Goal: Task Accomplishment & Management: Use online tool/utility

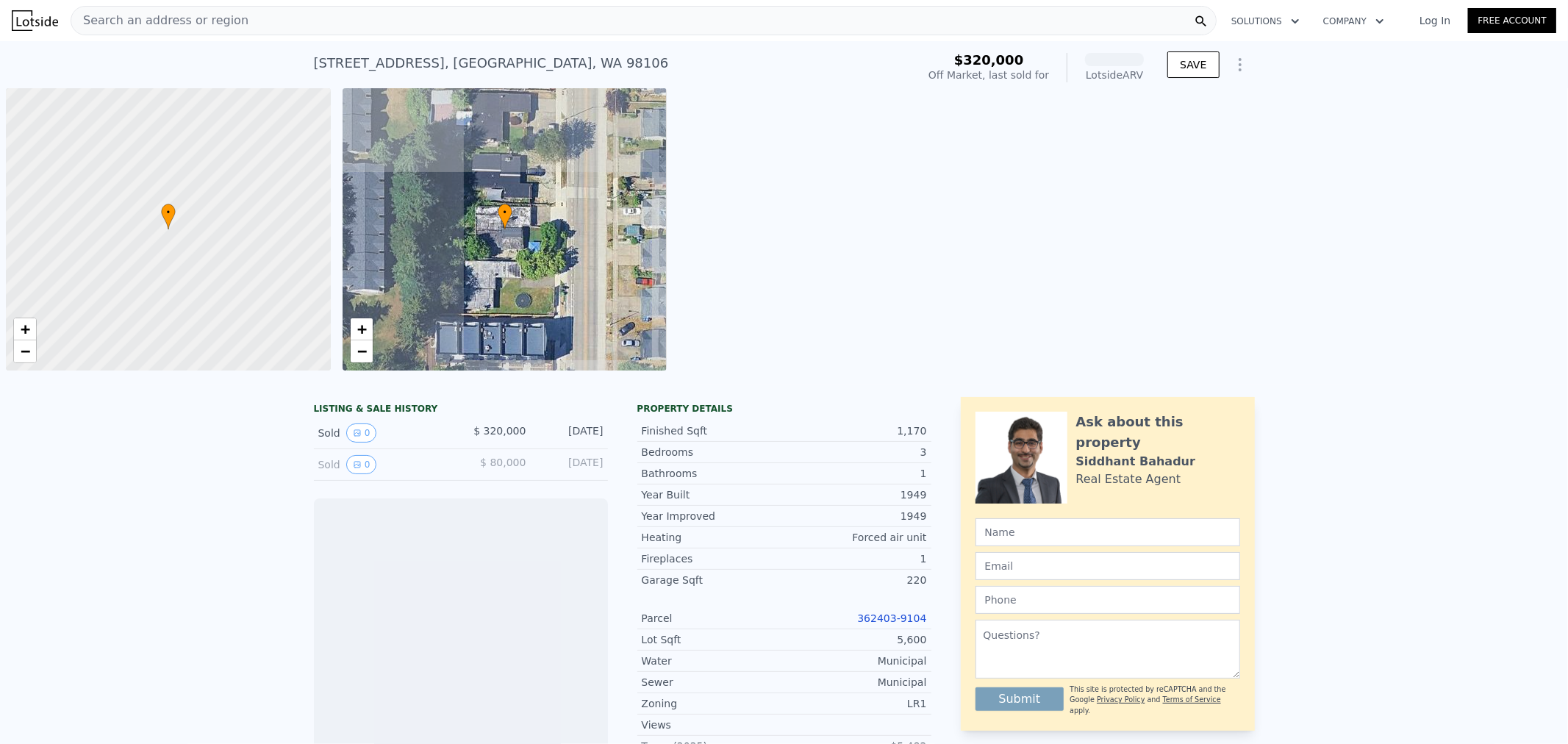
scroll to position [0, 5]
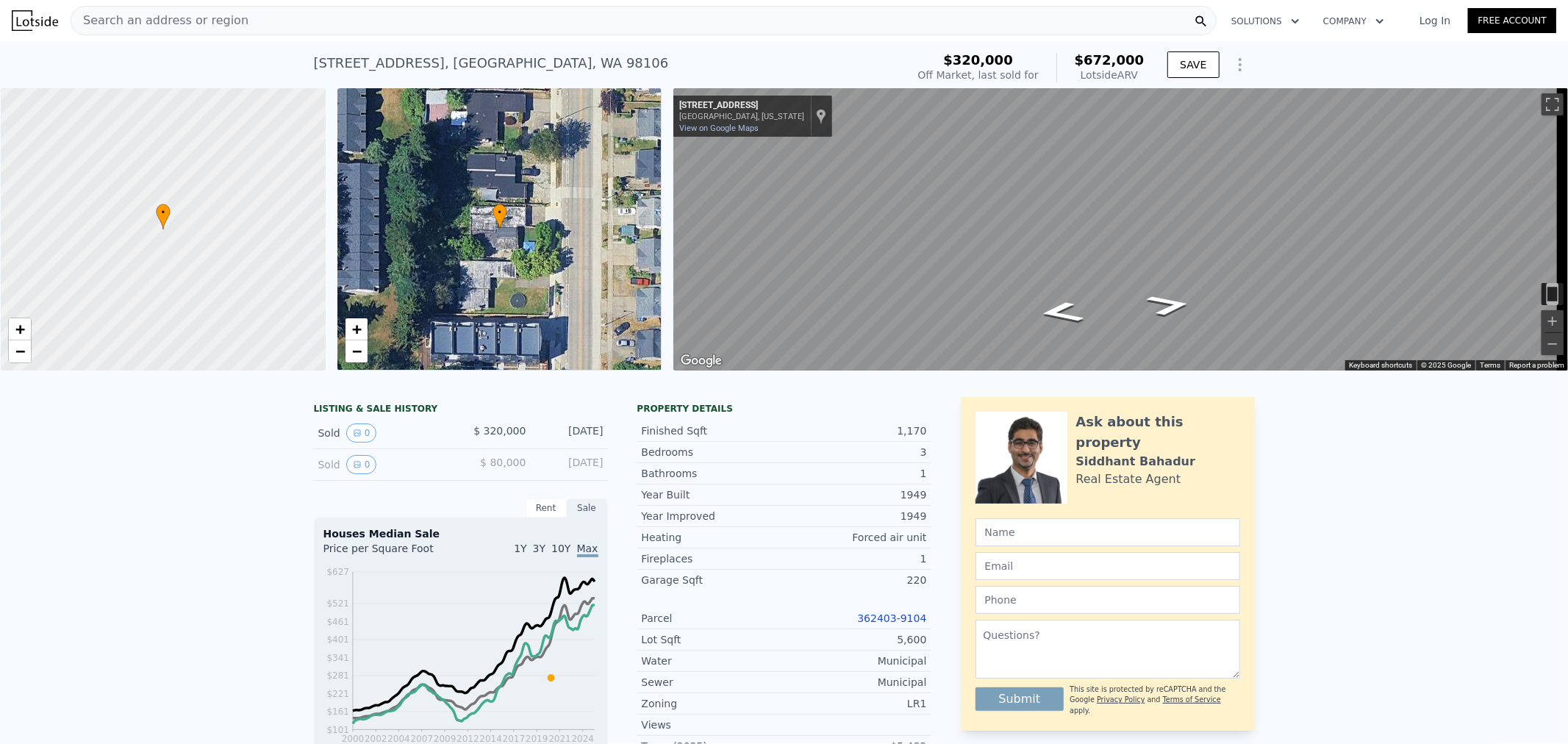
click at [897, 624] on link "362403-9104" at bounding box center [891, 618] width 69 height 12
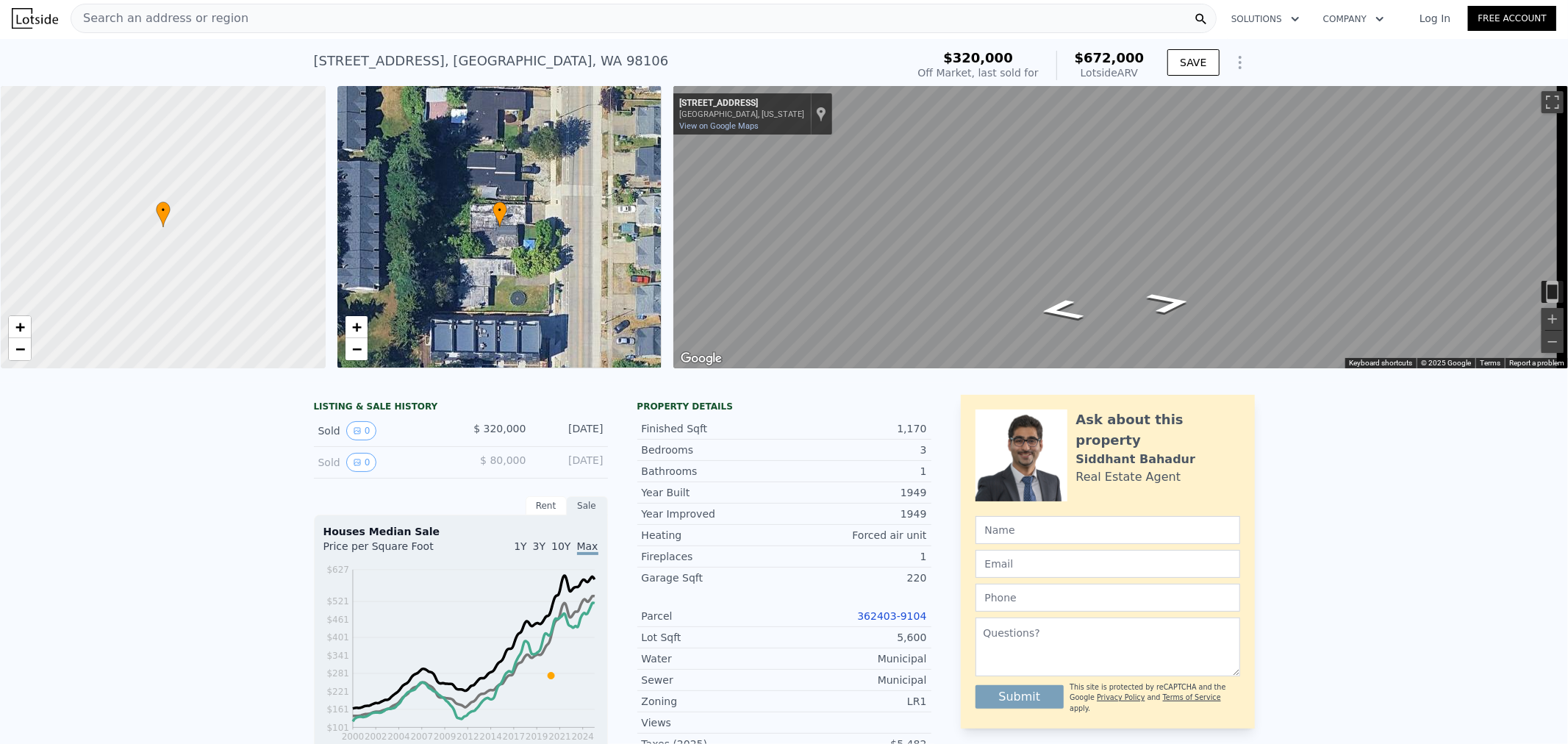
scroll to position [0, 0]
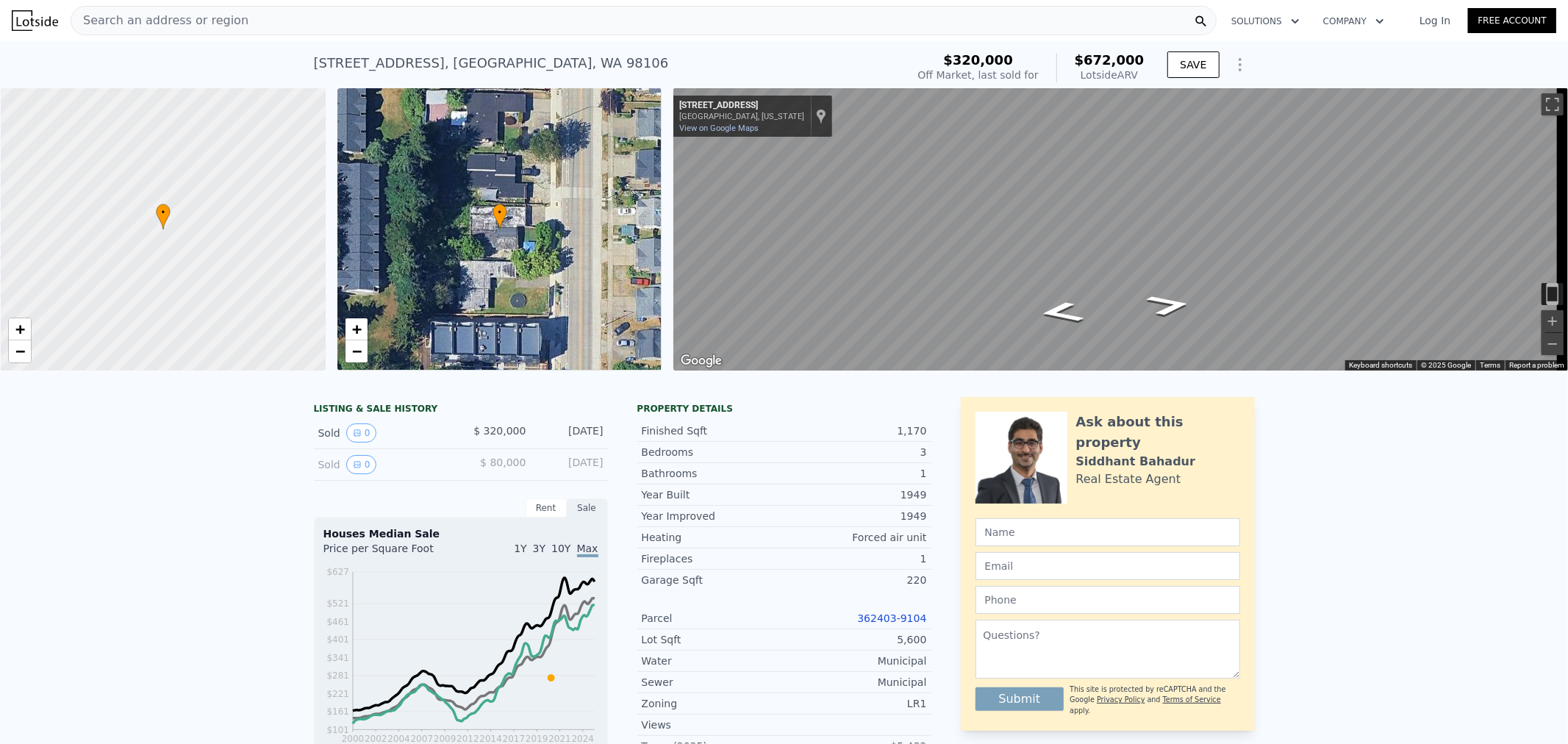
click at [1426, 13] on link "Log In" at bounding box center [1434, 20] width 66 height 15
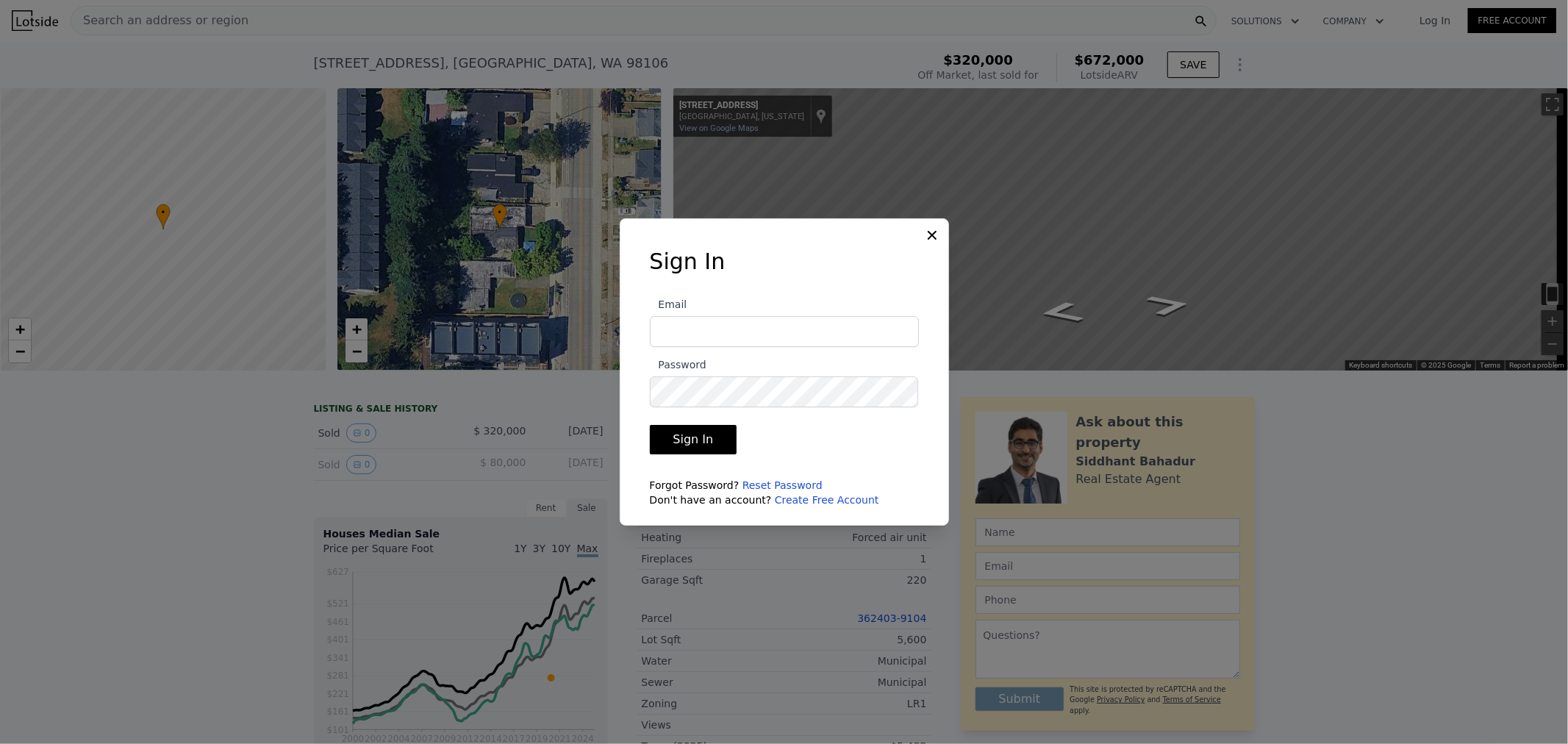
click at [709, 340] on input "Email" at bounding box center [784, 331] width 269 height 31
type input "randhy@randhy.com"
click at [649, 425] on button "Sign In" at bounding box center [693, 439] width 88 height 29
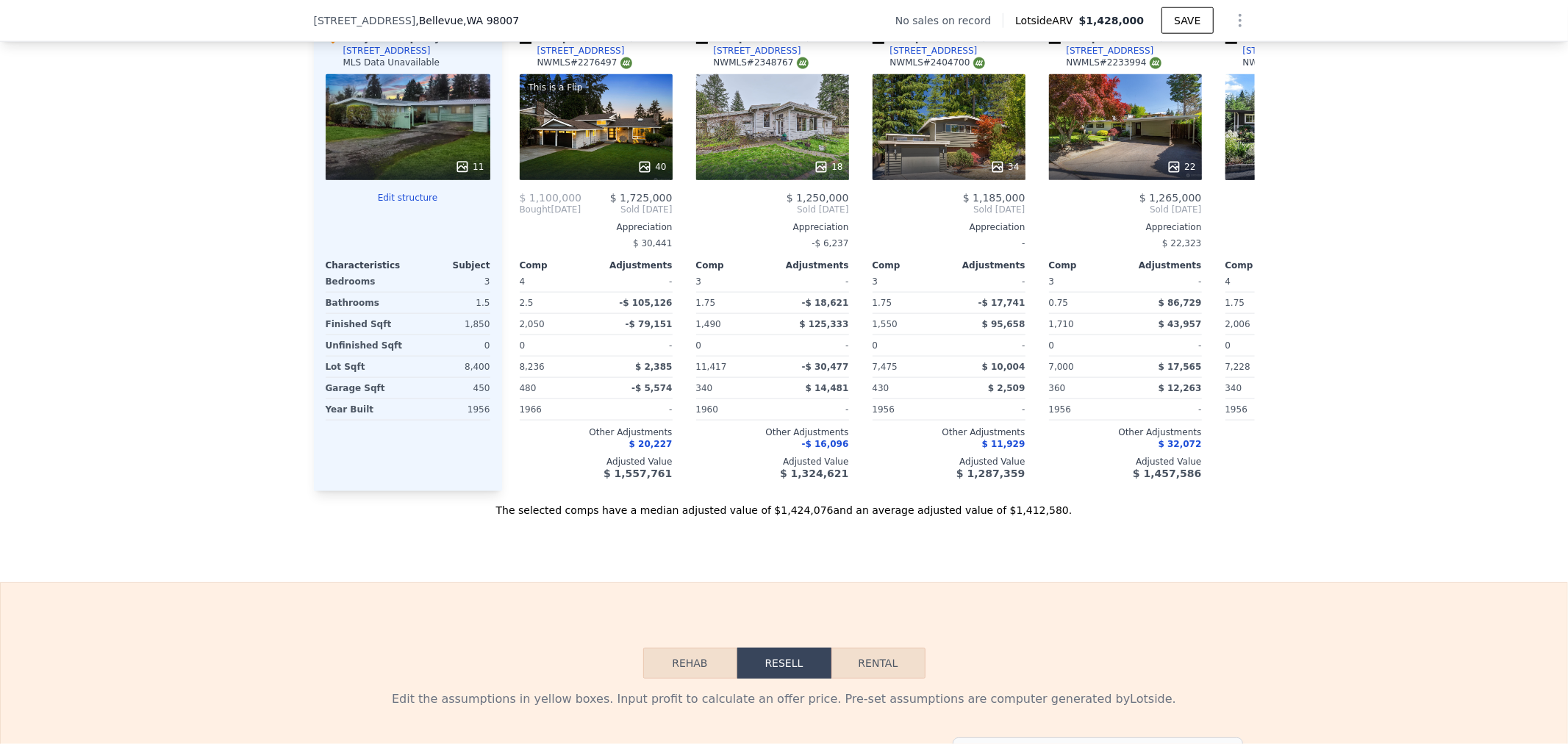
scroll to position [1465, 0]
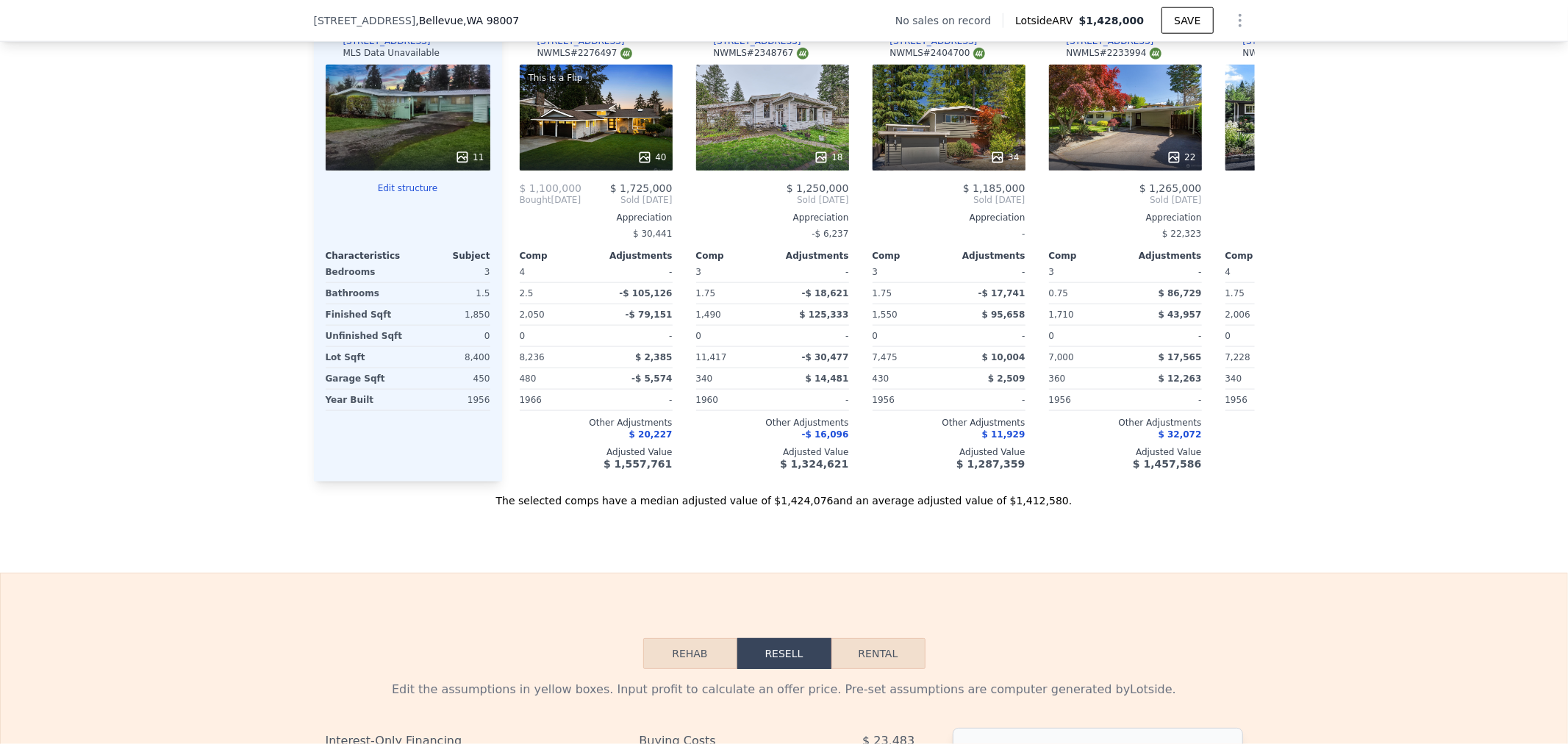
click at [401, 194] on button "Edit structure" at bounding box center [407, 188] width 165 height 12
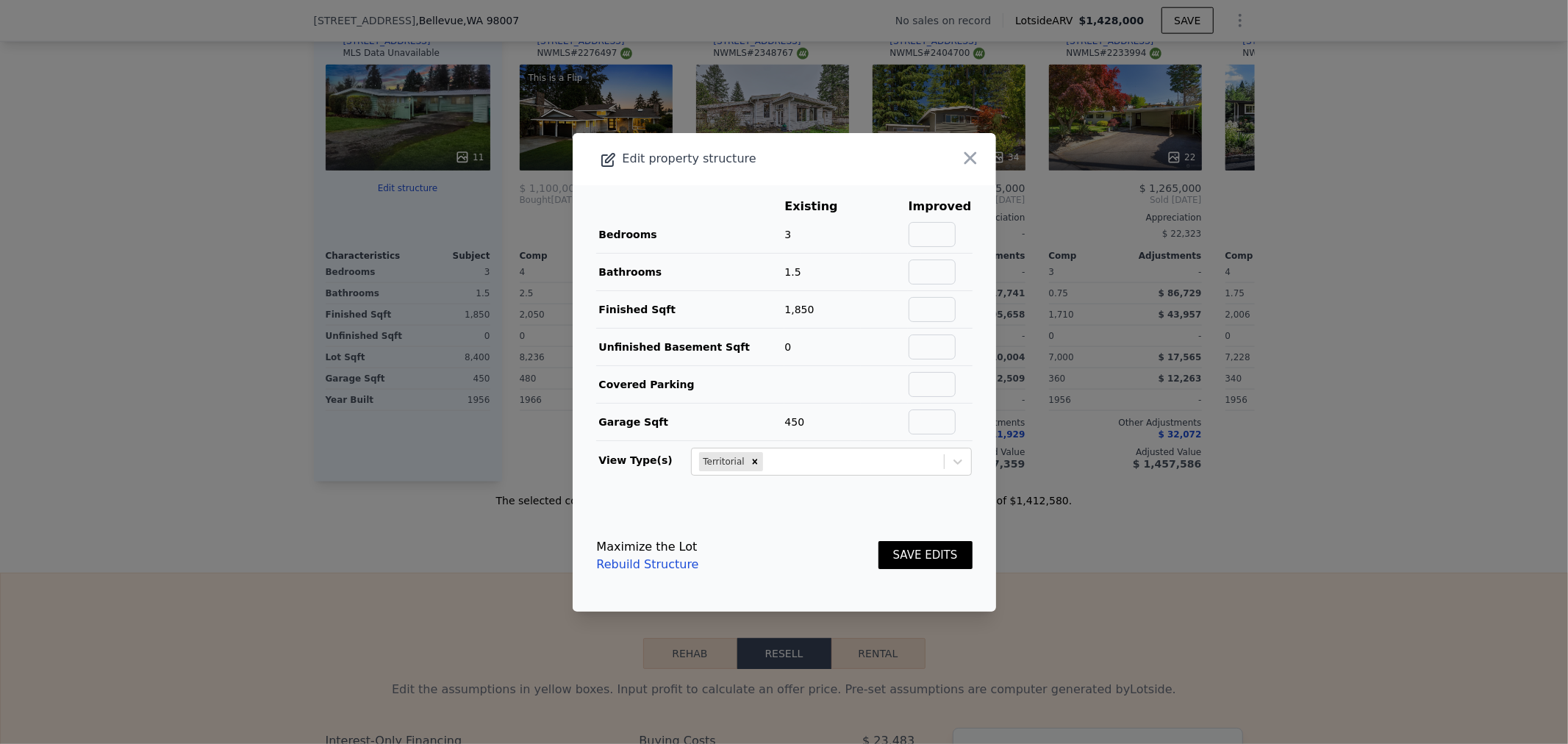
click at [633, 565] on link "Rebuild Structure" at bounding box center [647, 564] width 102 height 18
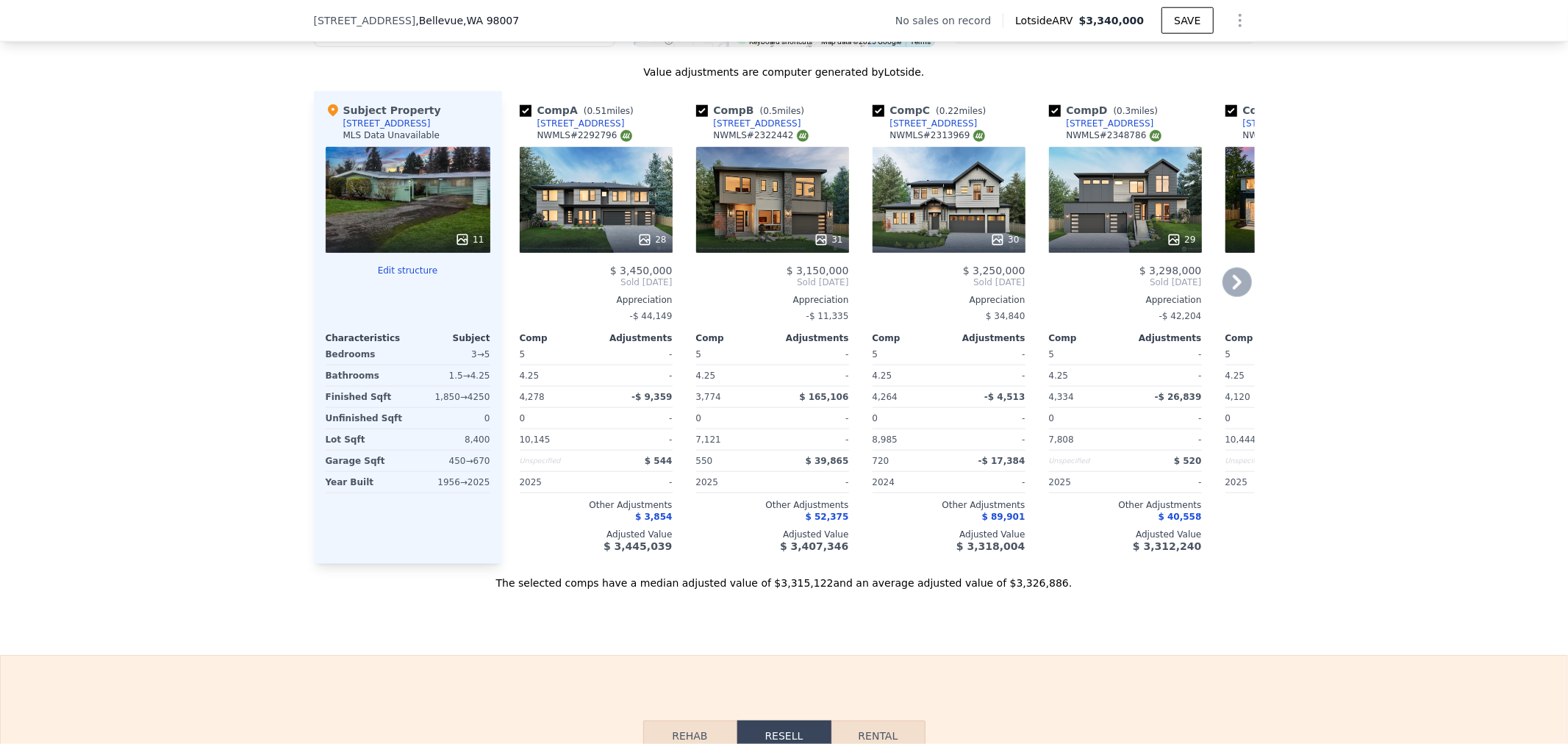
scroll to position [1383, 0]
click at [522, 116] on input "checkbox" at bounding box center [526, 111] width 12 height 12
checkbox input "false"
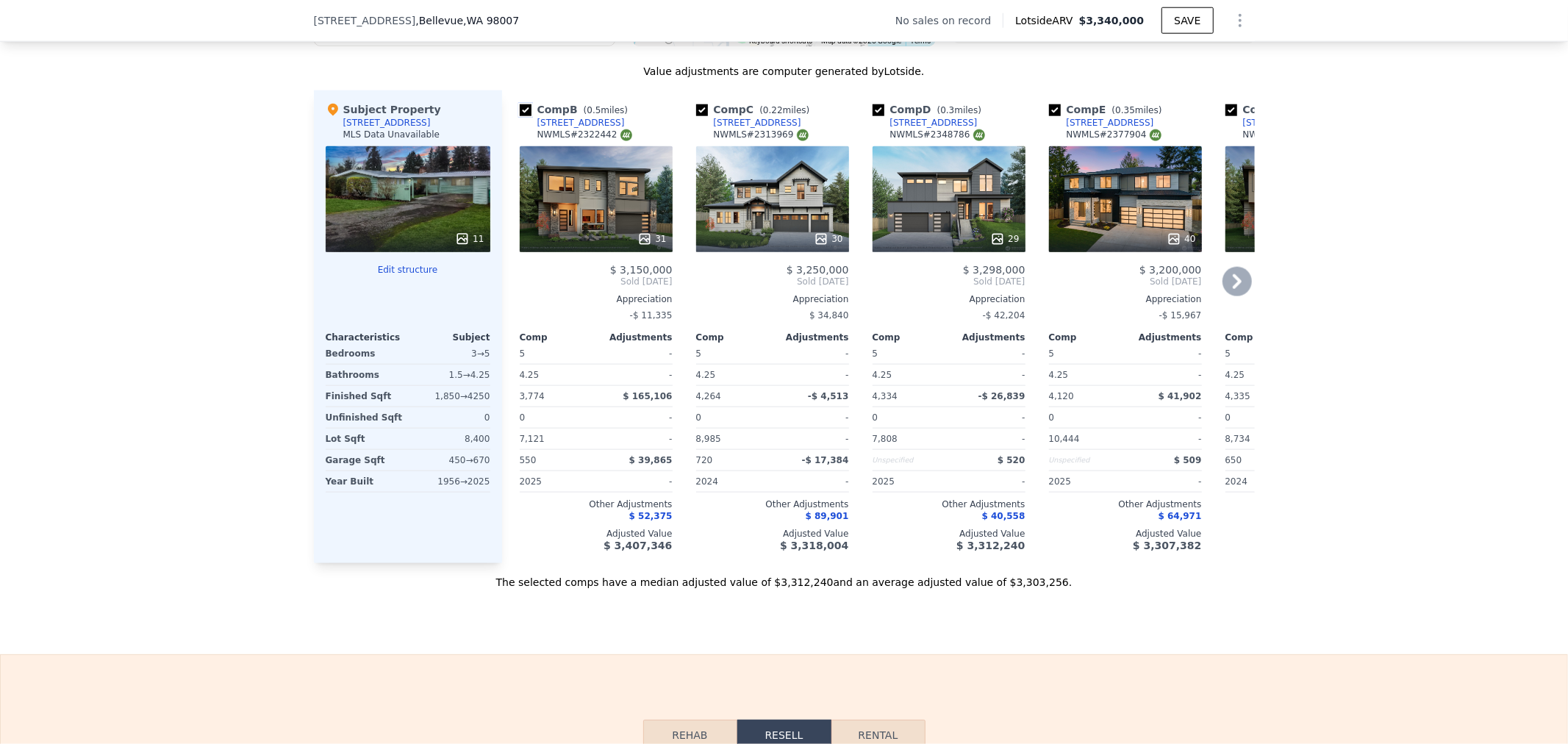
click at [520, 116] on input "checkbox" at bounding box center [526, 111] width 12 height 12
checkbox input "false"
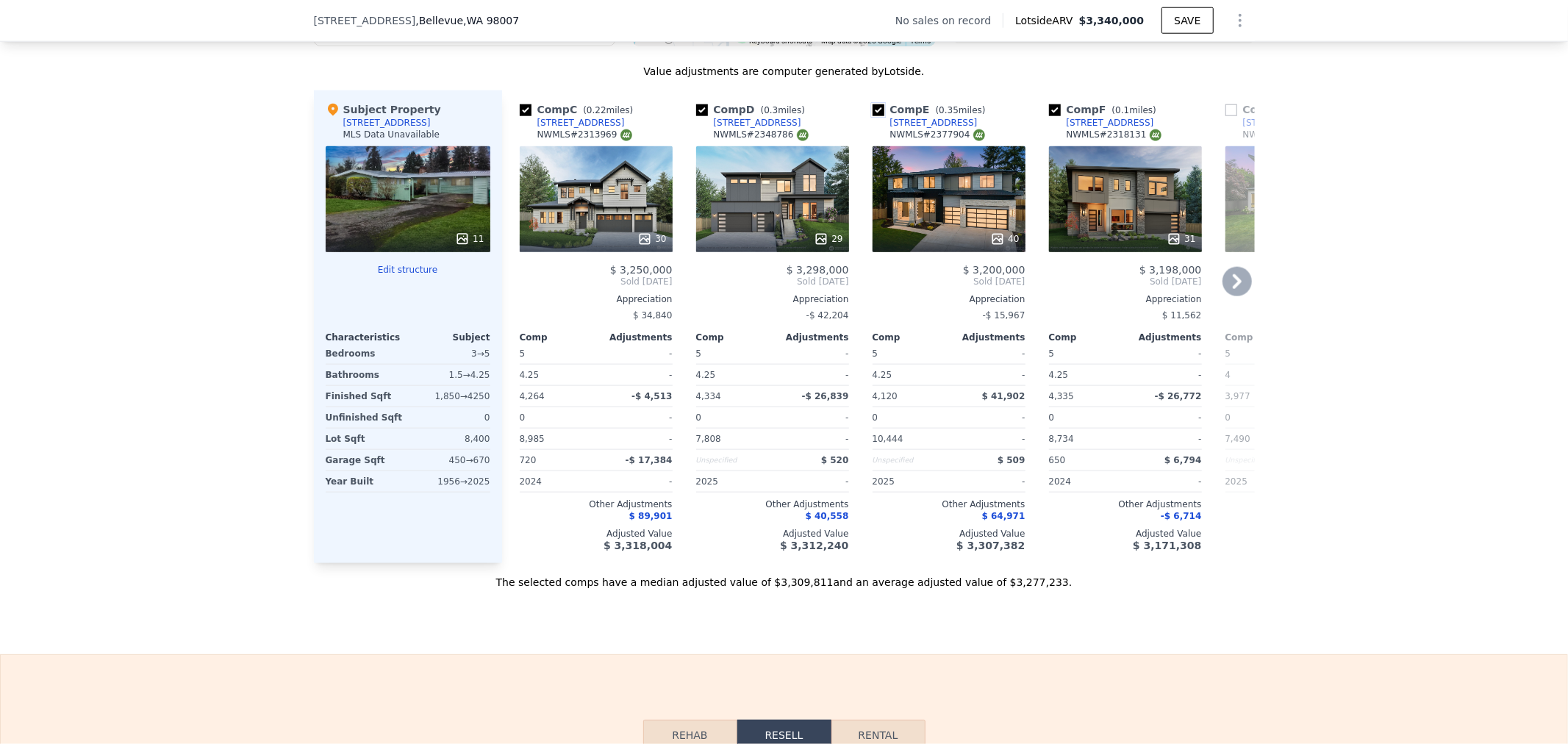
click at [873, 116] on input "checkbox" at bounding box center [879, 111] width 12 height 12
checkbox input "false"
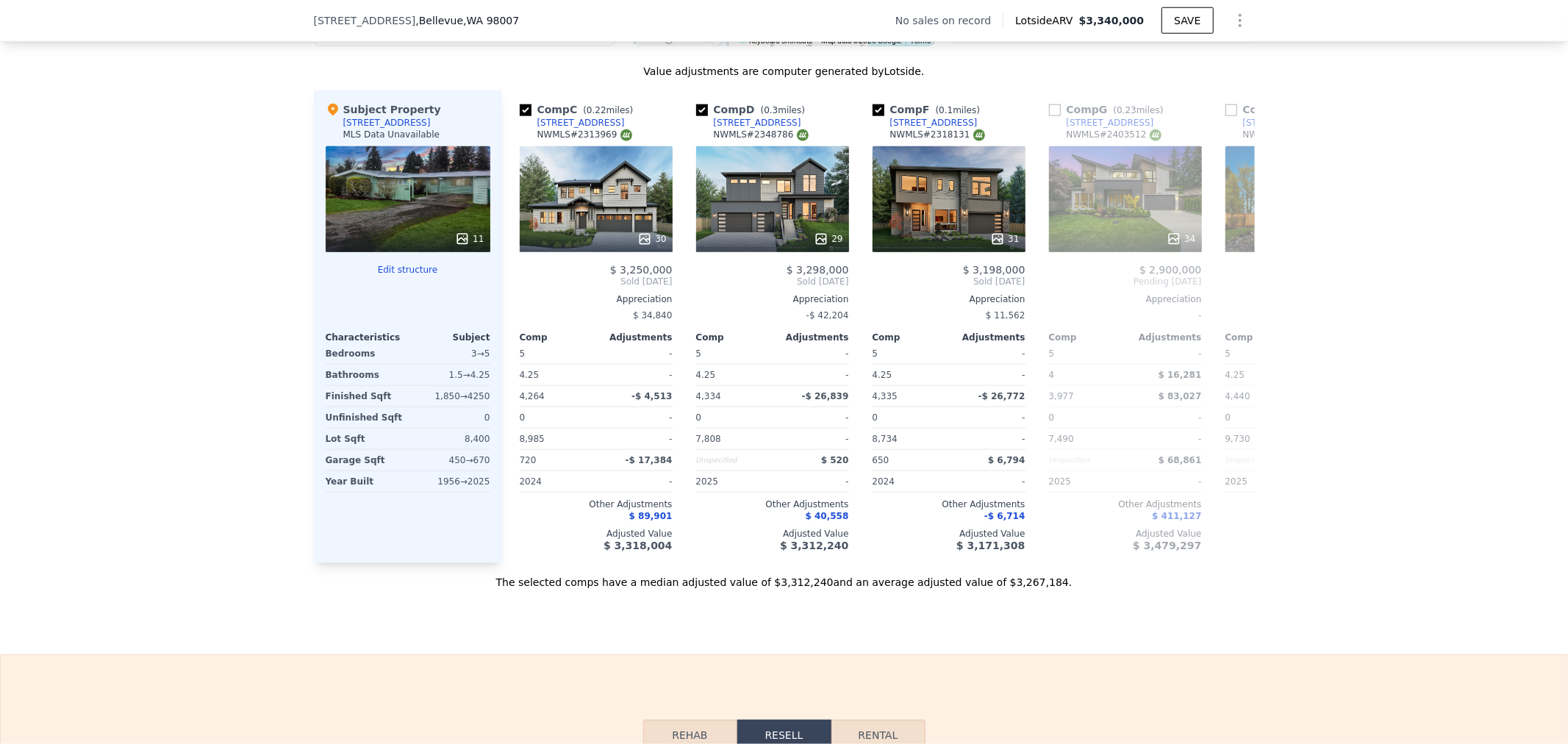
checkbox input "true"
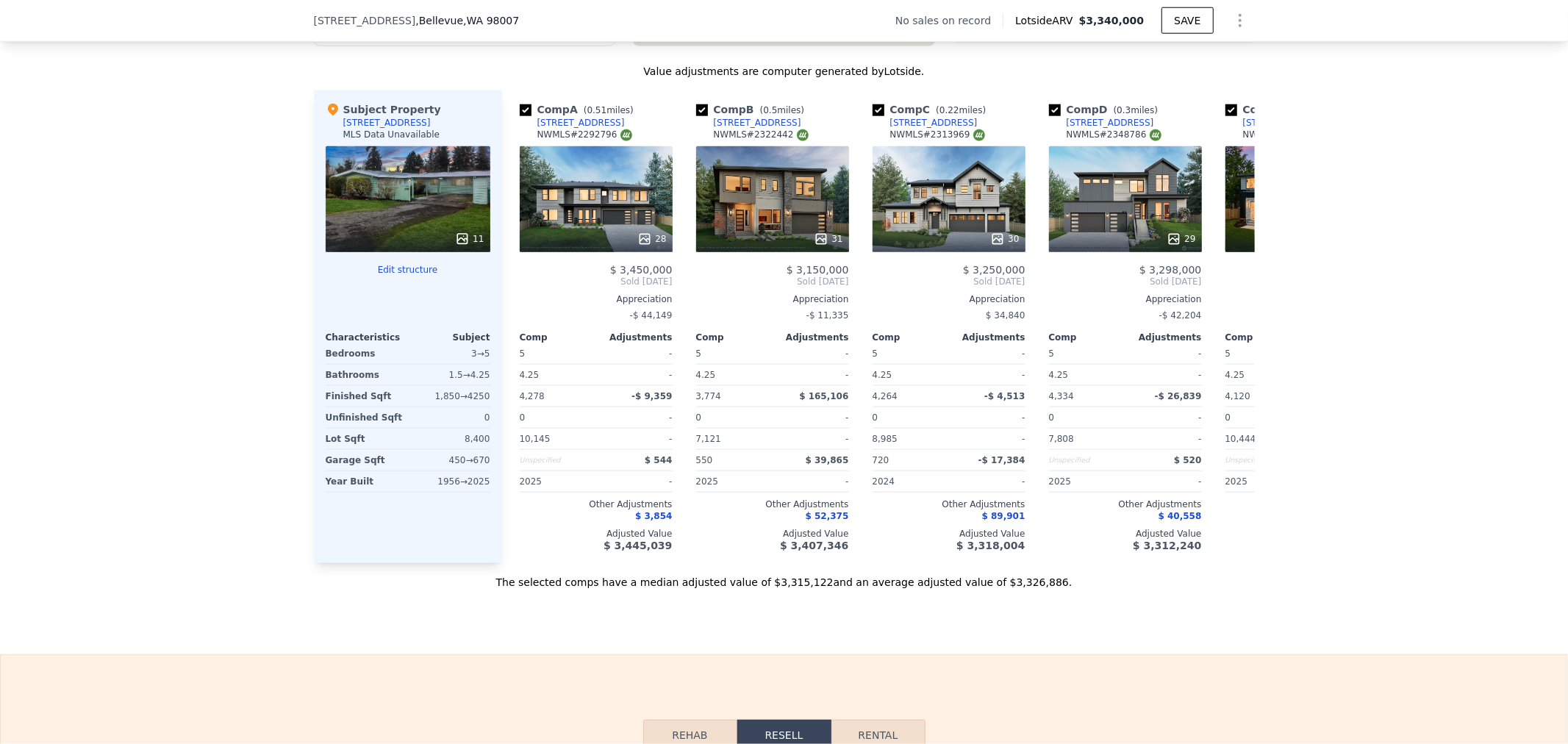
click at [242, 289] on div "We found 10 sales that match your search Filters Map Prices Modify Comp Filters…" at bounding box center [784, 175] width 1568 height 829
click at [1433, 432] on div "We found 10 sales that match your search Filters Map Prices Modify Comp Filters…" at bounding box center [784, 175] width 1568 height 829
drag, startPoint x: 1458, startPoint y: 327, endPoint x: 1494, endPoint y: 284, distance: 56.1
click at [1488, 302] on div "We found 10 sales that match your search Filters Map Prices Modify Comp Filters…" at bounding box center [784, 175] width 1568 height 829
drag, startPoint x: 1387, startPoint y: 211, endPoint x: 1404, endPoint y: 191, distance: 26.2
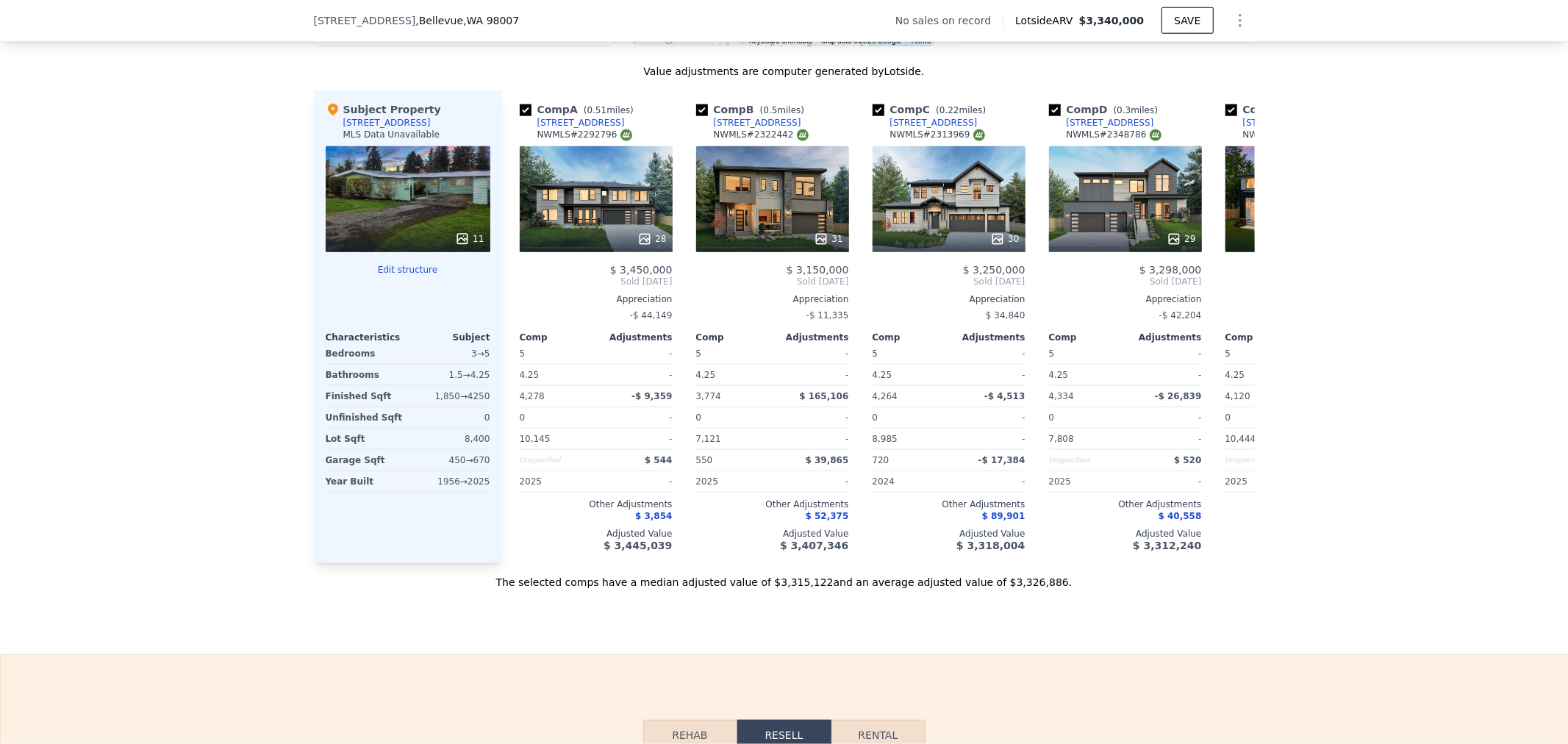
click at [1387, 211] on div "We found 10 sales that match your search Filters Map Prices Modify Comp Filters…" at bounding box center [784, 175] width 1568 height 829
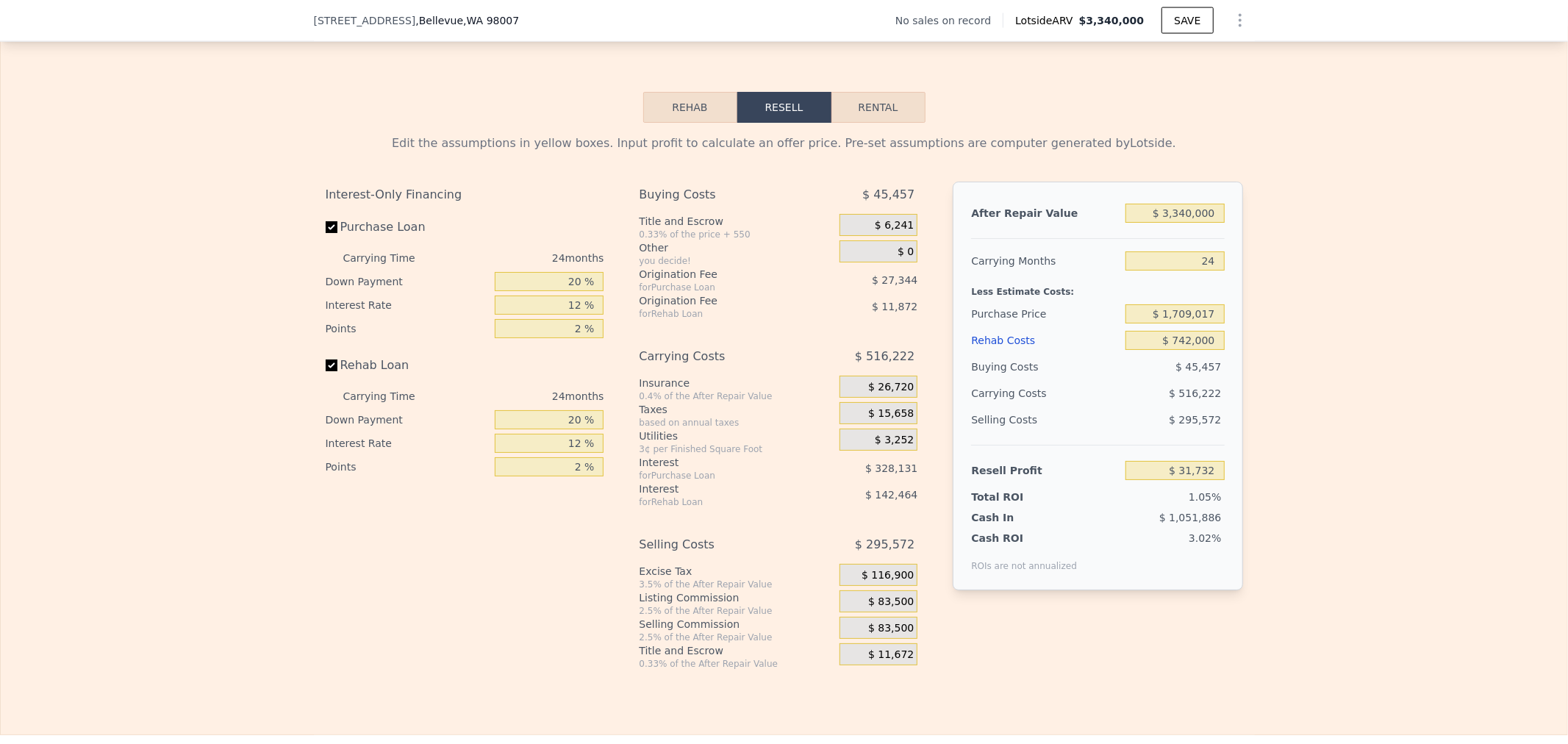
scroll to position [2037, 0]
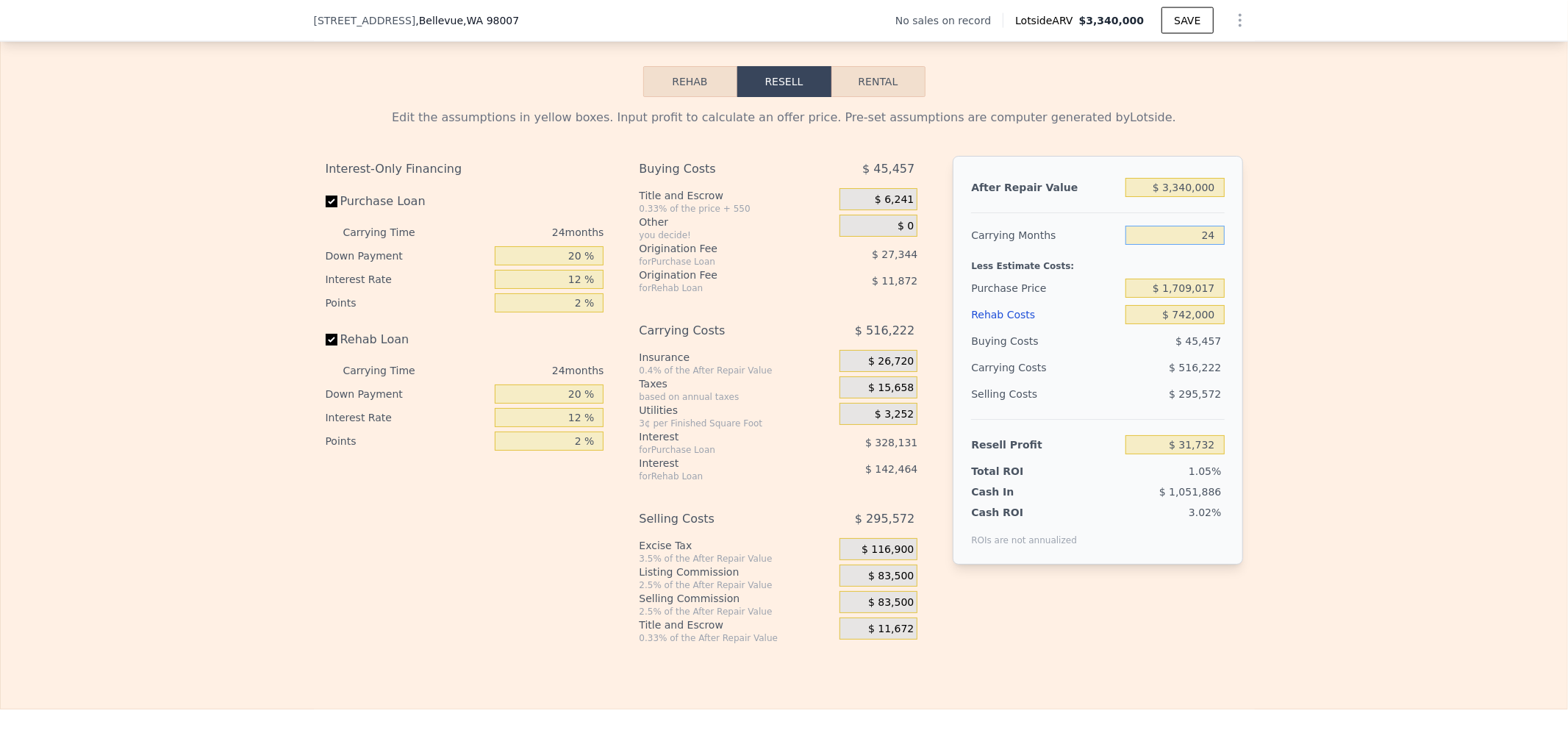
drag, startPoint x: 1193, startPoint y: 257, endPoint x: 1485, endPoint y: 257, distance: 292.0
click at [1278, 260] on div "Edit the assumptions in yellow boxes. Input profit to calculate an offer price.…" at bounding box center [784, 370] width 1566 height 547
type input "18"
type input "$ 160,787"
type input "24"
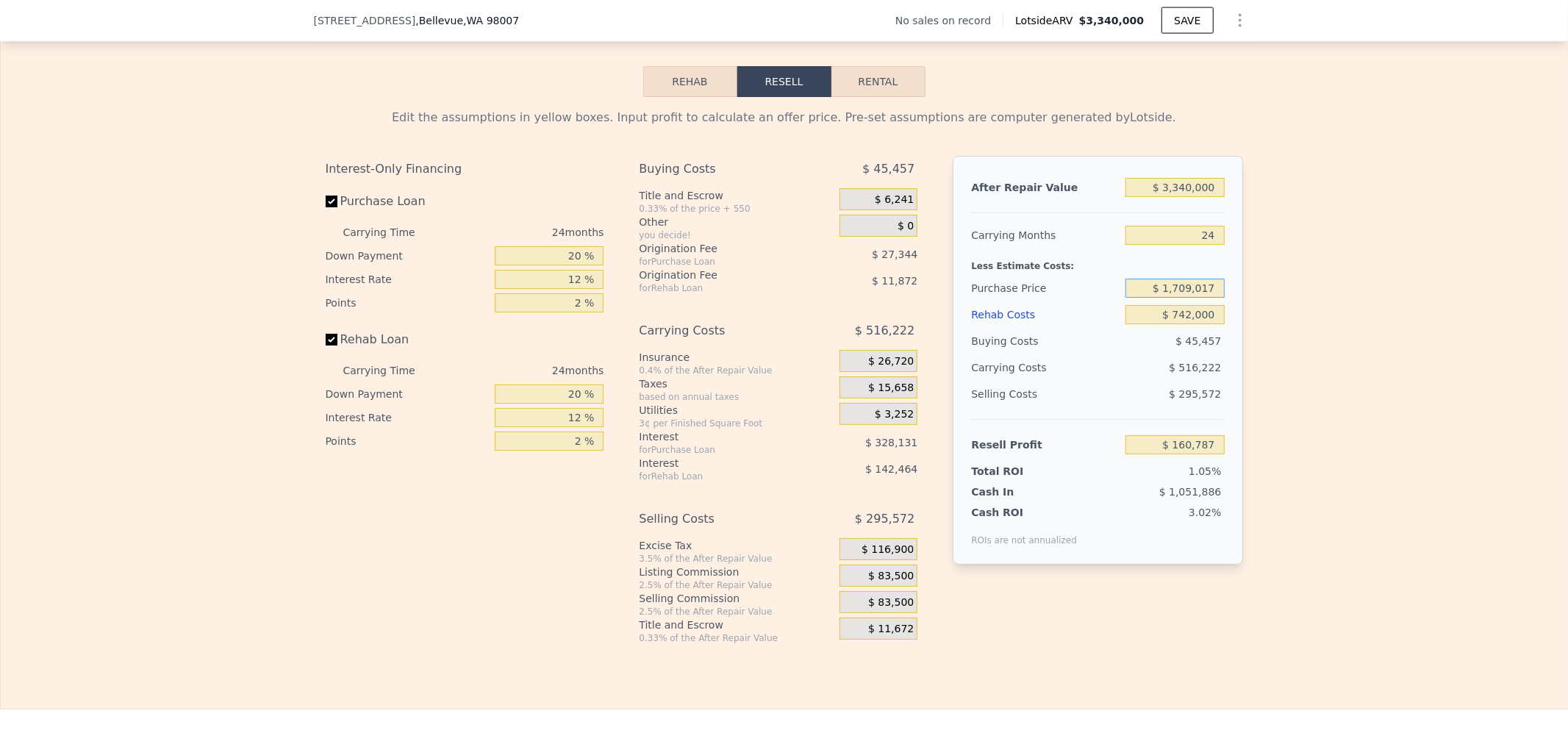
type input "$ 31,732"
click at [1427, 354] on div "Edit the assumptions in yellow boxes. Input profit to calculate an offer price.…" at bounding box center [784, 370] width 1566 height 547
click at [1150, 324] on input "$ 742,000" at bounding box center [1174, 314] width 99 height 19
drag, startPoint x: 1152, startPoint y: 313, endPoint x: 1449, endPoint y: 296, distance: 297.5
click at [1446, 296] on div "Edit the assumptions in yellow boxes. Input profit to calculate an offer price.…" at bounding box center [784, 370] width 1566 height 547
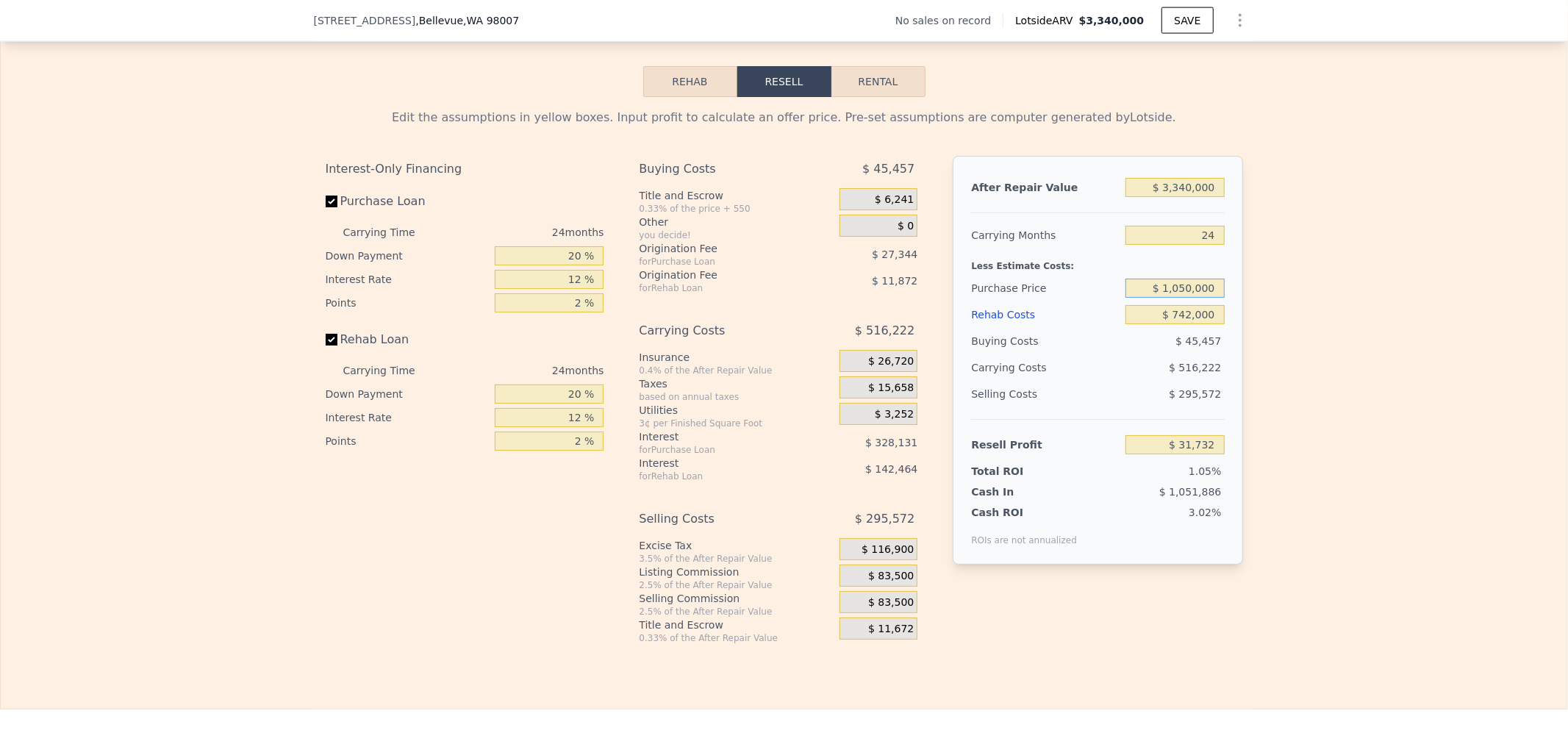
type input "$ 1,050,000"
type input "$ 830,015"
type input "$ 1"
type input "$ 1,726,350"
type input "$ 14"
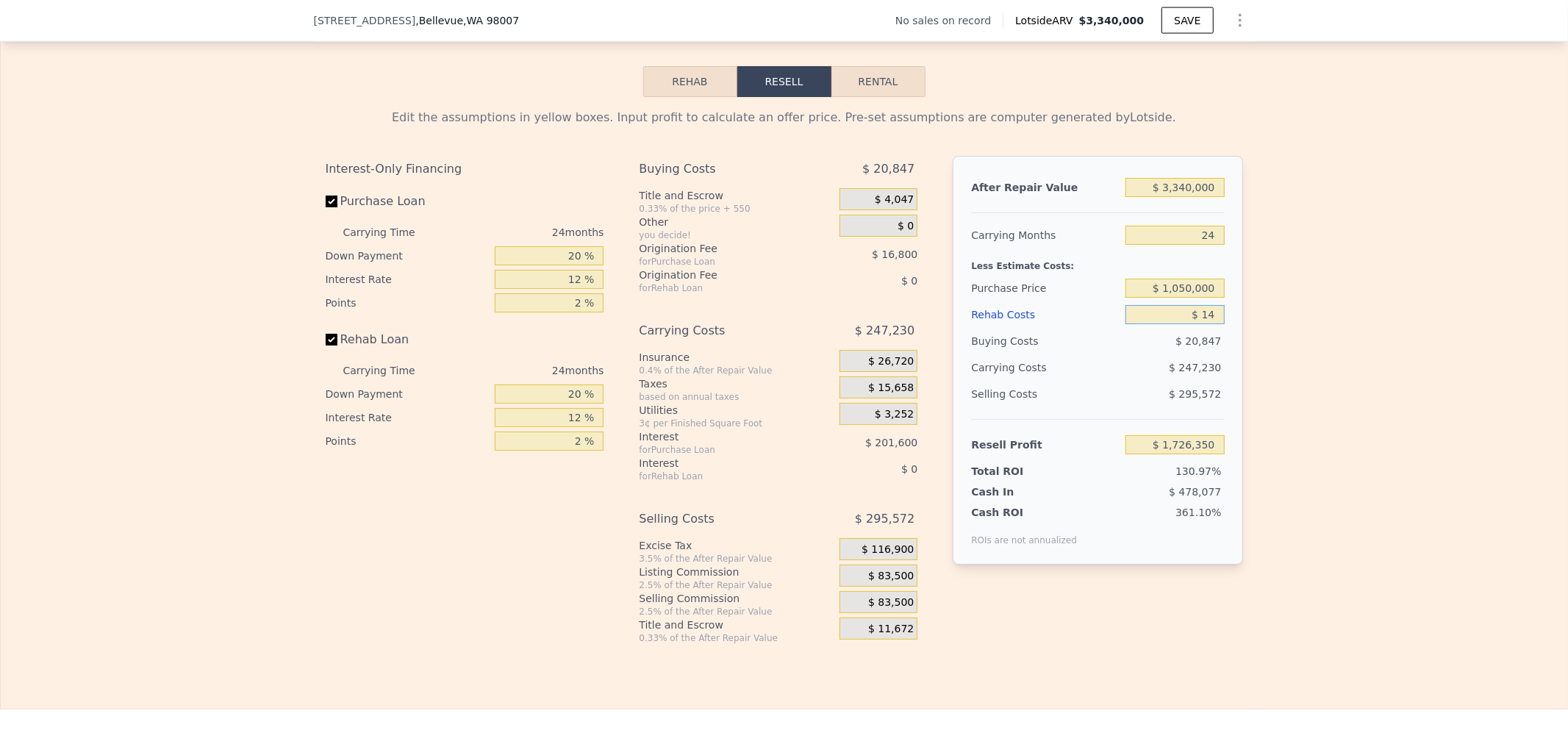
type input "$ 1,726,337"
type input "$ 140"
type input "$ 1,726,185"
type input "$ 1,400"
type input "$ 1,724,665"
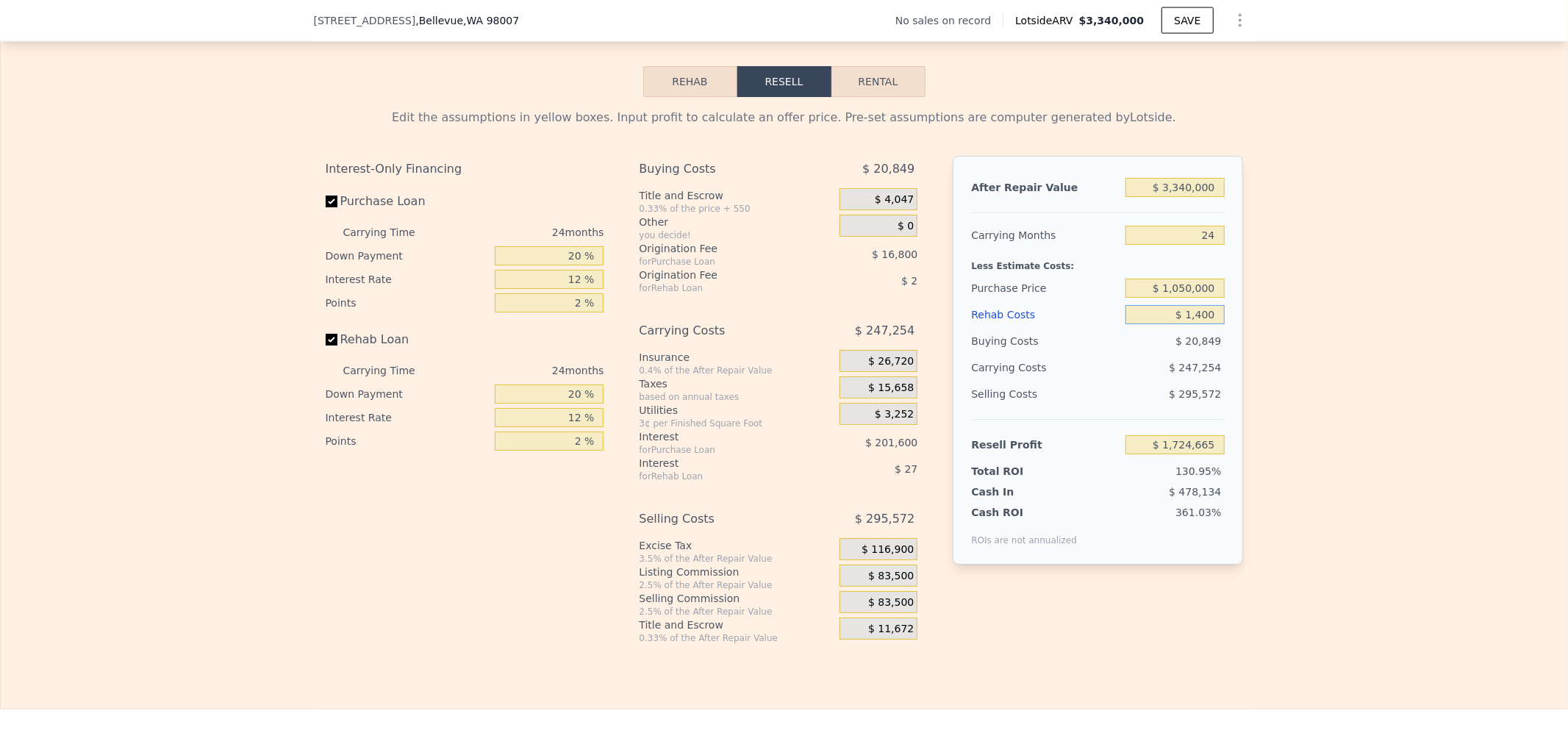
type input "$ 14,000"
type input "$ 1,709,439"
type input "$ 140,000"
type input "$ 1,557,231"
type input "$ 1,400,000"
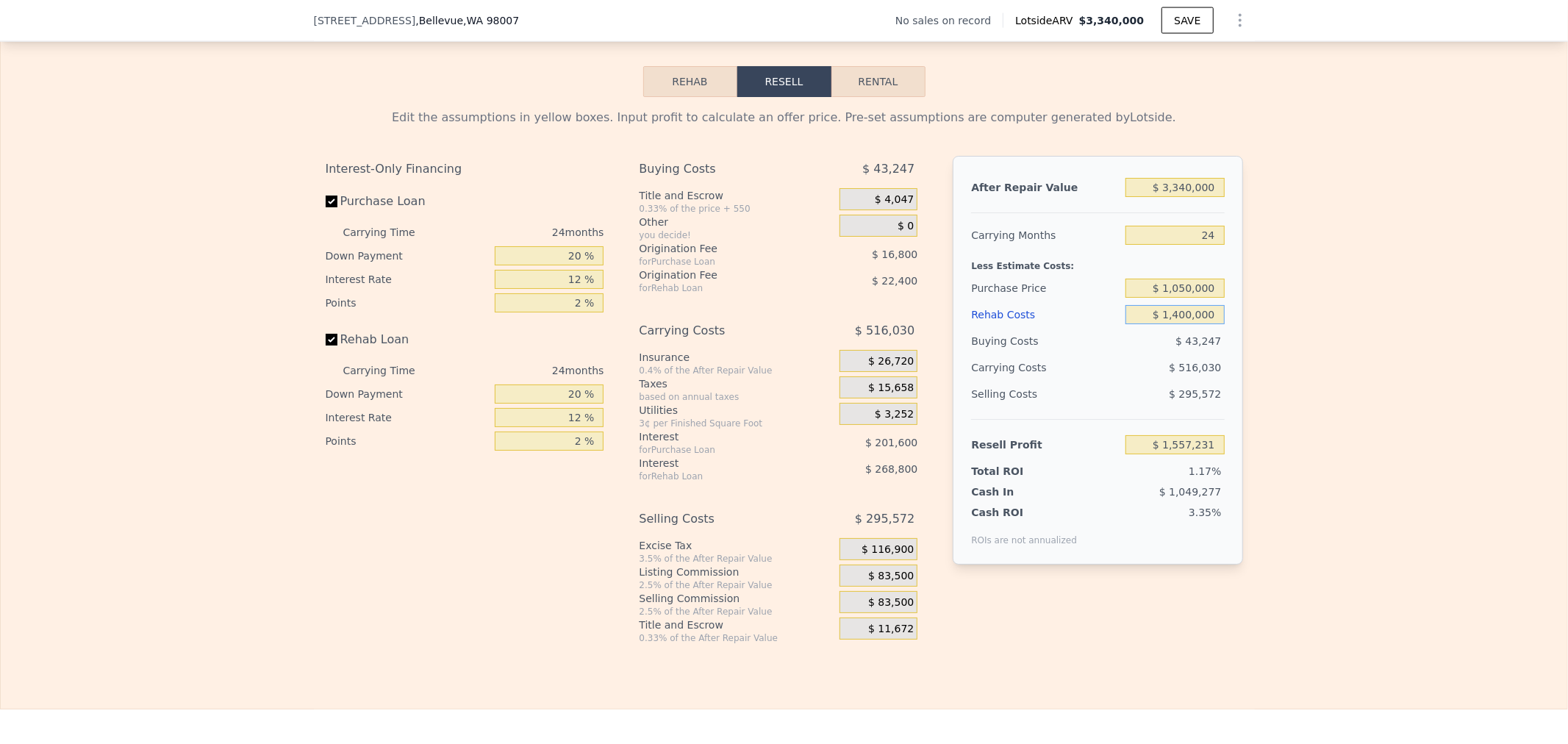
type input "$ 35,151"
click at [1414, 380] on div "Edit the assumptions in yellow boxes. Input profit to calculate an offer price.…" at bounding box center [784, 370] width 1566 height 547
click at [1181, 324] on input "$ 1,400,000" at bounding box center [1174, 314] width 99 height 19
click at [1339, 310] on div "Edit the assumptions in yellow boxes. Input profit to calculate an offer price.…" at bounding box center [784, 370] width 1566 height 547
click at [1174, 324] on input "$ 1,400,000" at bounding box center [1174, 314] width 99 height 19
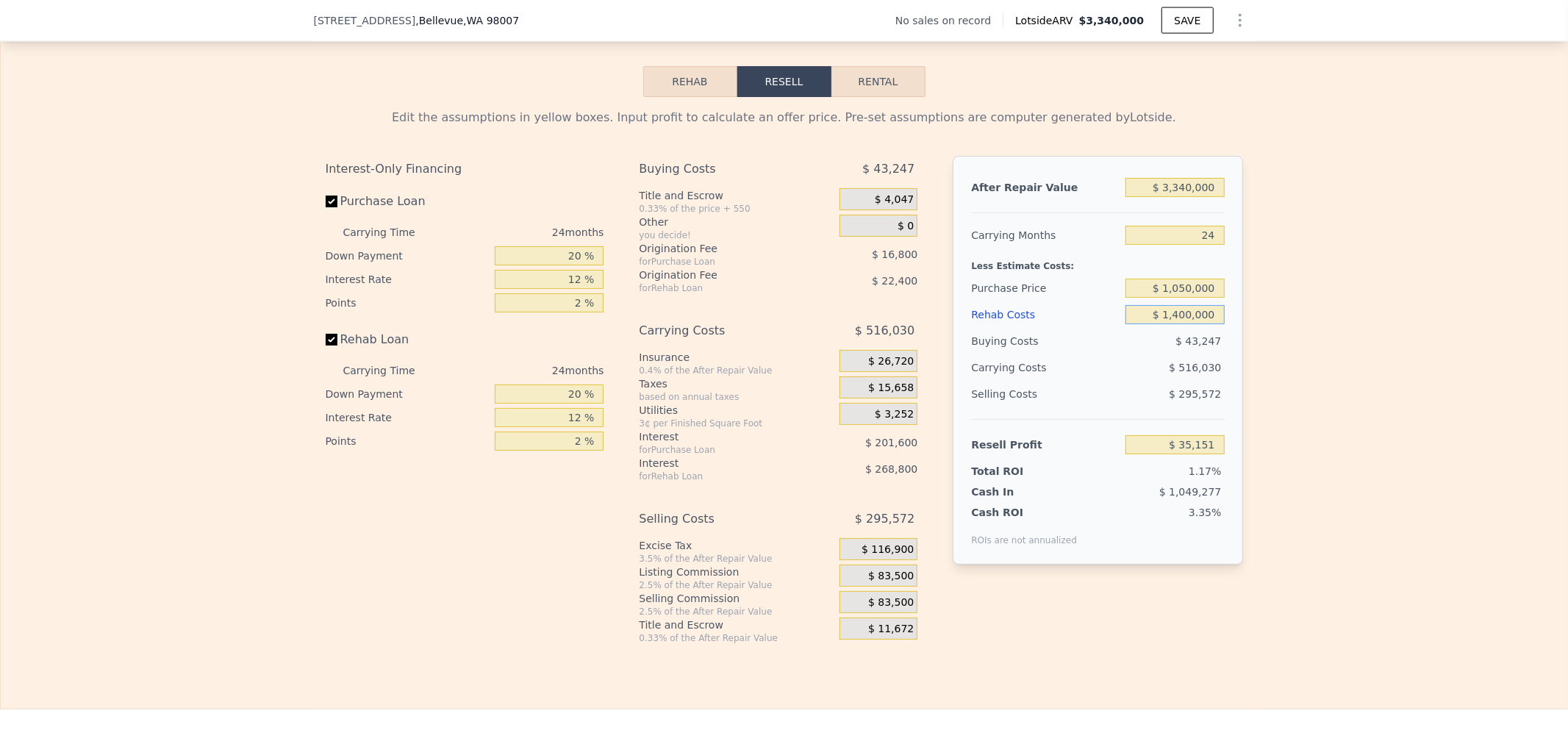
type input "$ 100,000"
type input "$ 1,605,551"
type input "$ 1,300,000"
type input "$ 155,951"
type input "$ 130,000"
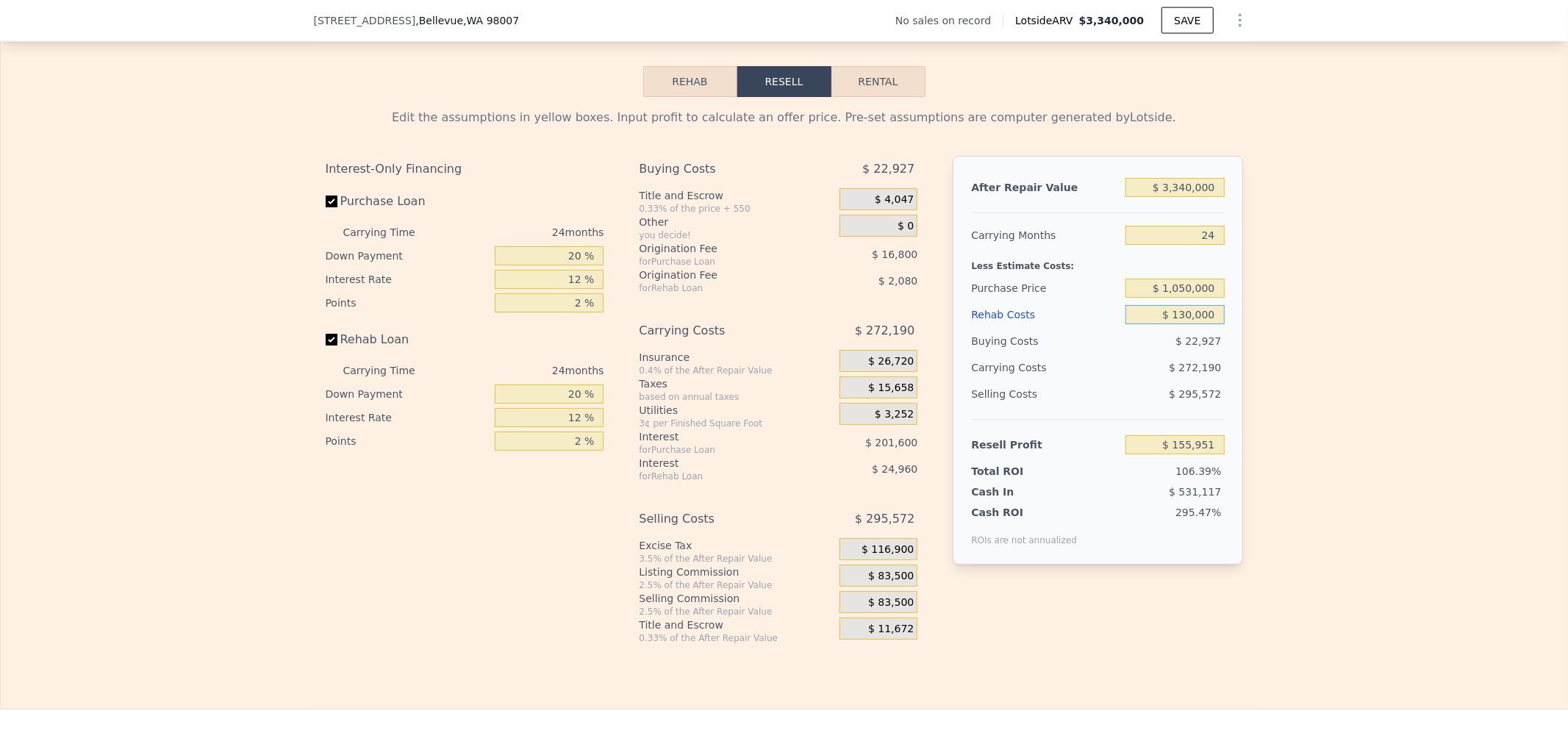
type input "$ 1,569,311"
type input "$ 1,350,000"
type input "$ 95,551"
type input "$ 1,350,000"
click at [1184, 347] on span "$ 42,447" at bounding box center [1198, 341] width 46 height 12
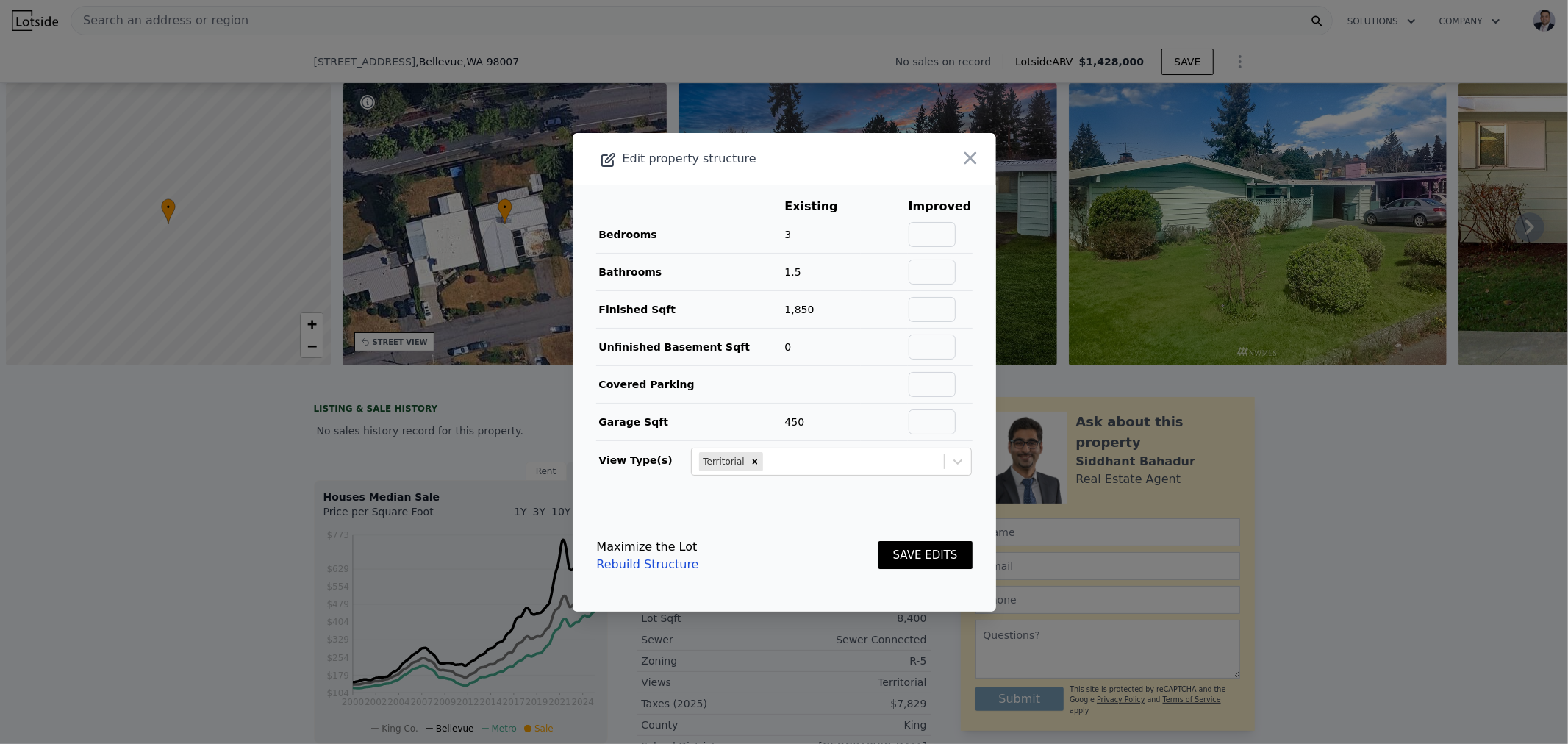
scroll to position [0, 5]
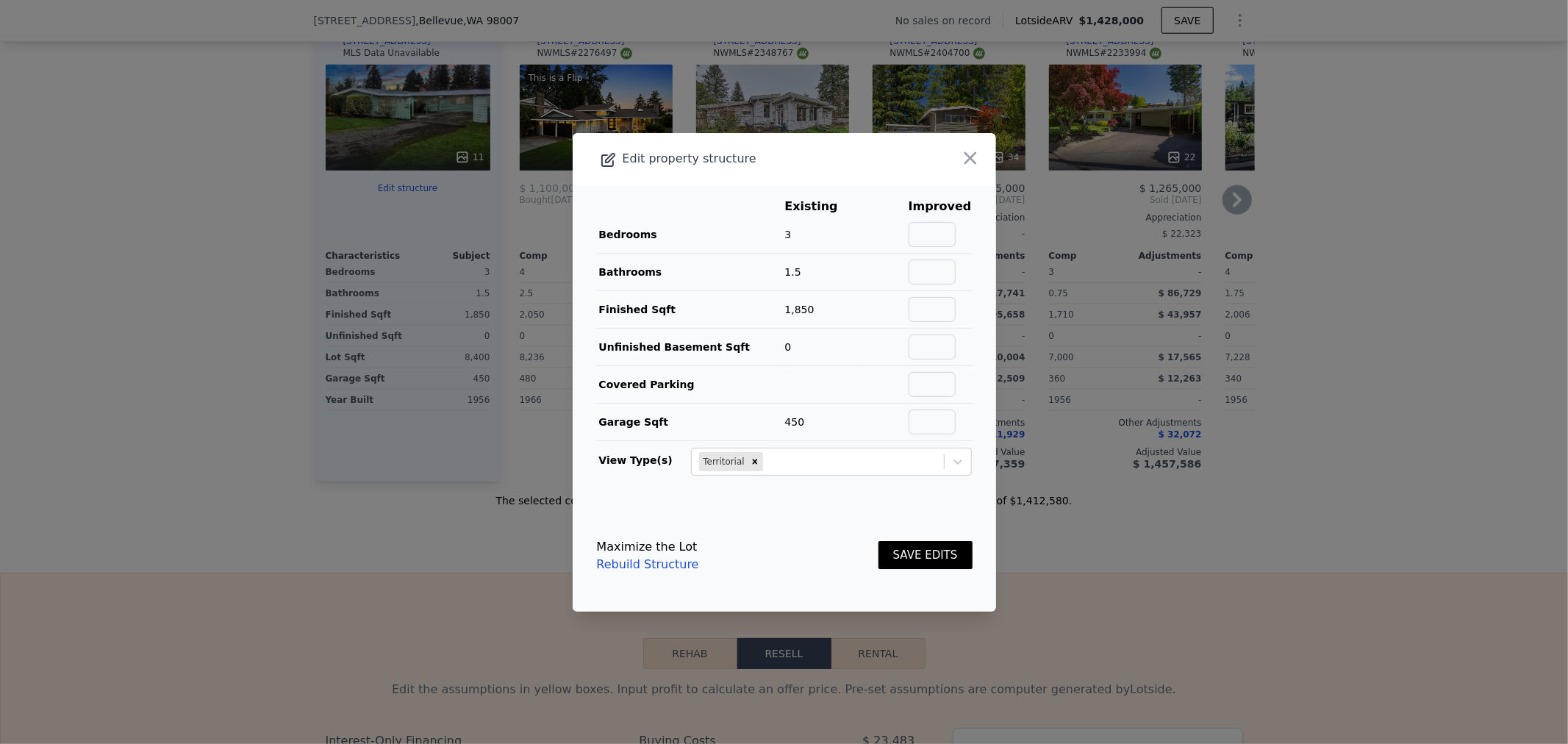
click at [960, 160] on icon "button" at bounding box center [970, 158] width 21 height 21
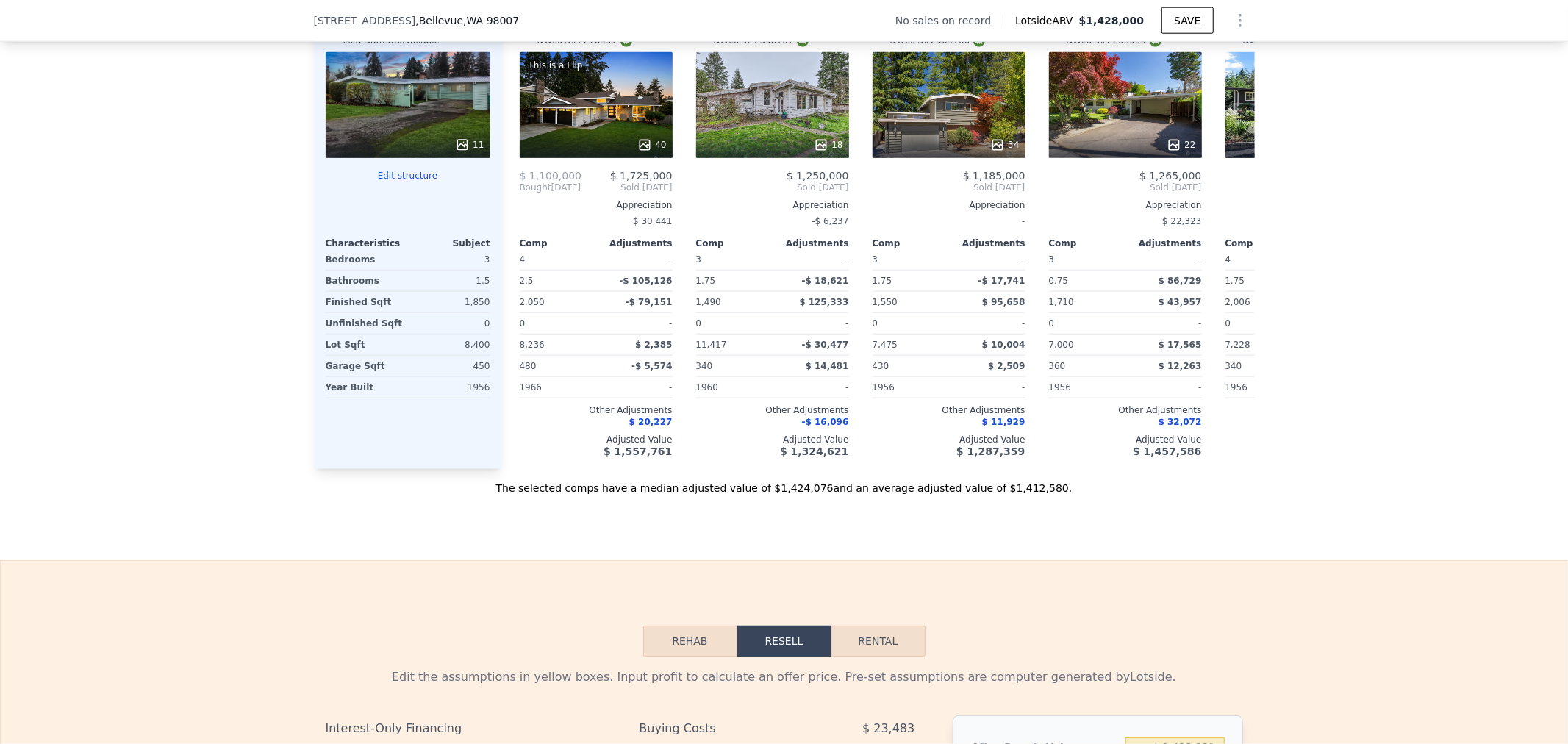
scroll to position [1465, 0]
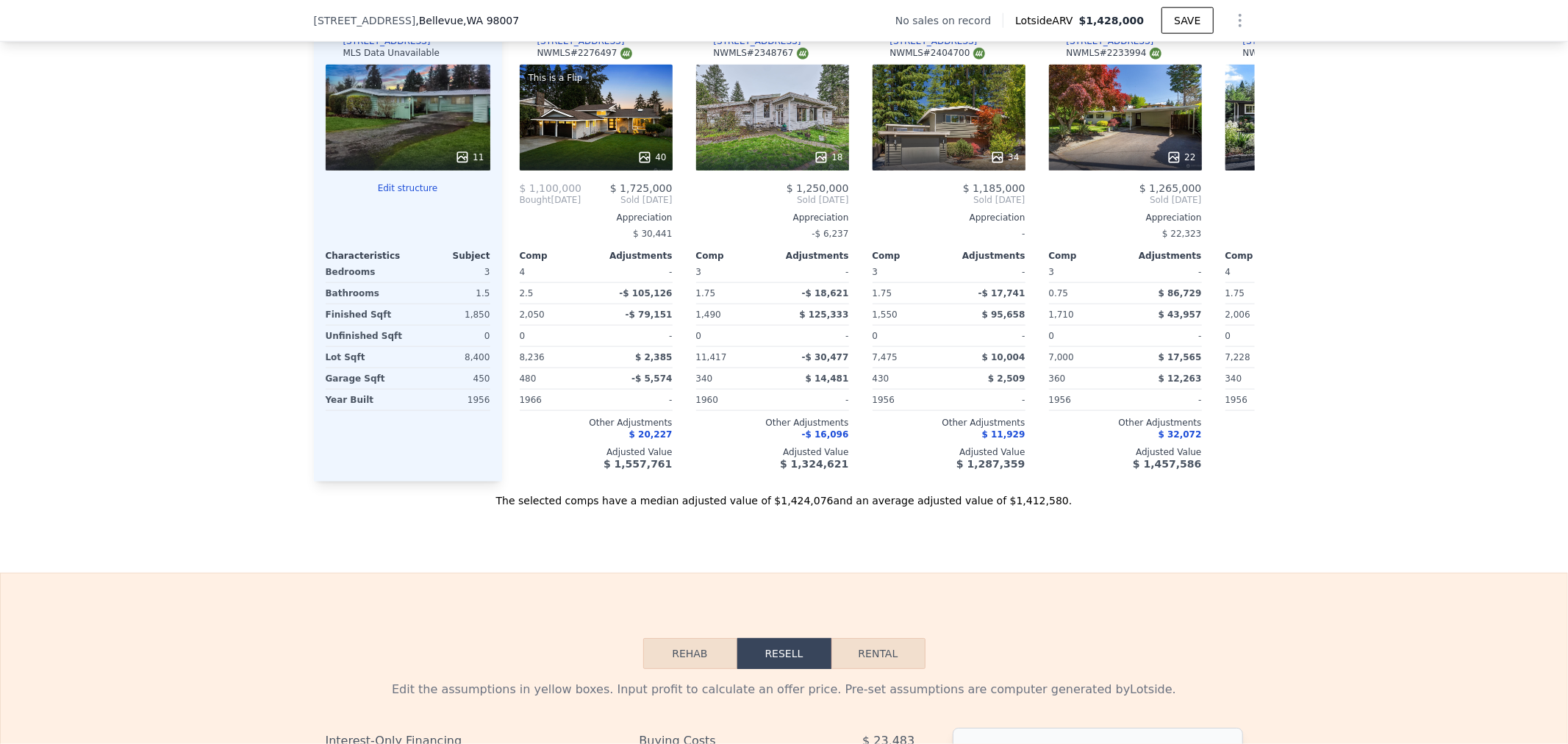
click at [385, 194] on button "Edit structure" at bounding box center [407, 188] width 165 height 12
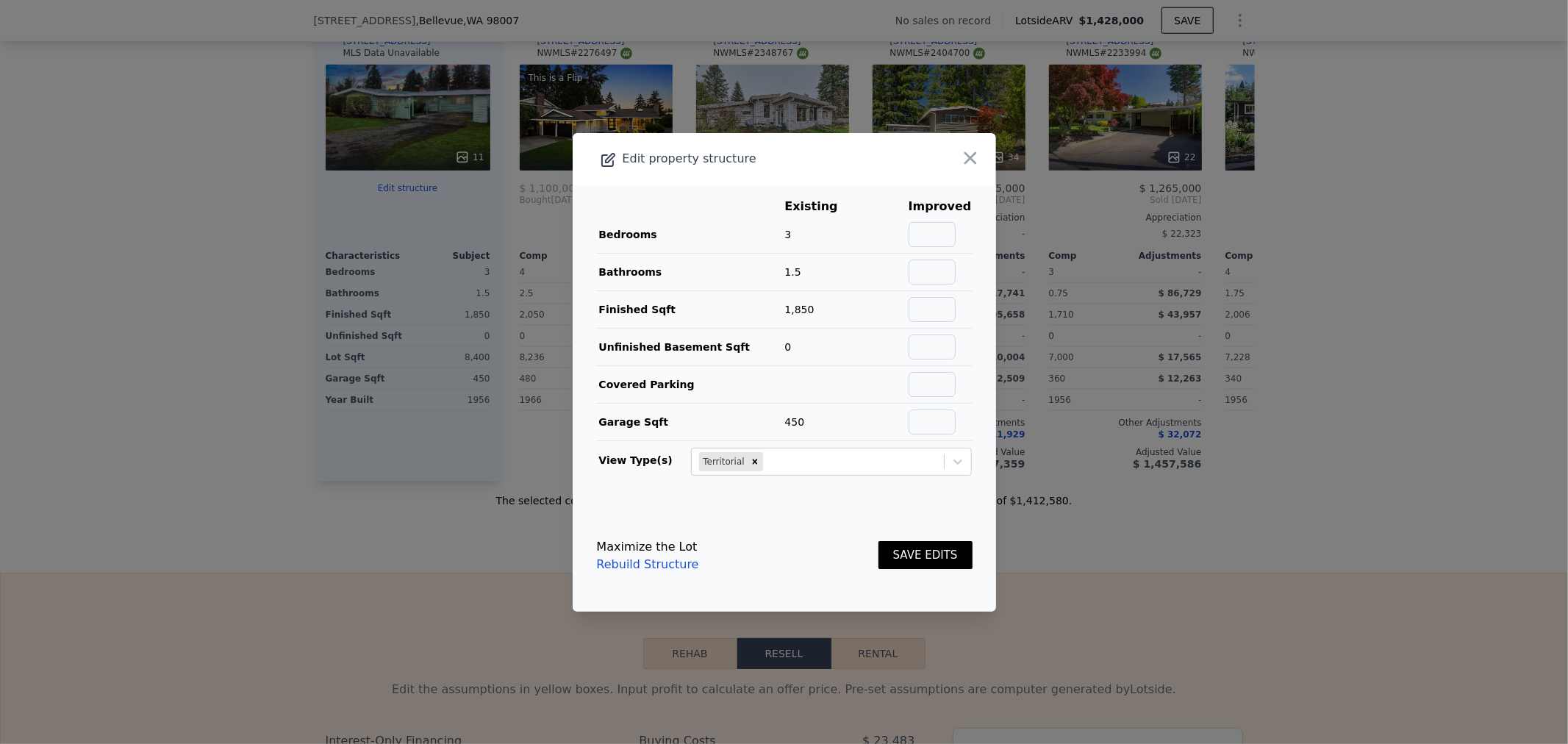
drag, startPoint x: 1385, startPoint y: 523, endPoint x: 1390, endPoint y: 513, distance: 11.2
click at [1387, 521] on div at bounding box center [784, 372] width 1568 height 744
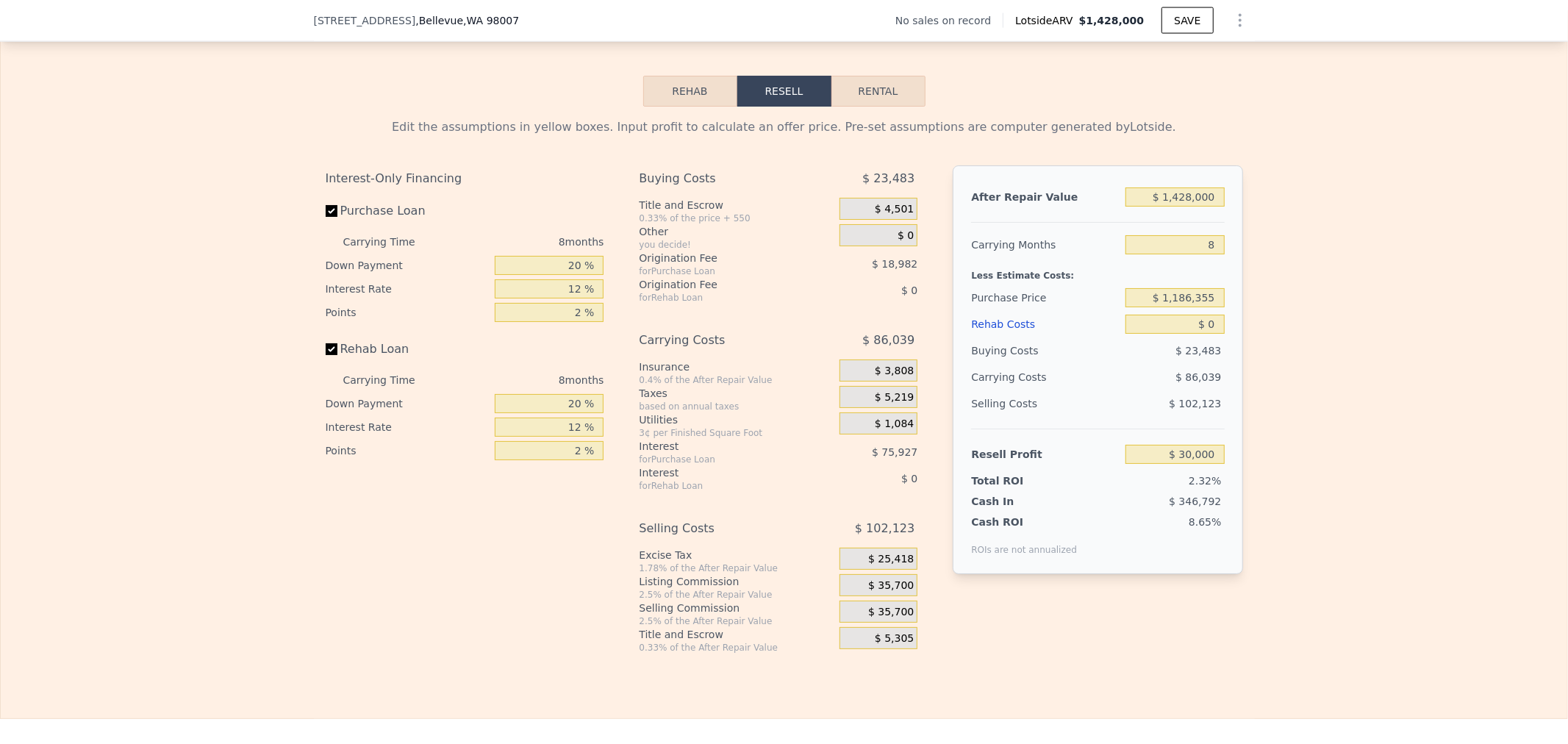
scroll to position [2037, 0]
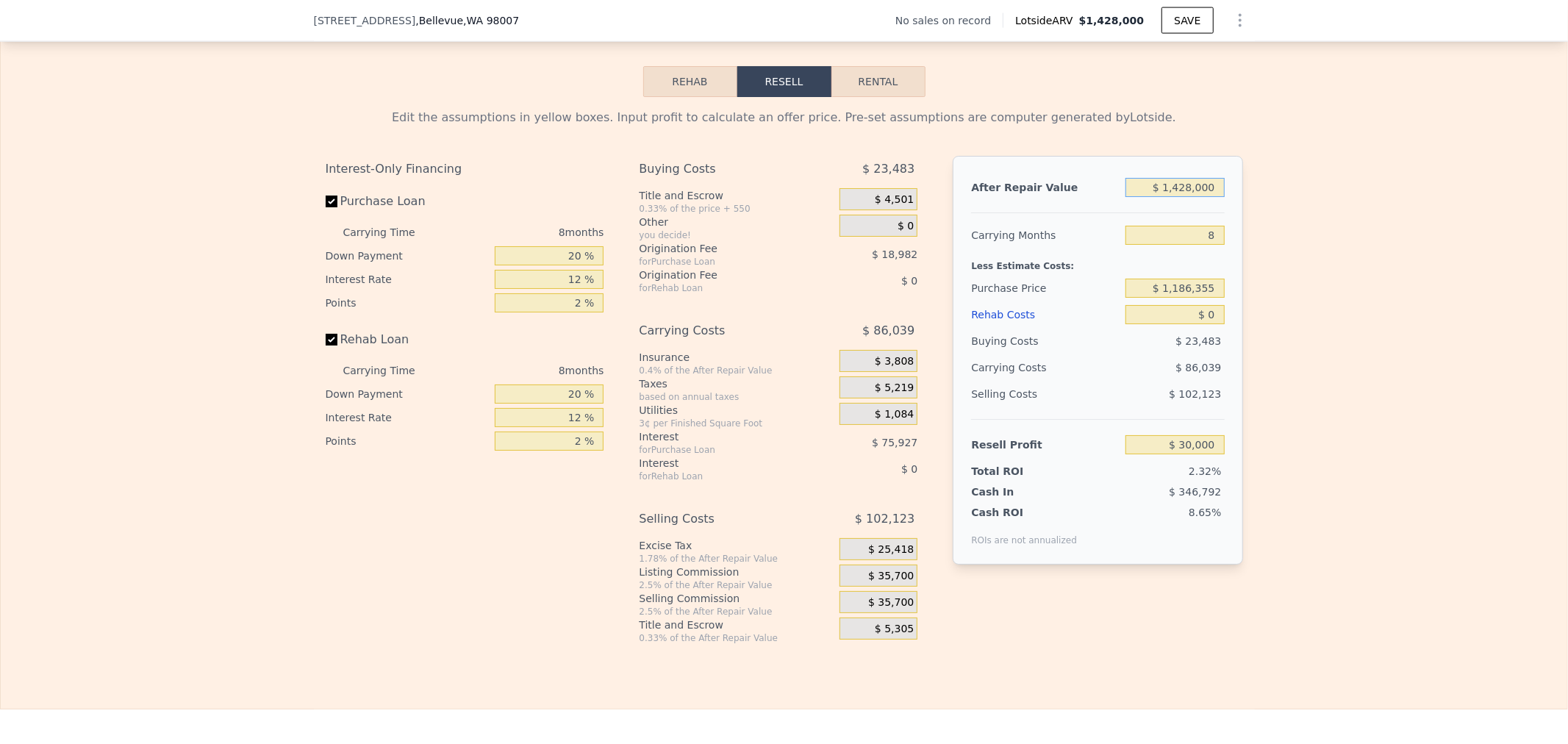
drag, startPoint x: 1144, startPoint y: 213, endPoint x: 1363, endPoint y: 211, distance: 219.0
click at [1335, 211] on div "Edit the assumptions in yellow boxes. Input profit to calculate an offer price.…" at bounding box center [784, 370] width 1566 height 547
type input "$ 32"
type input "-$ 1,292,590"
type input "$ 320"
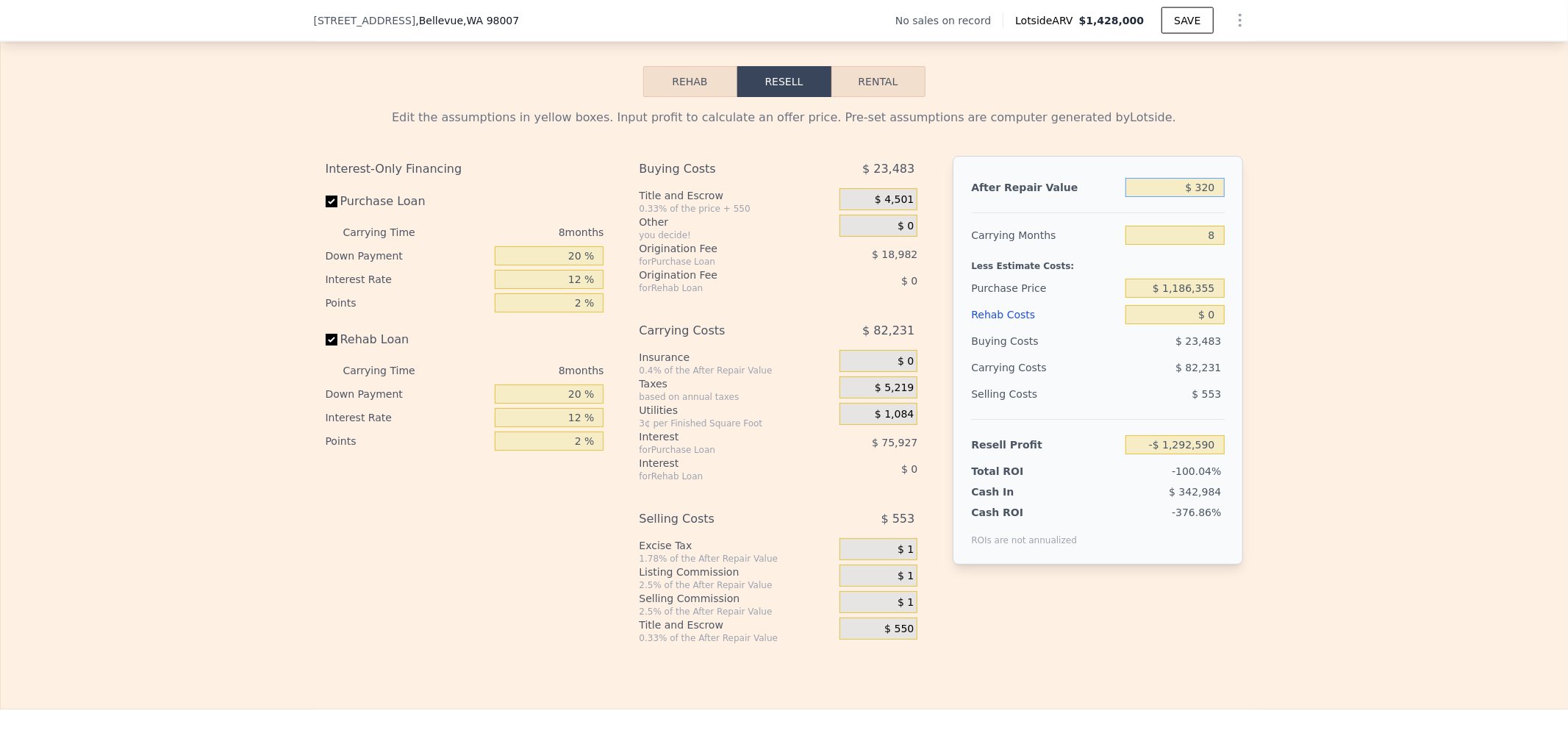
type input "-$ 1,292,323"
type input "$ 3,200"
type input "-$ 1,289,656"
type input "$ 32,000"
type input "-$ 1,262,981"
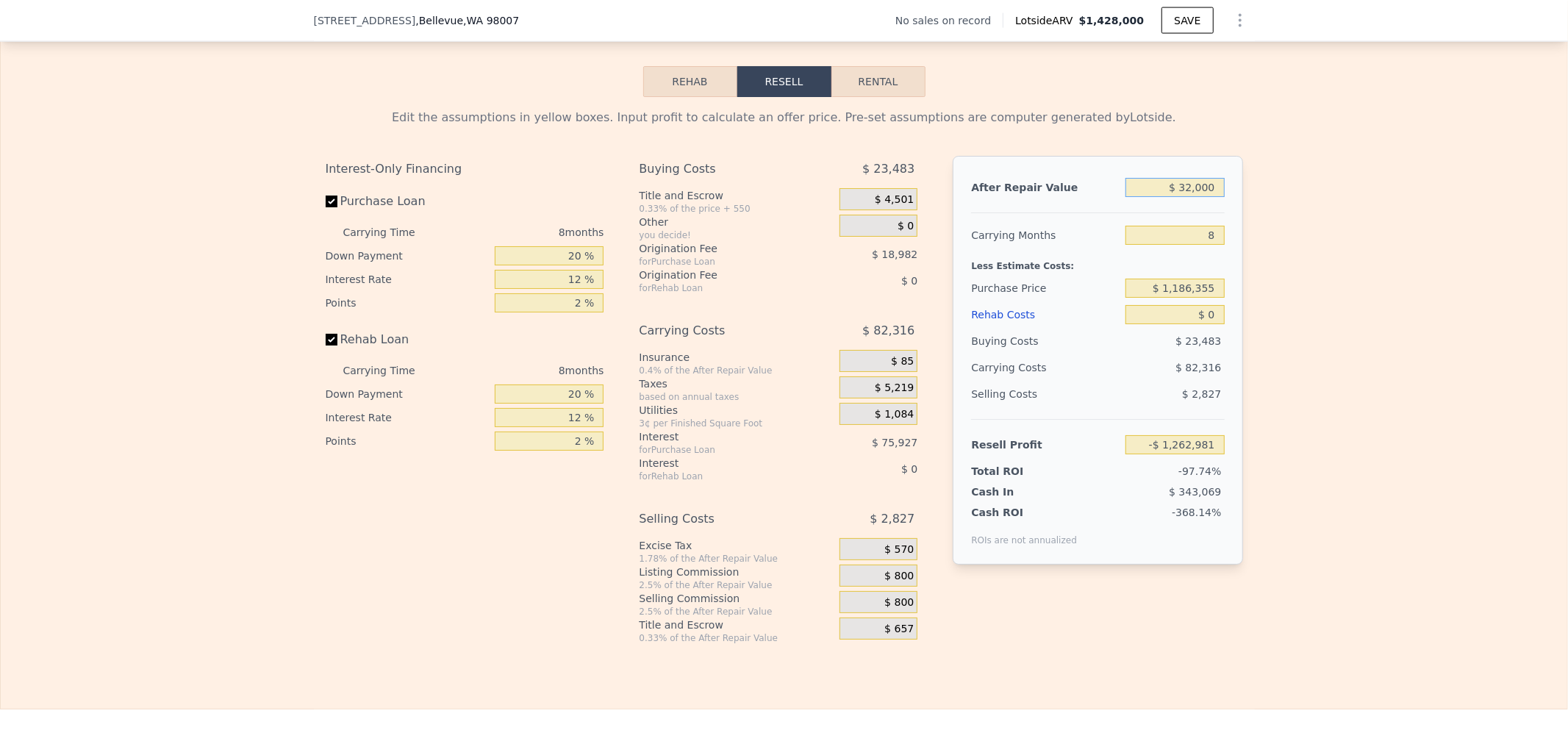
type input "$ 320,000"
type input "-$ 996,234"
type input "$ 3,200,000"
type input "$ 1,671,232"
type input "$ 3,200,000"
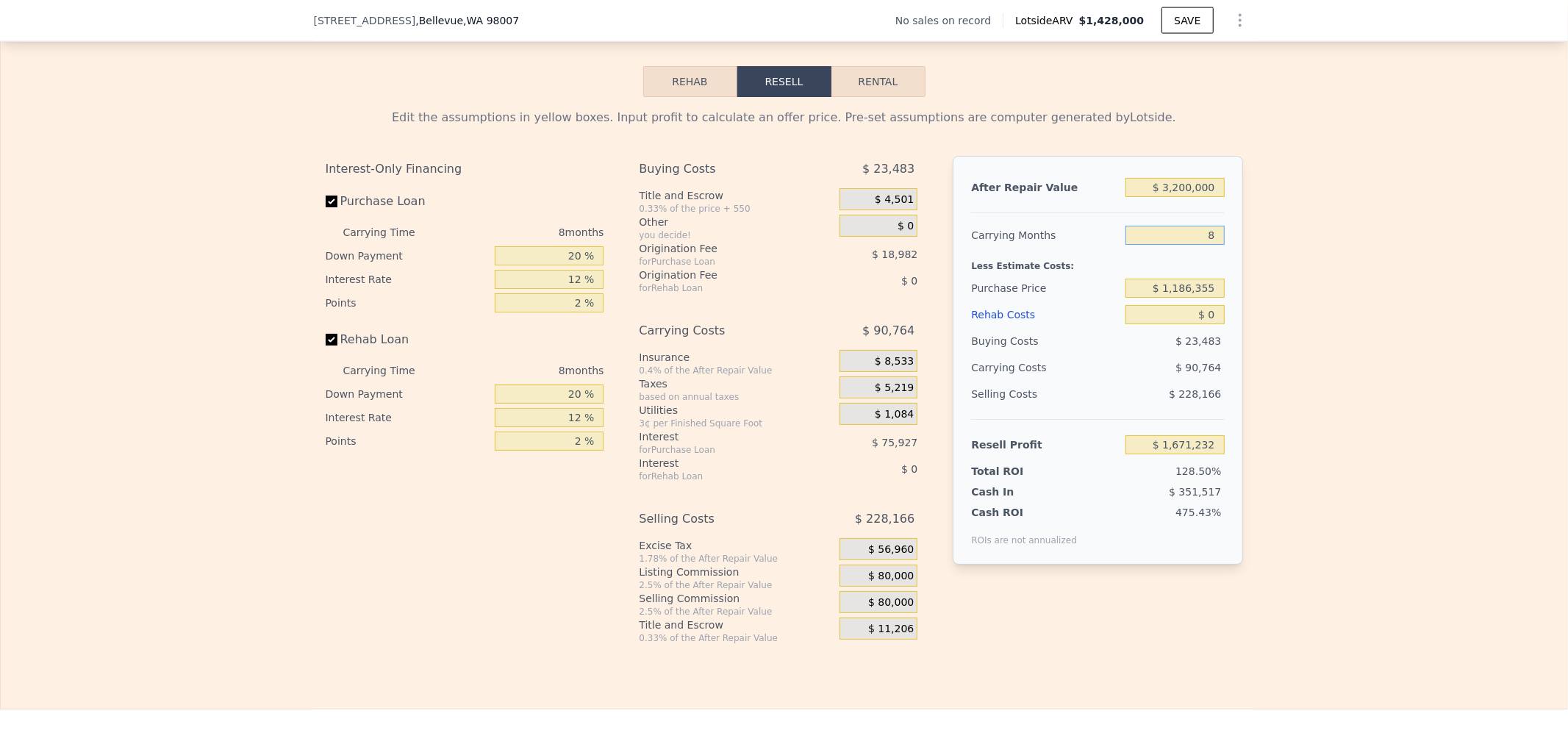
type input "1"
type input "$ 1,750,650"
type input "18"
type input "$ 1,557,775"
type input "18"
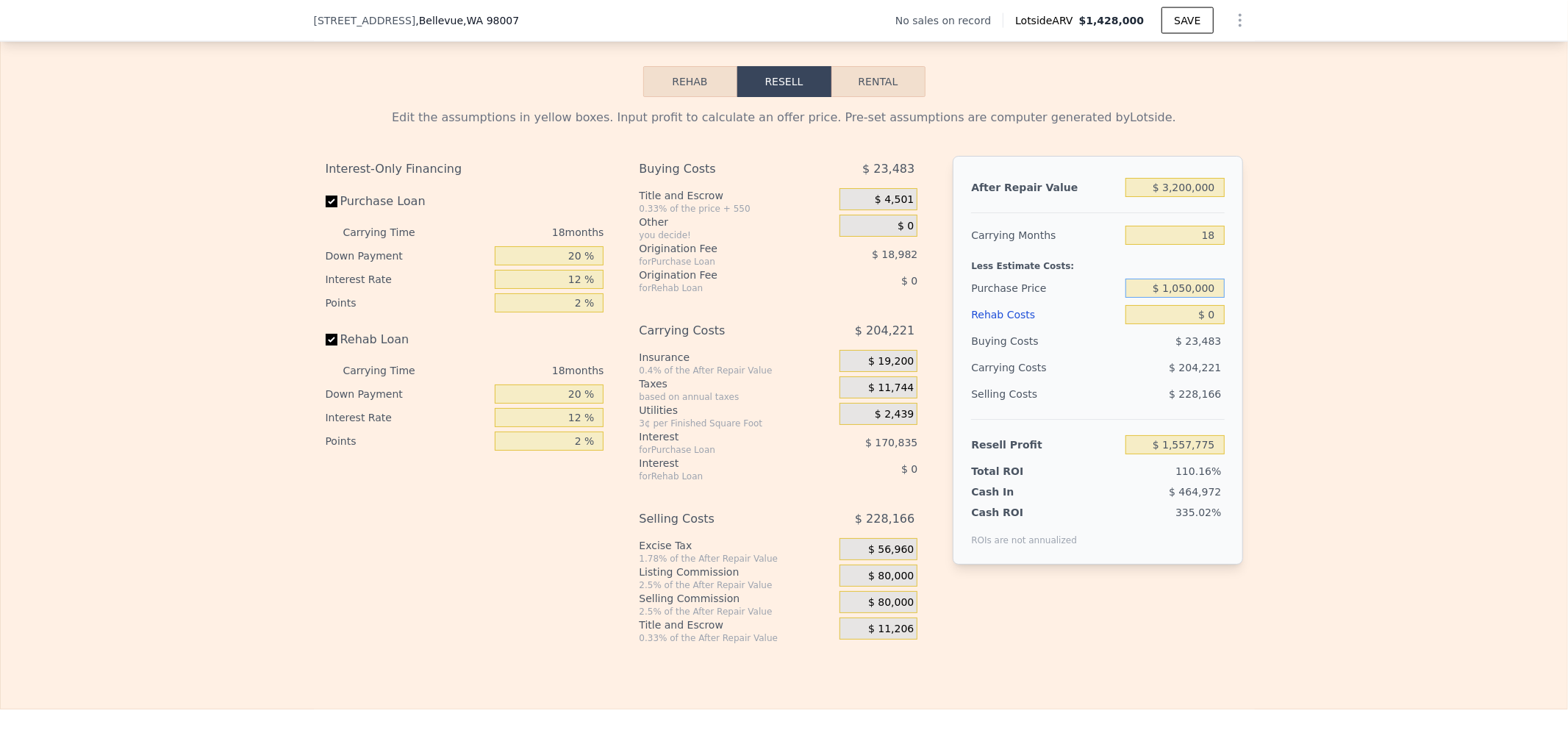
type input "$ 1,050,000"
type input "$ 1,716,404"
type input "$ 1"
type input "$ 1,716,403"
type input "$ 13"
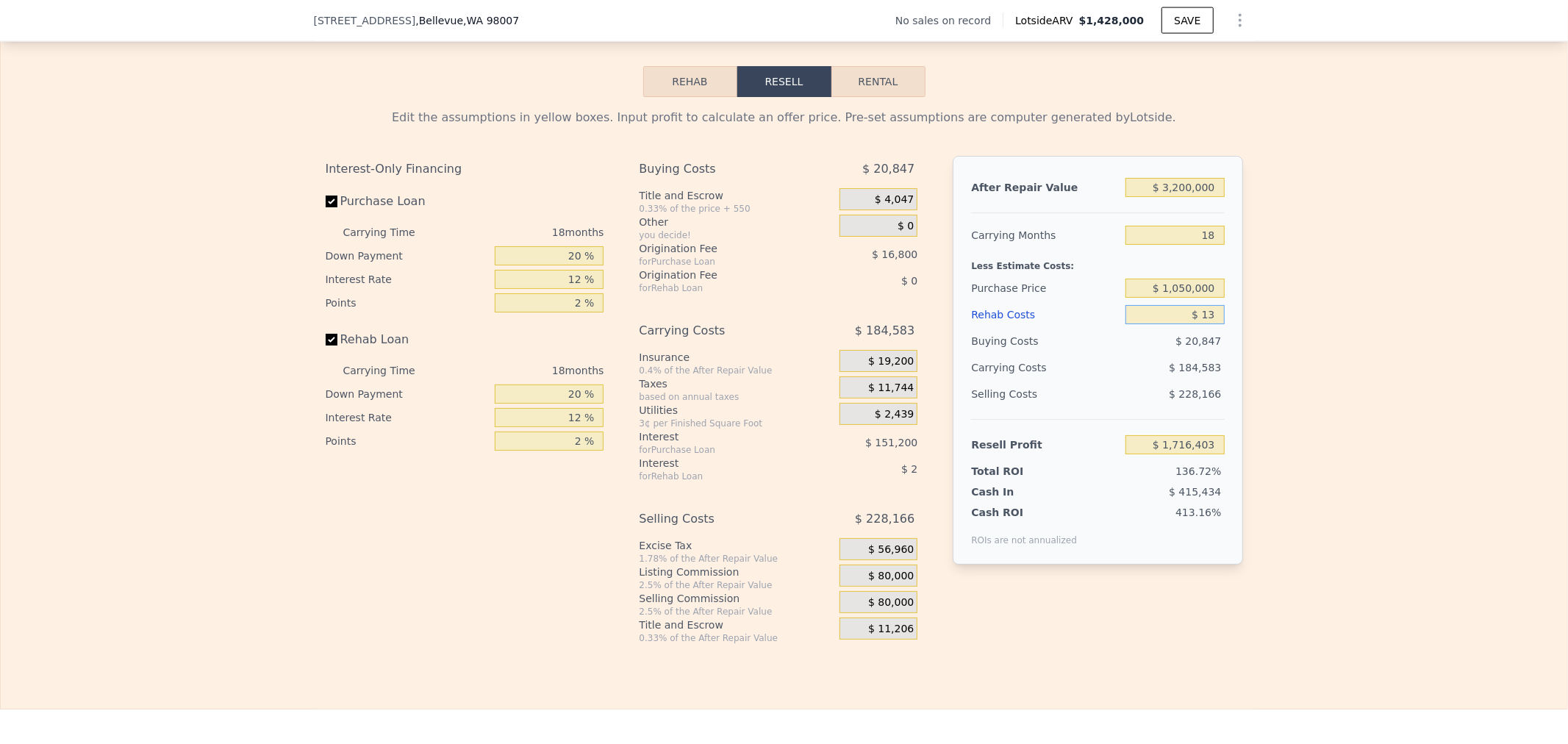
type input "$ 1,716,391"
type input "$ 130"
type input "$ 1,716,254"
type input "$ 1,300"
type input "$ 1,714,903"
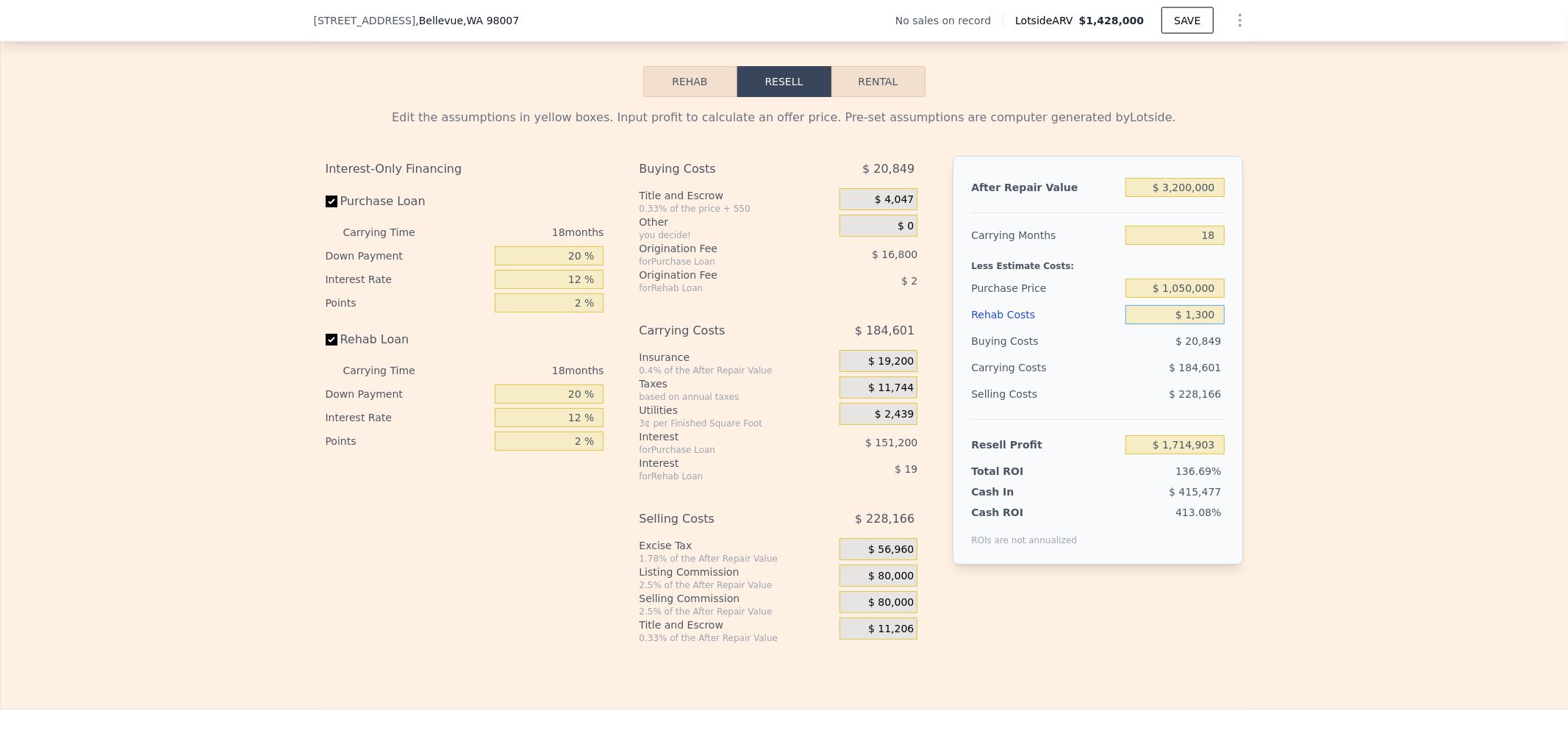
type input "$ 13,000"
type input "$ 1,701,324"
type input "$ 130,000"
type input "$ 1,565,604"
type input "$ 1,300,000"
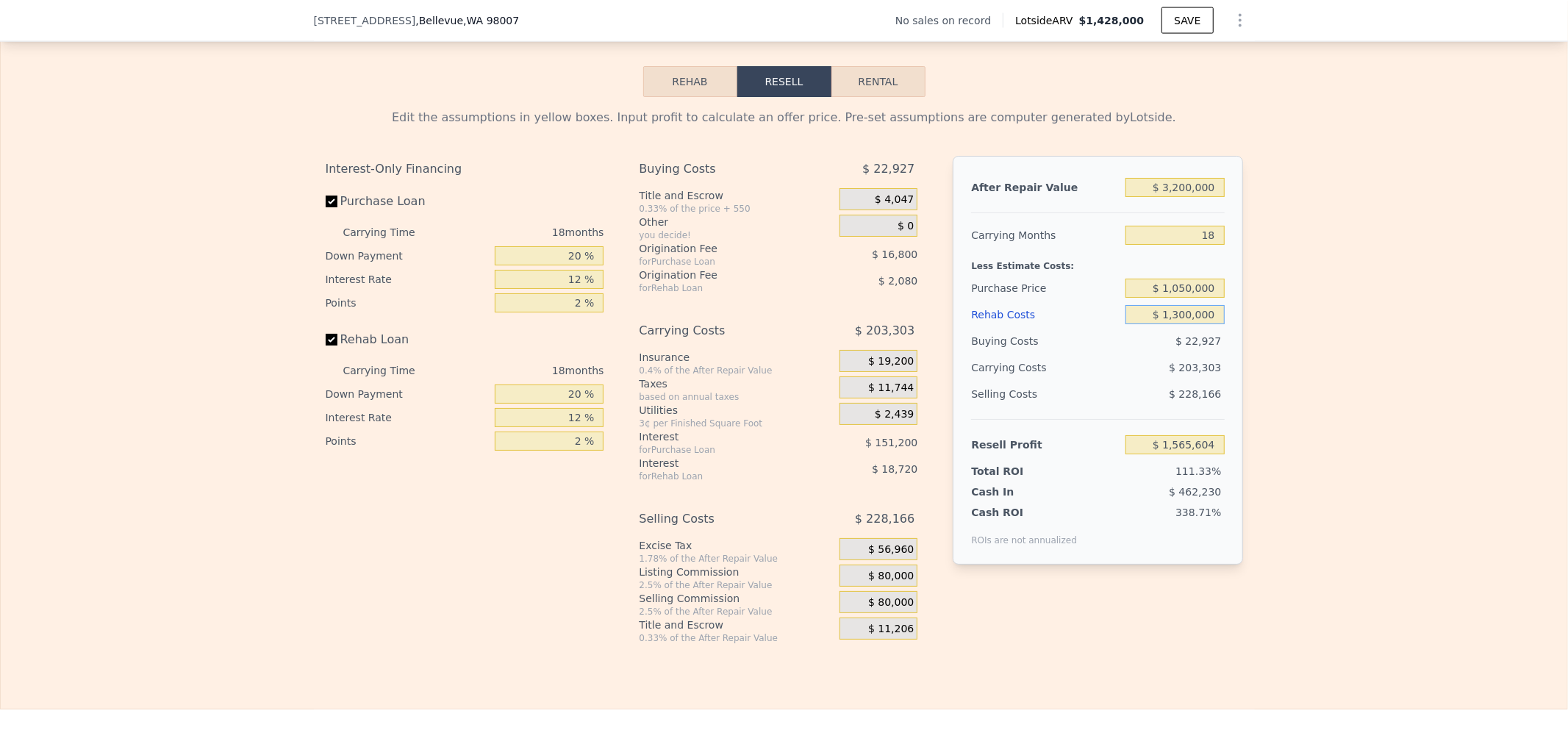
type input "$ 208,404"
type input "$ 1,300,000"
drag, startPoint x: 641, startPoint y: 281, endPoint x: 840, endPoint y: 285, distance: 199.0
click at [772, 286] on div "Interest-Only Financing Purchase Loan Carrying Time 18 months Down Payment 20 %…" at bounding box center [784, 399] width 918 height 488
type input "2 %"
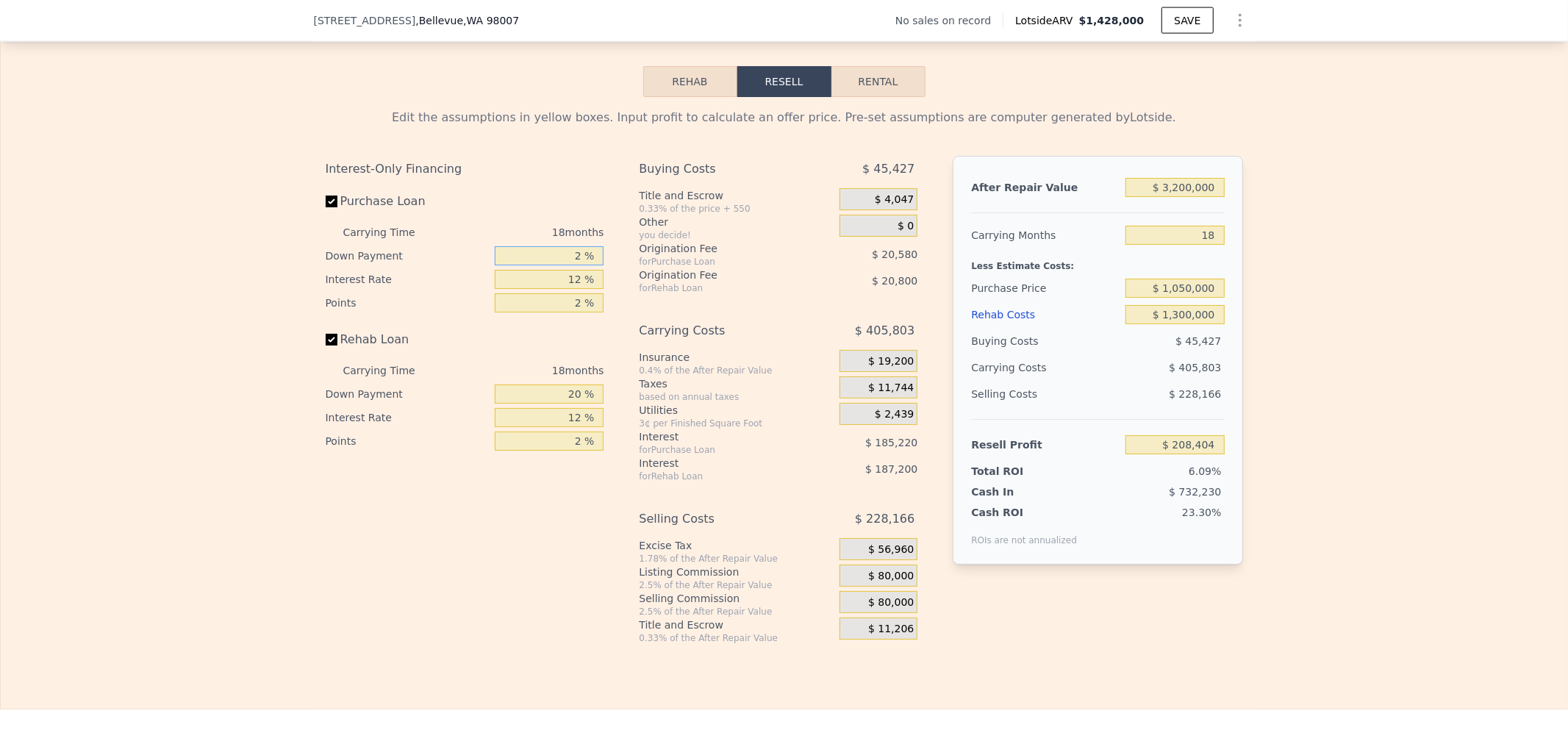
type input "$ 170,604"
type input "20 %"
type input "$ 208,404"
type input "2 %"
type input "$ 170,604"
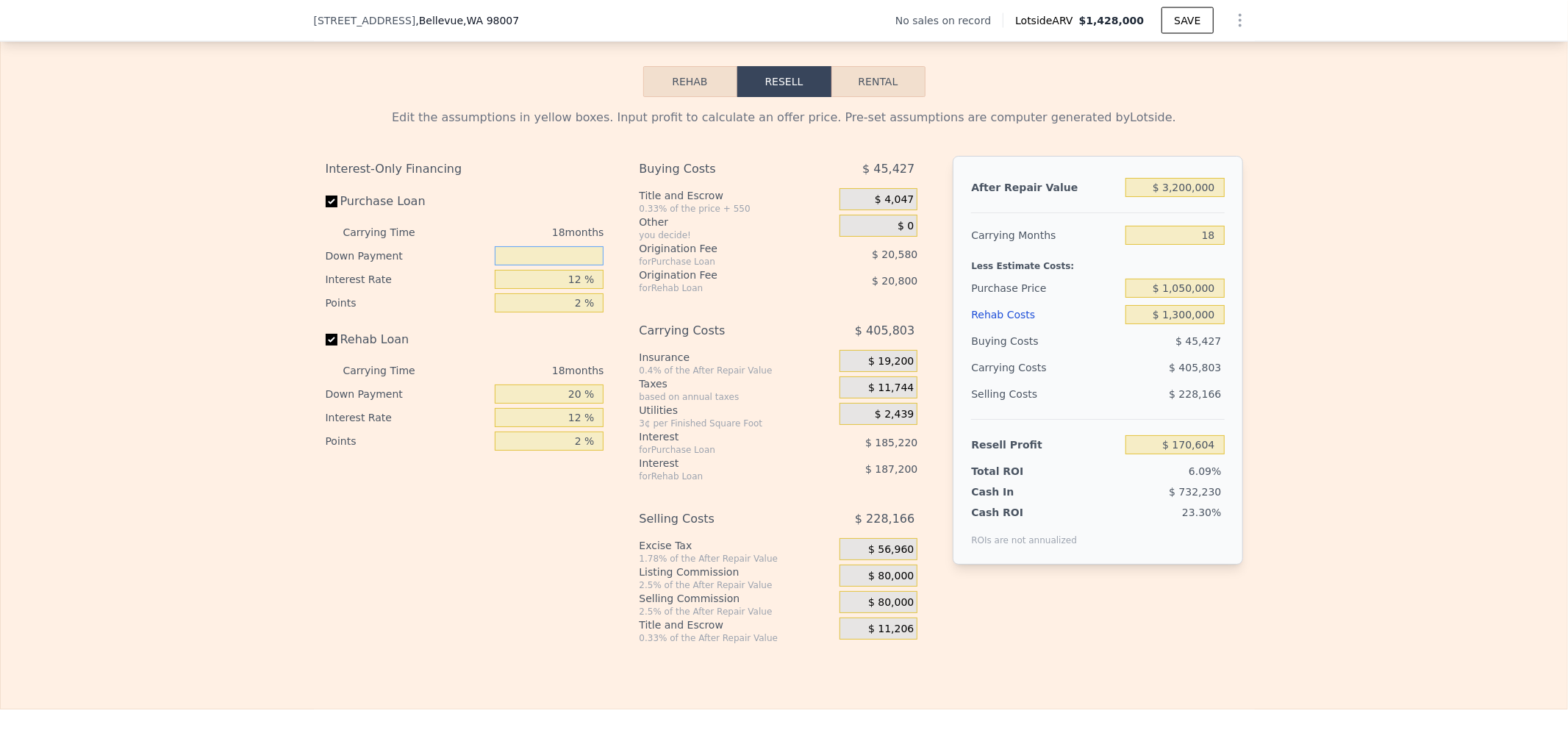
type input "1 %"
type input "$ 168,504"
type input "15 %"
type input "$ 197,904"
type input "15 %"
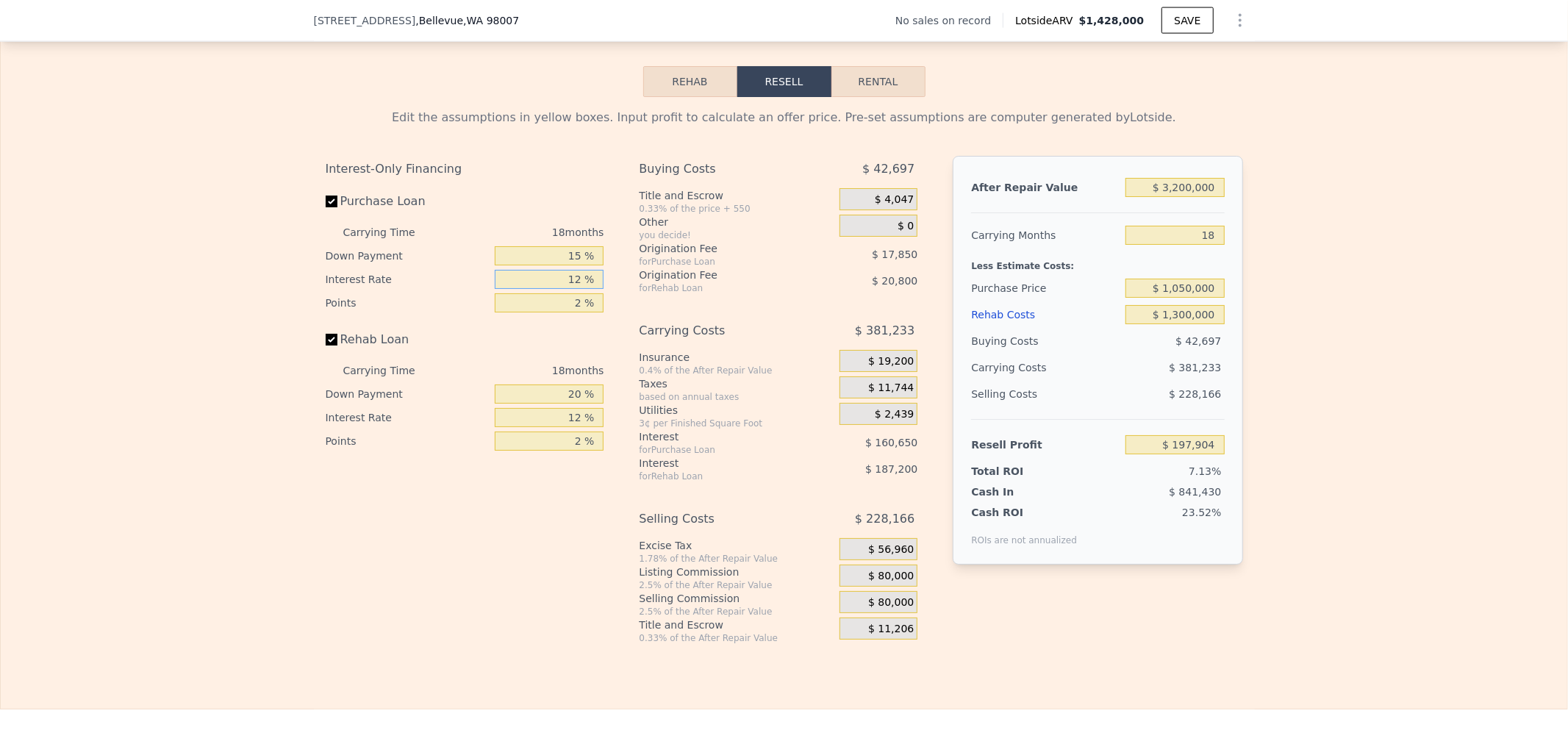
type input "1 %"
type input "$ 345,162"
type input "10 %"
type input "$ 224,670"
type input "10 %"
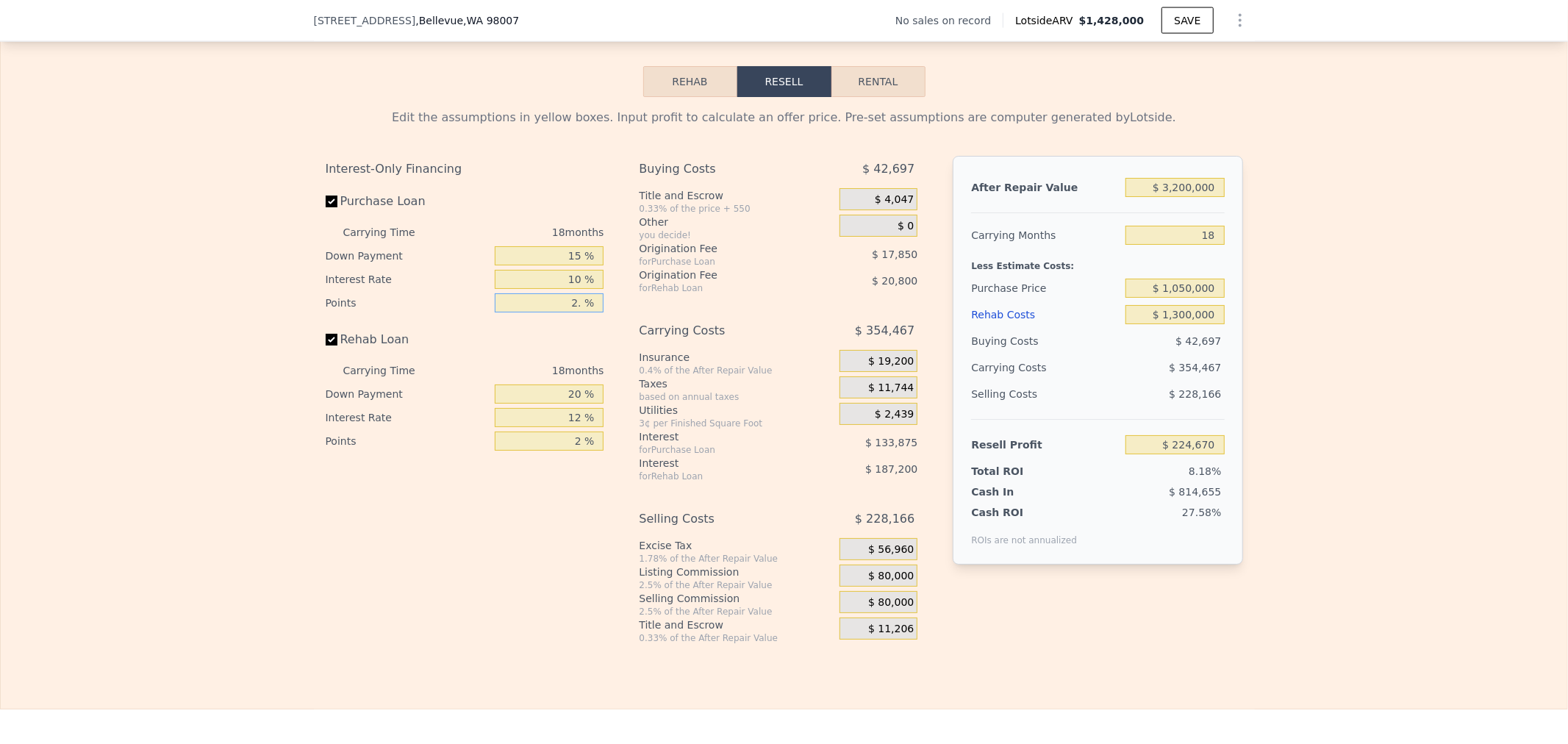
type input "2.5 %"
type input "$ 220,207"
type input "2.5 %"
type input "15 %"
type input "$ 207,207"
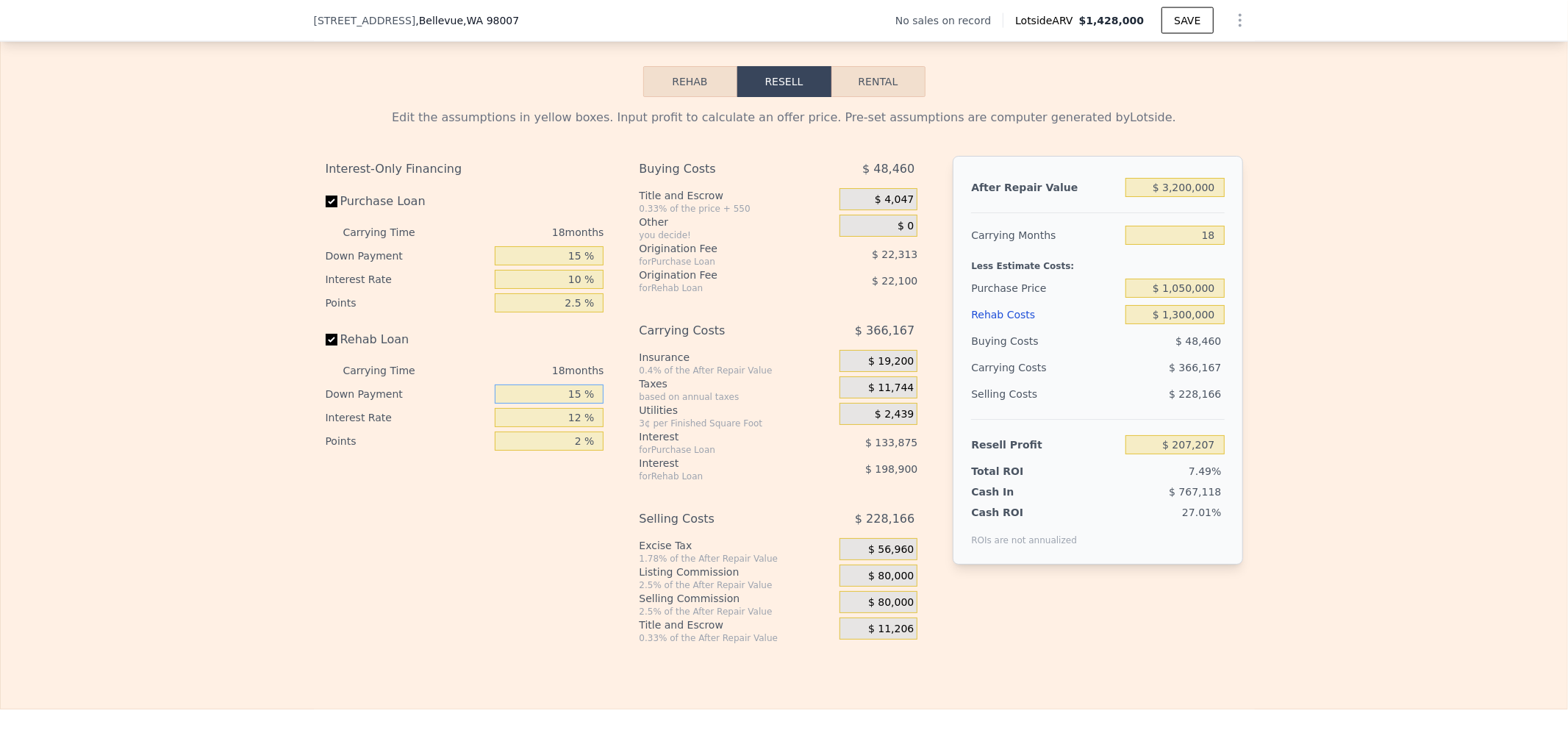
type input "0 %"
type input "$ 168,207"
type input "0 %"
type input "1 %"
type input "$ 382,713"
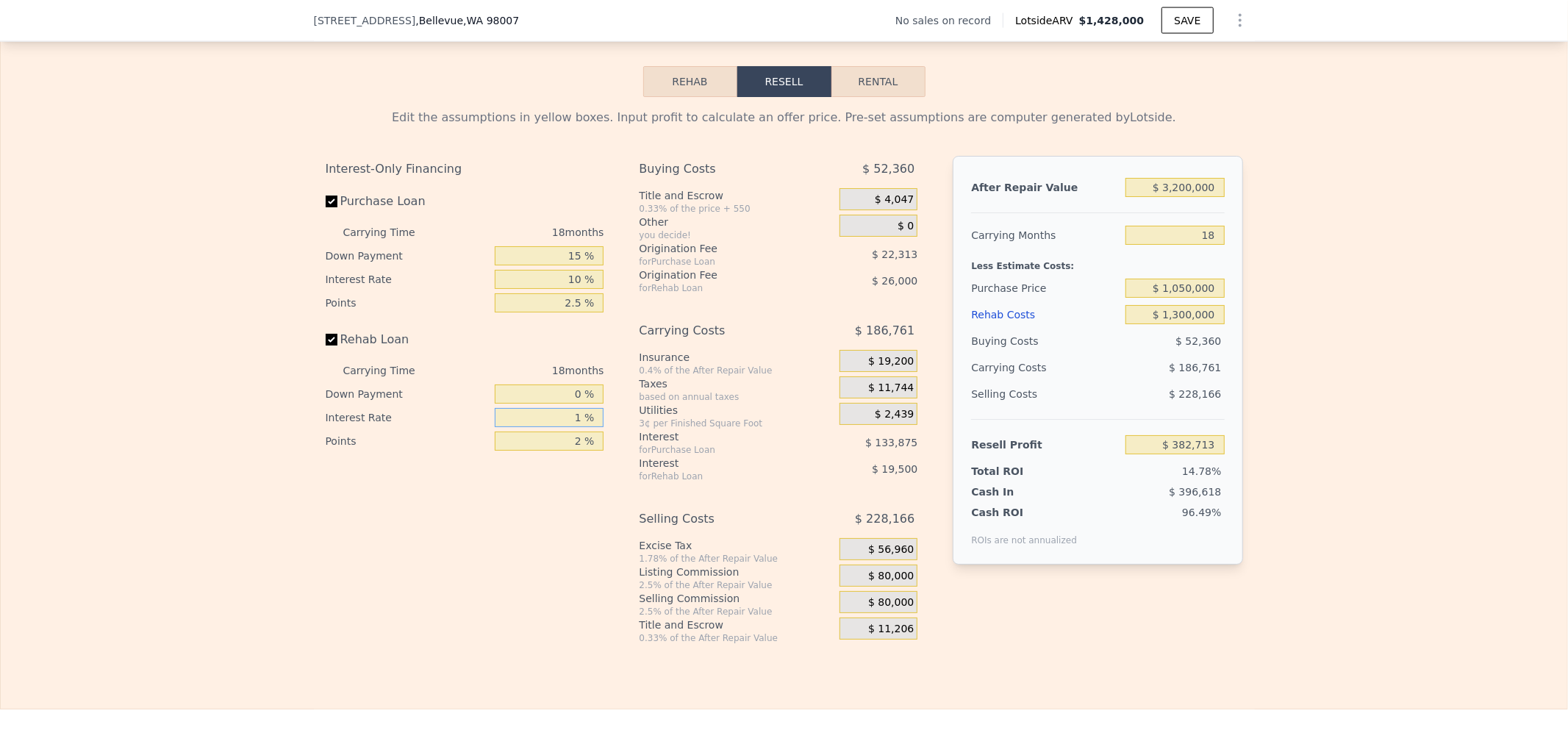
type input "10 %"
type input "$ 207,213"
type input "10 %"
type input "2.5 %"
type input "$ 200,713"
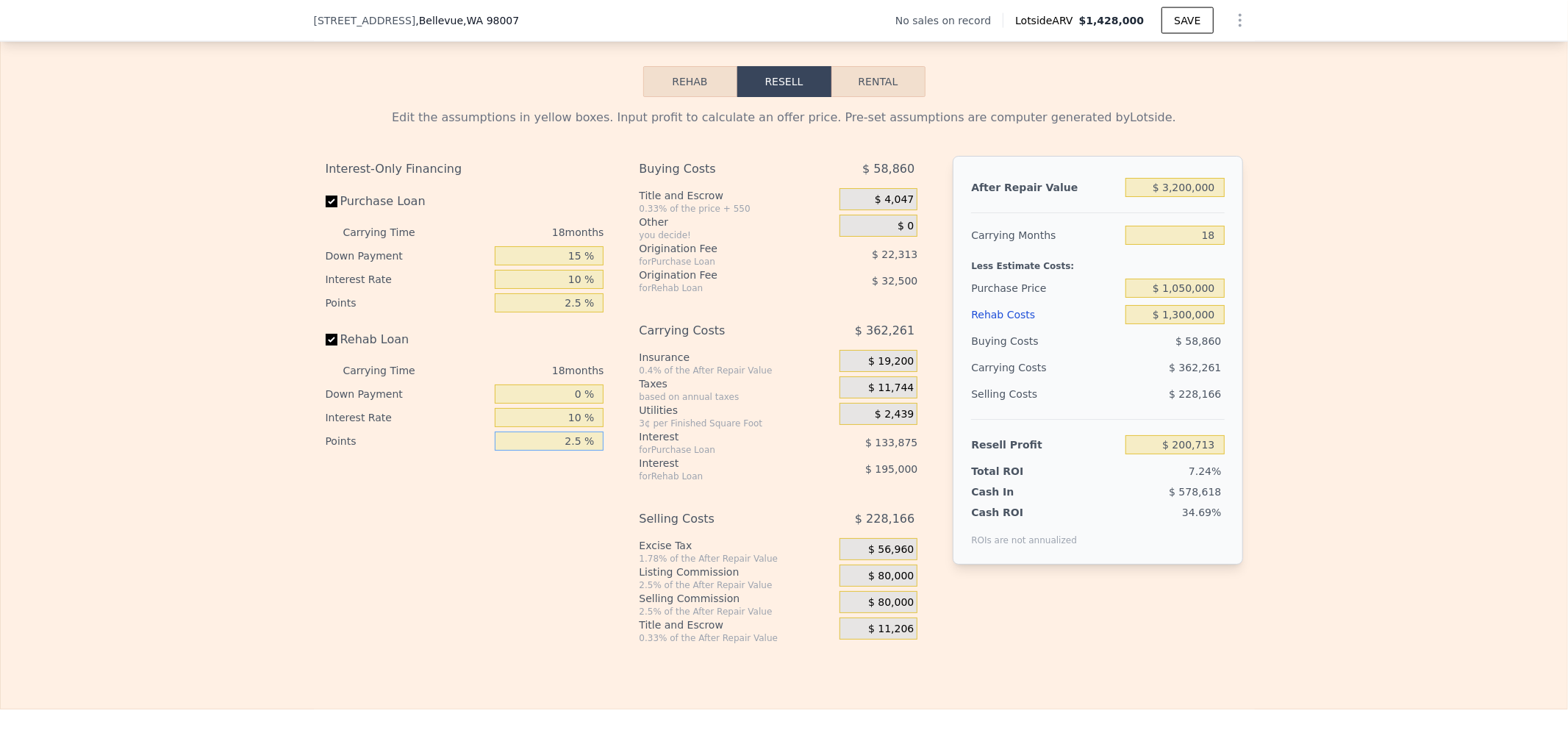
type input "2.5 %"
click at [876, 236] on div "$ 0" at bounding box center [879, 225] width 78 height 22
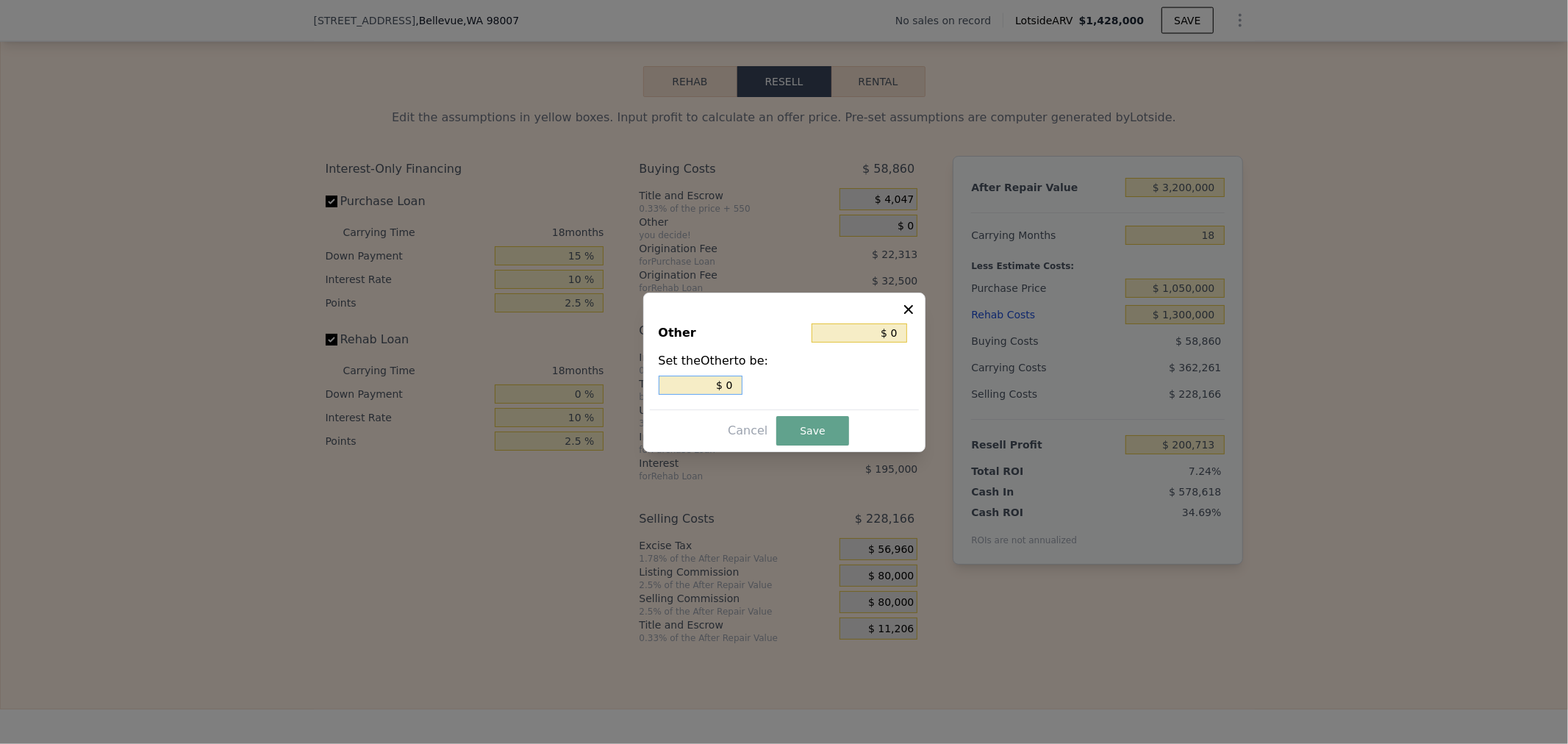
drag, startPoint x: 748, startPoint y: 373, endPoint x: 791, endPoint y: 379, distance: 43.4
click at [773, 373] on div "Set the Other to be: $ 0" at bounding box center [784, 373] width 251 height 43
type input "$ 3"
type input "$ 03"
type input "$ 35"
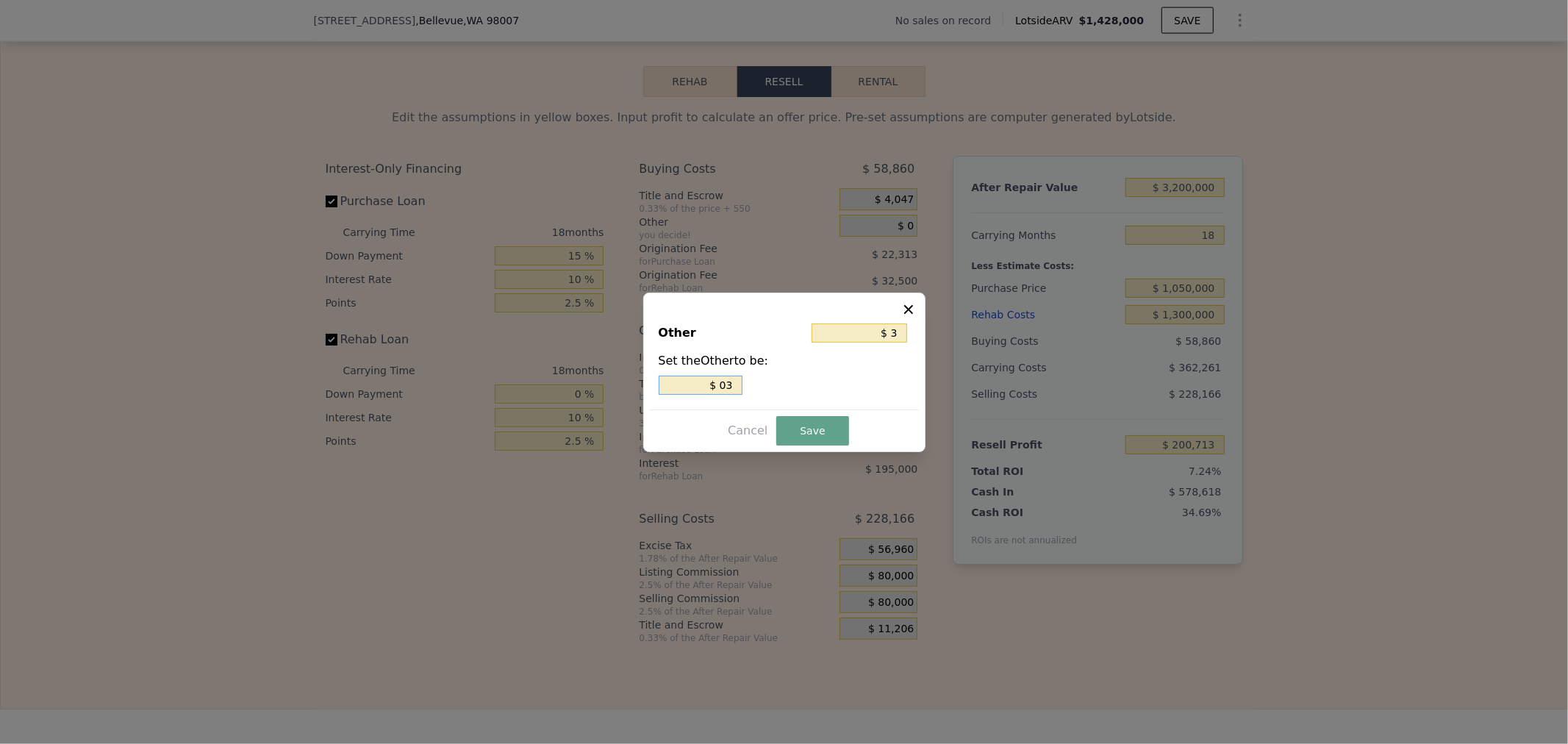
type input "$ 035"
type input "$ 350"
type input "$ 0350"
type input "$ 3,500"
type input "$ 03,500"
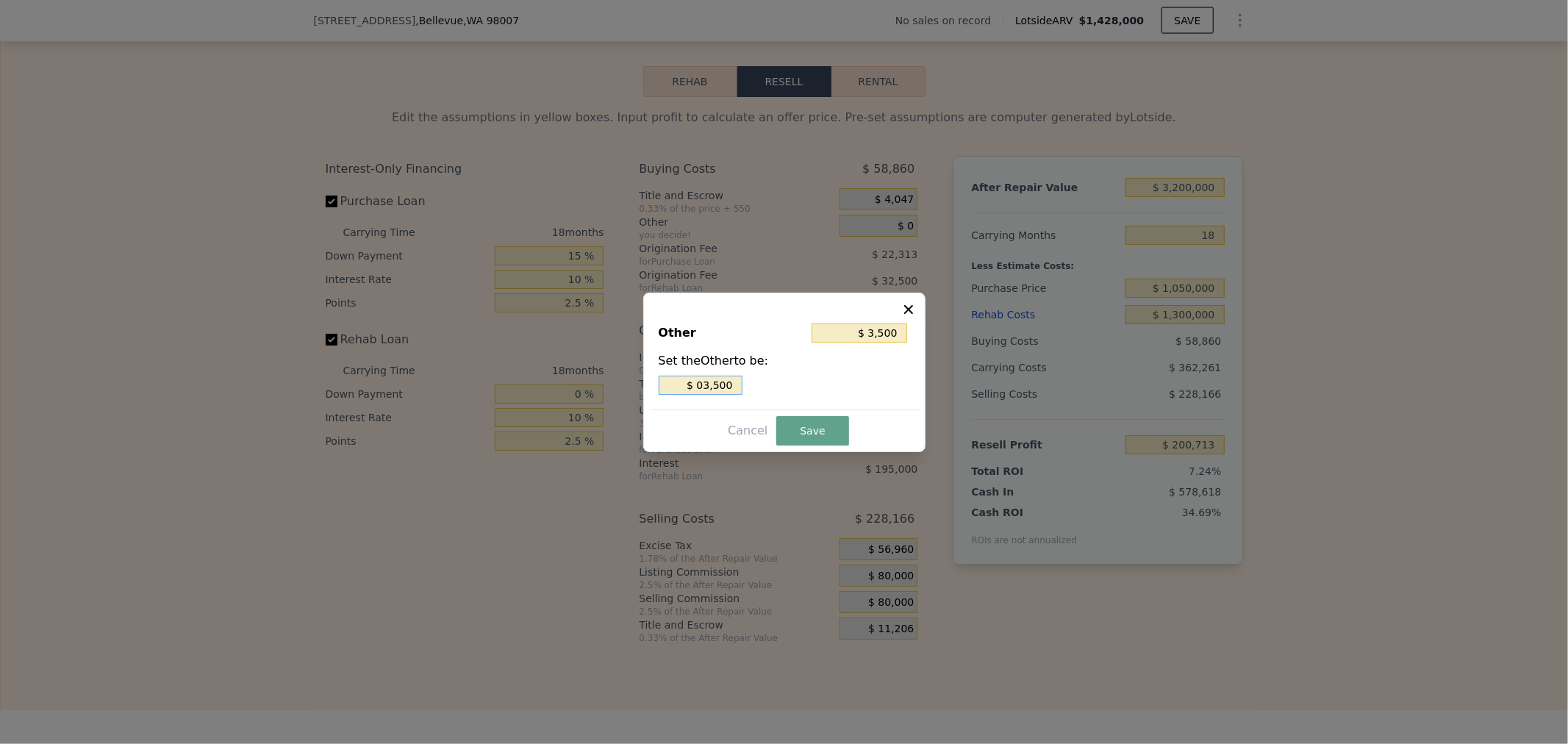
type input "$ 35,000"
drag, startPoint x: 694, startPoint y: 385, endPoint x: 964, endPoint y: 401, distance: 270.5
click at [907, 397] on div "Other $ 35,000 Set the Other to be: $ 35,000" at bounding box center [784, 360] width 269 height 99
type input "$ 5"
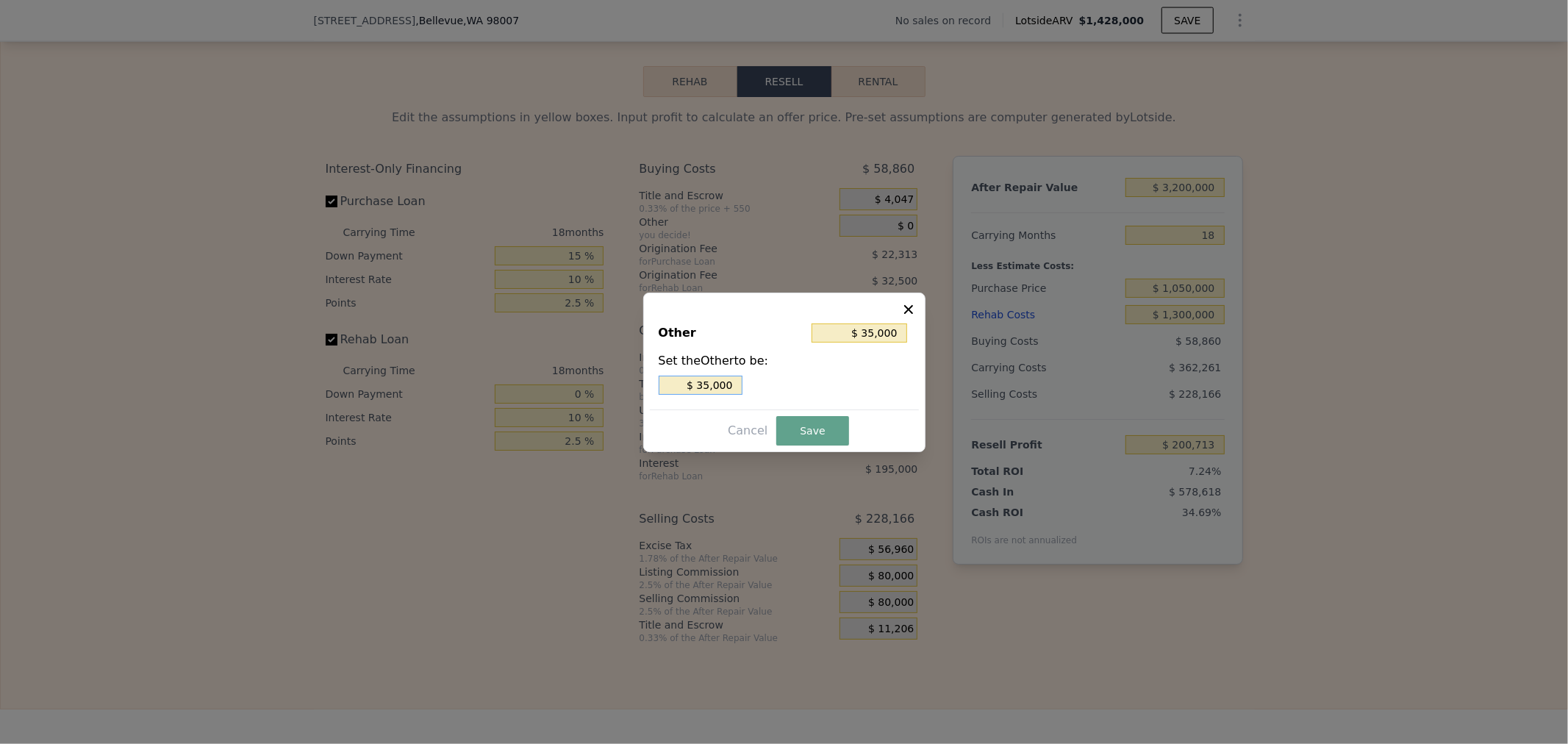
type input "$ 5"
type input "$ 54"
type input "$ 540"
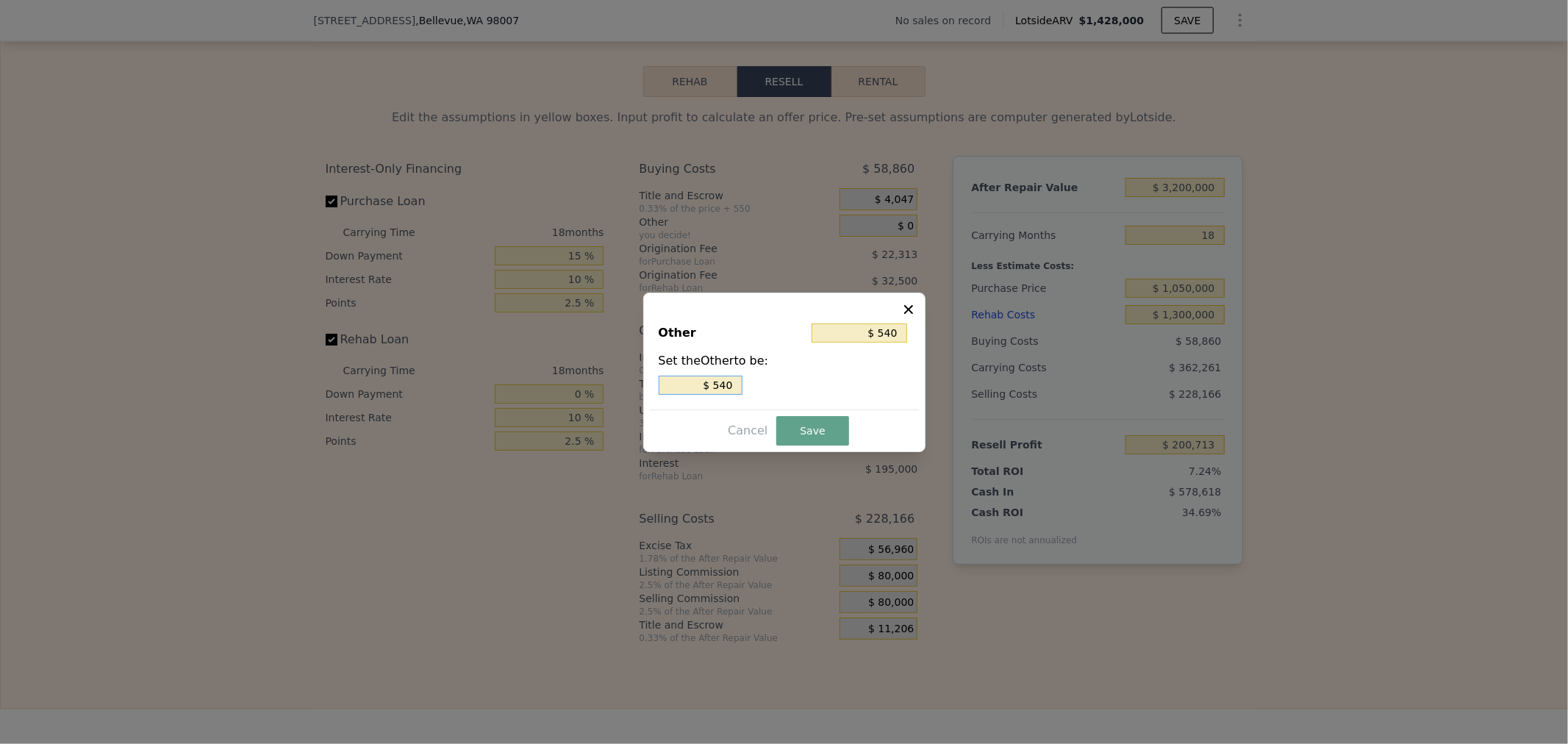
type input "$ 5,400"
click at [807, 437] on button "Save" at bounding box center [812, 430] width 72 height 29
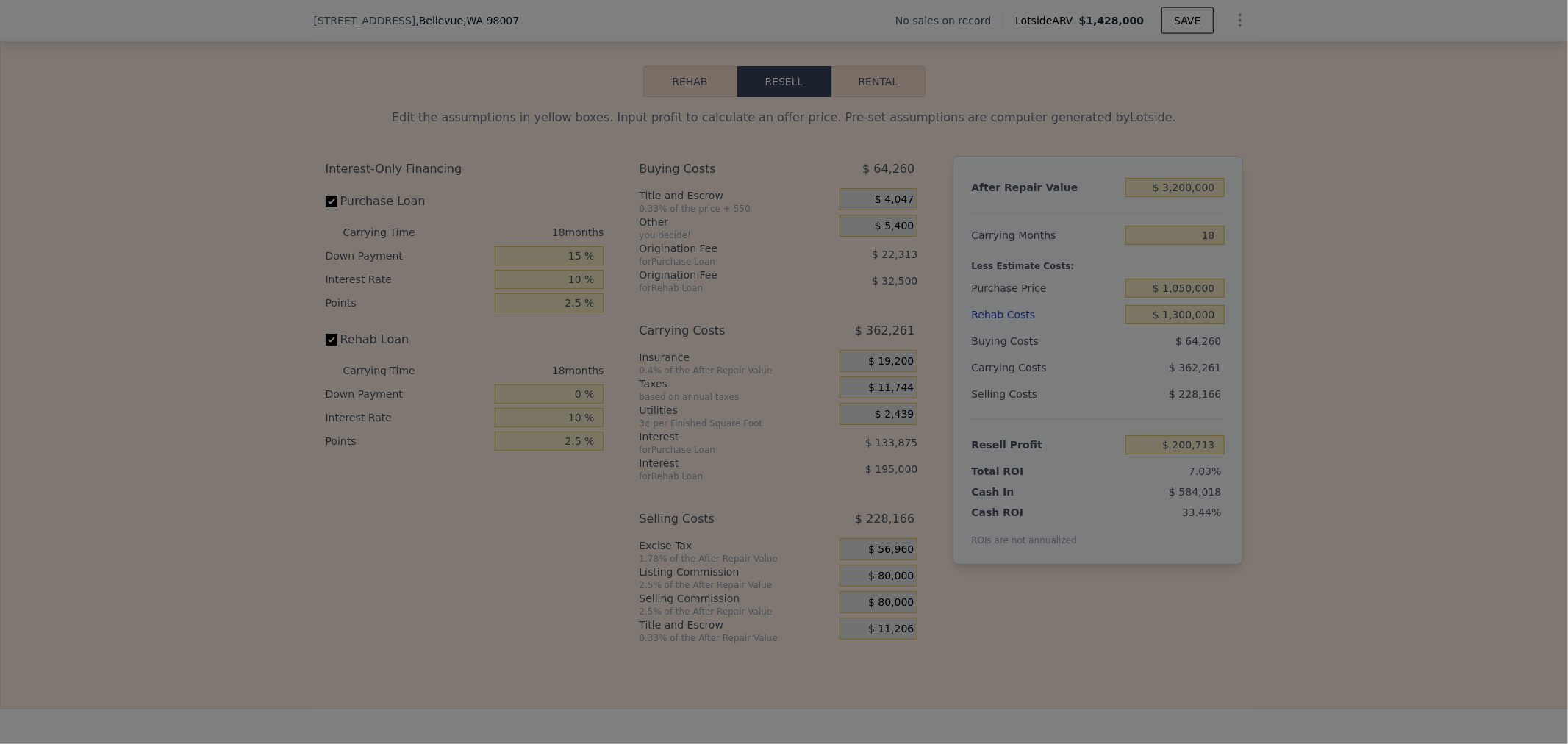
type input "$ 195,313"
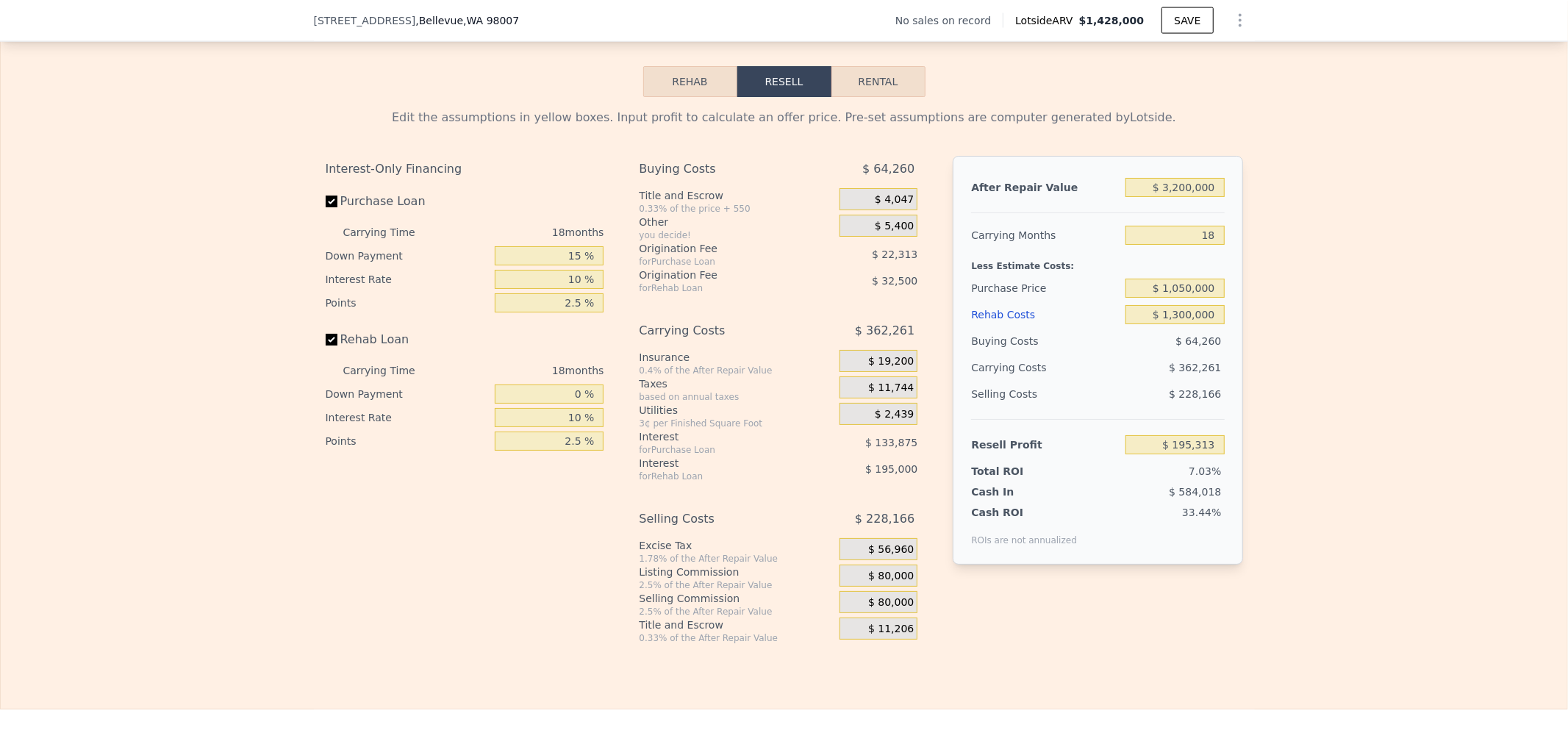
click at [1136, 620] on div "After Repair Value $ 3,200,000 Carrying Months 18 Less Estimate Costs: Purchase…" at bounding box center [1097, 388] width 289 height 465
click at [872, 582] on span "$ 80,000" at bounding box center [891, 575] width 46 height 13
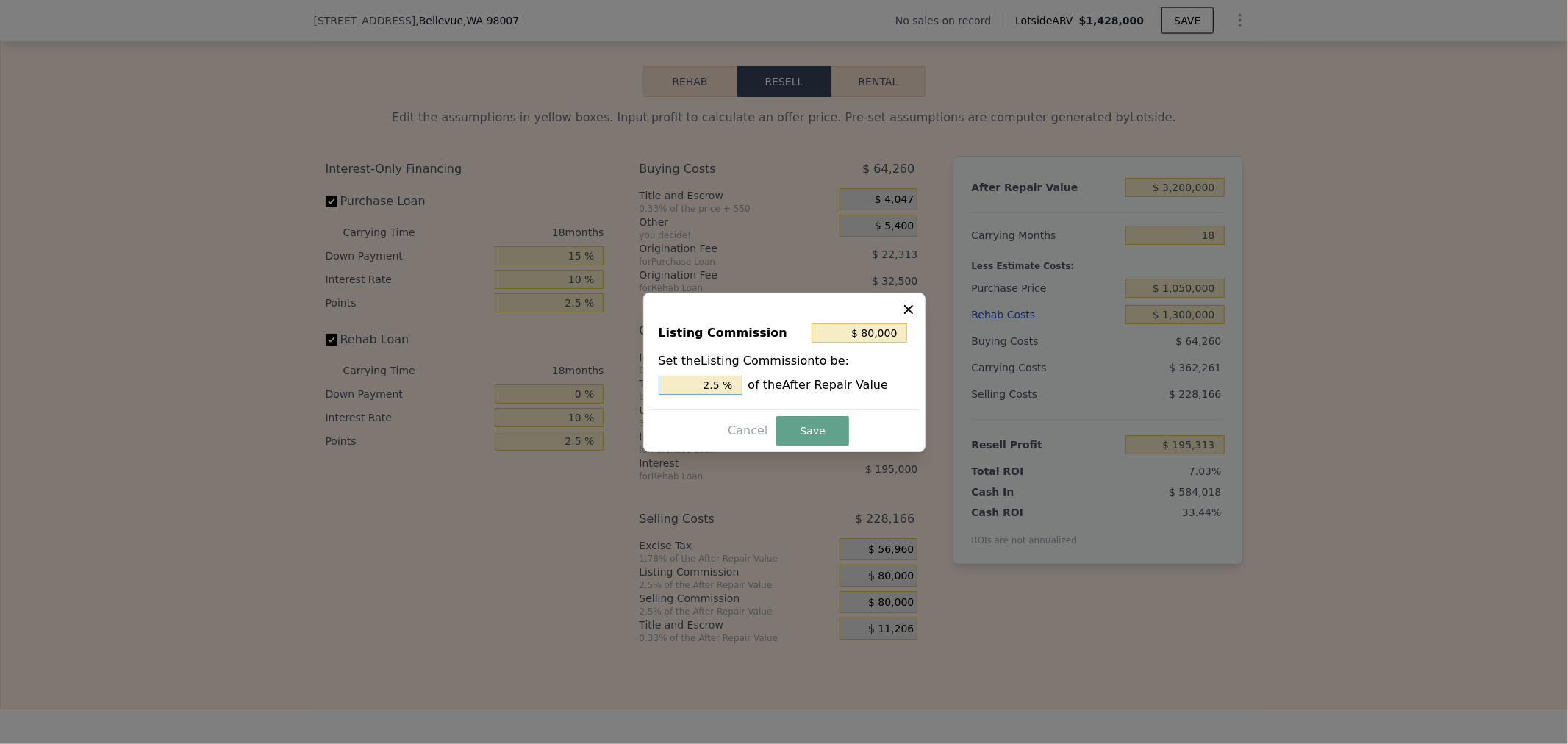
drag, startPoint x: 693, startPoint y: 380, endPoint x: 944, endPoint y: 373, distance: 251.1
click at [899, 376] on div "2.5 % of the After Repair Value" at bounding box center [784, 385] width 251 height 19
type input "$ 32,000"
type input "1. %"
type input "$ 38,400"
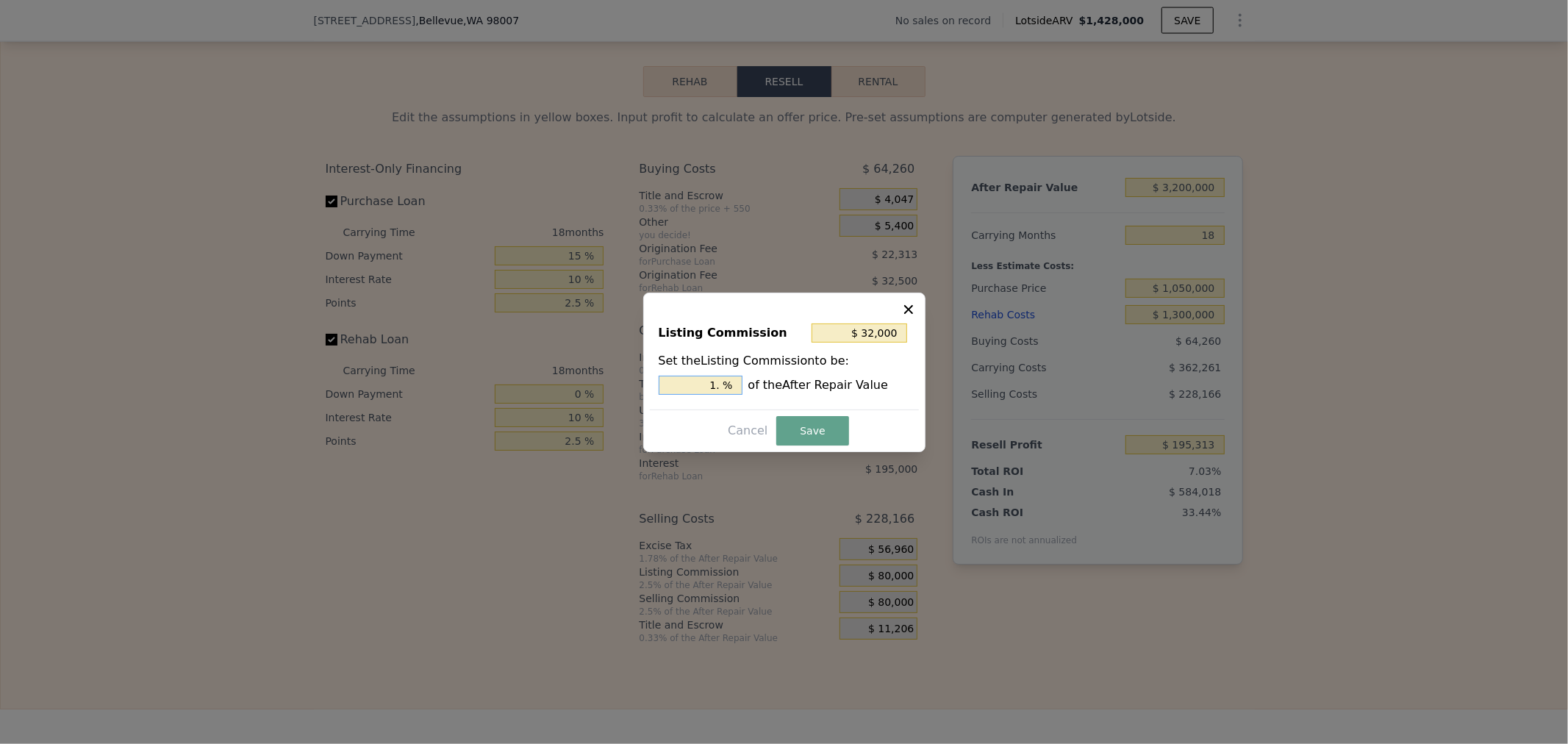
type input "1.2 %"
type input "$ 40,000"
type input "1.25 %"
click at [819, 426] on button "Save" at bounding box center [812, 430] width 72 height 29
type input "$ 235,313"
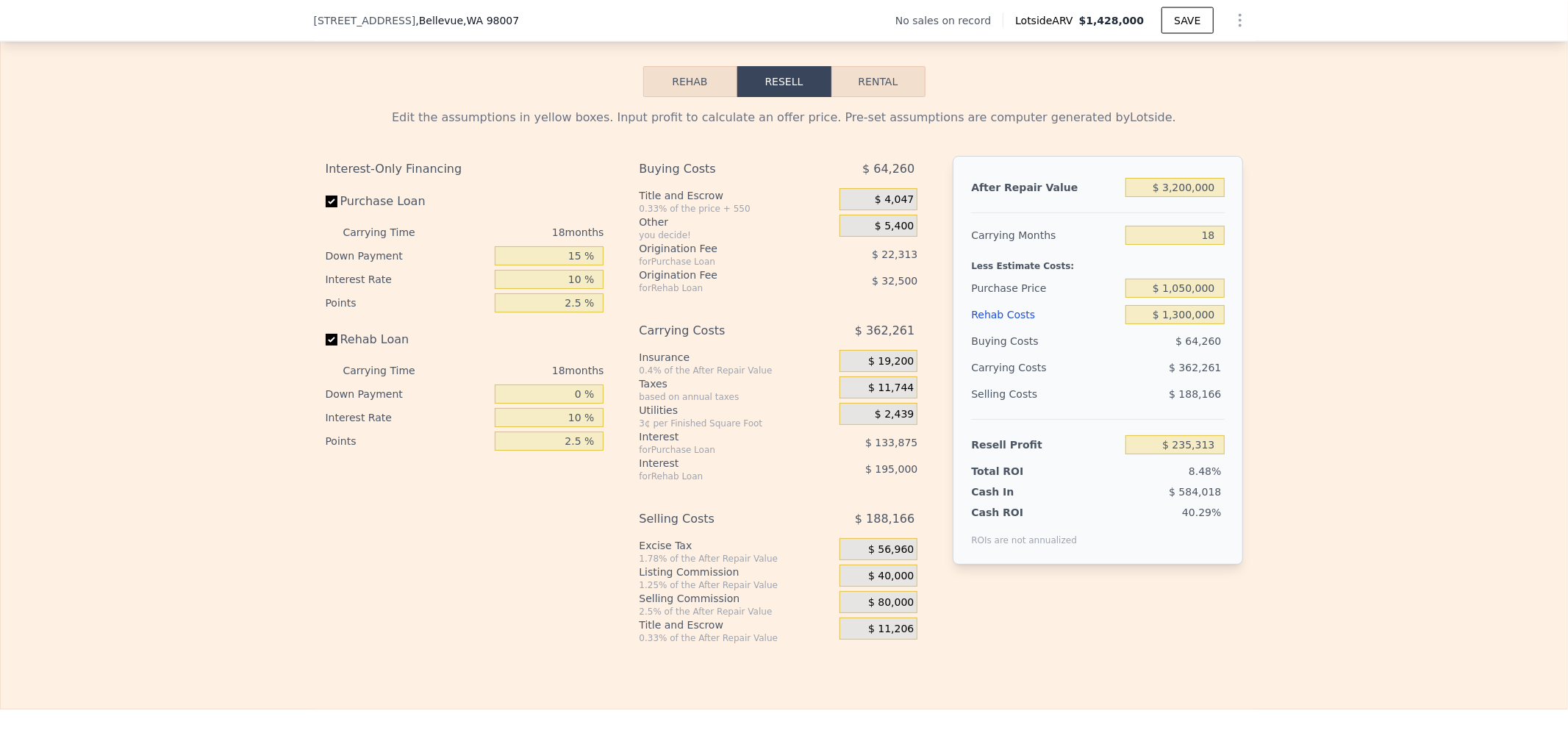
click at [862, 613] on div "$ 80,000" at bounding box center [879, 602] width 78 height 22
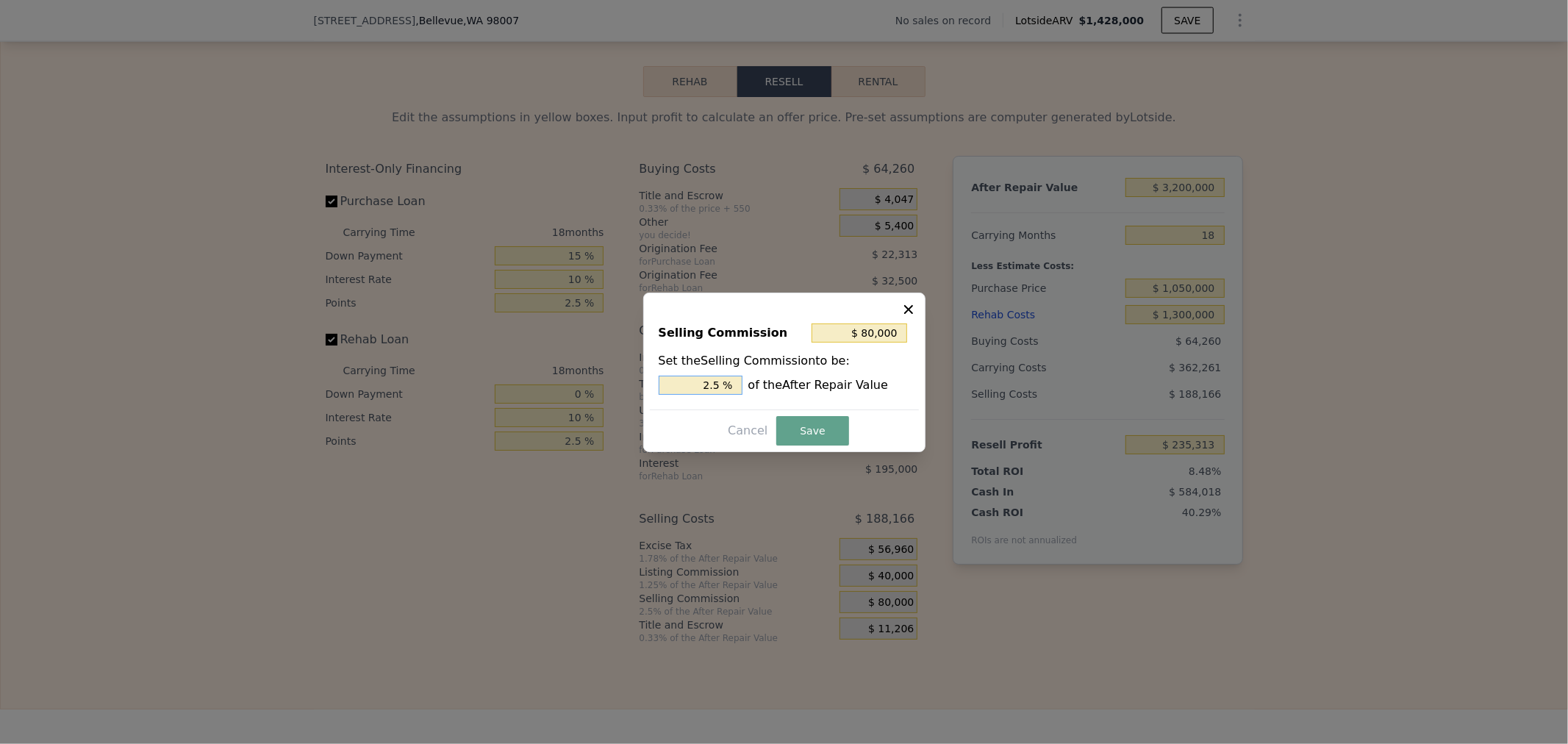
drag, startPoint x: 754, startPoint y: 384, endPoint x: 1101, endPoint y: 354, distance: 348.3
click at [949, 367] on div "​ Selling Commission $ 80,000 Set the Selling Commission to be: 2.5 % of the Af…" at bounding box center [784, 372] width 1568 height 744
type input "$ 64,000"
type input "2. %"
type input "$ 70,400"
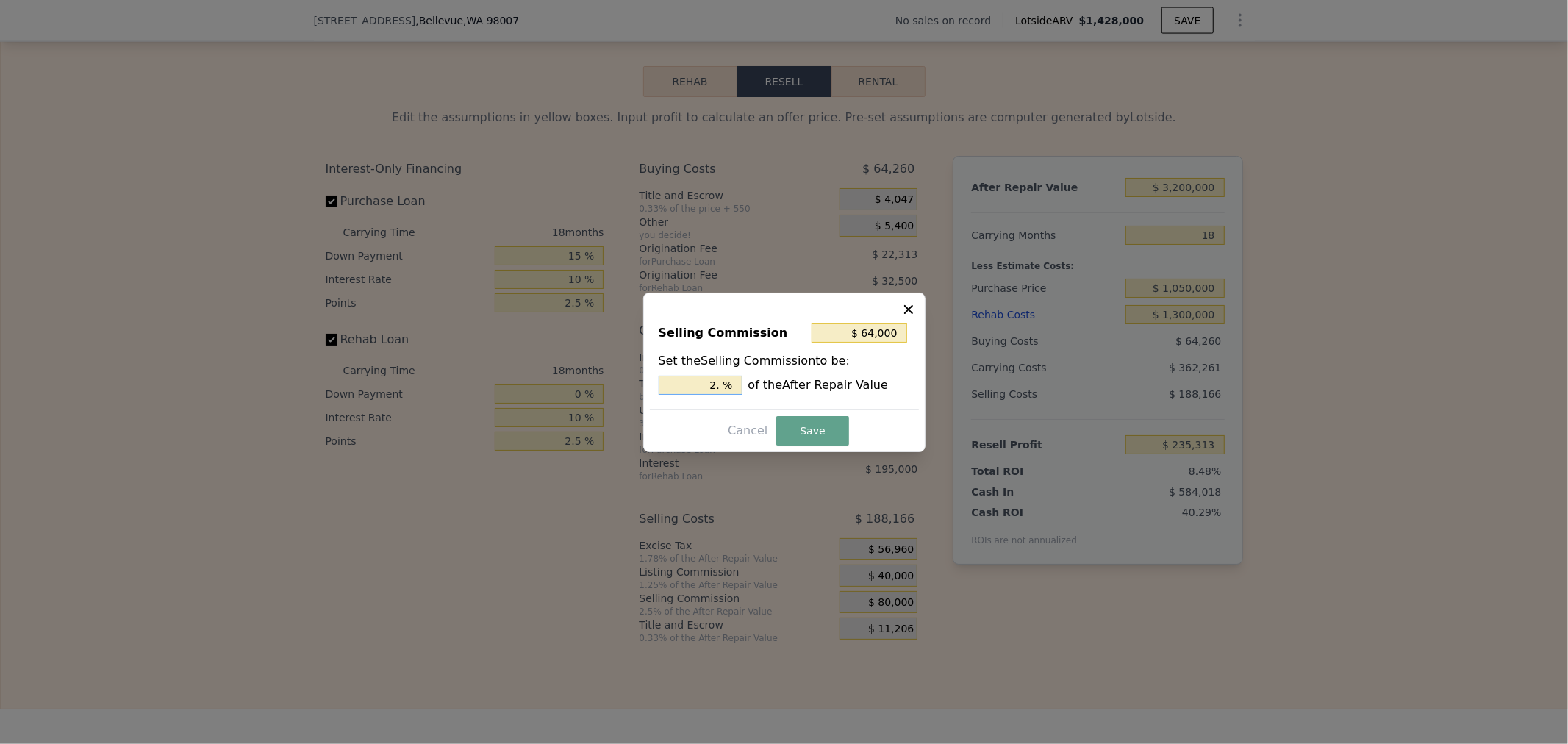
type input "2.2 %"
type input "$ 72,000"
type input "2.25 %"
click at [691, 380] on input "2.25 %" at bounding box center [700, 385] width 84 height 19
drag, startPoint x: 735, startPoint y: 387, endPoint x: 915, endPoint y: 401, distance: 180.5
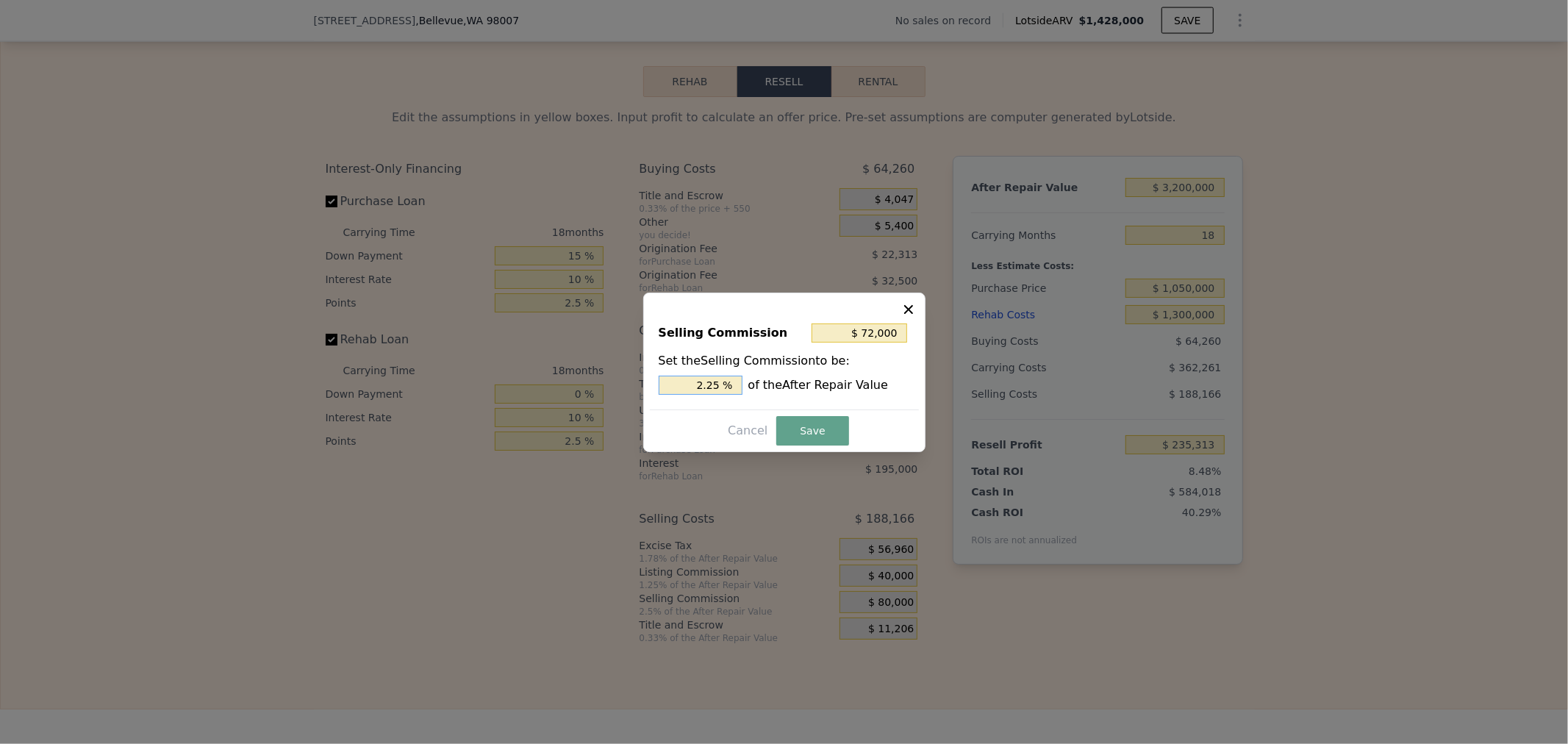
click at [876, 387] on div "2.25 % of the After Repair Value" at bounding box center [784, 385] width 251 height 19
type input "$ 64,000"
type input "2 %"
click at [818, 424] on button "Save" at bounding box center [812, 430] width 72 height 29
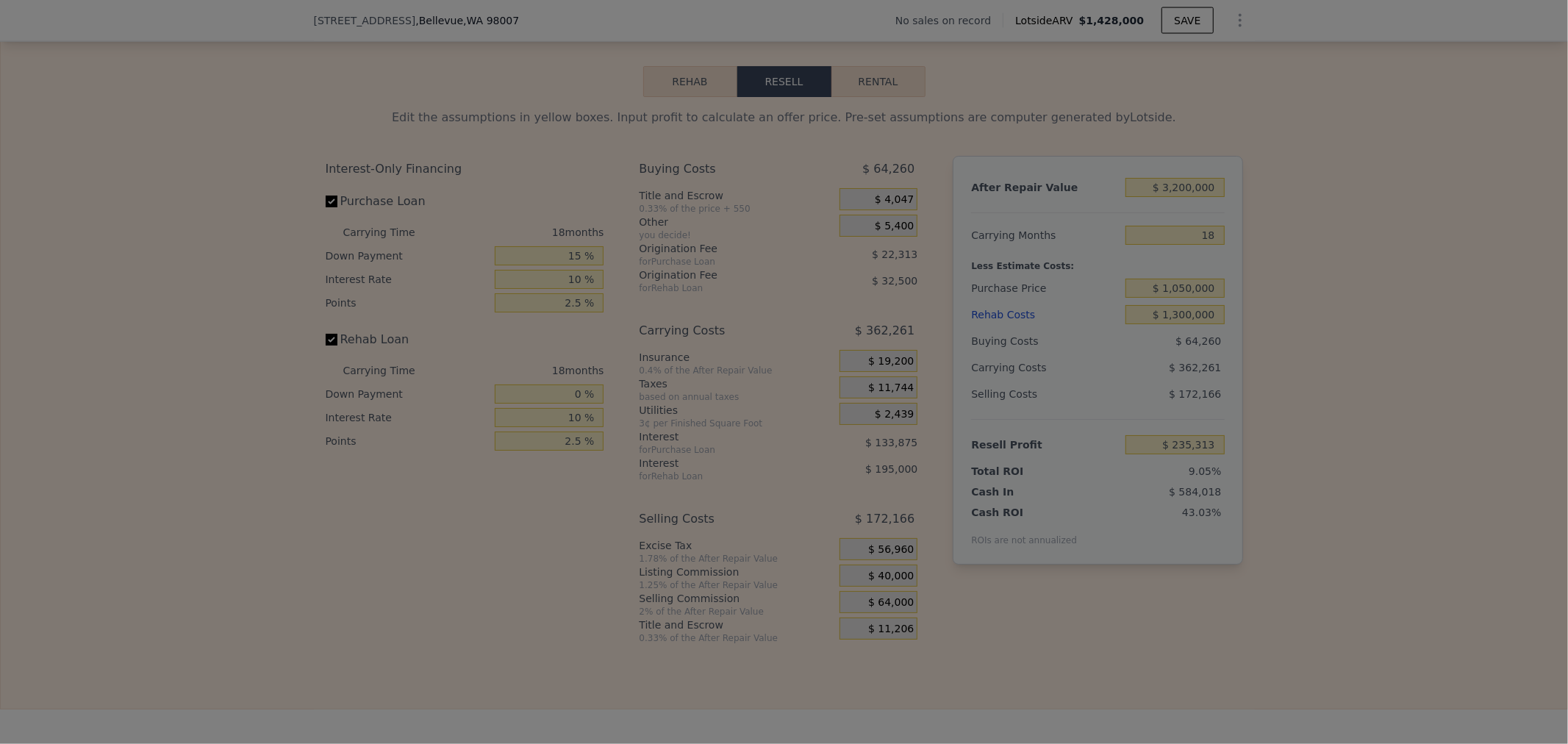
type input "$ 251,313"
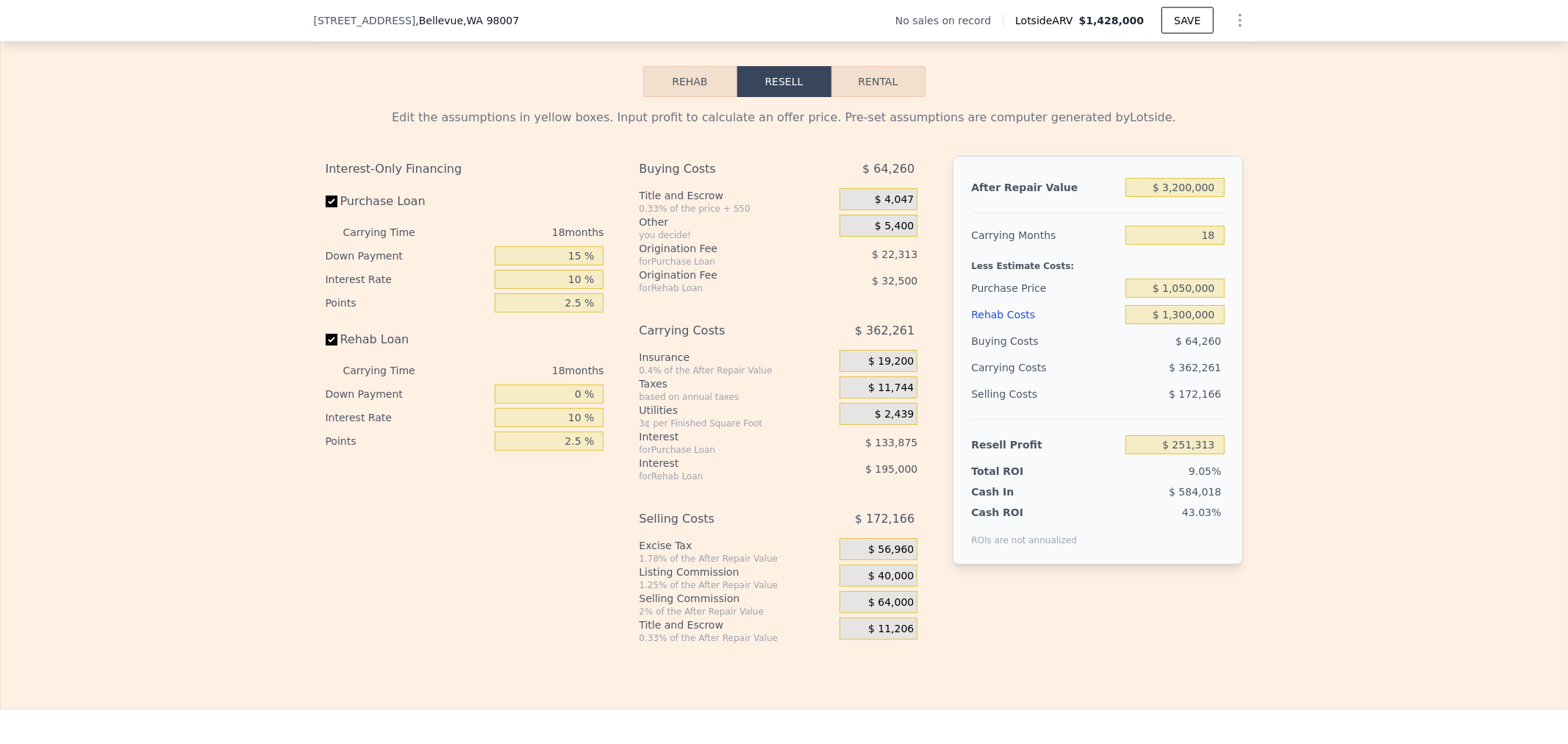
click at [1114, 620] on div "After Repair Value $ 3,200,000 Carrying Months 18 Less Estimate Costs: Purchase…" at bounding box center [1097, 388] width 289 height 465
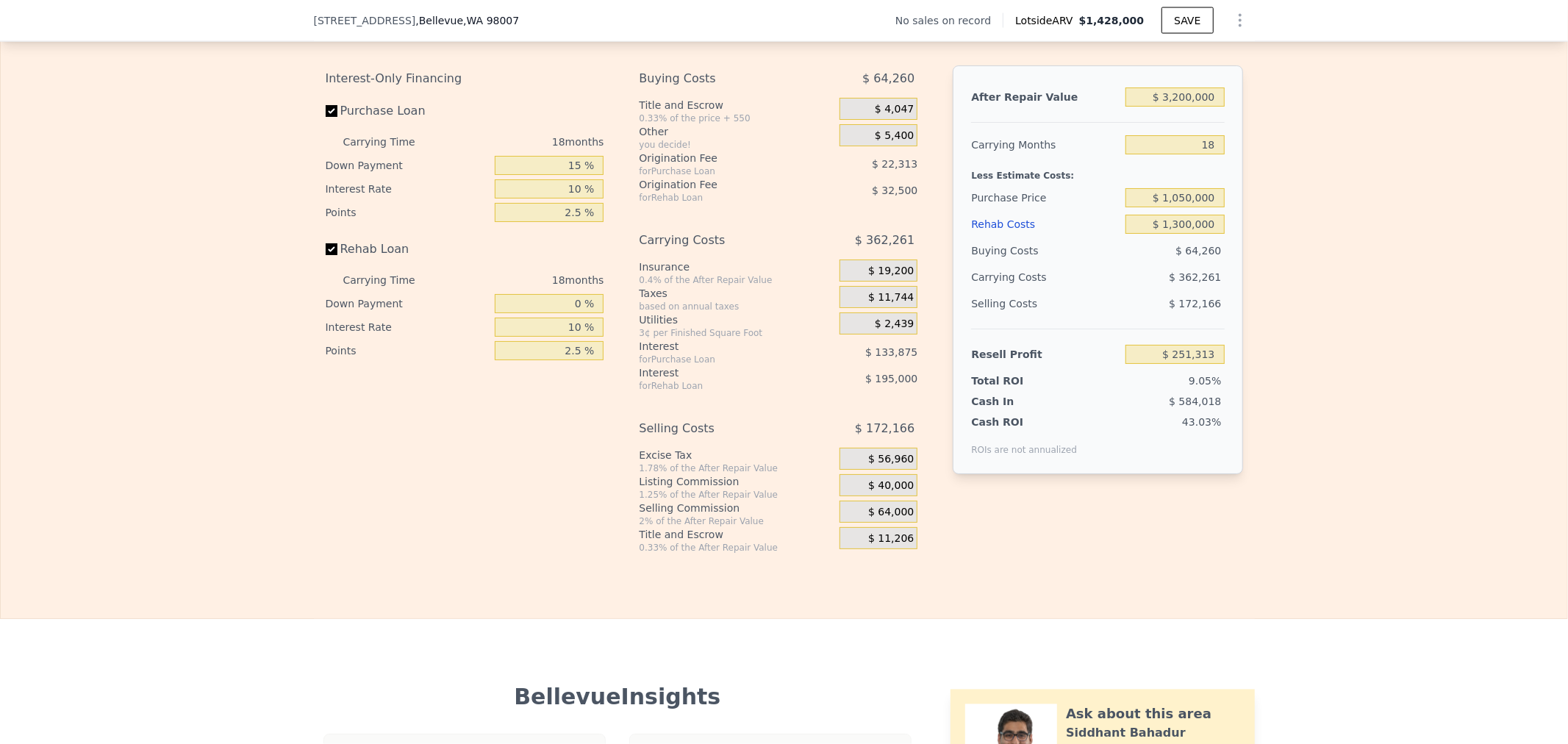
scroll to position [2149, 0]
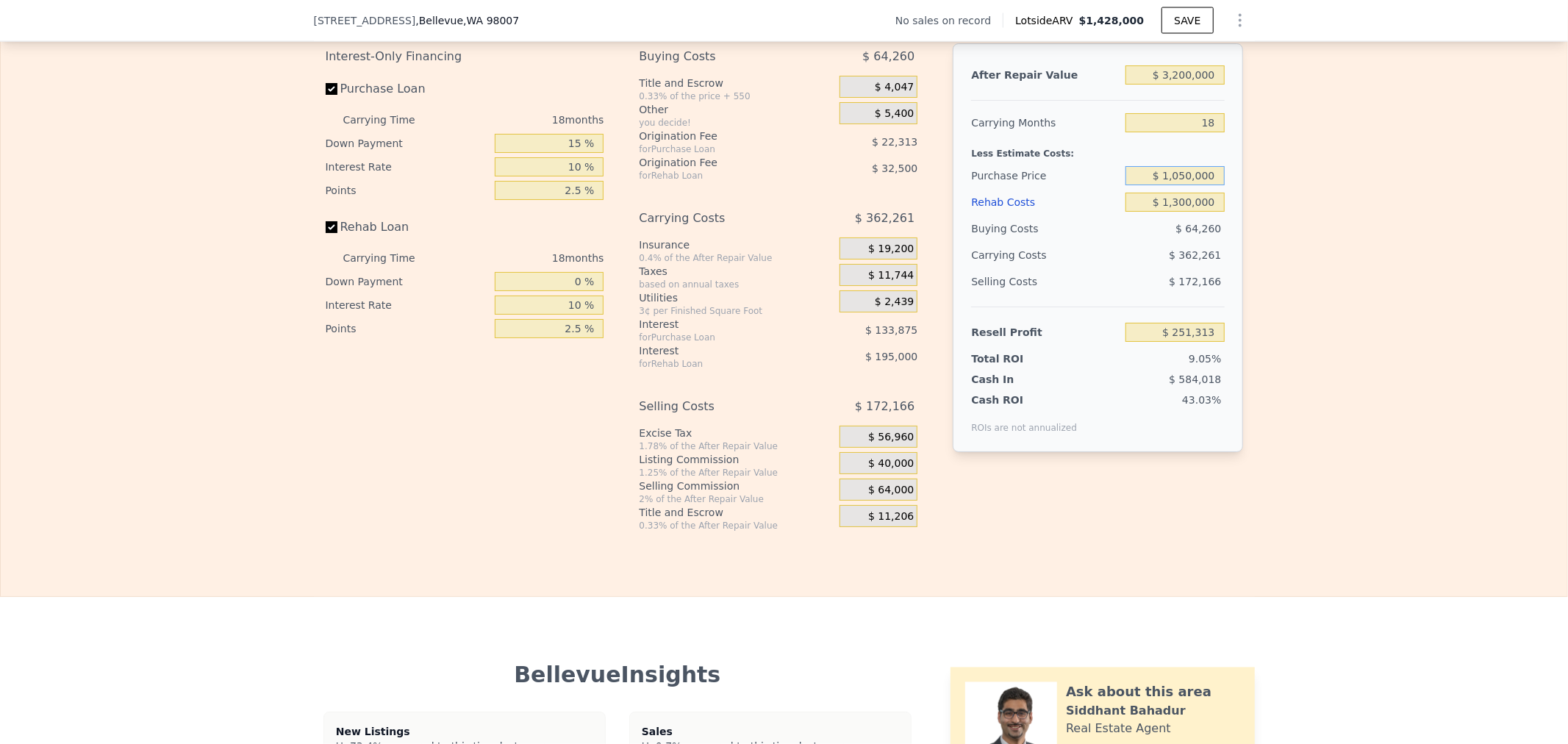
click at [1180, 186] on input "$ 1,050,000" at bounding box center [1174, 176] width 99 height 19
type input "$ 1,065,000"
type input "$ 234,038"
click at [1331, 222] on div "Edit the assumptions in yellow boxes. Input profit to calculate an offer price.…" at bounding box center [784, 258] width 1566 height 547
drag, startPoint x: 564, startPoint y: 193, endPoint x: 604, endPoint y: 191, distance: 40.0
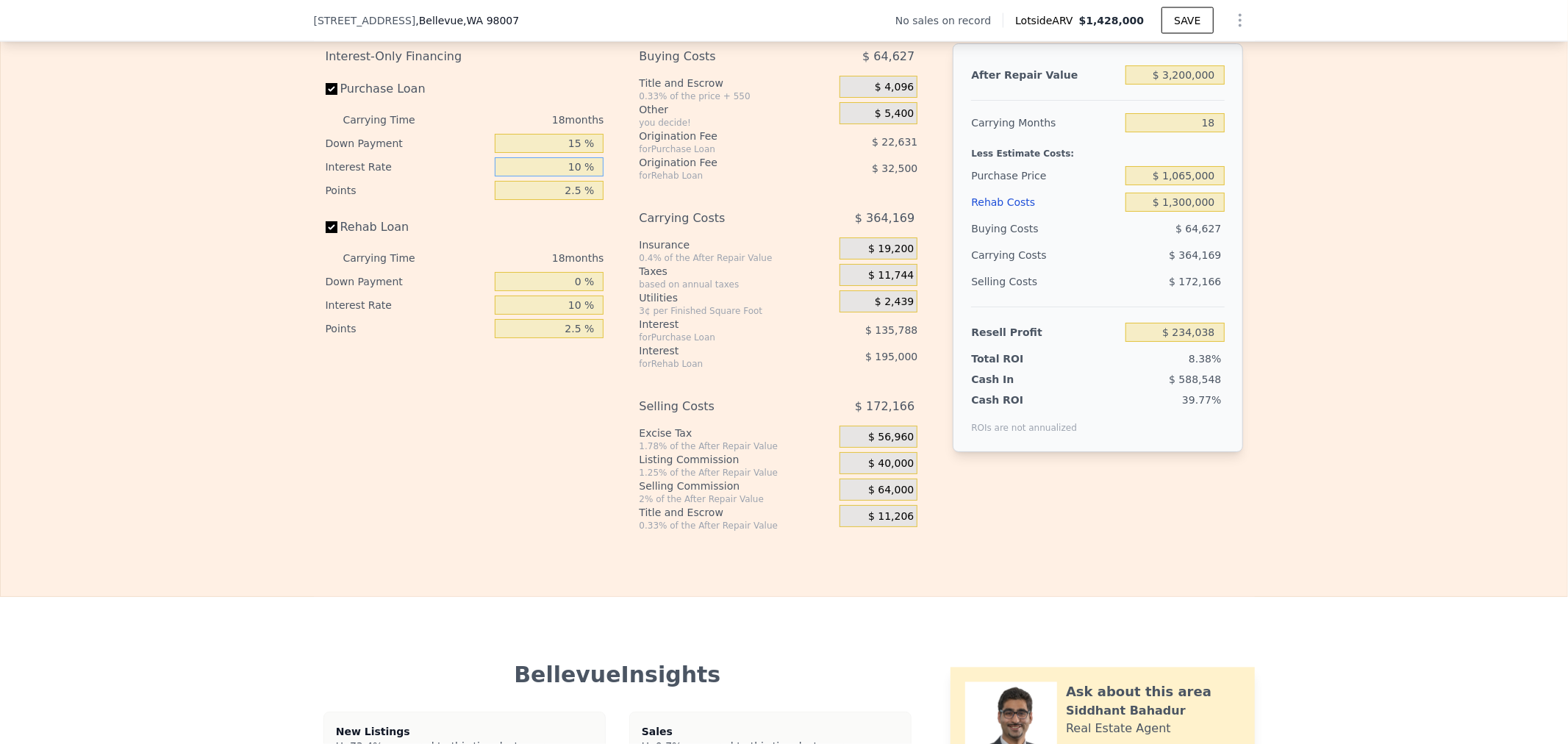
click at [604, 191] on div "Interest-Only Financing Purchase Loan Carrying Time 18 months Down Payment 15 %…" at bounding box center [470, 286] width 290 height 488
type input "1 %"
type input "$ 356,258"
type input "10 %"
type input "$ 234,038"
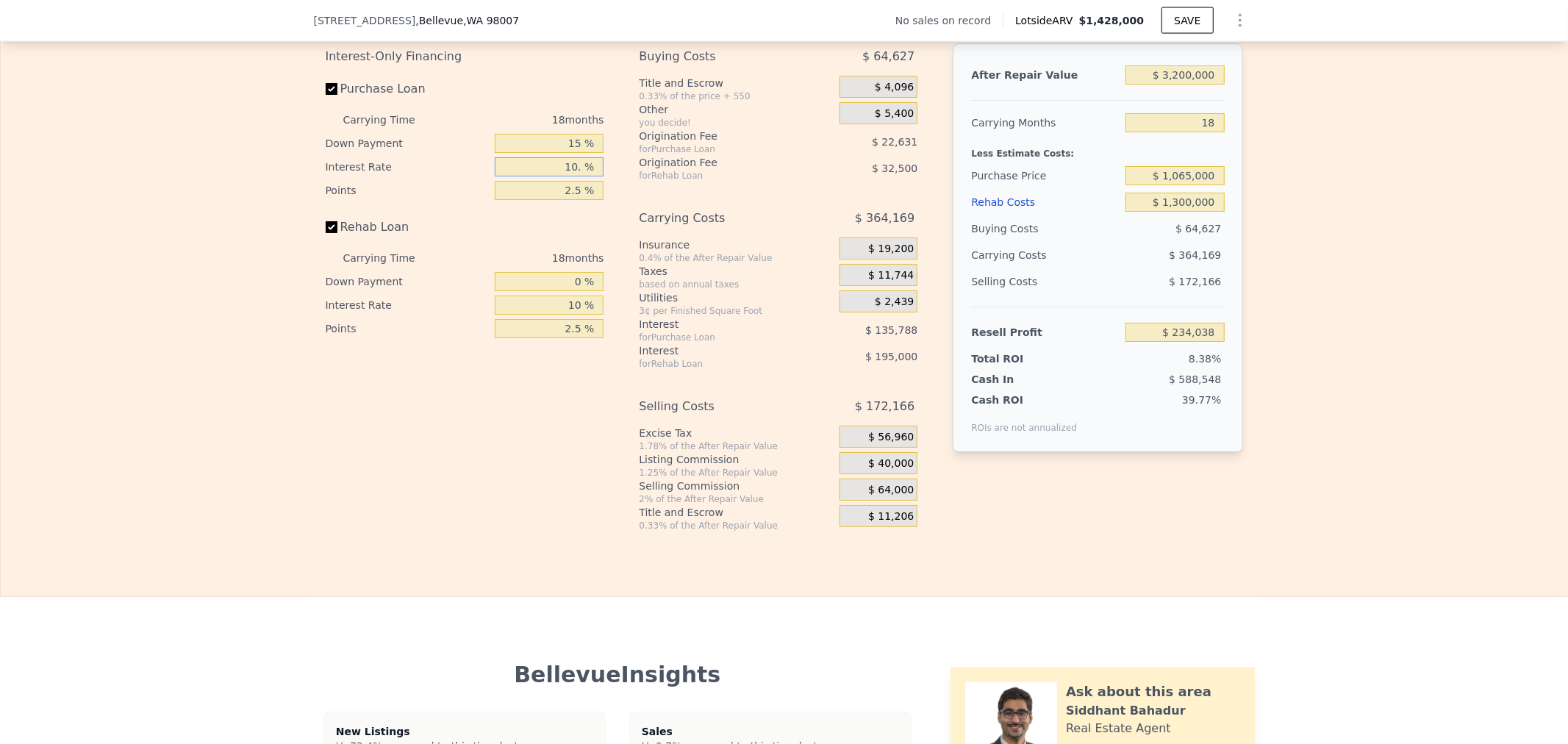
type input "10.2 %"
type input "$ 231,320"
type input "10.25 %"
type input "$ 230,654"
type input "10.25 %"
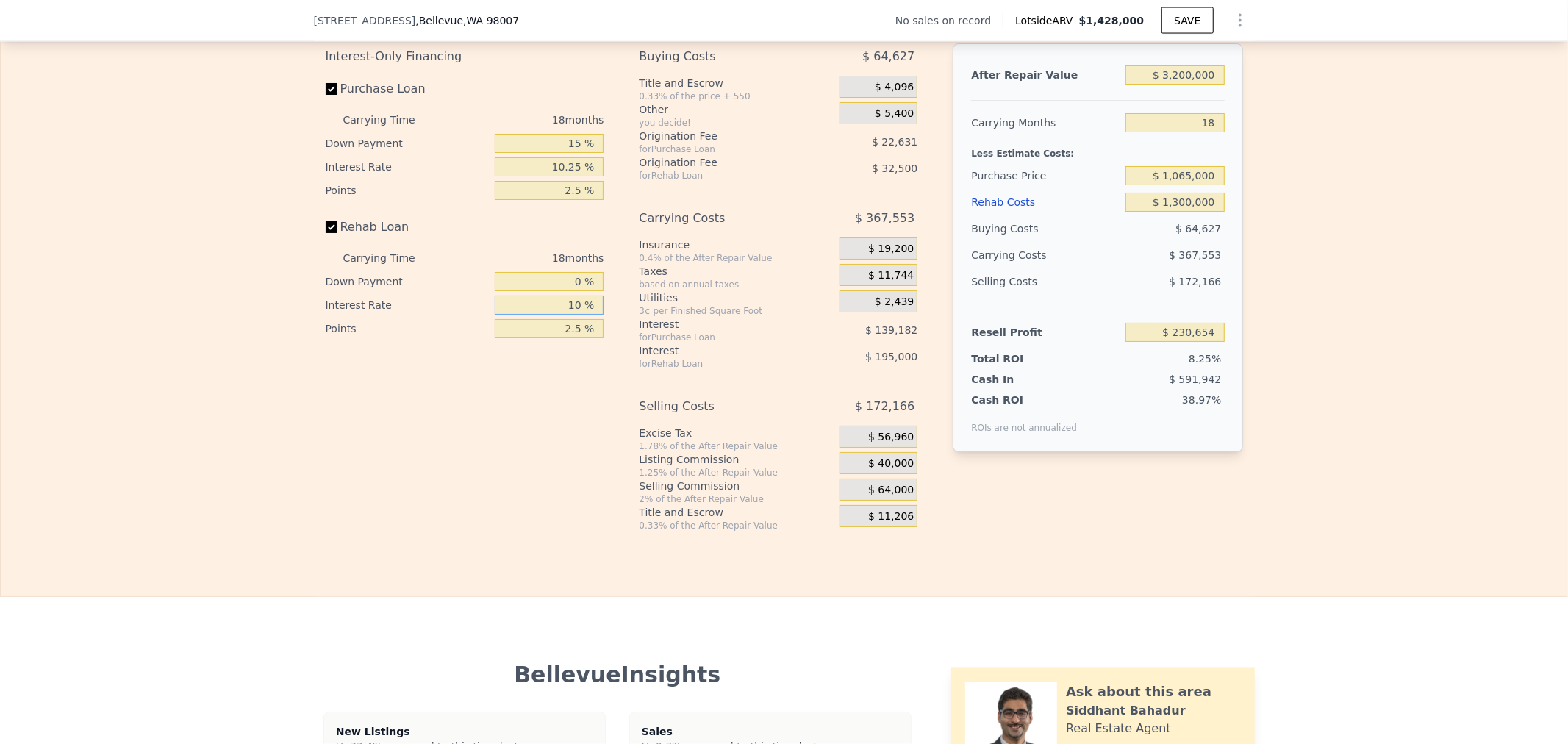
type input "1 %"
type input "$ 406,154"
type input "10 %"
type input "$ 230,654"
type input "10.2 %"
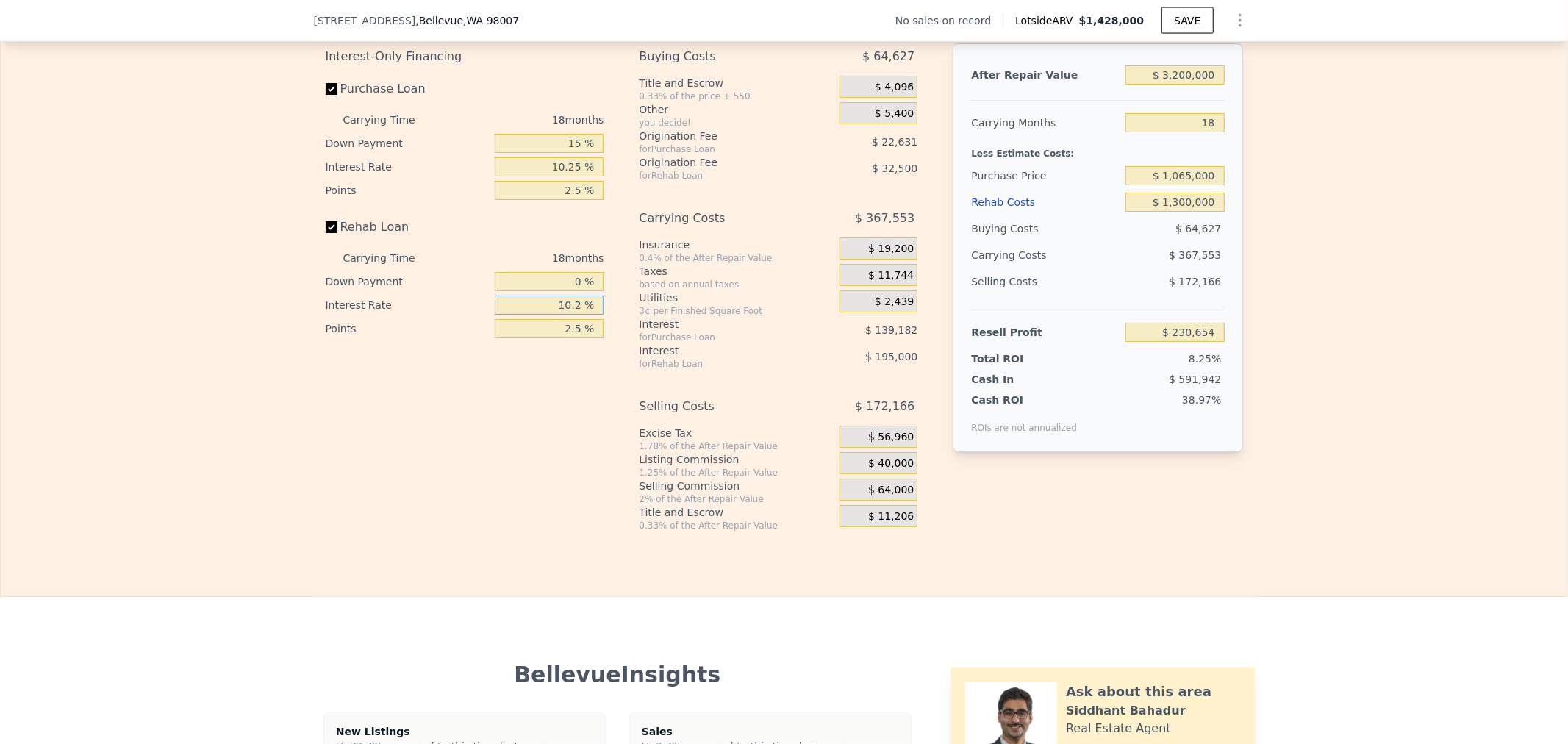
type input "$ 226,748"
type input "10.25 %"
type input "$ 225,776"
type input "10.25 %"
click at [750, 264] on div "0.4% of the After Repair Value" at bounding box center [735, 258] width 195 height 12
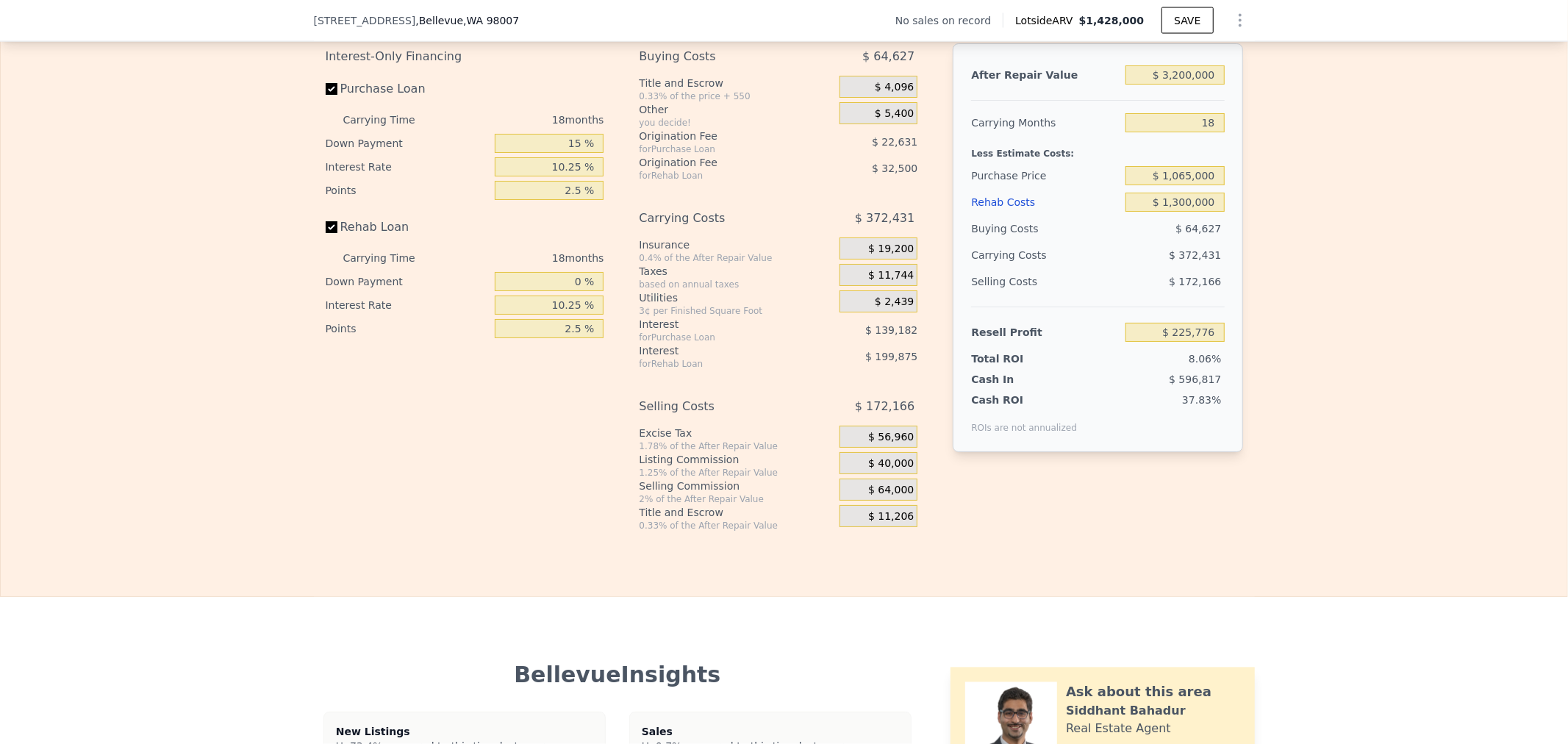
click at [804, 252] on div "Insurance" at bounding box center [735, 244] width 195 height 15
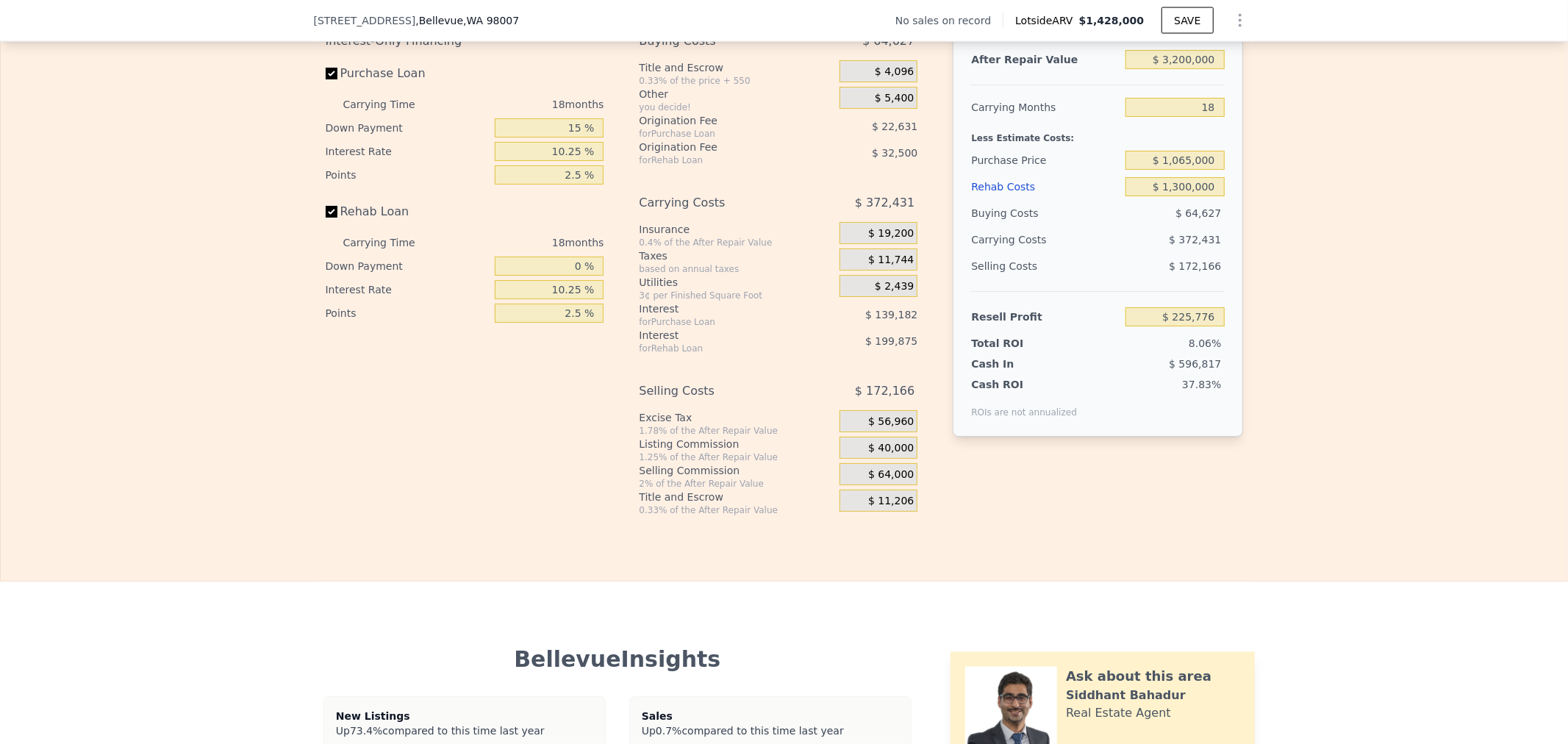
click at [1478, 412] on div "Edit the assumptions in yellow boxes. Input profit to calculate an offer price.…" at bounding box center [784, 242] width 1566 height 547
type input "$ 1,428,000"
type input "8"
type input "$ 0"
type input "$ 30,000"
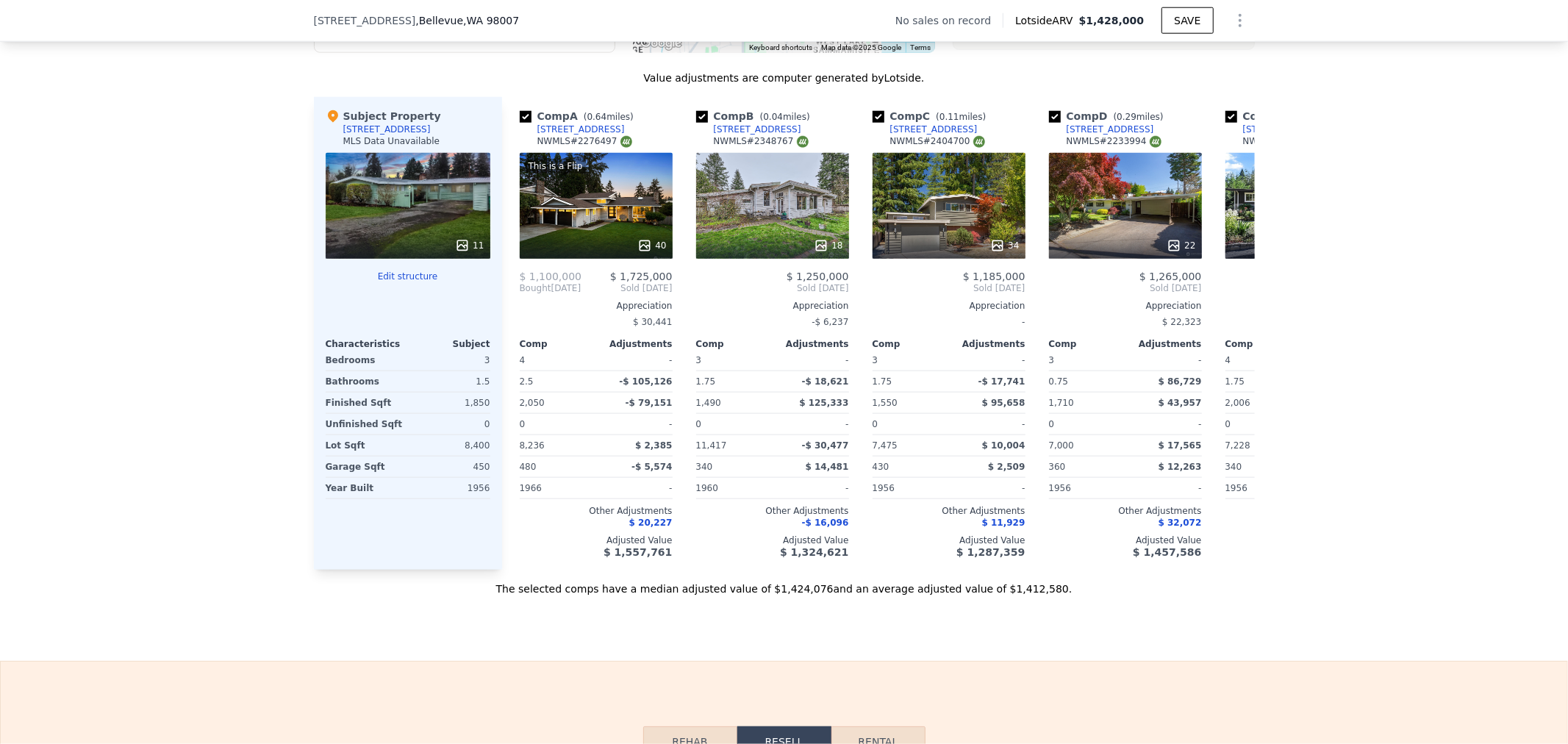
scroll to position [1348, 0]
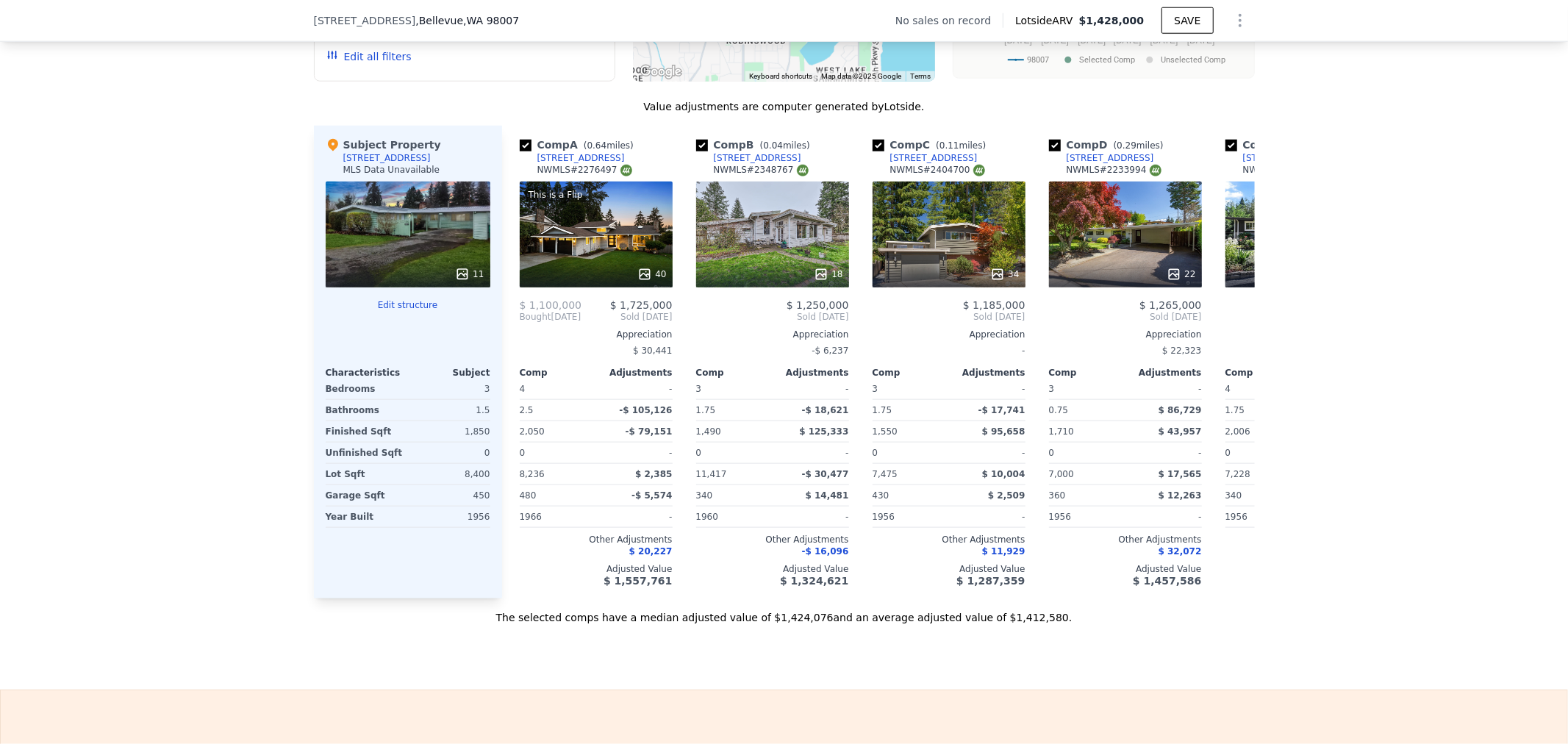
click at [385, 311] on button "Edit structure" at bounding box center [407, 305] width 165 height 12
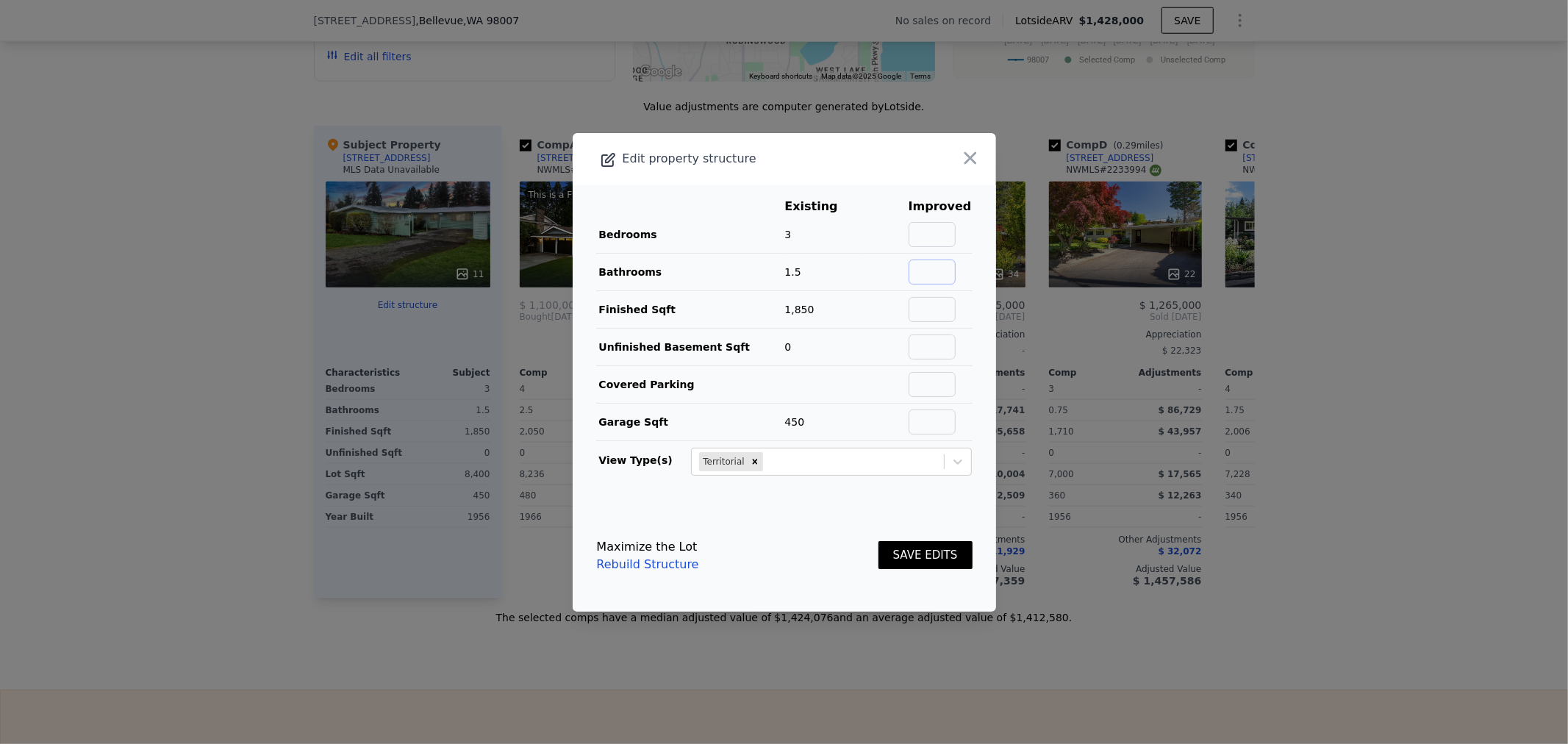
click at [924, 270] on input "text" at bounding box center [932, 271] width 47 height 25
type input "1.75"
click at [925, 229] on input "text" at bounding box center [932, 234] width 47 height 25
type input "3"
drag, startPoint x: 921, startPoint y: 229, endPoint x: 1147, endPoint y: 222, distance: 226.1
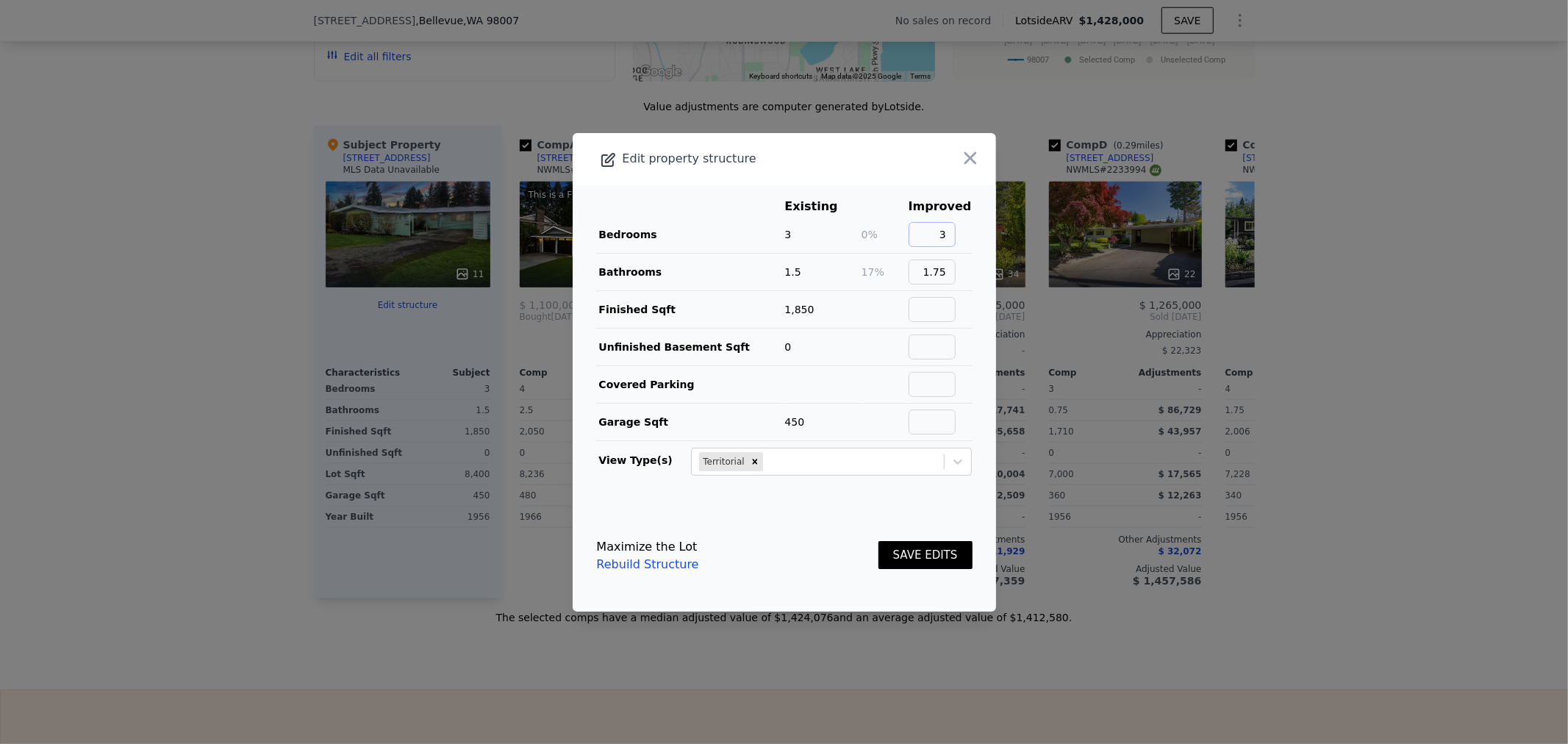
click at [967, 229] on main "Existing Improved Bedrooms 3 0% 3 Bathrooms 1.5 17% 1.75 Finished Sqft 1,850 Un…" at bounding box center [784, 342] width 423 height 314
click at [917, 541] on button "SAVE EDITS" at bounding box center [926, 555] width 94 height 29
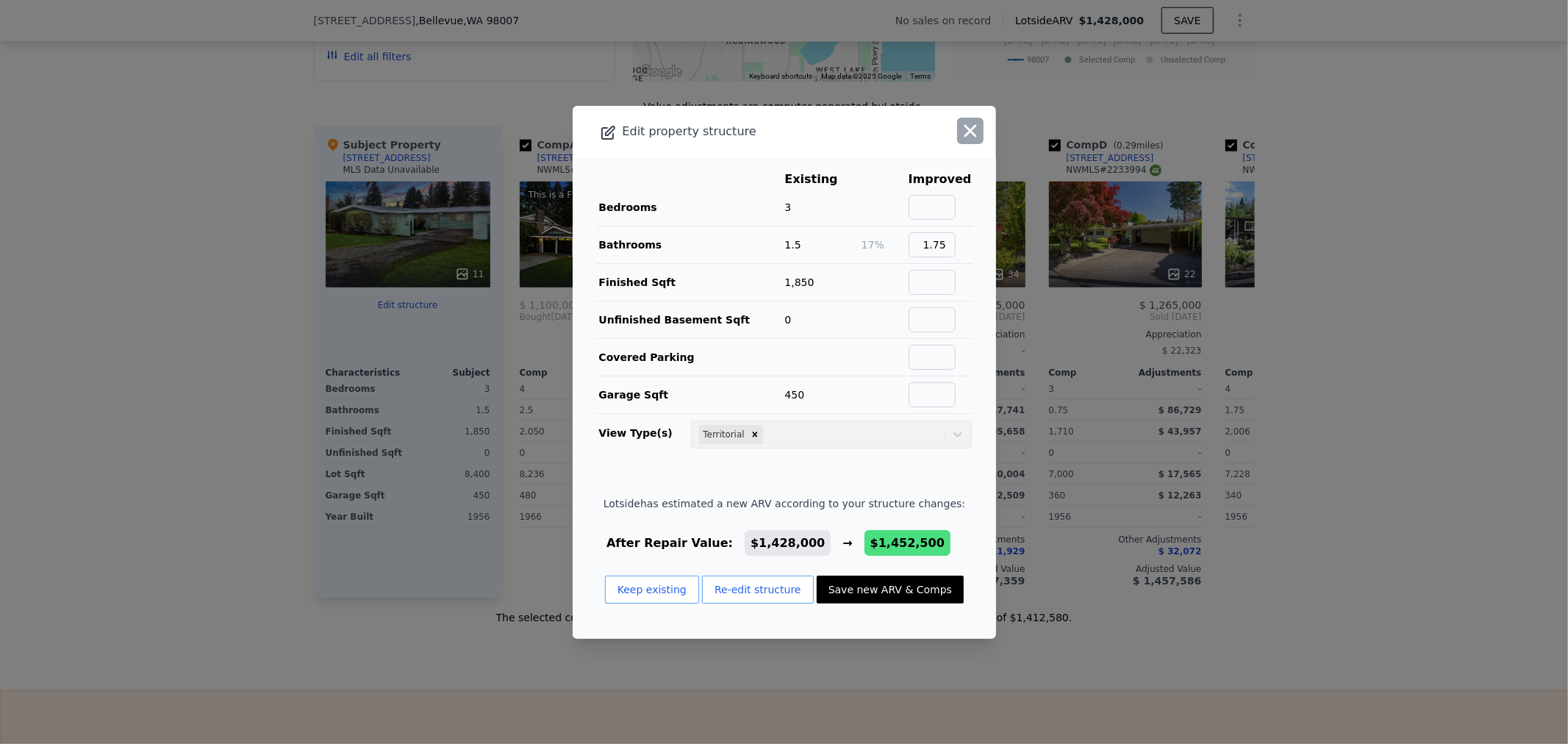
click at [960, 136] on icon "button" at bounding box center [970, 131] width 21 height 21
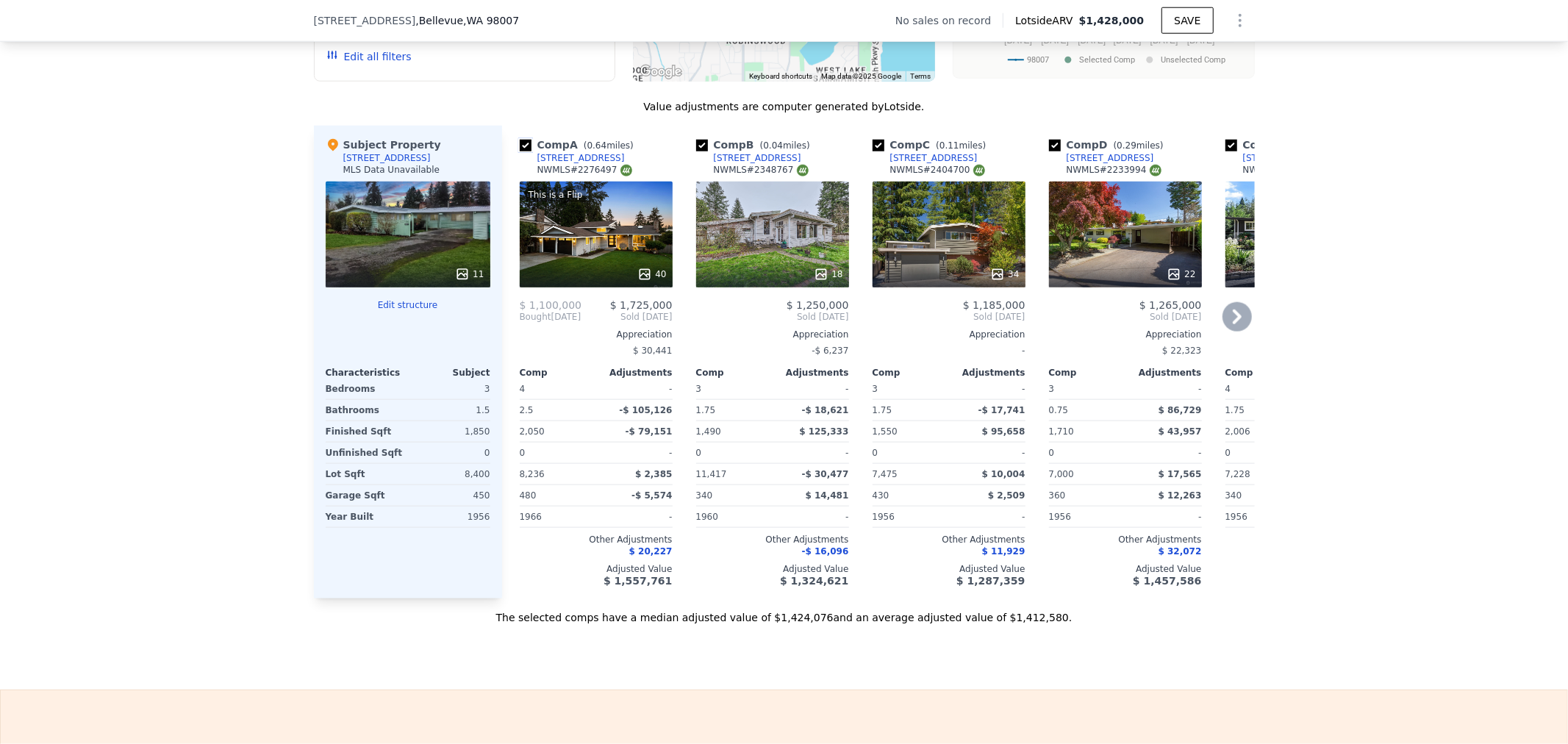
click at [523, 152] on input "checkbox" at bounding box center [526, 146] width 12 height 12
checkbox input "false"
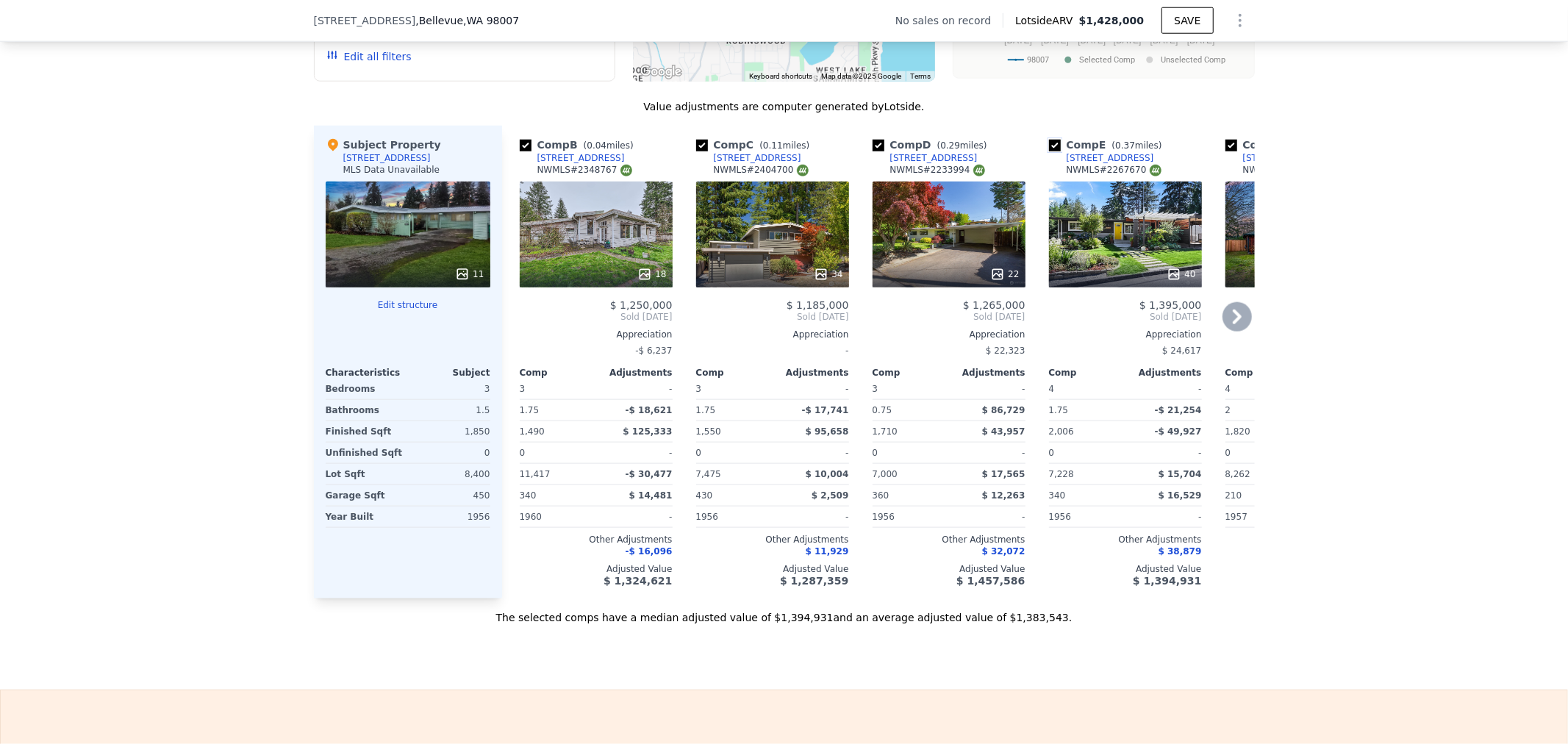
click at [1049, 152] on input "checkbox" at bounding box center [1055, 146] width 12 height 12
checkbox input "false"
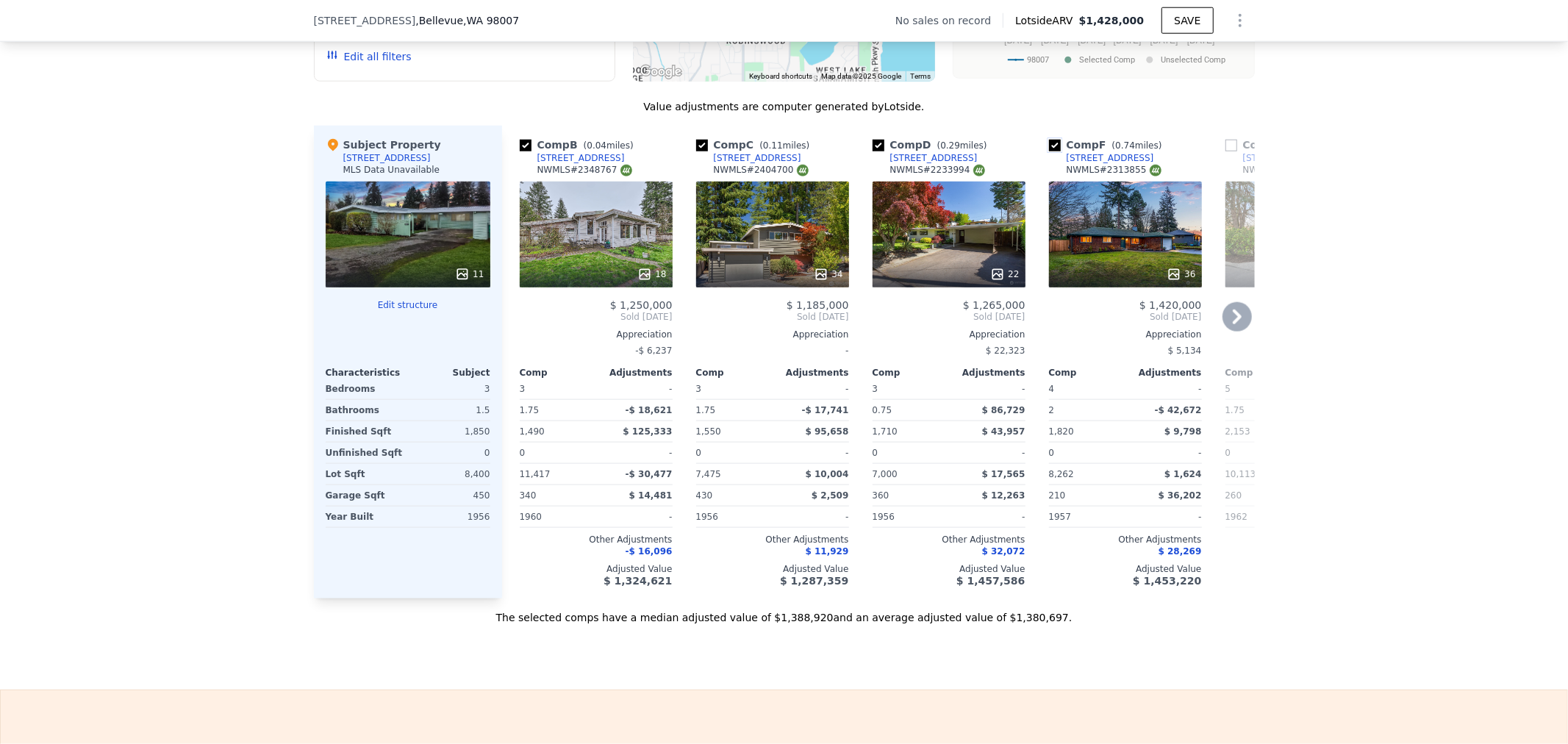
click at [1049, 152] on input "checkbox" at bounding box center [1055, 146] width 12 height 12
checkbox input "false"
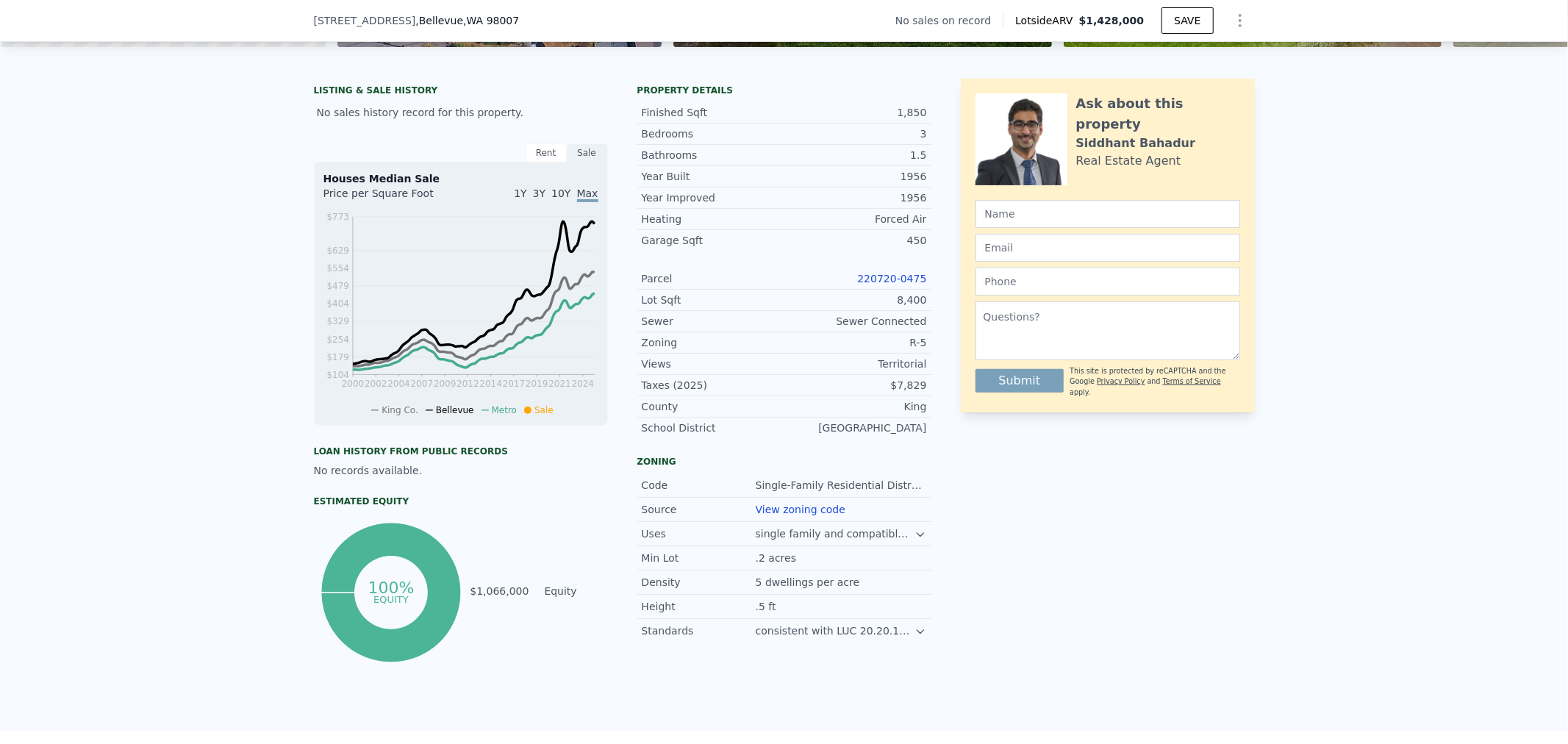
scroll to position [286, 0]
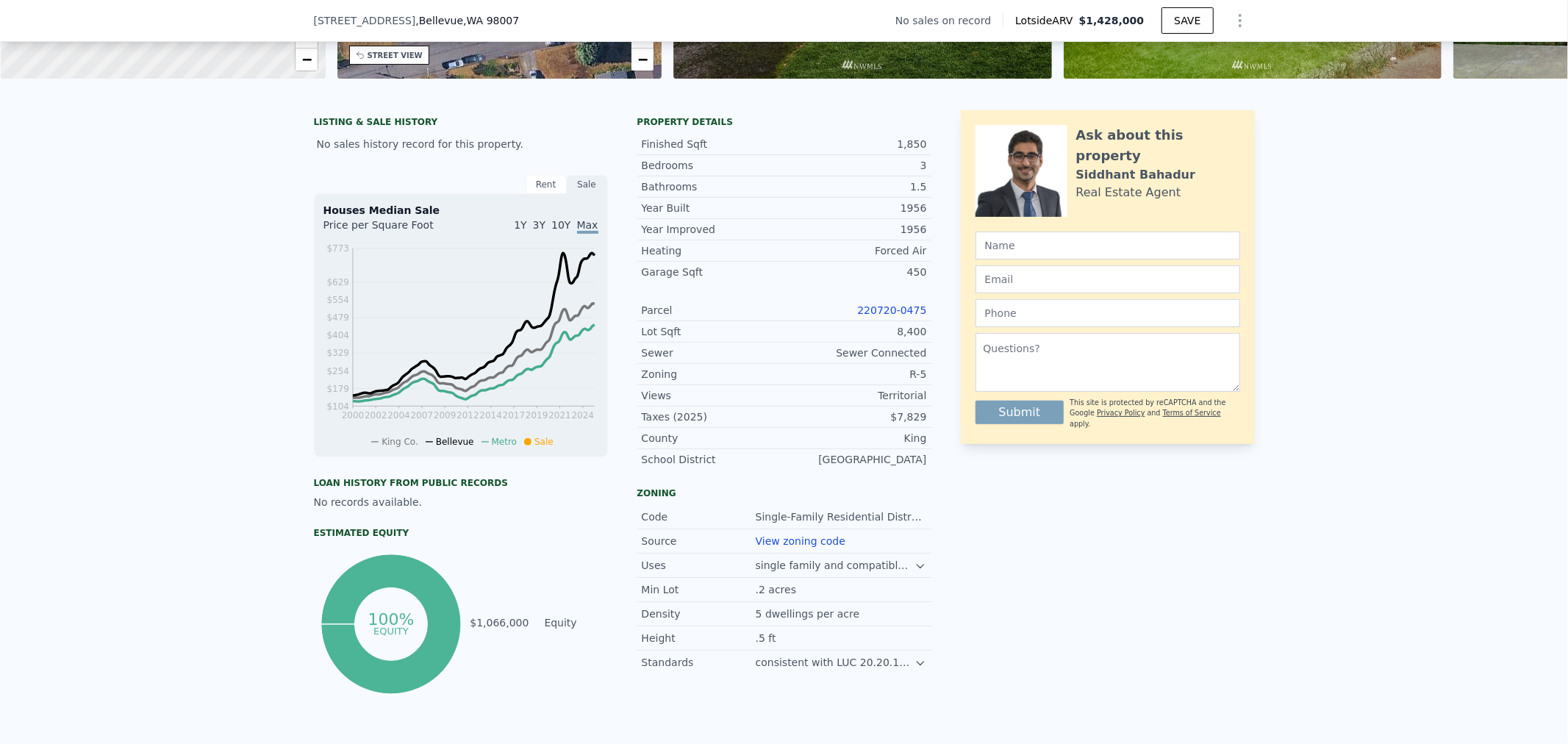
click at [902, 316] on link "220720-0475" at bounding box center [891, 310] width 69 height 12
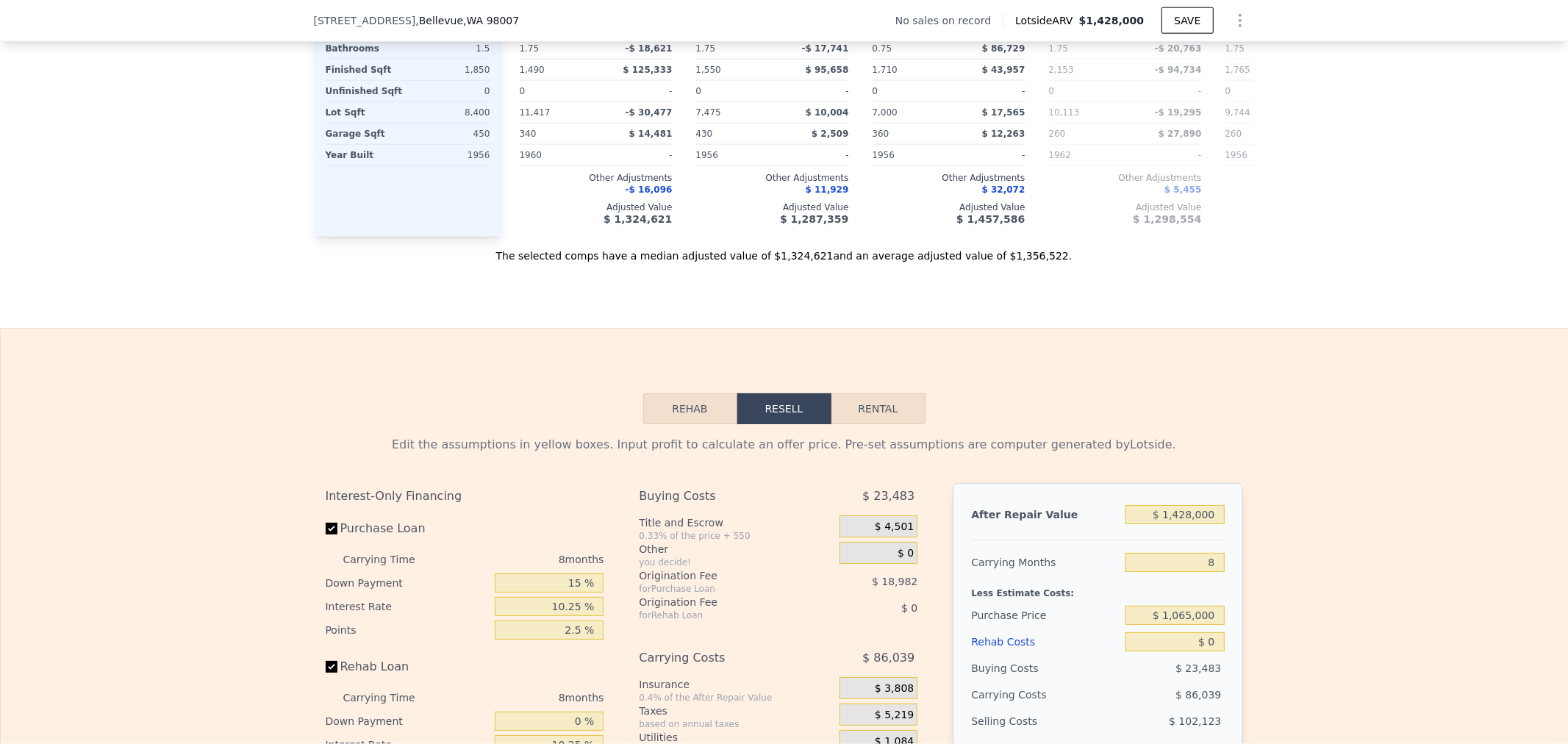
scroll to position [1791, 0]
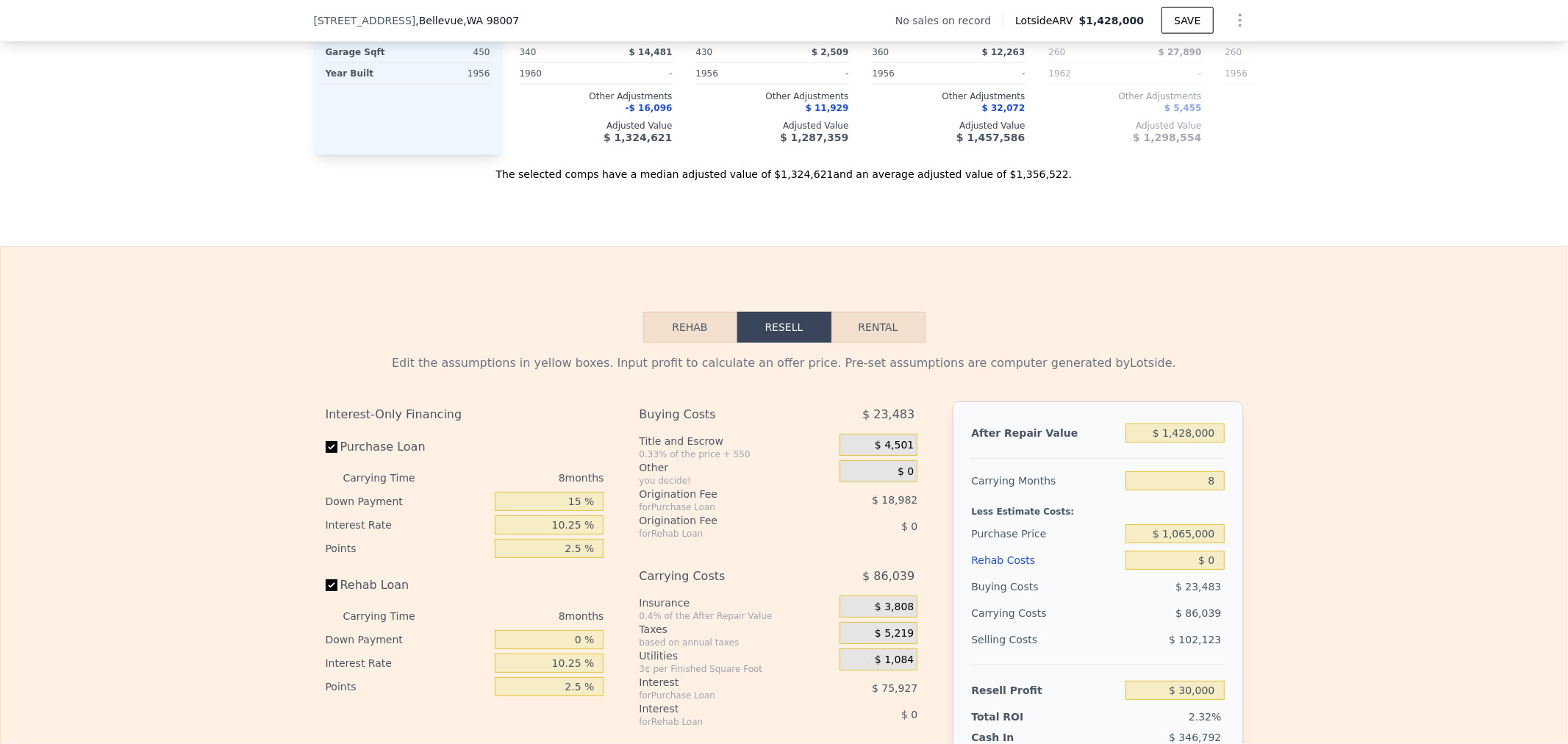
checkbox input "true"
drag, startPoint x: 1184, startPoint y: 503, endPoint x: 1299, endPoint y: 468, distance: 120.2
click at [1198, 491] on input "8" at bounding box center [1174, 480] width 99 height 19
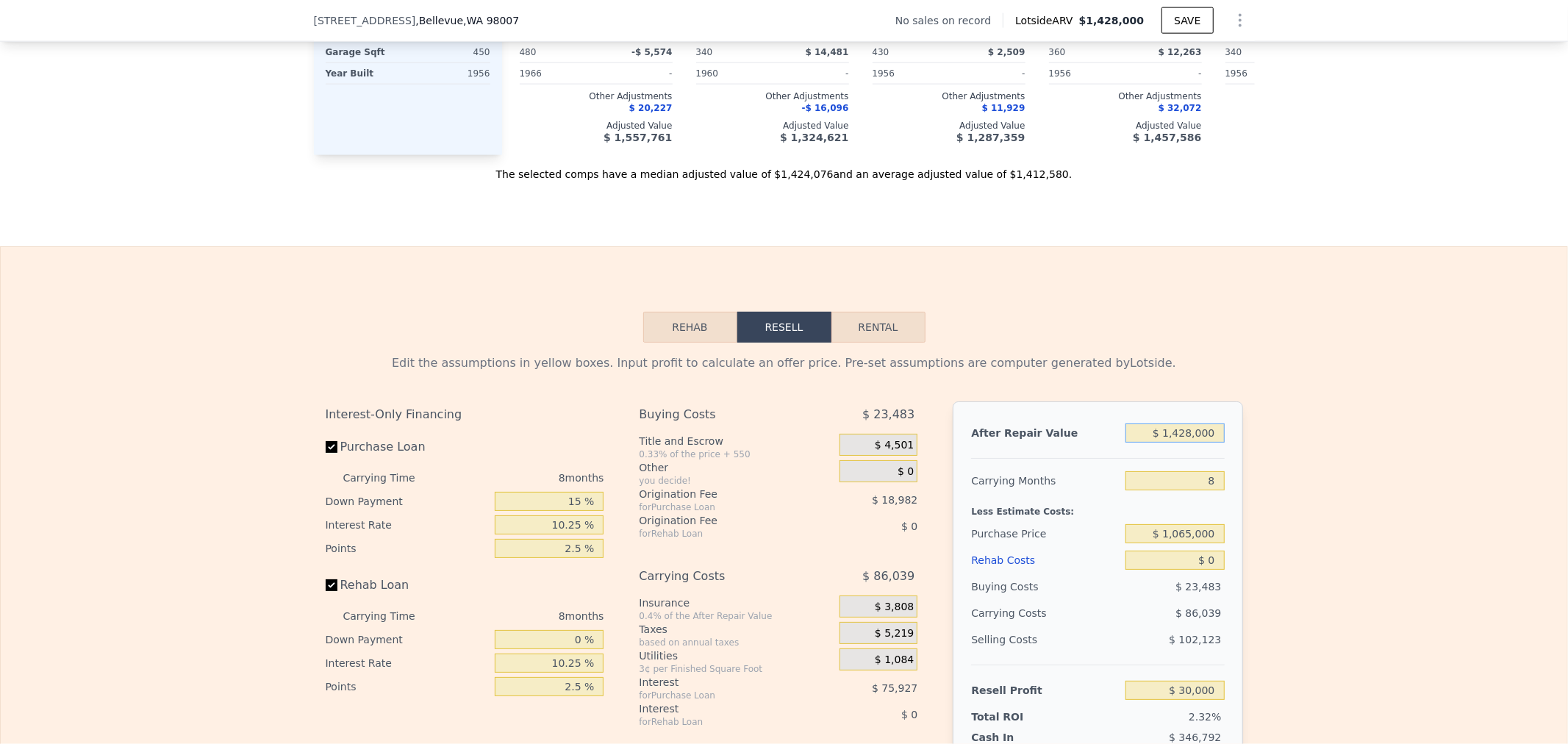
click at [1127, 443] on input "$ 1,428,000" at bounding box center [1174, 432] width 99 height 19
click at [1135, 544] on input "$ 1,065,000" at bounding box center [1174, 533] width 99 height 19
click at [1147, 569] on input "$ 0" at bounding box center [1174, 559] width 99 height 19
type input "$ 161,470"
type input "$ 20"
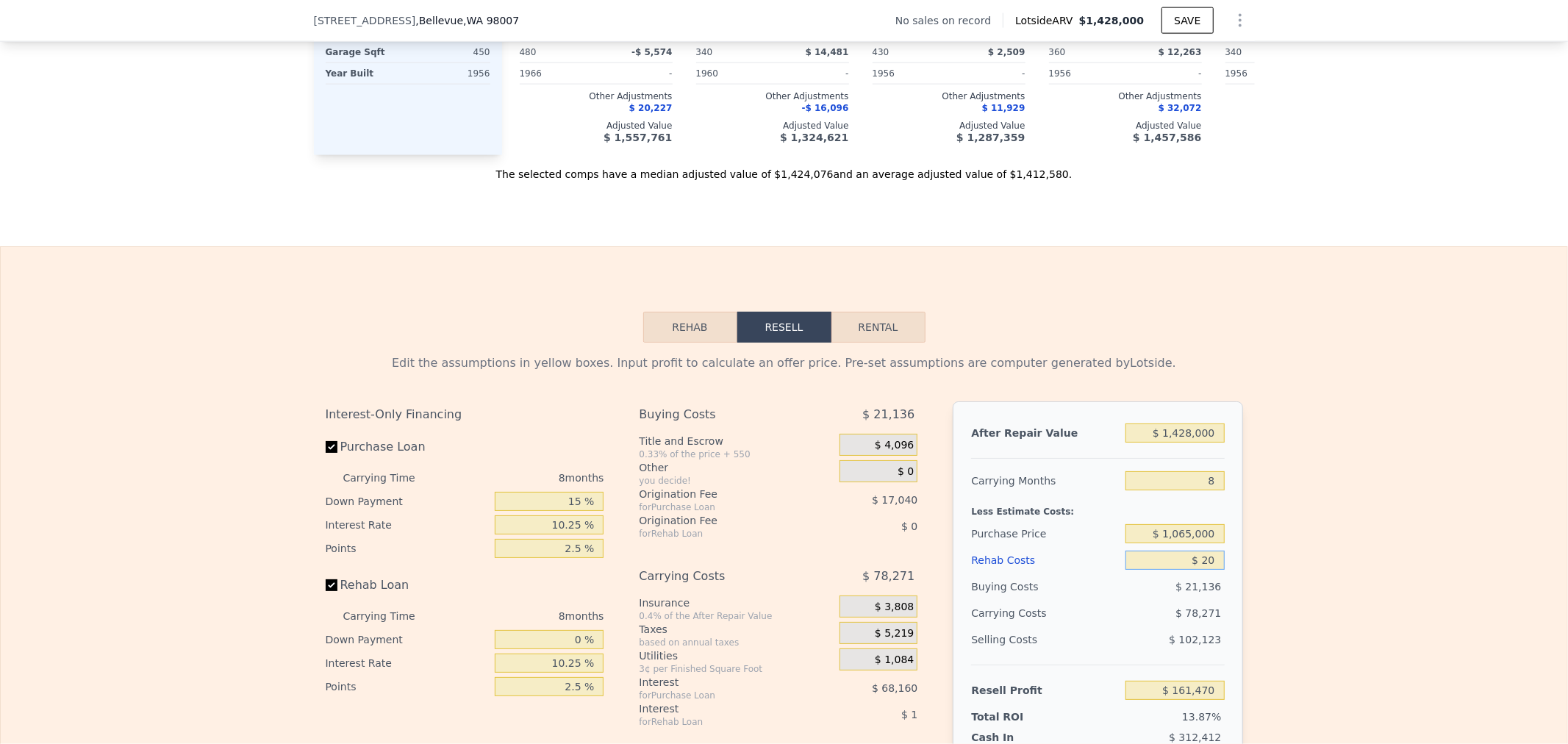
type input "$ 161,450"
type input "$ 250"
type input "$ 161,200"
type input "$ 20"
type input "$ 161,450"
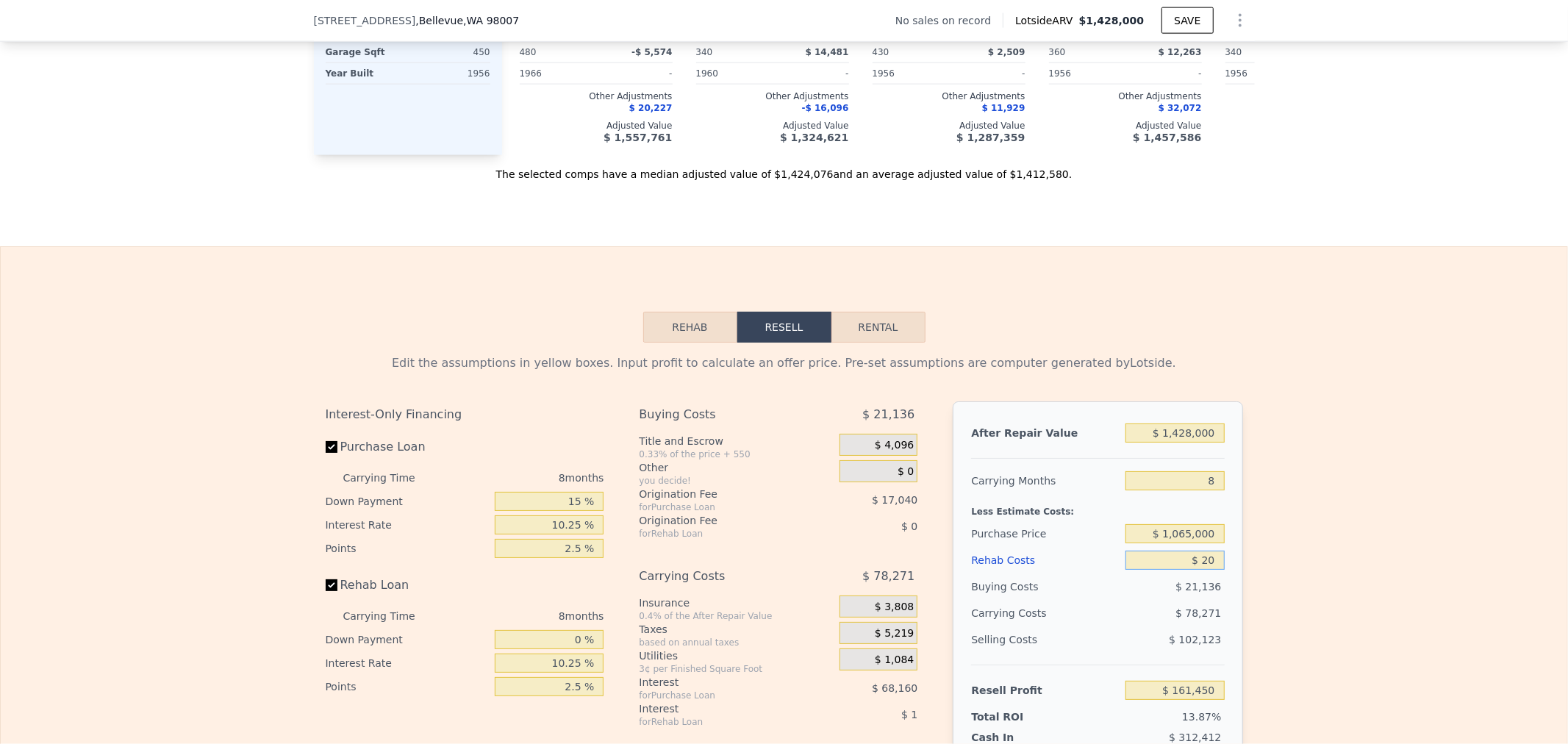
type input "$ 0"
type input "$ 161,470"
type input "$ 10"
type input "$ 161,460"
type input "$ 170"
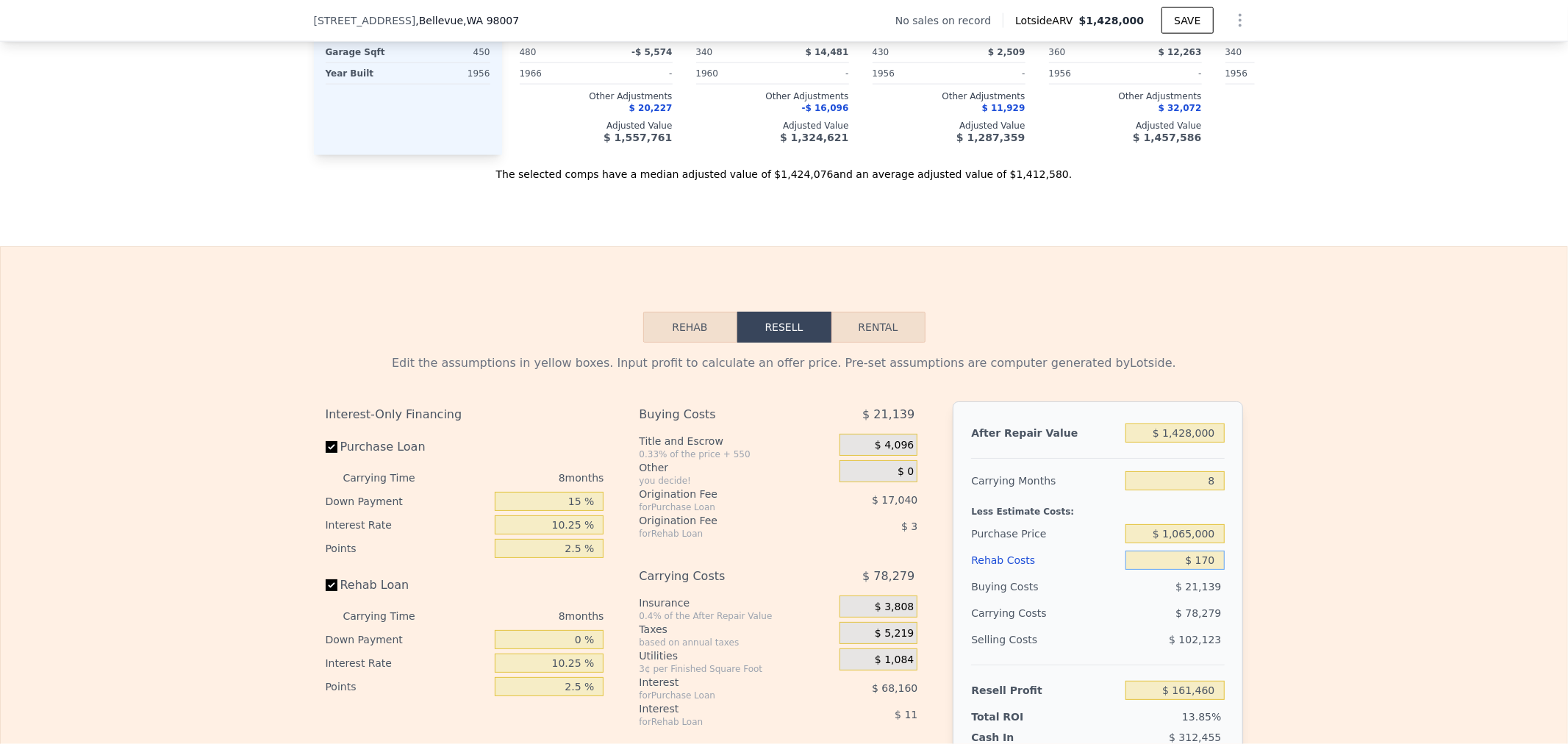
type input "$ 161,289"
type input "$ 1,750"
type input "$ 159,580"
type input "$ 17,500"
type input "$ 142,570"
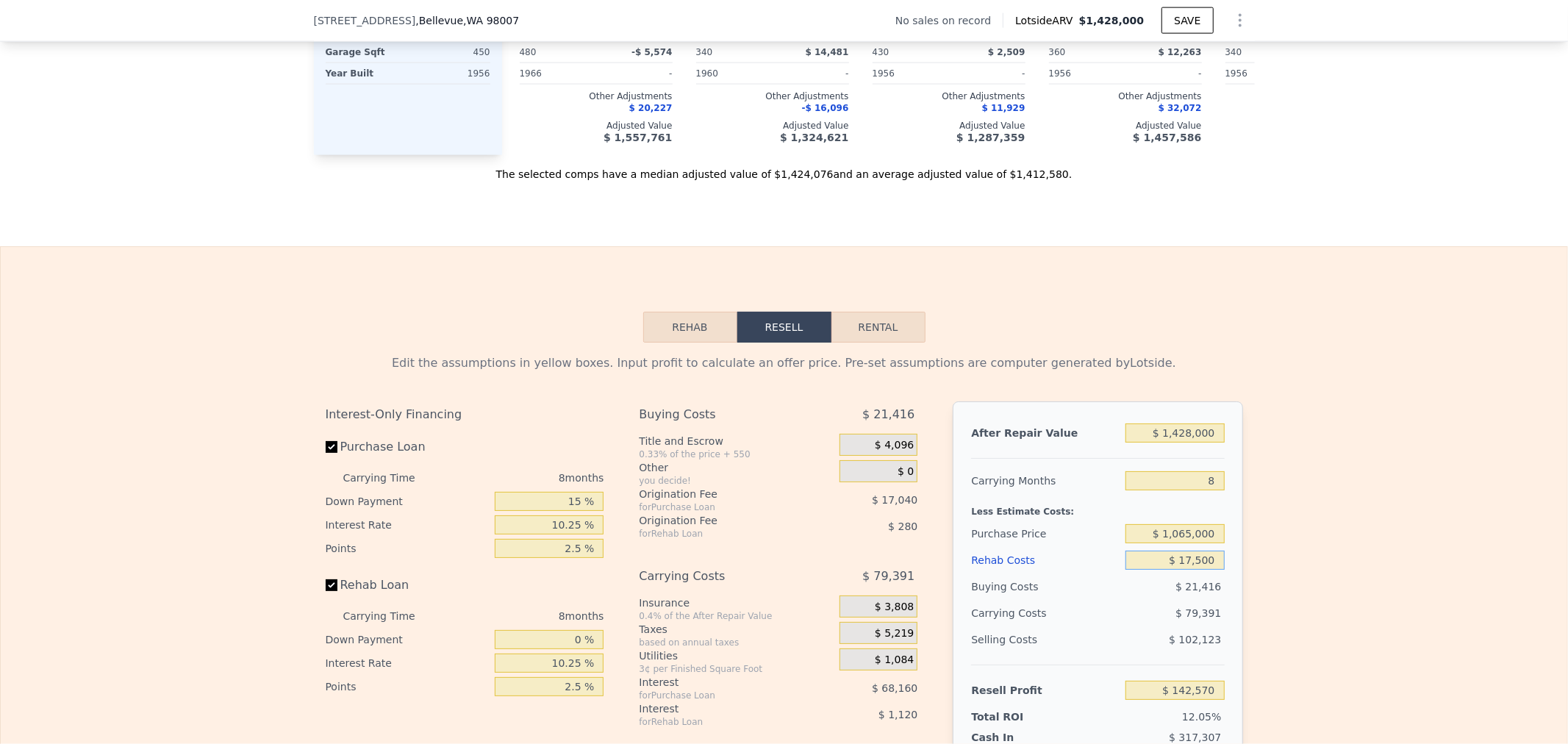
type input "$ 175,000"
type input "-$ 27,530"
type input "$ 1,750,000"
type input "-$ 1,728,530"
type input "$ 175,000"
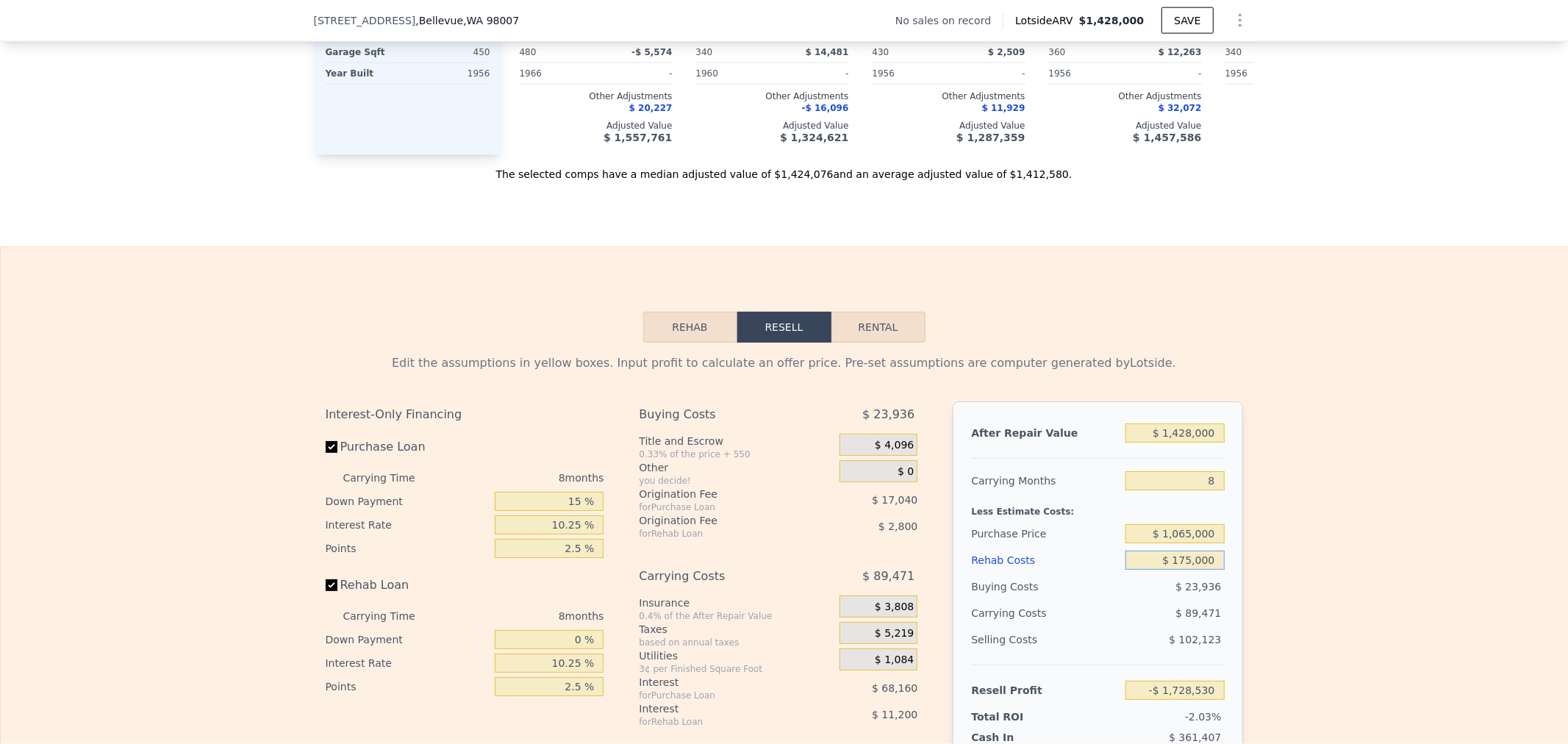
type input "-$ 27,530"
type input "$ 175,000"
click at [1370, 604] on div "Edit the assumptions in yellow boxes. Input profit to calculate an offer price.…" at bounding box center [784, 615] width 1566 height 547
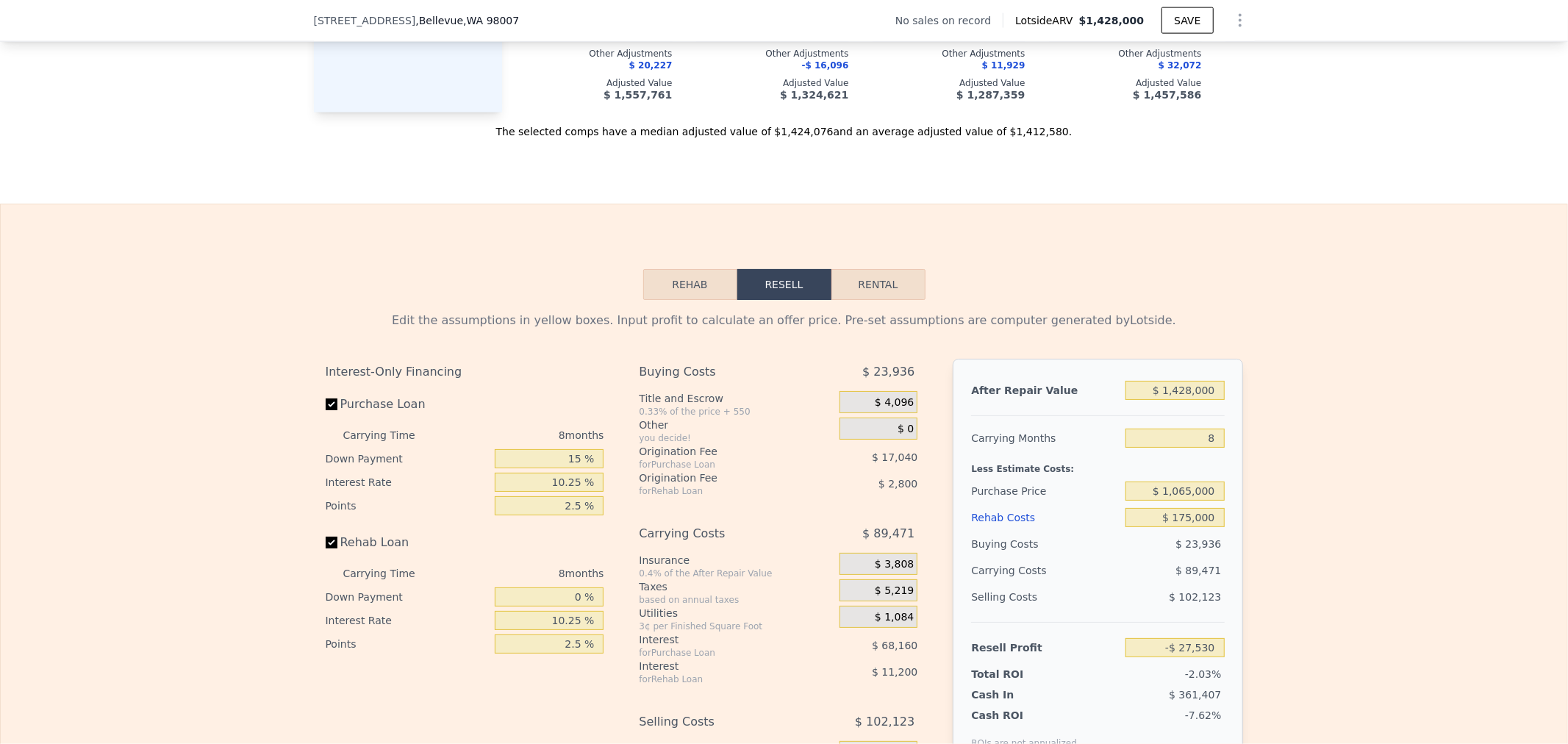
scroll to position [1873, 0]
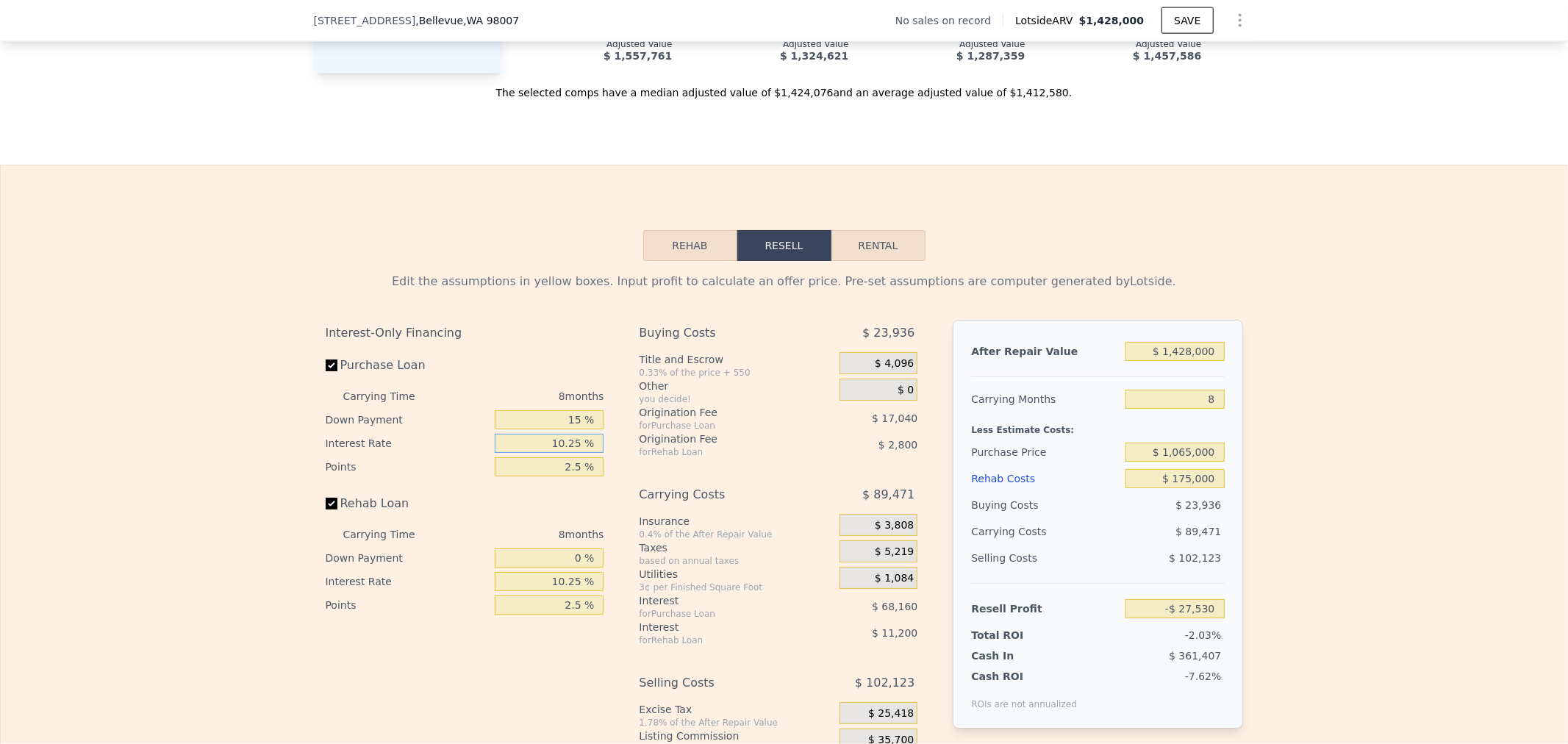
drag, startPoint x: 549, startPoint y: 468, endPoint x: 643, endPoint y: 468, distance: 94.0
click at [606, 471] on div "Interest-Only Financing Purchase Loan Carrying Time 8 months Down Payment 15 % …" at bounding box center [470, 563] width 290 height 488
type input "1 %"
type input "$ 34,950"
type input "10 %"
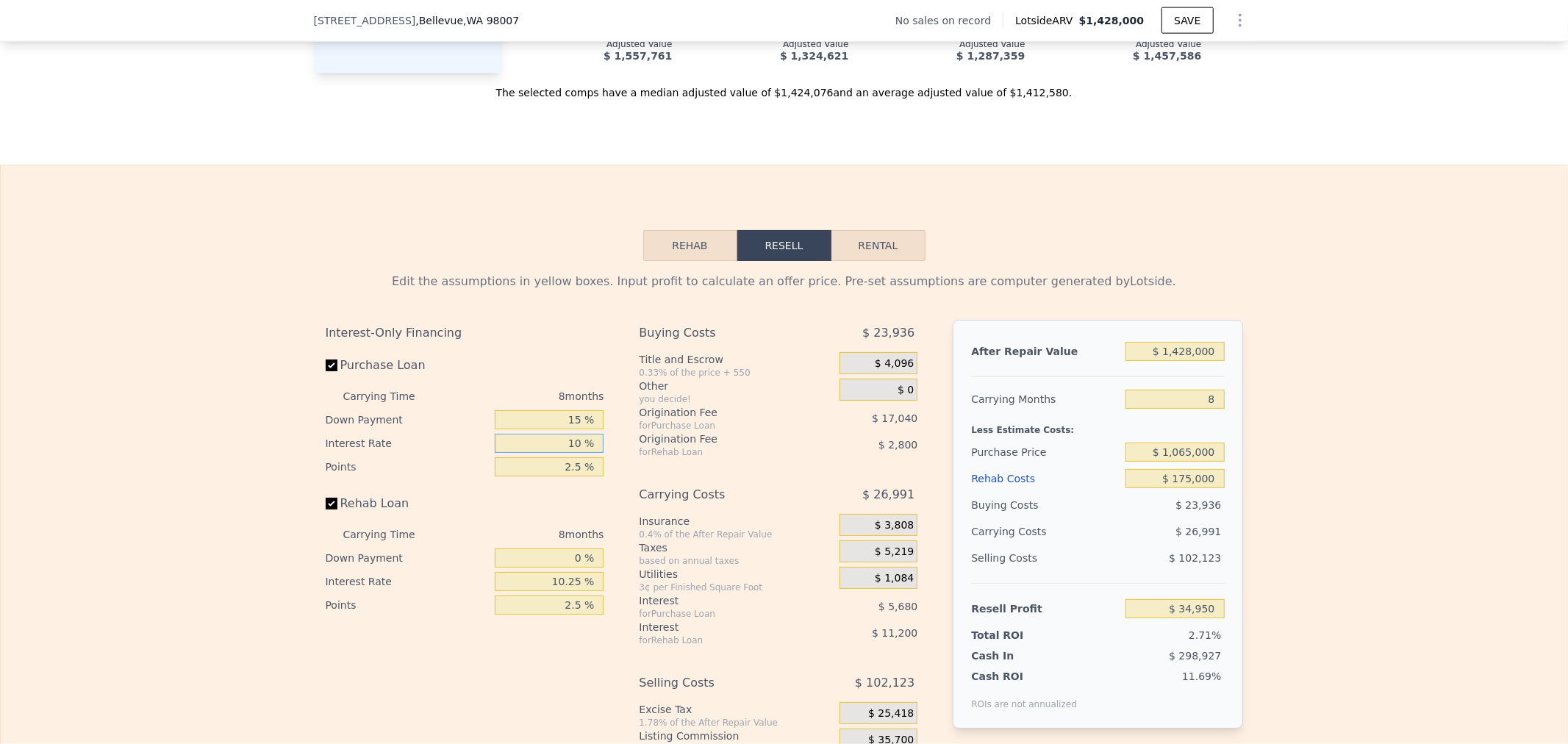
type input "-$ 16,170"
type input "10.5 %"
type input "-$ 19,010"
type input "10.50 %"
type input "1 %"
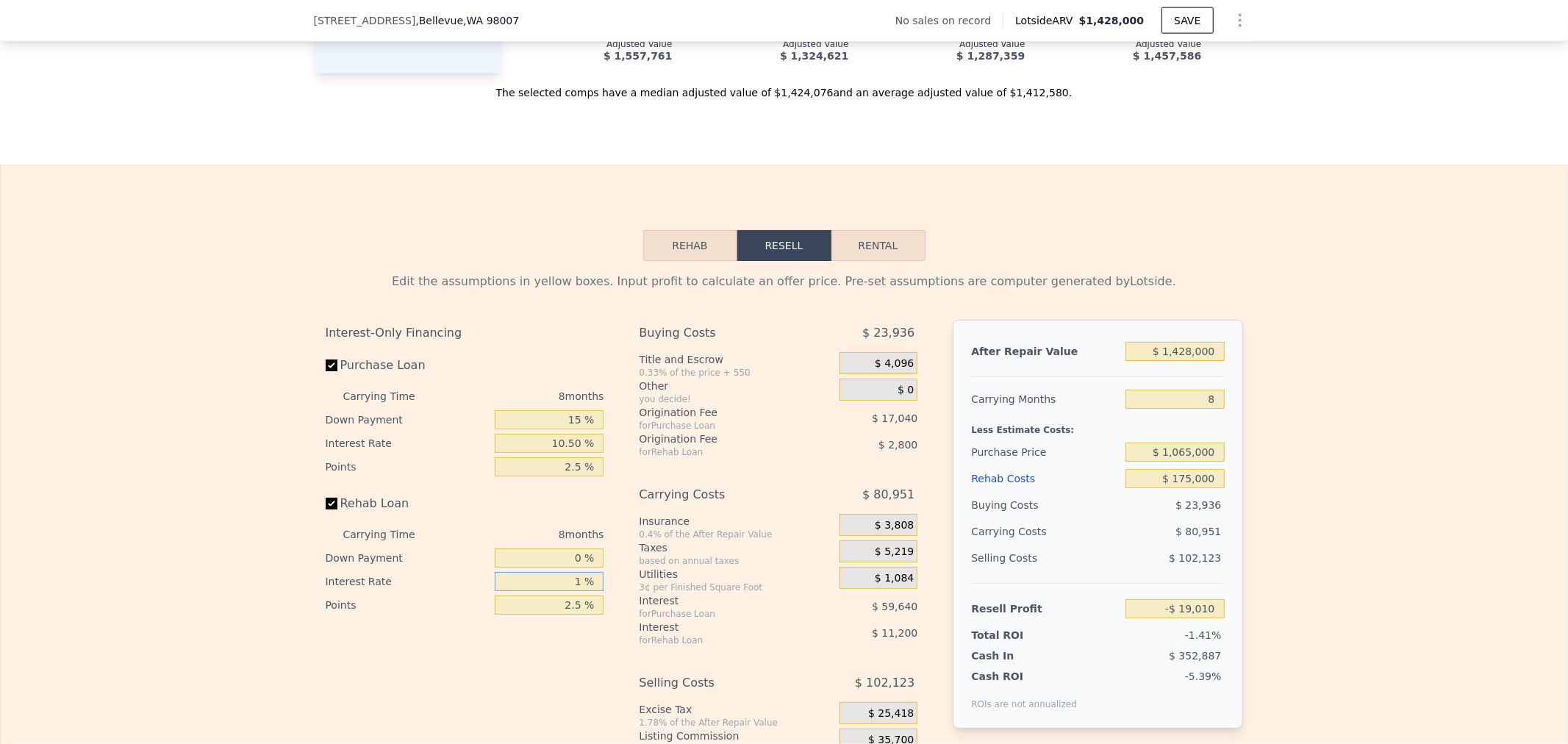
type input "-$ 8,746"
type input "10 %"
type input "-$ 17,146"
type input "10.5 %"
type input "-$ 17,610"
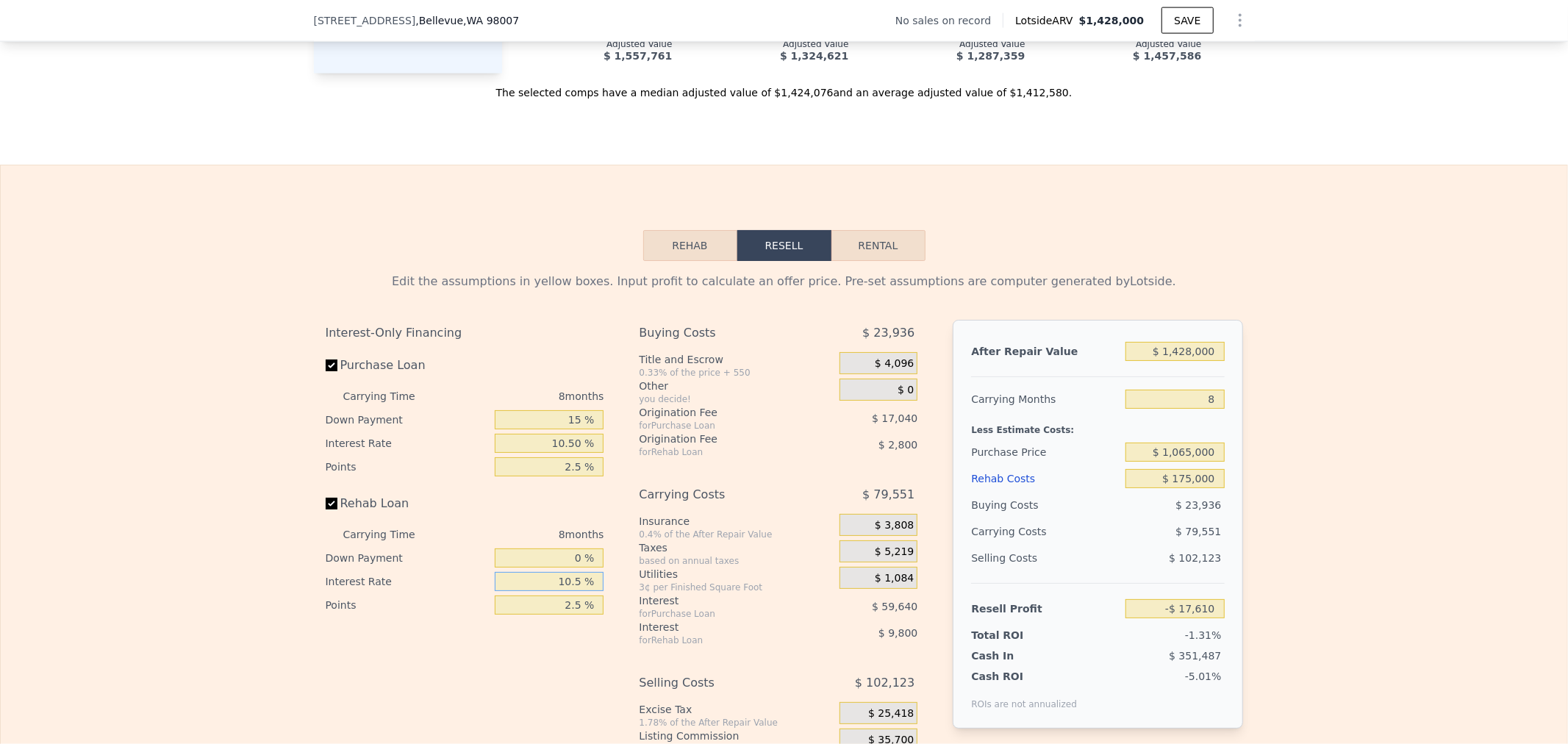
type input "10.5 %"
click at [748, 458] on div "for Rehab Loan" at bounding box center [720, 452] width 164 height 12
click at [869, 401] on div "$ 0" at bounding box center [879, 390] width 78 height 22
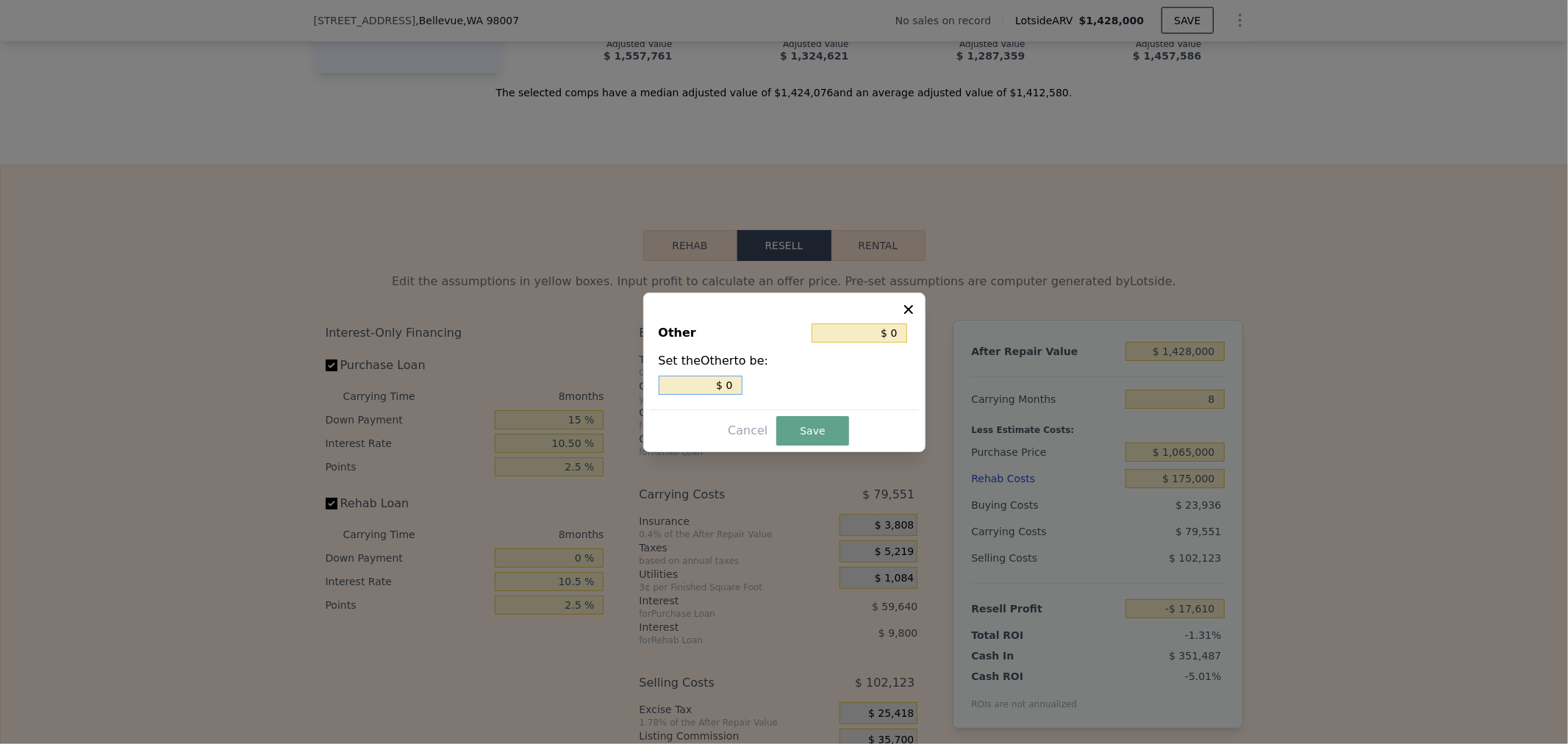
drag, startPoint x: 708, startPoint y: 387, endPoint x: 824, endPoint y: 387, distance: 116.0
click at [782, 384] on div "$ 0" at bounding box center [784, 385] width 251 height 19
type input "$ 2"
type input "$ 25"
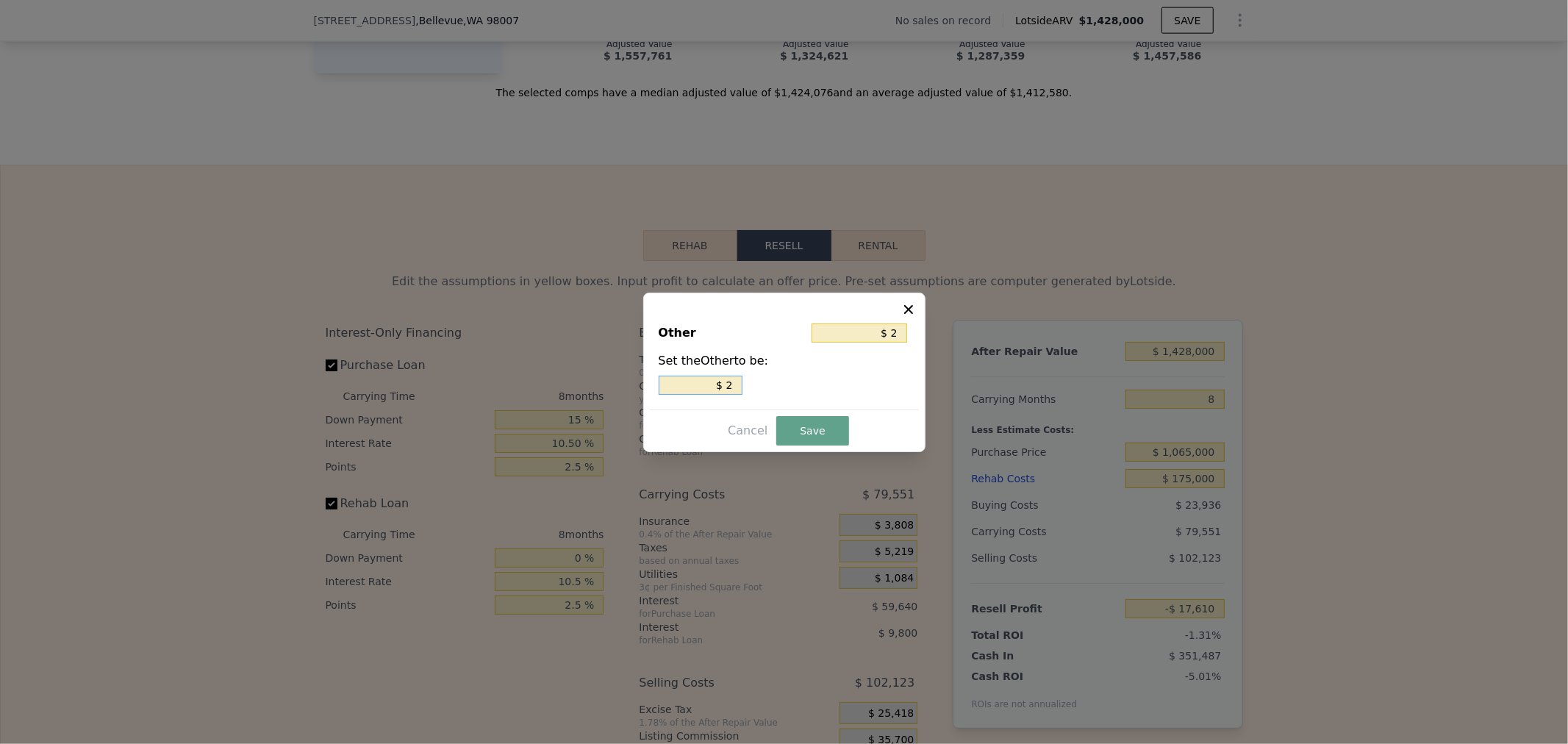
type input "$ 25"
type input "$ 250"
type input "$ 2,500"
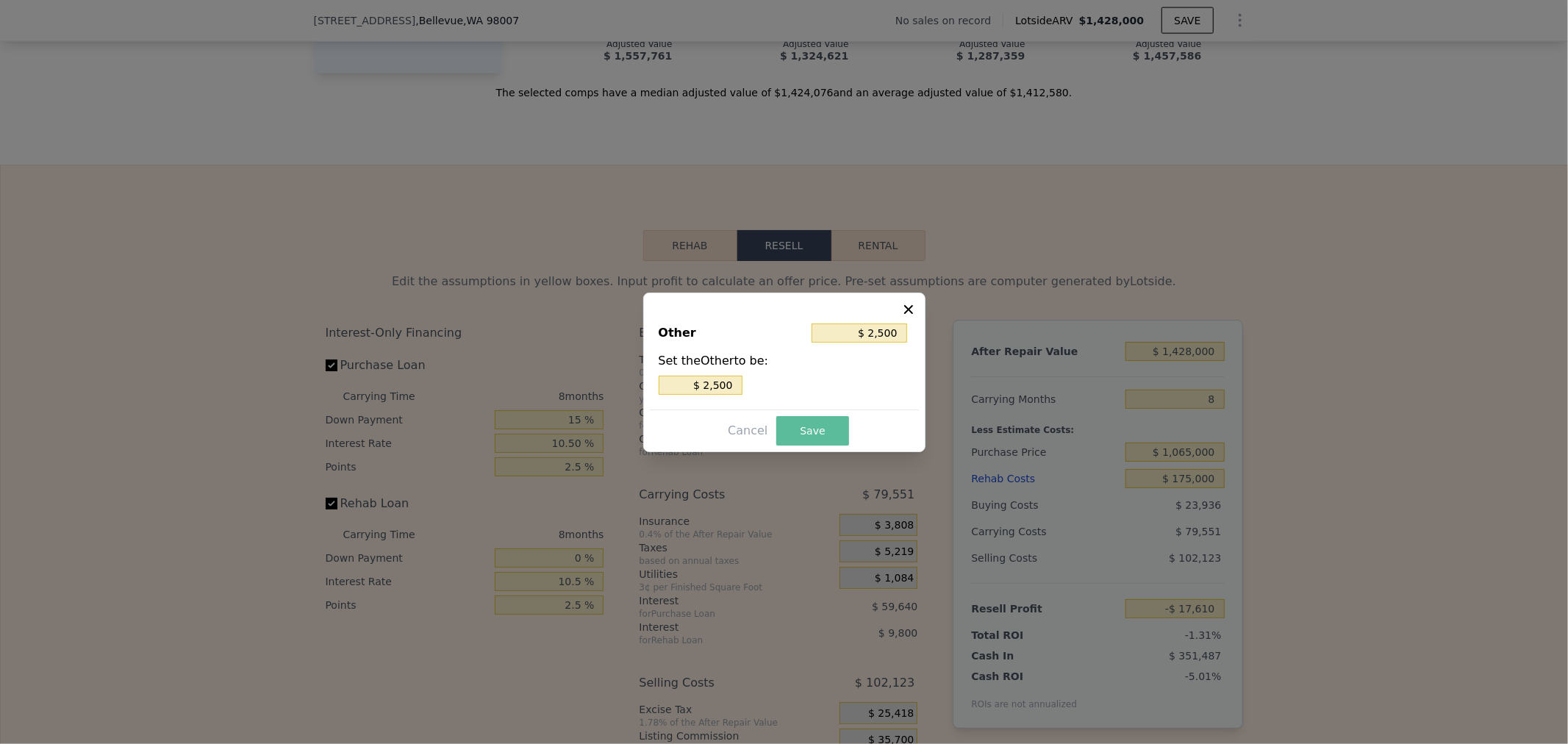
click at [834, 439] on button "Save" at bounding box center [812, 430] width 72 height 29
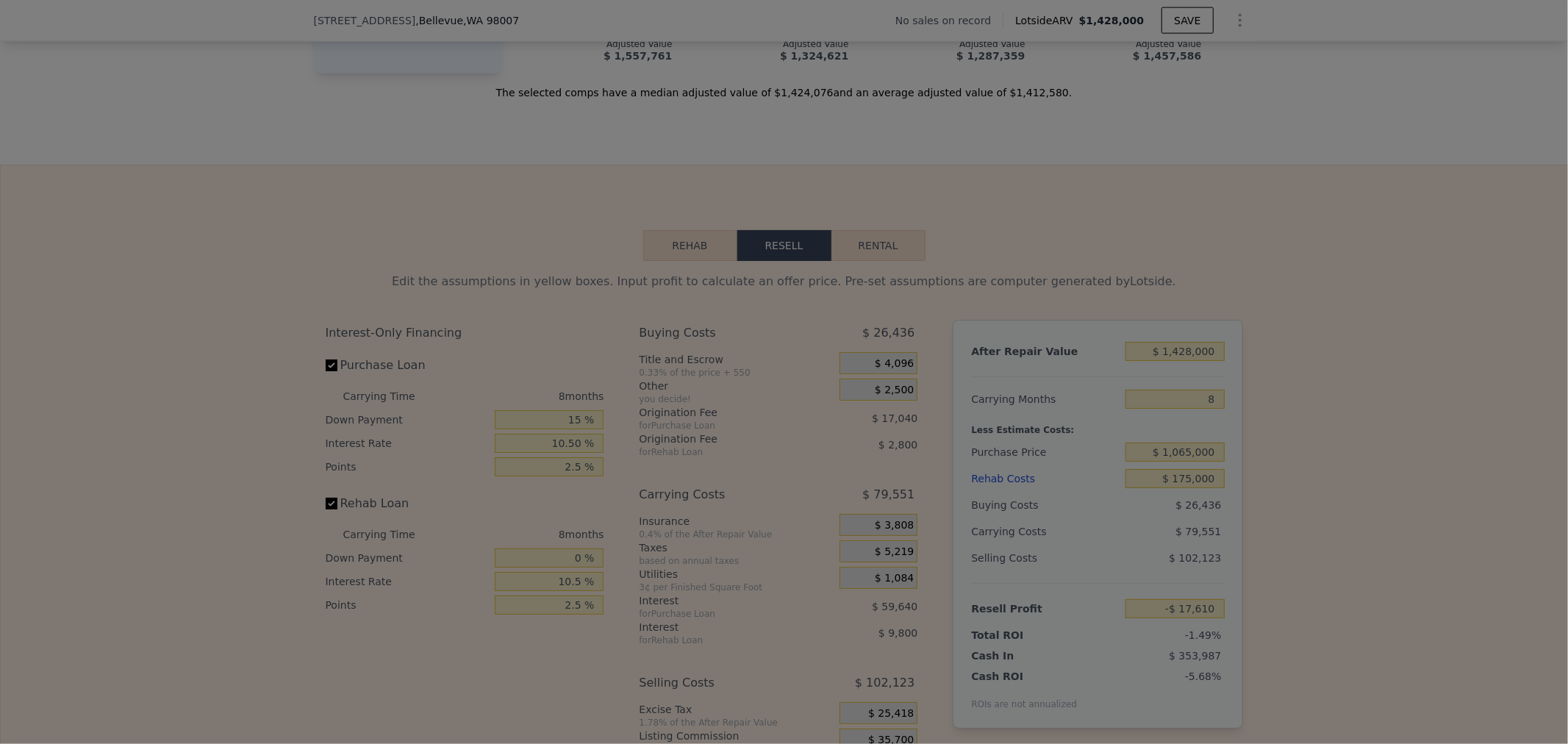
type input "-$ 20,110"
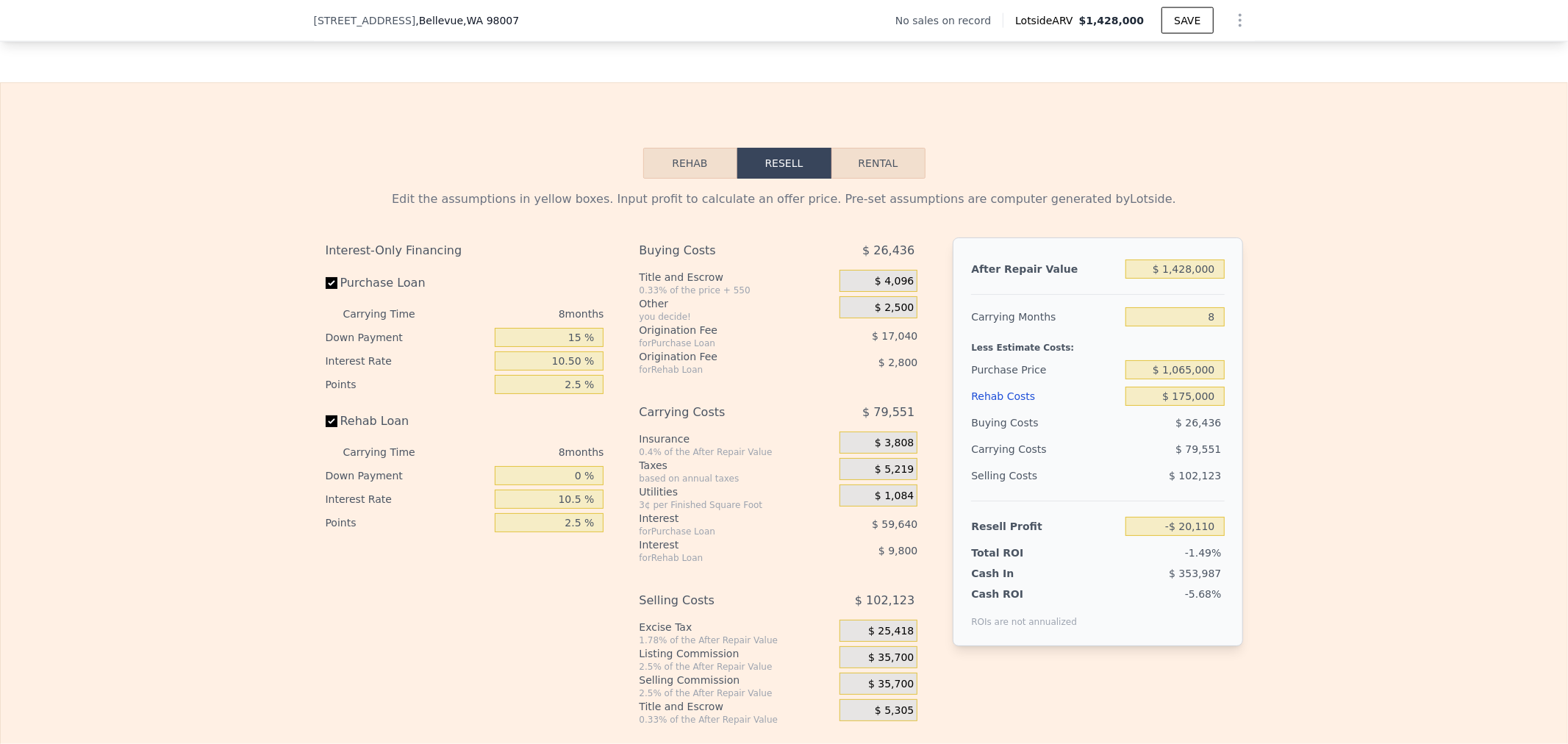
scroll to position [2118, 0]
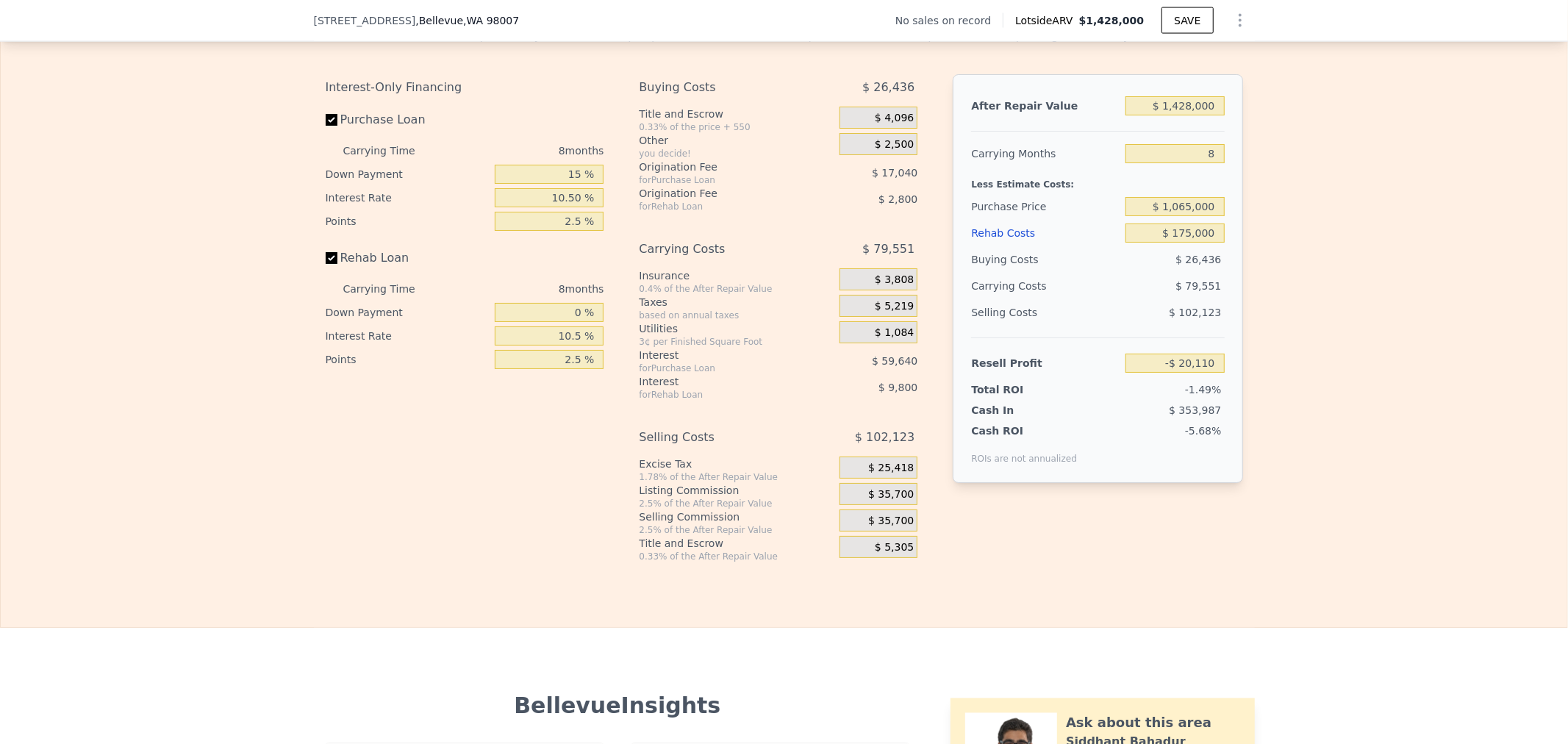
click at [857, 505] on div "$ 35,700" at bounding box center [879, 494] width 78 height 22
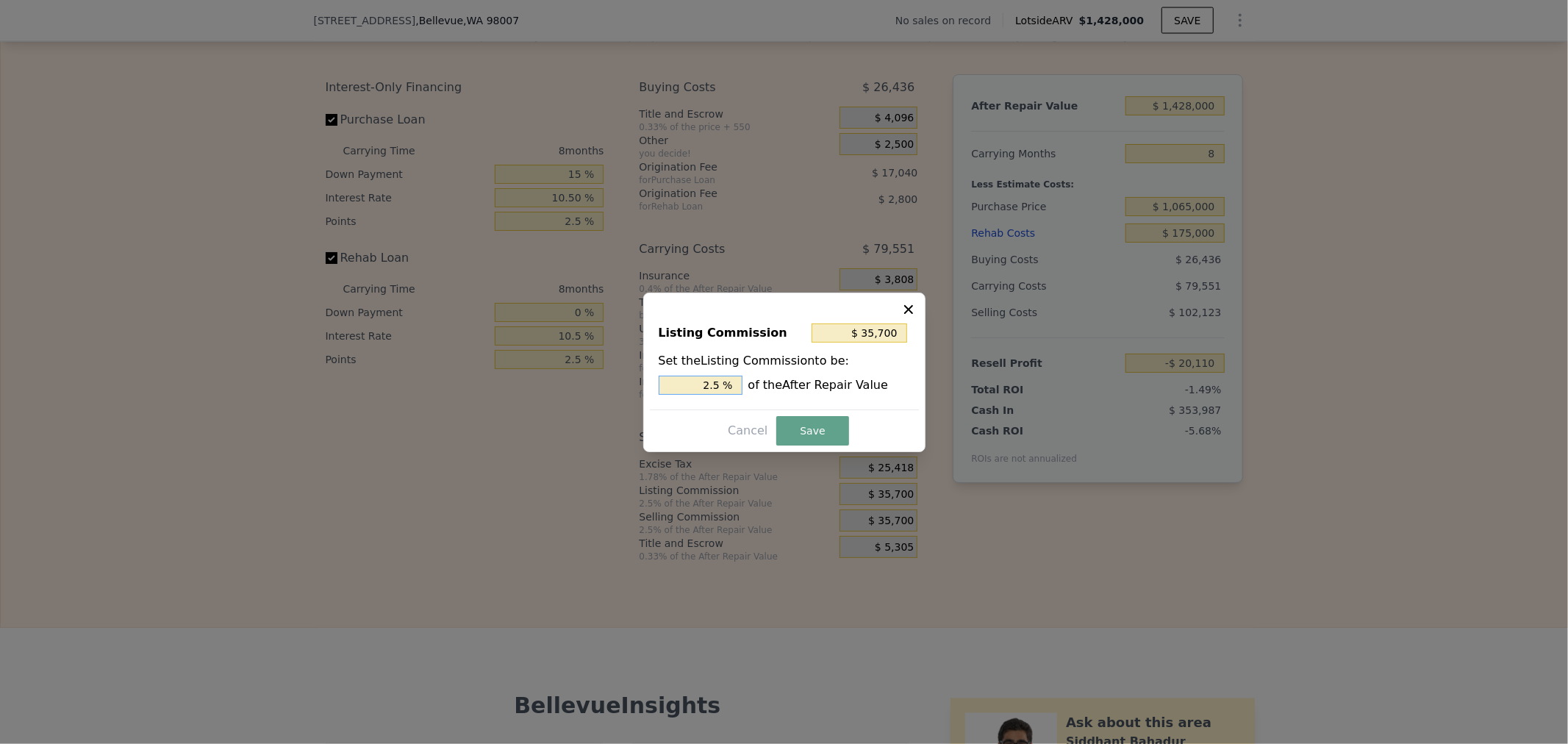
drag, startPoint x: 677, startPoint y: 386, endPoint x: 1090, endPoint y: 382, distance: 413.0
click at [1038, 387] on div "​ Listing Commission $ 35,700 Set the Listing Commission to be: 2.5 % of the Af…" at bounding box center [784, 372] width 1568 height 744
type input "$ 14,280"
type input "1. %"
type input "$ 17,136"
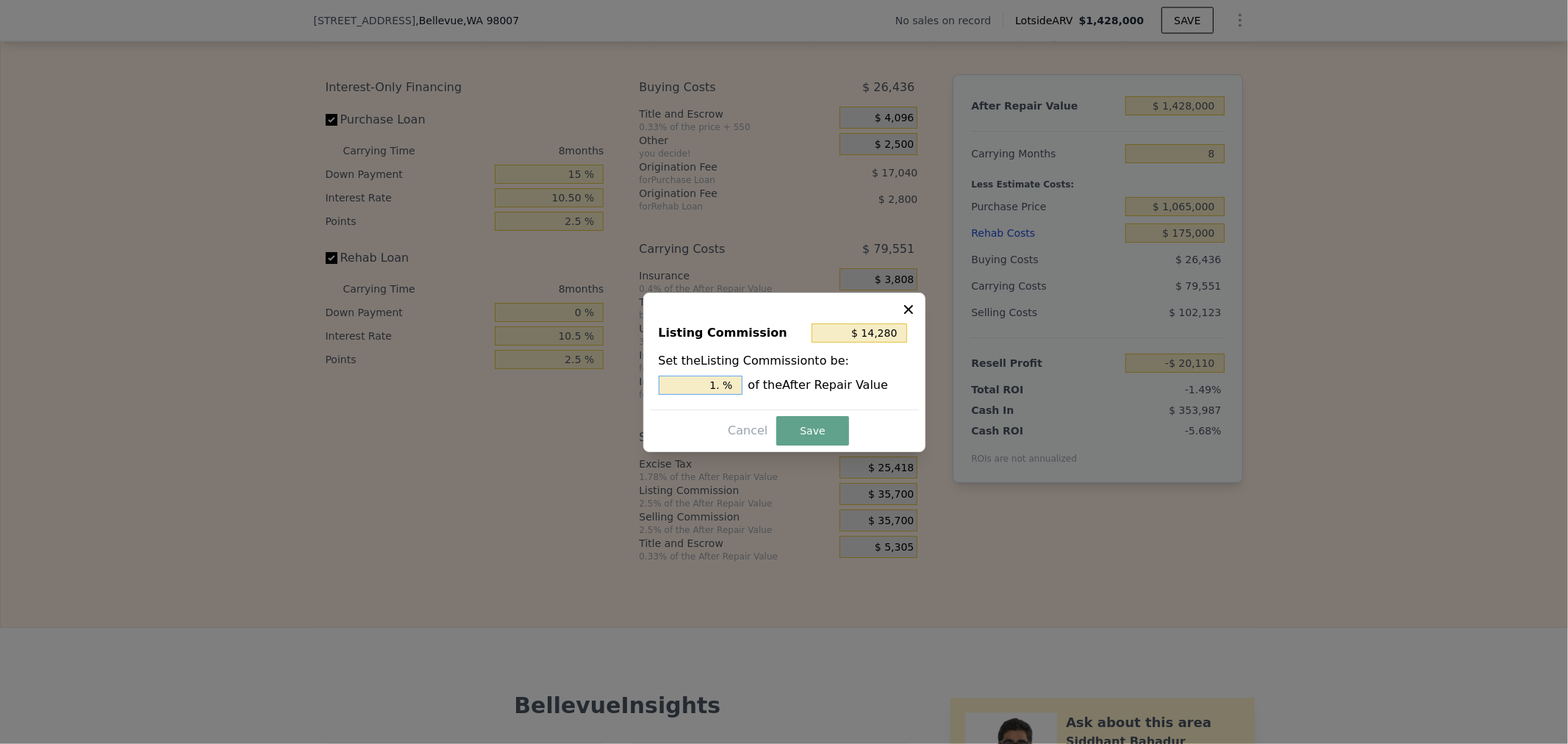
type input "1.2 %"
type input "$ 17,850"
type input "1.25 %"
click at [776, 416] on button "Save" at bounding box center [812, 430] width 72 height 29
type input "-$ 2,260"
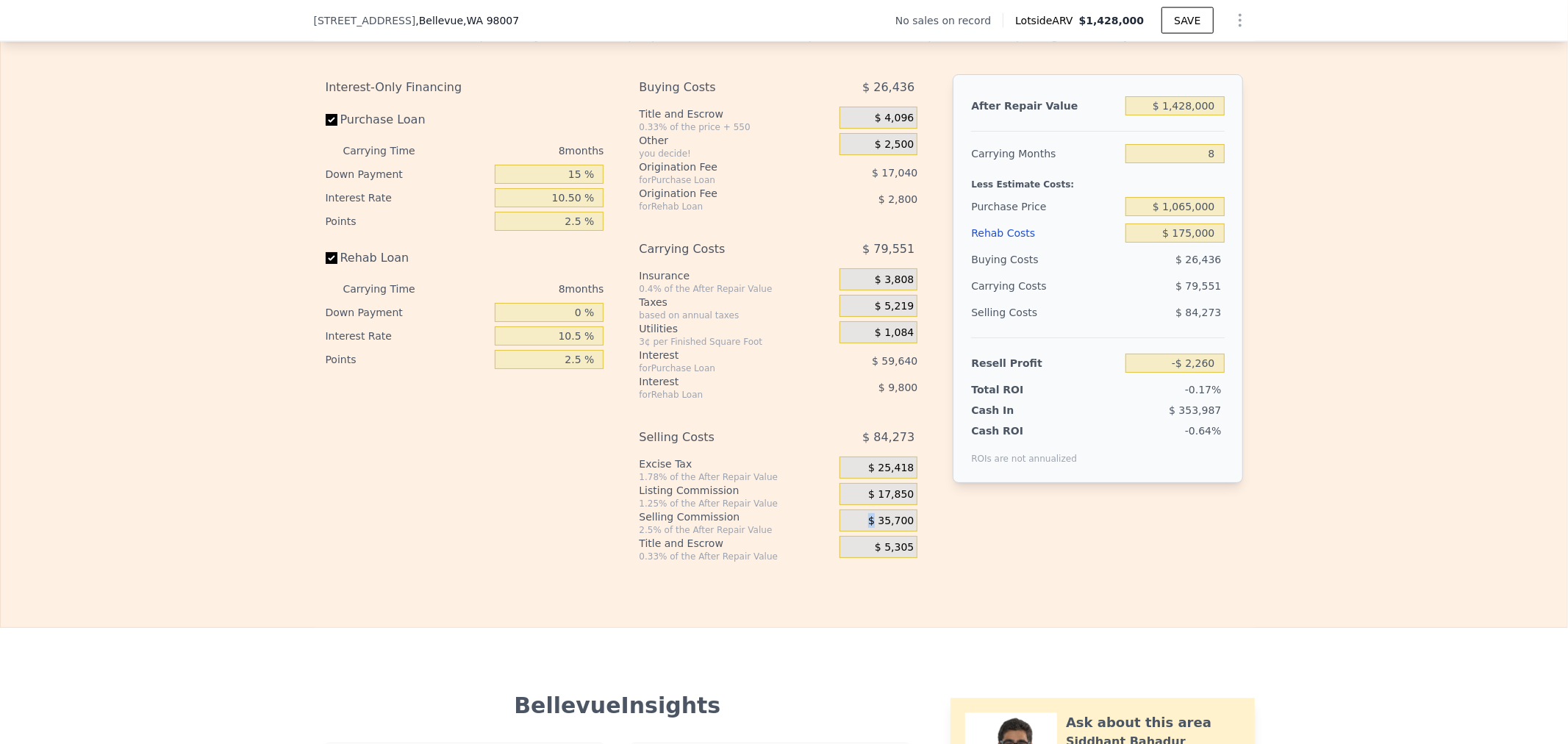
drag, startPoint x: 862, startPoint y: 540, endPoint x: 876, endPoint y: 541, distance: 14.0
click at [876, 532] on div "$ 35,700" at bounding box center [879, 521] width 78 height 22
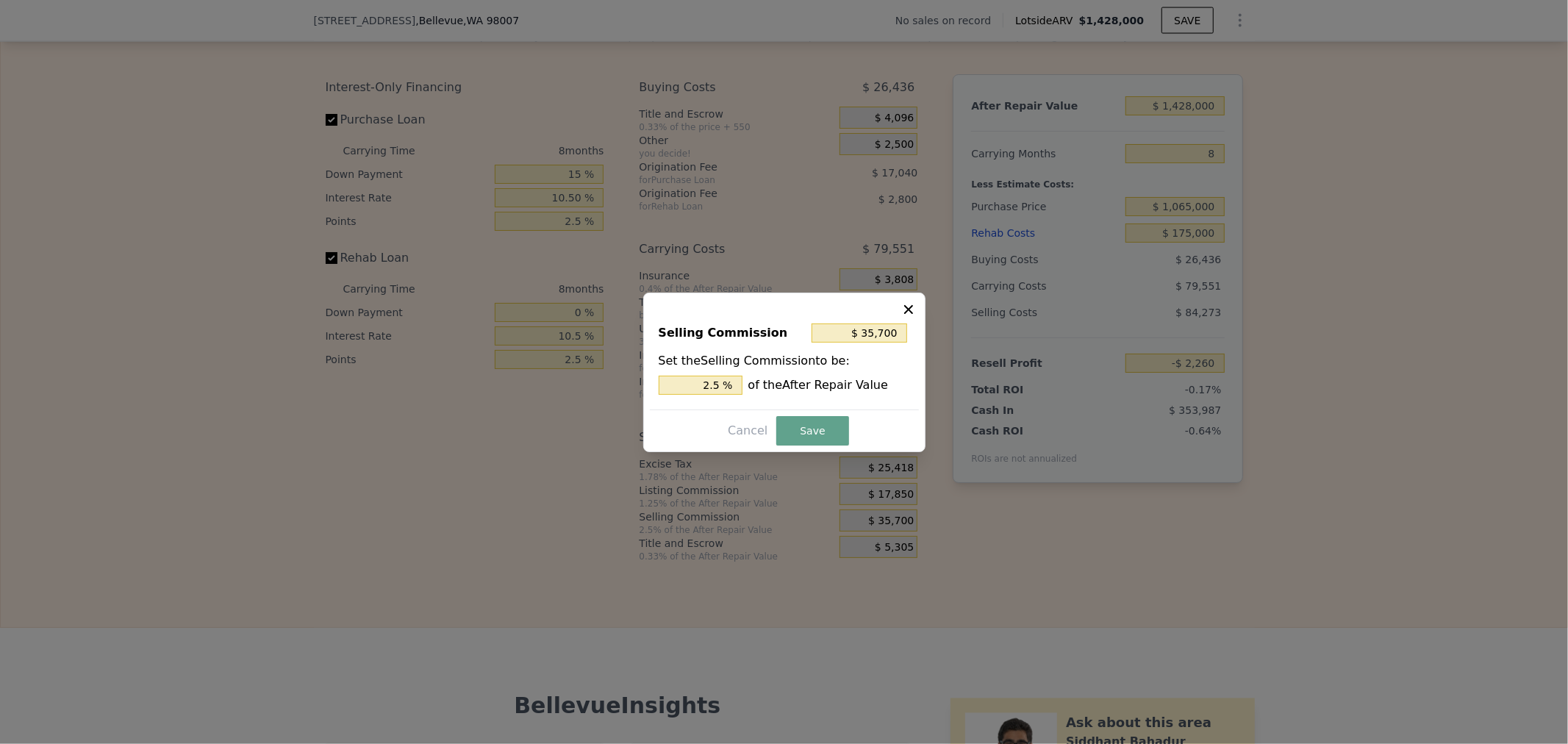
click at [1068, 604] on div at bounding box center [784, 372] width 1568 height 744
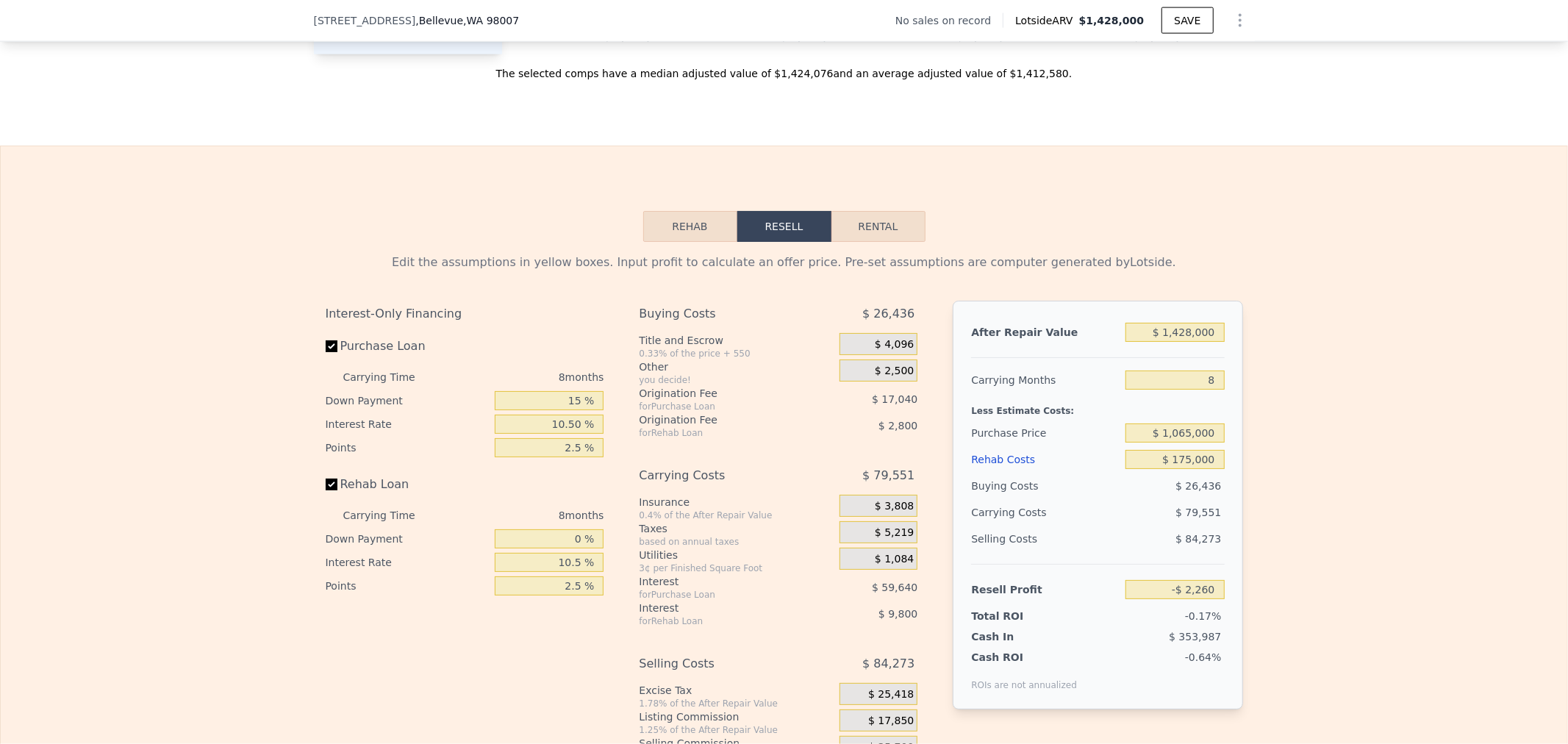
scroll to position [1873, 0]
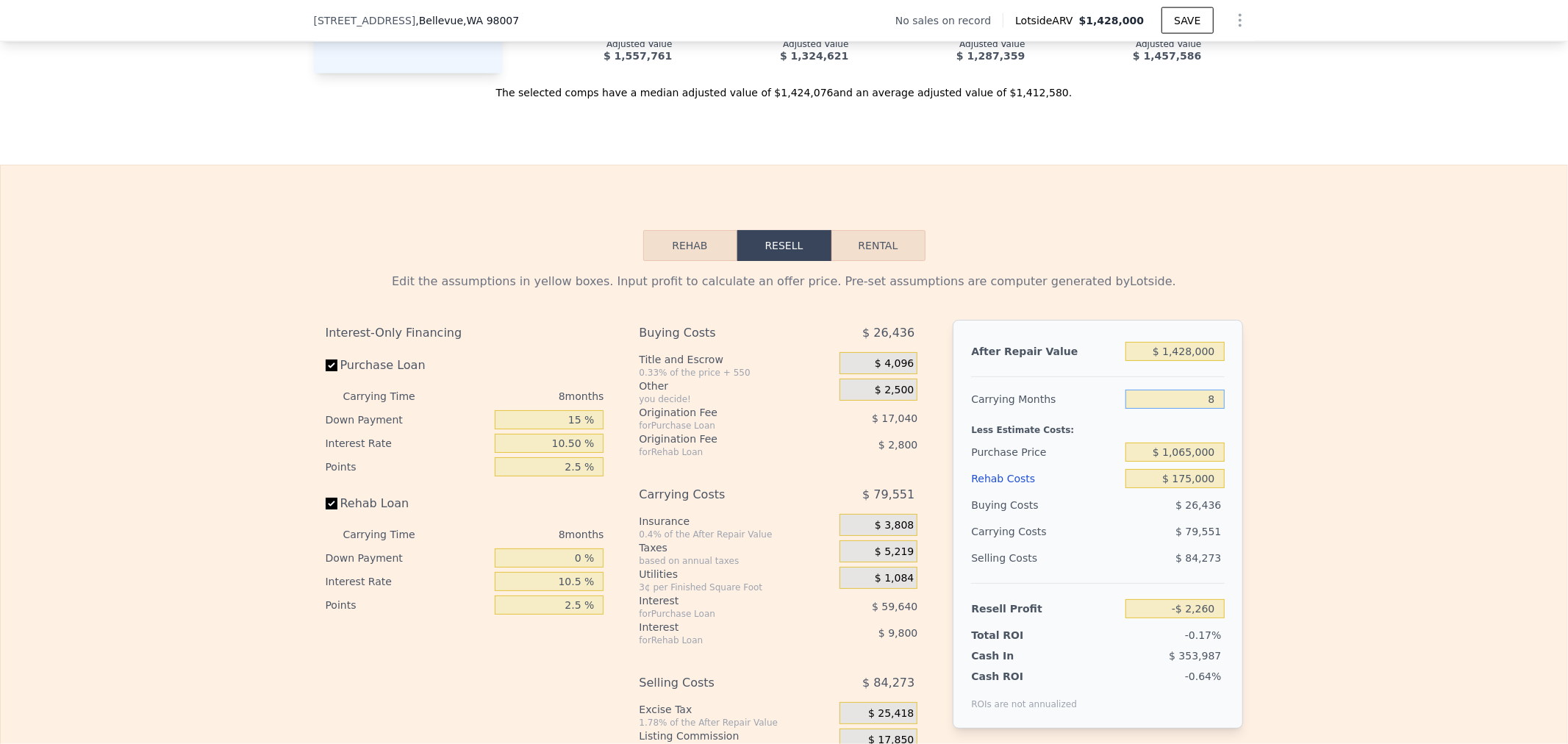
drag, startPoint x: 1197, startPoint y: 423, endPoint x: 1423, endPoint y: 407, distance: 226.6
click at [1273, 426] on div "Edit the assumptions in yellow boxes. Input profit to calculate an offer price.…" at bounding box center [784, 535] width 1566 height 547
type input "6"
type input "$ 17,627"
type input "6"
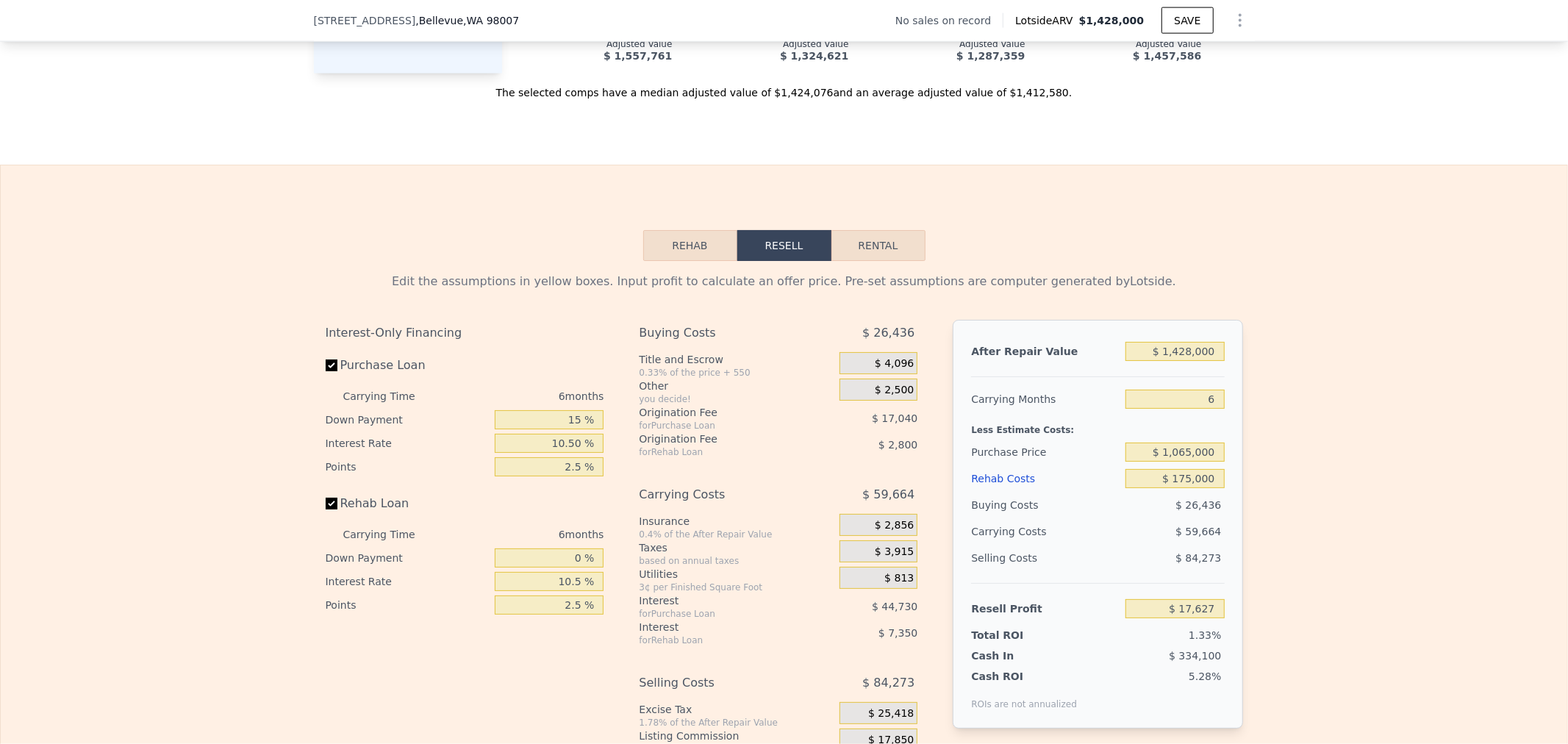
click at [1406, 414] on div "Edit the assumptions in yellow boxes. Input profit to calculate an offer price.…" at bounding box center [784, 535] width 1566 height 547
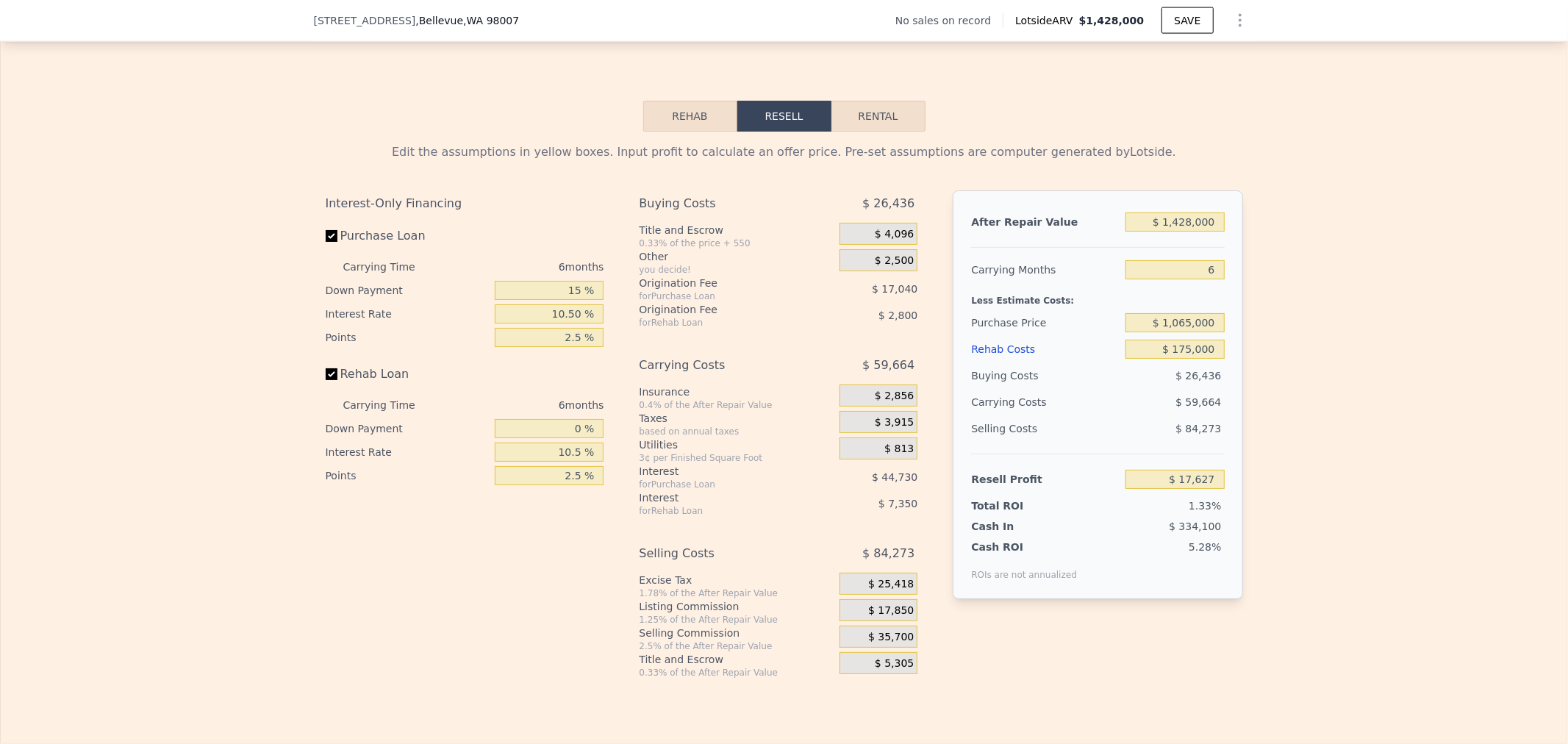
scroll to position [2037, 0]
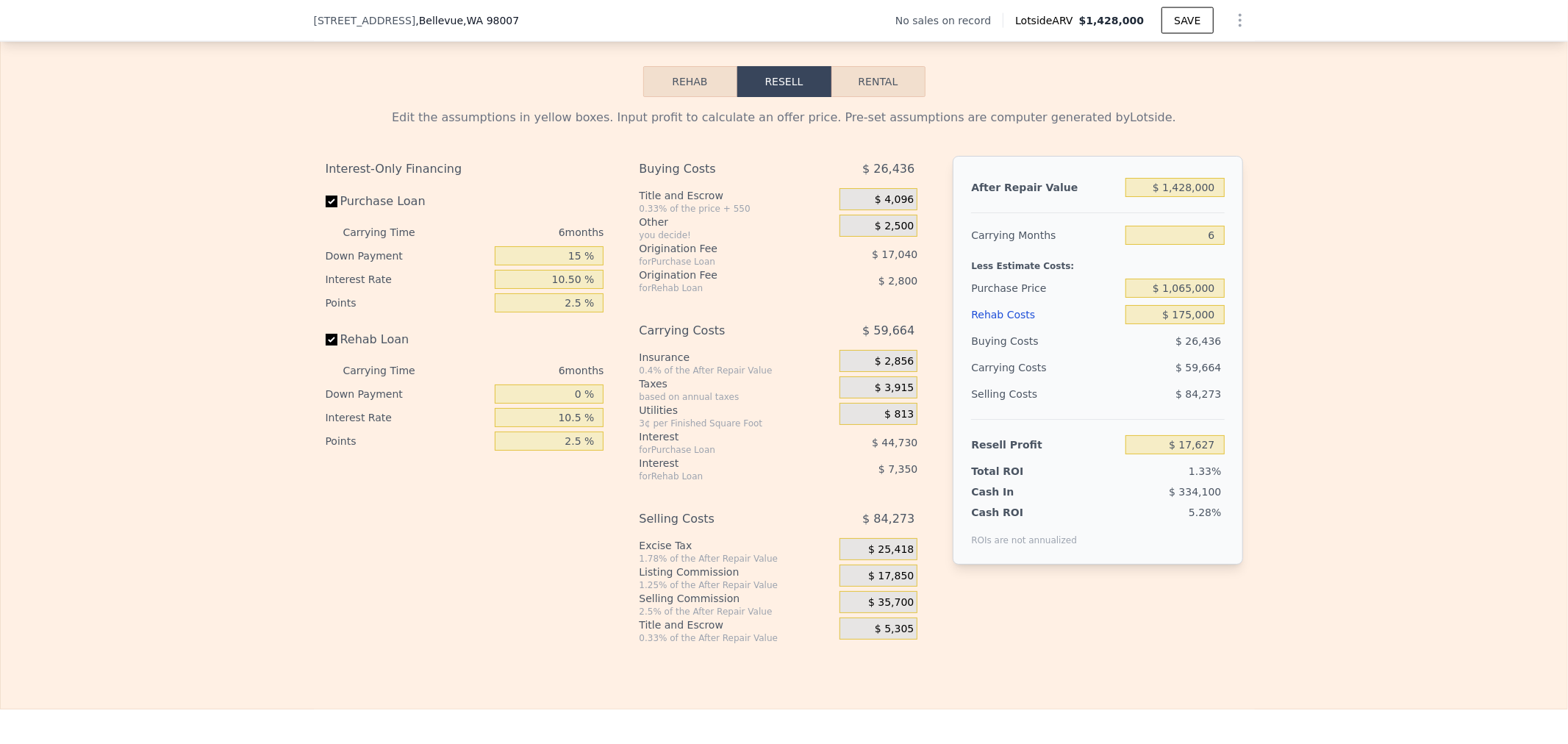
click at [1427, 328] on div "Edit the assumptions in yellow boxes. Input profit to calculate an offer price.…" at bounding box center [784, 370] width 1566 height 547
click at [1126, 407] on div "$ 84,273" at bounding box center [1174, 394] width 99 height 27
click at [731, 282] on div "Origination Fee" at bounding box center [720, 274] width 164 height 15
click at [750, 229] on div "Other" at bounding box center [735, 221] width 195 height 15
click at [1079, 381] on div "$ 59,664" at bounding box center [1147, 367] width 156 height 27
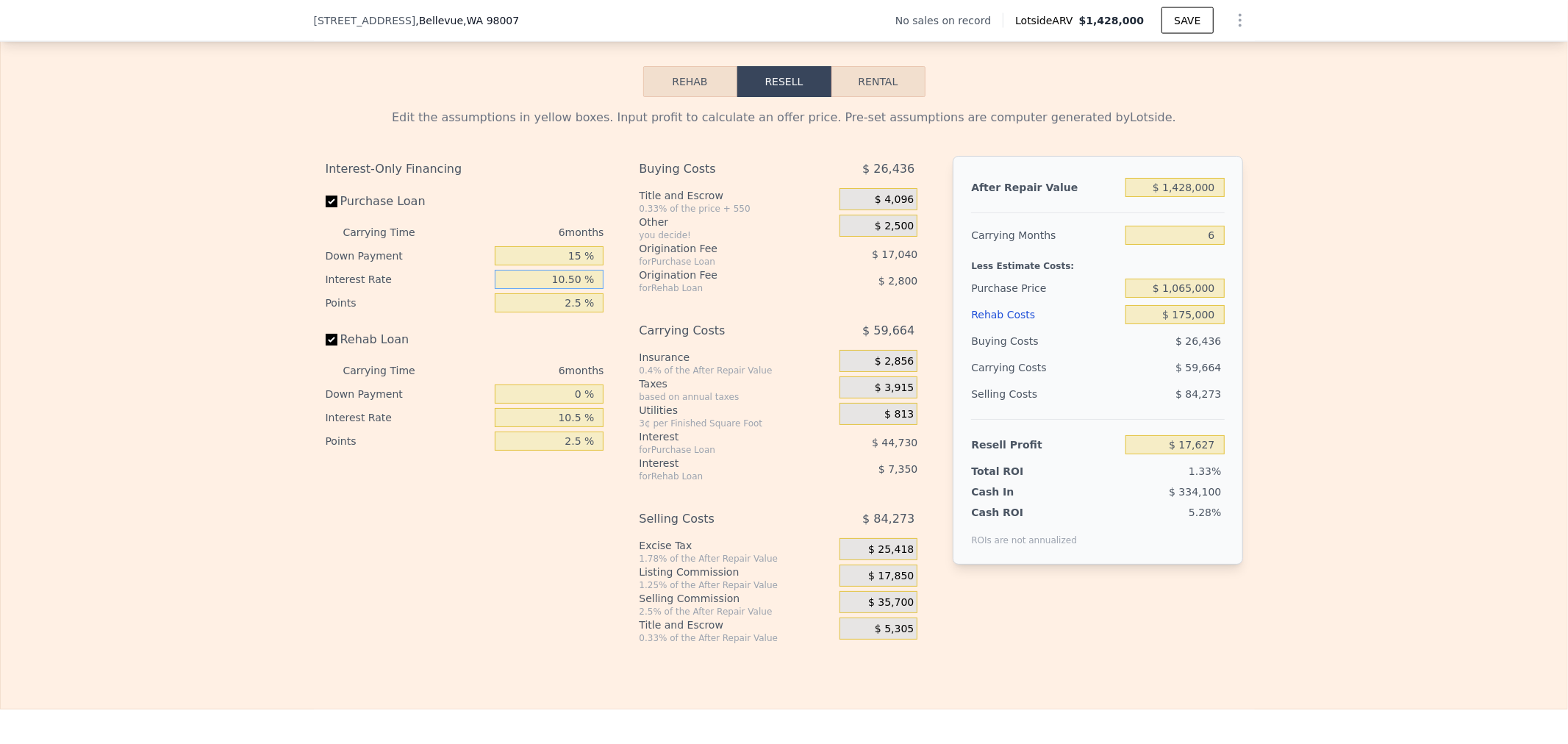
click at [506, 289] on input "10.50 %" at bounding box center [549, 278] width 109 height 19
drag, startPoint x: 1161, startPoint y: 339, endPoint x: 1421, endPoint y: 351, distance: 260.3
click at [1421, 351] on div "Edit the assumptions in yellow boxes. Input profit to calculate an offer price.…" at bounding box center [784, 370] width 1566 height 547
type input "$ 1"
type input "$ 202,776"
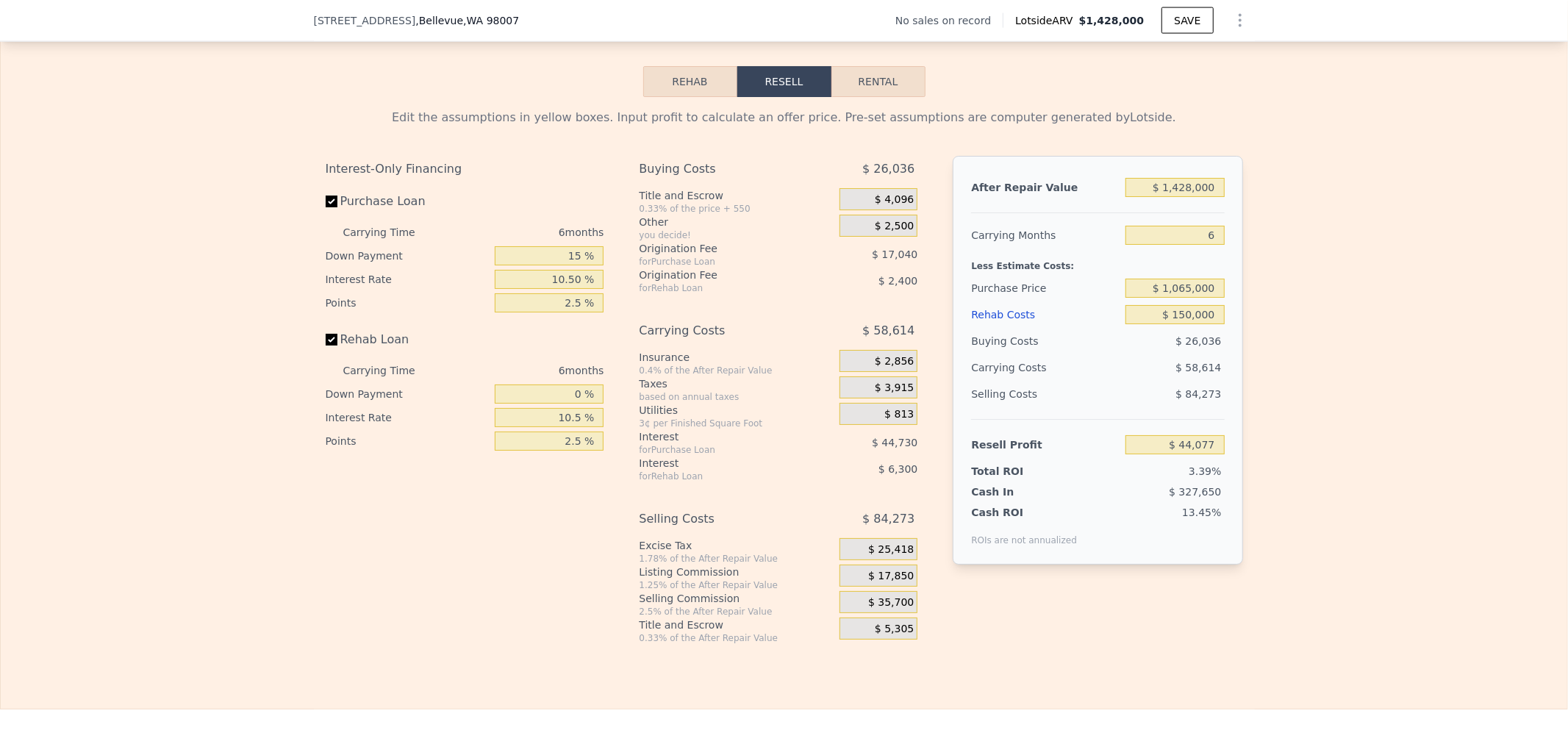
click at [1417, 416] on div "Edit the assumptions in yellow boxes. Input profit to calculate an offer price.…" at bounding box center [784, 370] width 1566 height 547
click at [1153, 244] on input "6" at bounding box center [1174, 234] width 99 height 19
drag, startPoint x: 1160, startPoint y: 213, endPoint x: 1438, endPoint y: 206, distance: 278.1
click at [1390, 208] on div "Edit the assumptions in yellow boxes. Input profit to calculate an offer price.…" at bounding box center [784, 370] width 1566 height 547
click at [1474, 261] on div "Edit the assumptions in yellow boxes. Input profit to calculate an offer price.…" at bounding box center [784, 370] width 1566 height 547
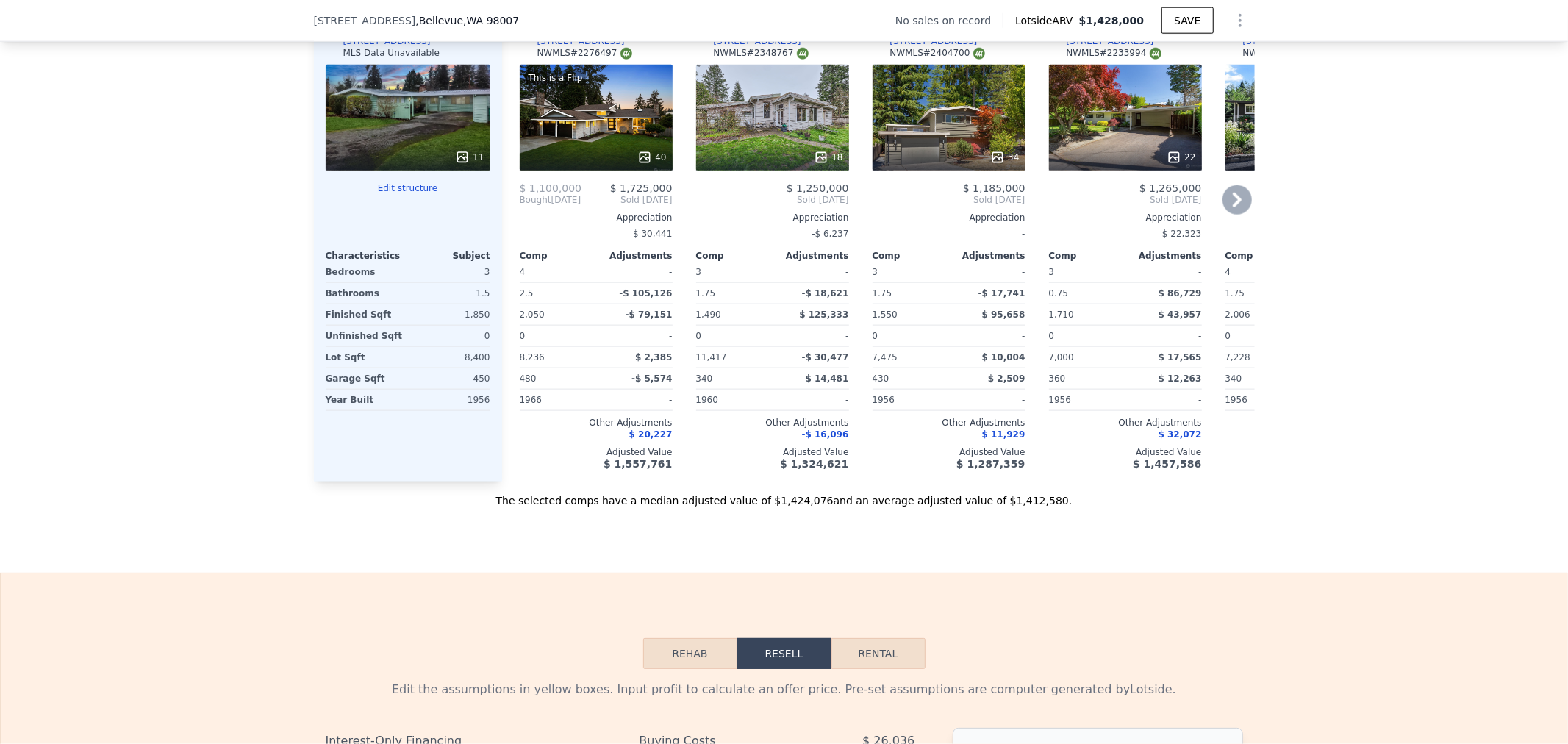
scroll to position [1383, 0]
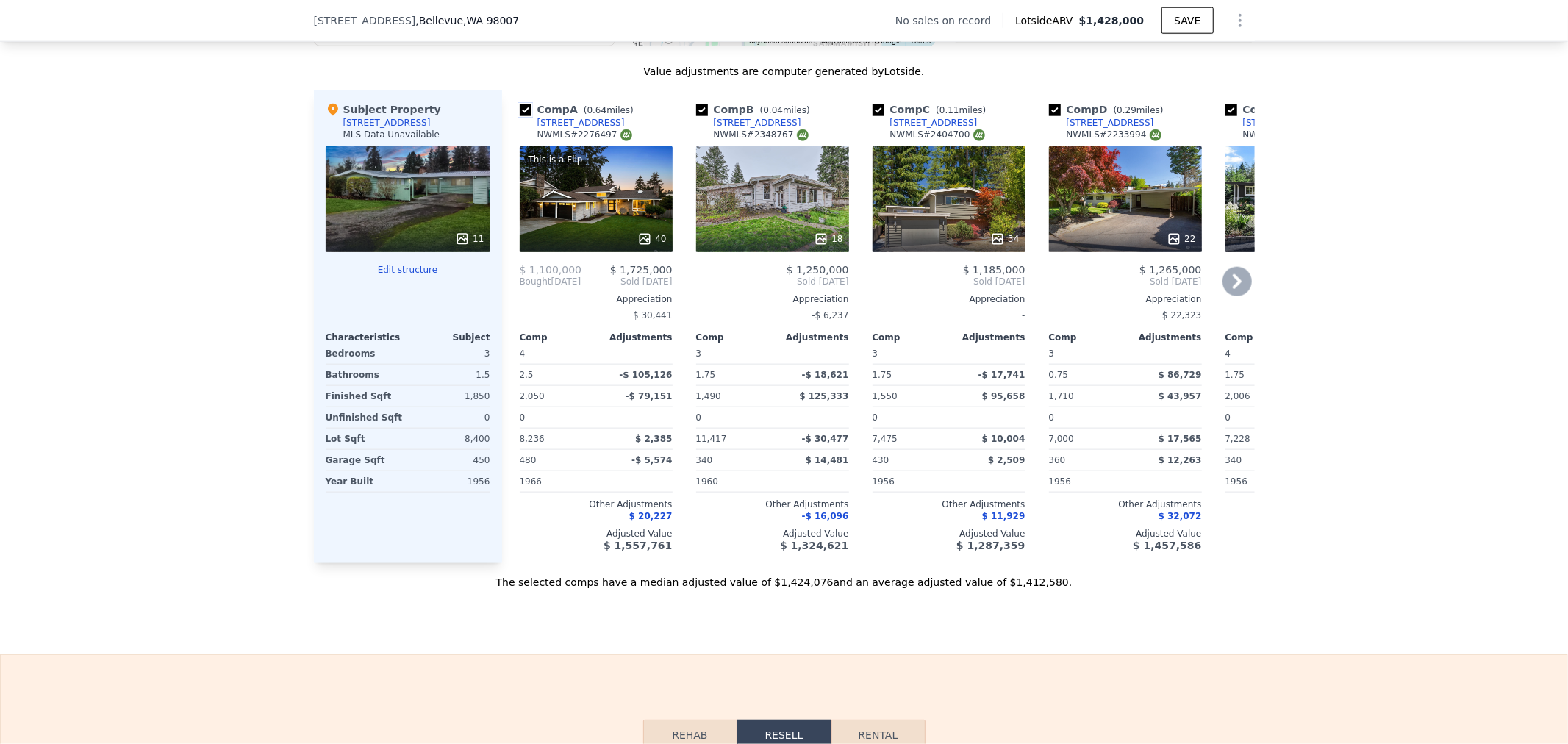
click at [520, 116] on input "checkbox" at bounding box center [526, 111] width 12 height 12
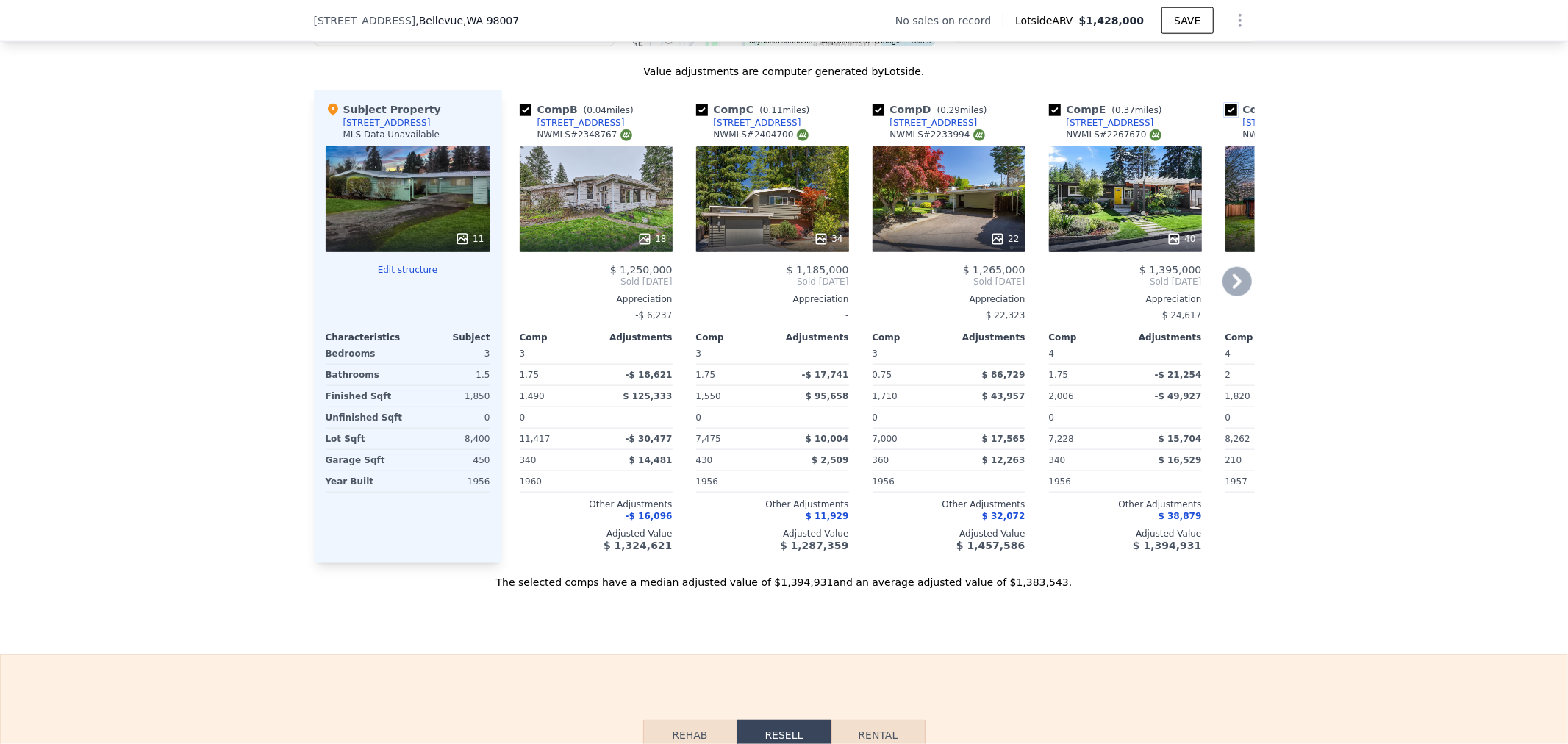
click at [1226, 116] on input "checkbox" at bounding box center [1232, 111] width 12 height 12
click at [881, 117] on div "Comp D ( 0.29 miles)" at bounding box center [933, 109] width 121 height 15
click at [404, 275] on button "Edit structure" at bounding box center [407, 270] width 165 height 12
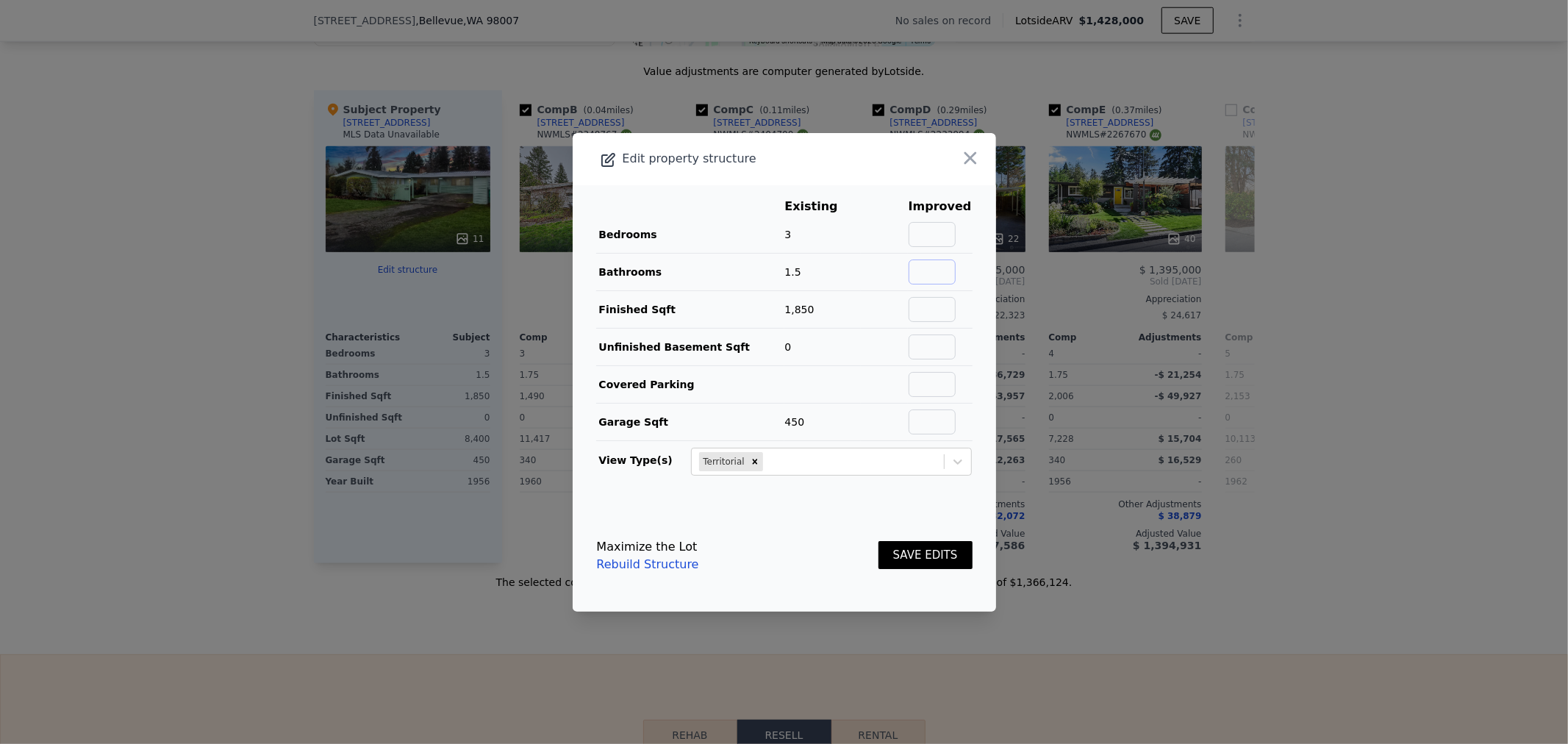
click at [910, 259] on input "text" at bounding box center [932, 271] width 47 height 25
click at [920, 552] on button "SAVE EDITS" at bounding box center [926, 555] width 94 height 29
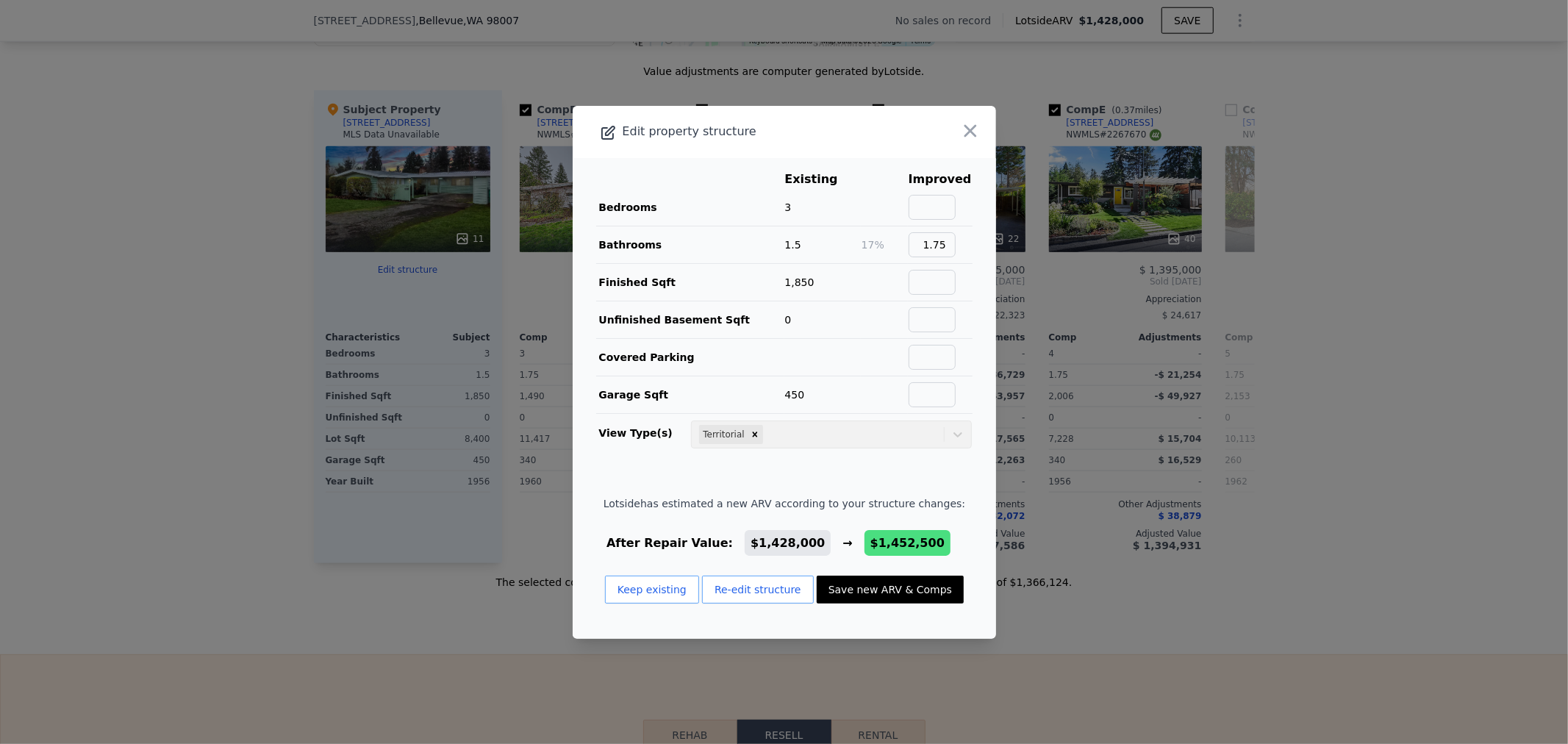
click at [890, 596] on button "Save new ARV & Comps" at bounding box center [890, 589] width 147 height 28
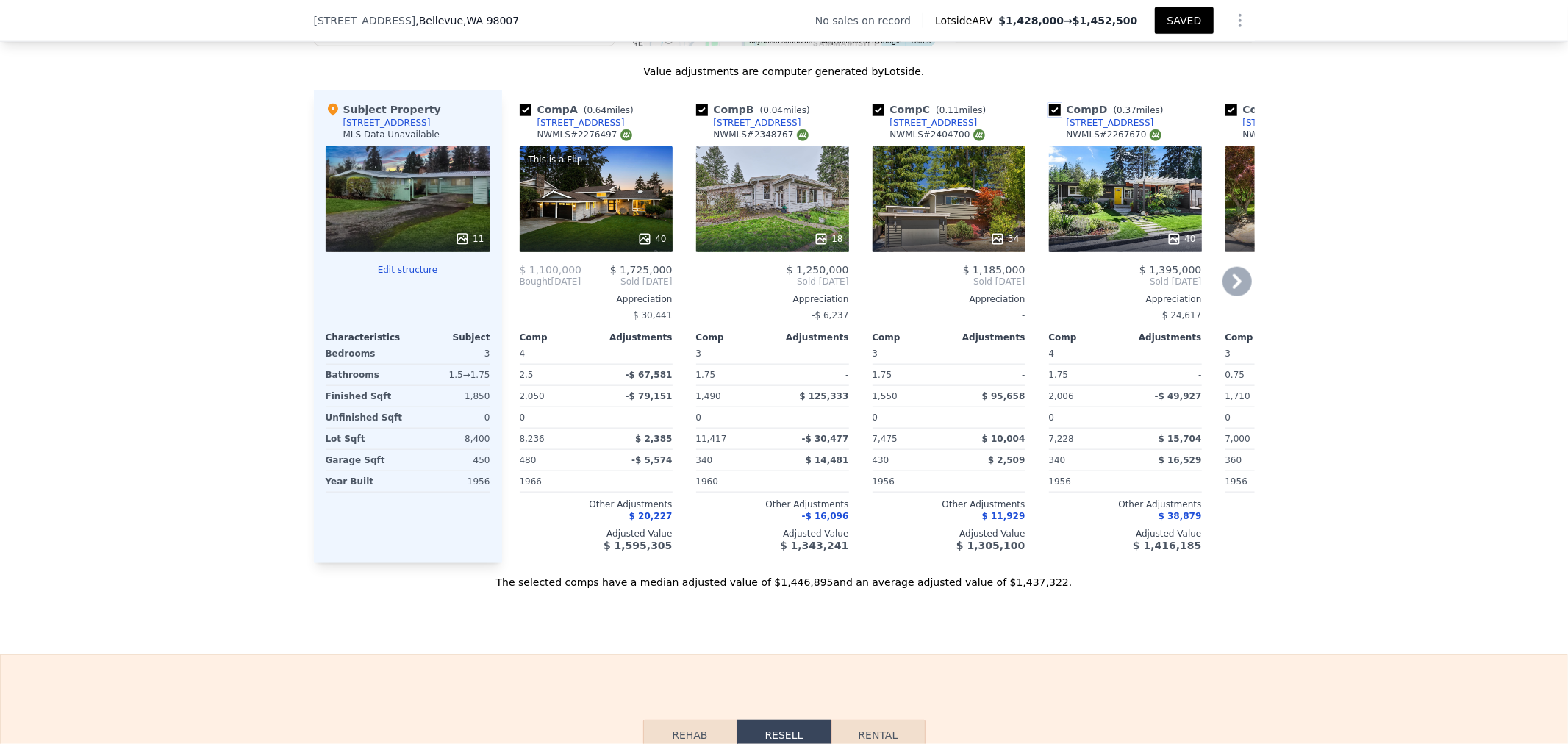
click at [1049, 116] on input "checkbox" at bounding box center [1055, 111] width 12 height 12
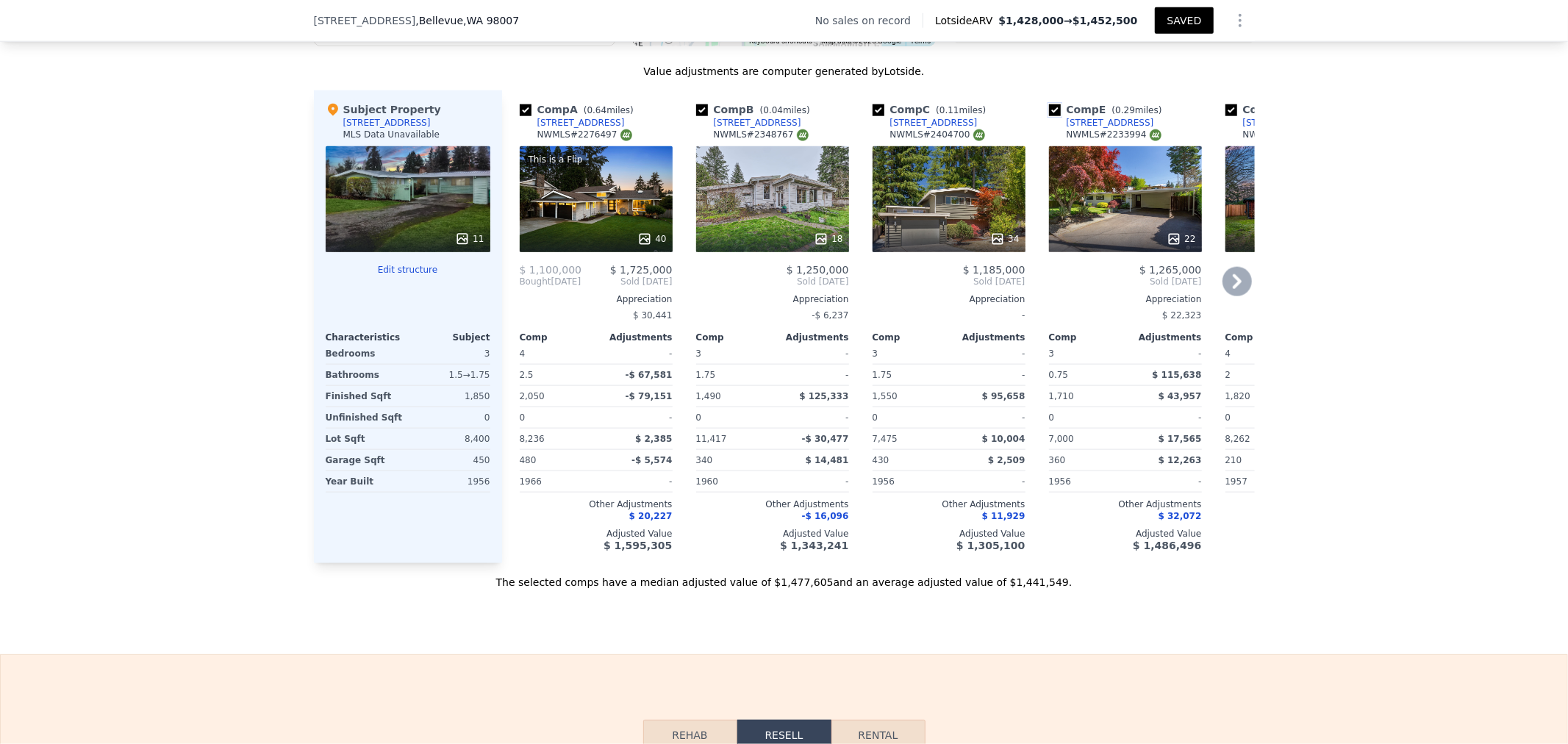
click at [1049, 116] on input "checkbox" at bounding box center [1055, 111] width 12 height 12
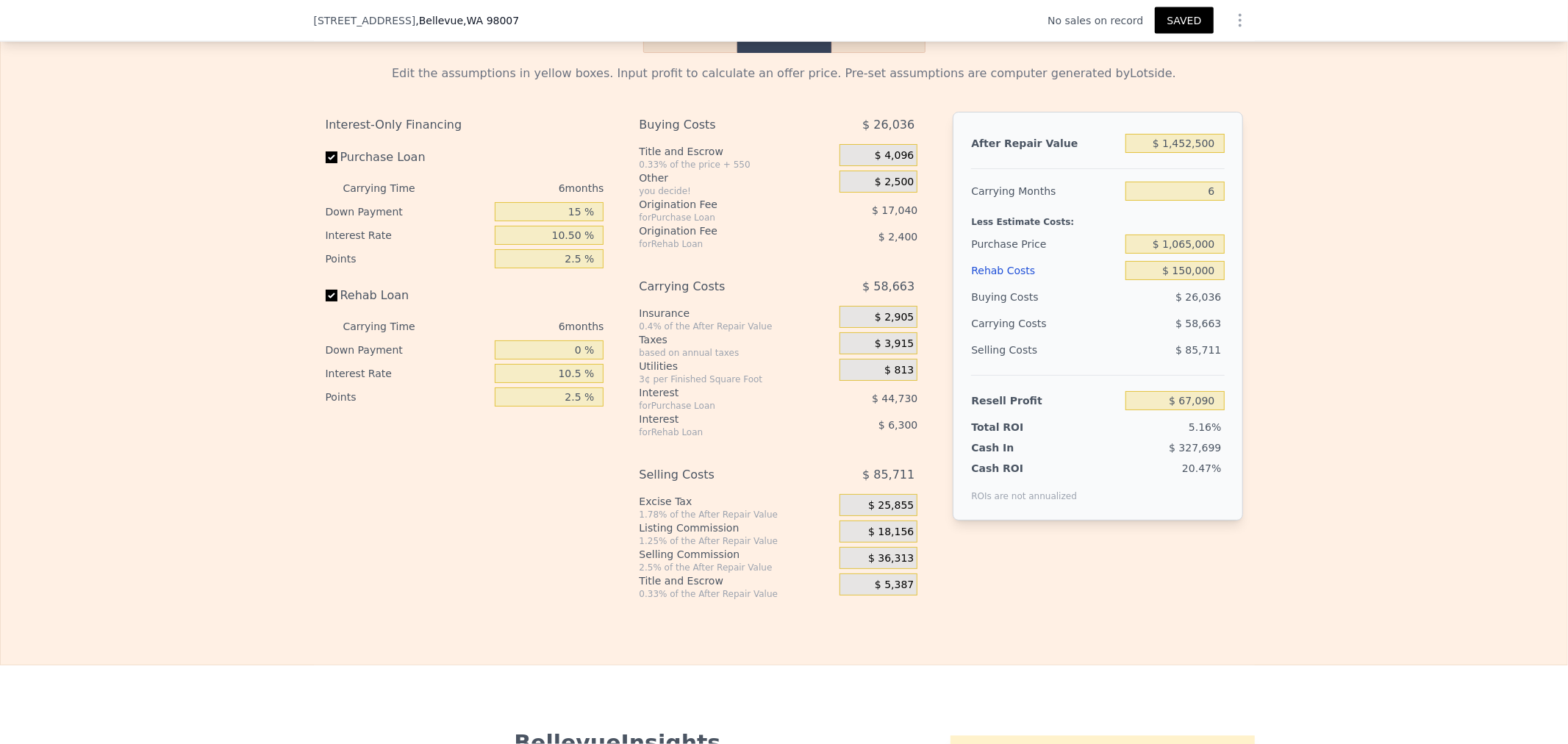
scroll to position [2114, 0]
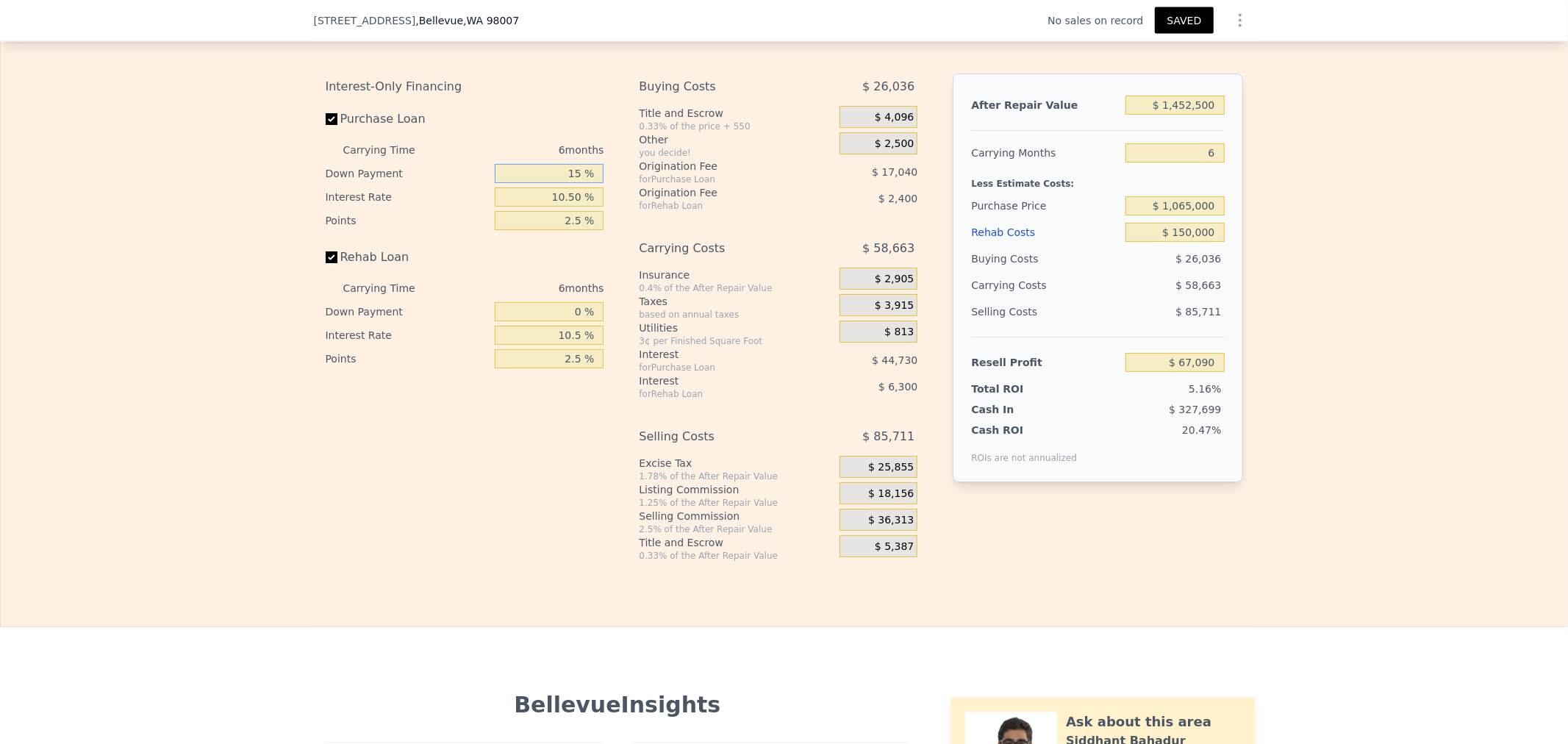
drag, startPoint x: 557, startPoint y: 201, endPoint x: 656, endPoint y: 198, distance: 99.0
click at [640, 195] on div "Interest-Only Financing Purchase Loan Carrying Time 6 months Down Payment 15 % …" at bounding box center [784, 317] width 918 height 488
drag, startPoint x: 557, startPoint y: 197, endPoint x: 863, endPoint y: 181, distance: 306.4
click at [783, 208] on div "Interest-Only Financing Purchase Loan Carrying Time 6 months Down Payment 25 % …" at bounding box center [784, 317] width 918 height 488
click at [797, 211] on div "Origination Fee for Rehab Loan $ 2,400" at bounding box center [777, 198] width 278 height 27
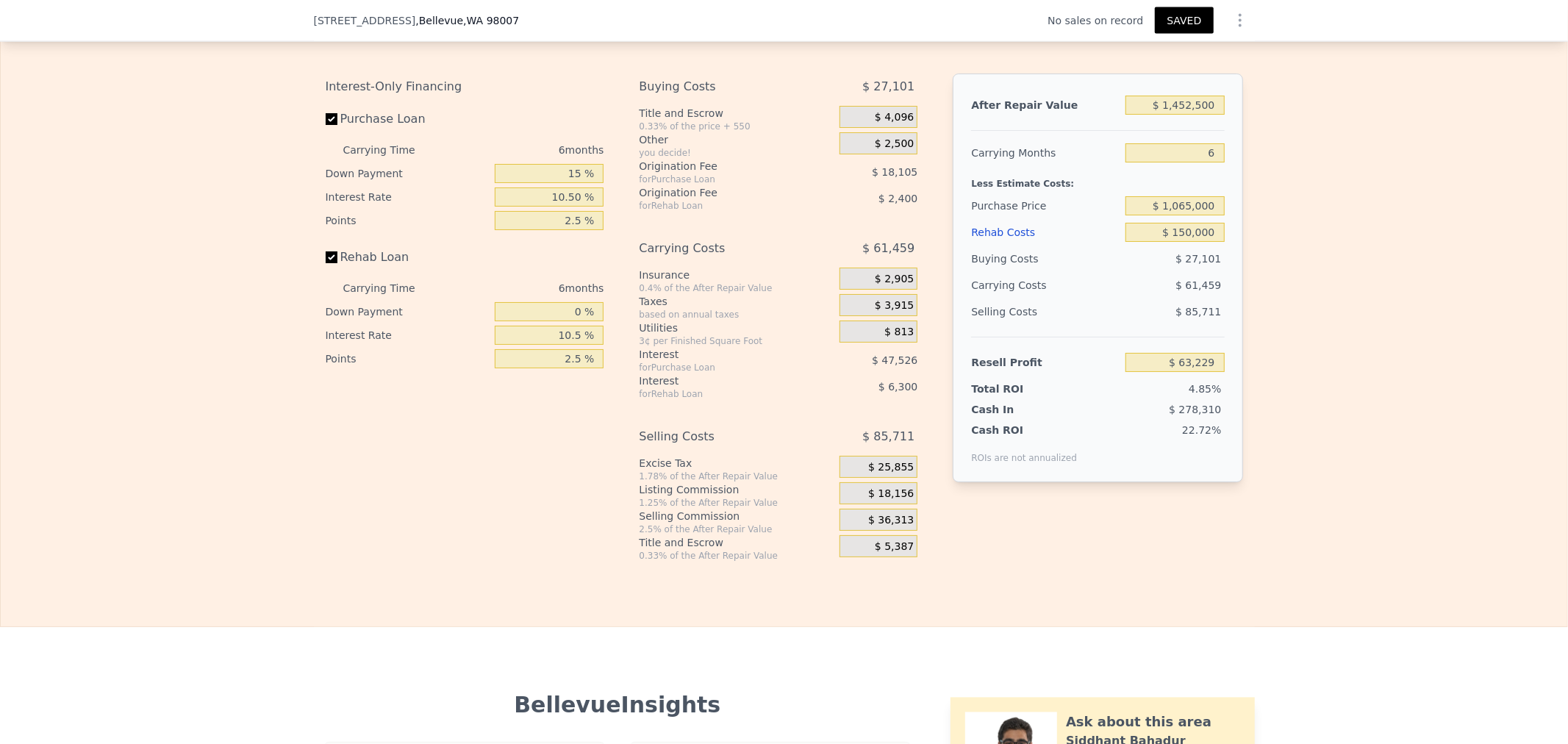
click at [1041, 219] on div "Purchase Price" at bounding box center [1045, 205] width 149 height 27
click at [1148, 241] on input "$ 150,000" at bounding box center [1174, 231] width 99 height 19
drag, startPoint x: 1156, startPoint y: 121, endPoint x: 1321, endPoint y: 127, distance: 165.1
click at [1321, 127] on div "Edit the assumptions in yellow boxes. Input profit to calculate an offer price.…" at bounding box center [784, 288] width 1566 height 547
click at [1379, 178] on div "Edit the assumptions in yellow boxes. Input profit to calculate an offer price.…" at bounding box center [784, 288] width 1566 height 547
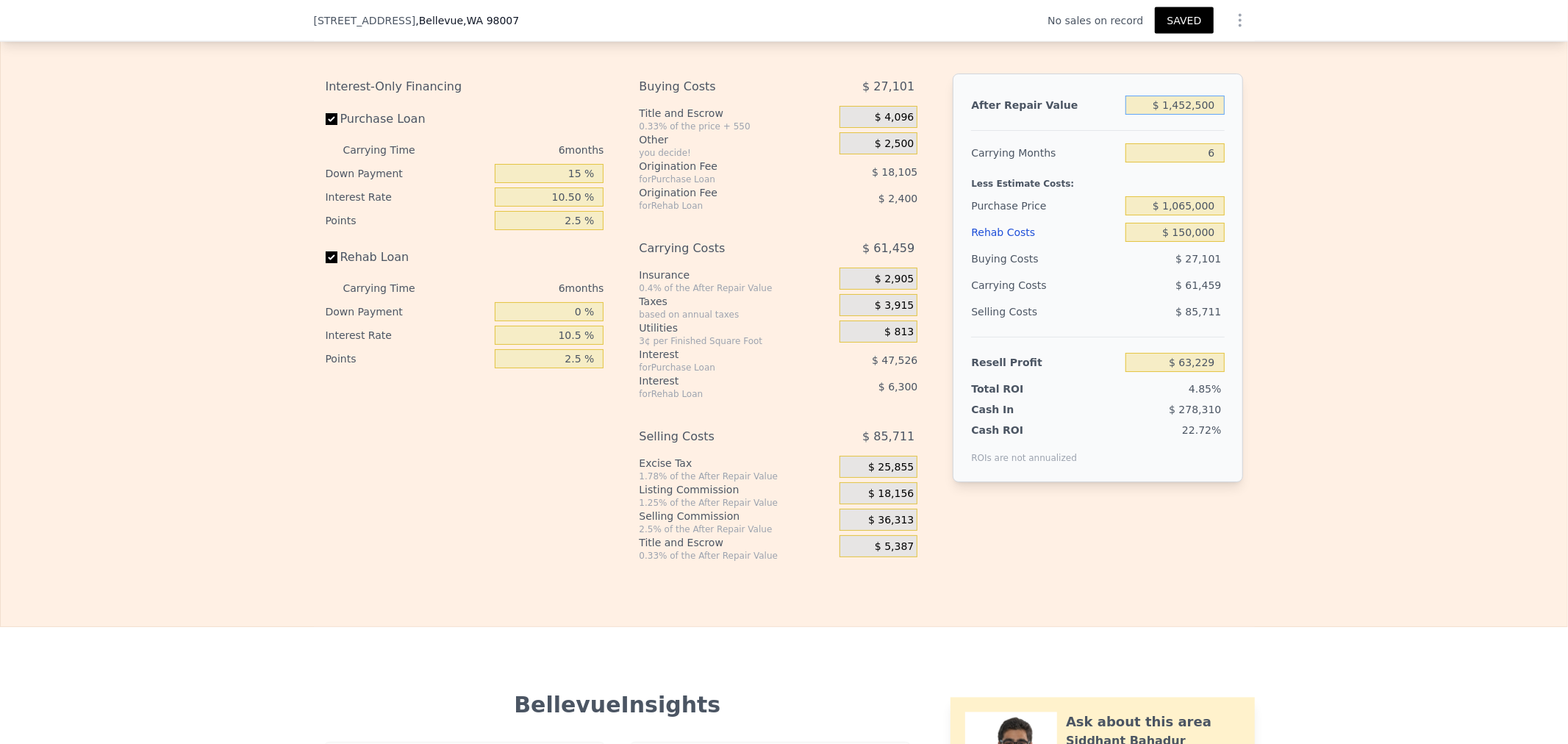
drag, startPoint x: 1259, startPoint y: 122, endPoint x: 1458, endPoint y: 121, distance: 199.0
click at [1343, 122] on div "Edit the assumptions in yellow boxes. Input profit to calculate an offer price.…" at bounding box center [784, 288] width 1566 height 547
click at [1472, 320] on div "Edit the assumptions in yellow boxes. Input profit to calculate an offer price.…" at bounding box center [784, 288] width 1566 height 547
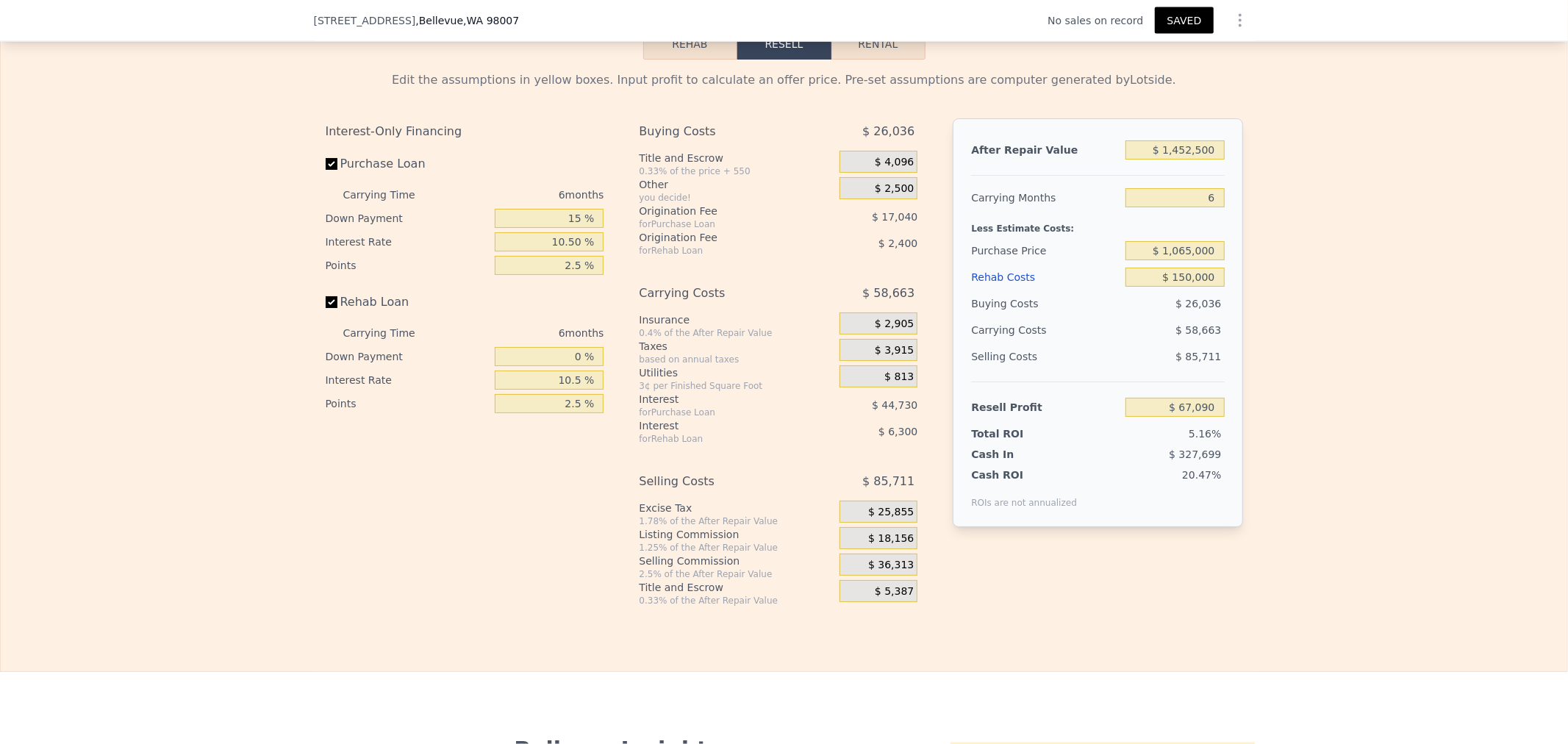
scroll to position [2069, 0]
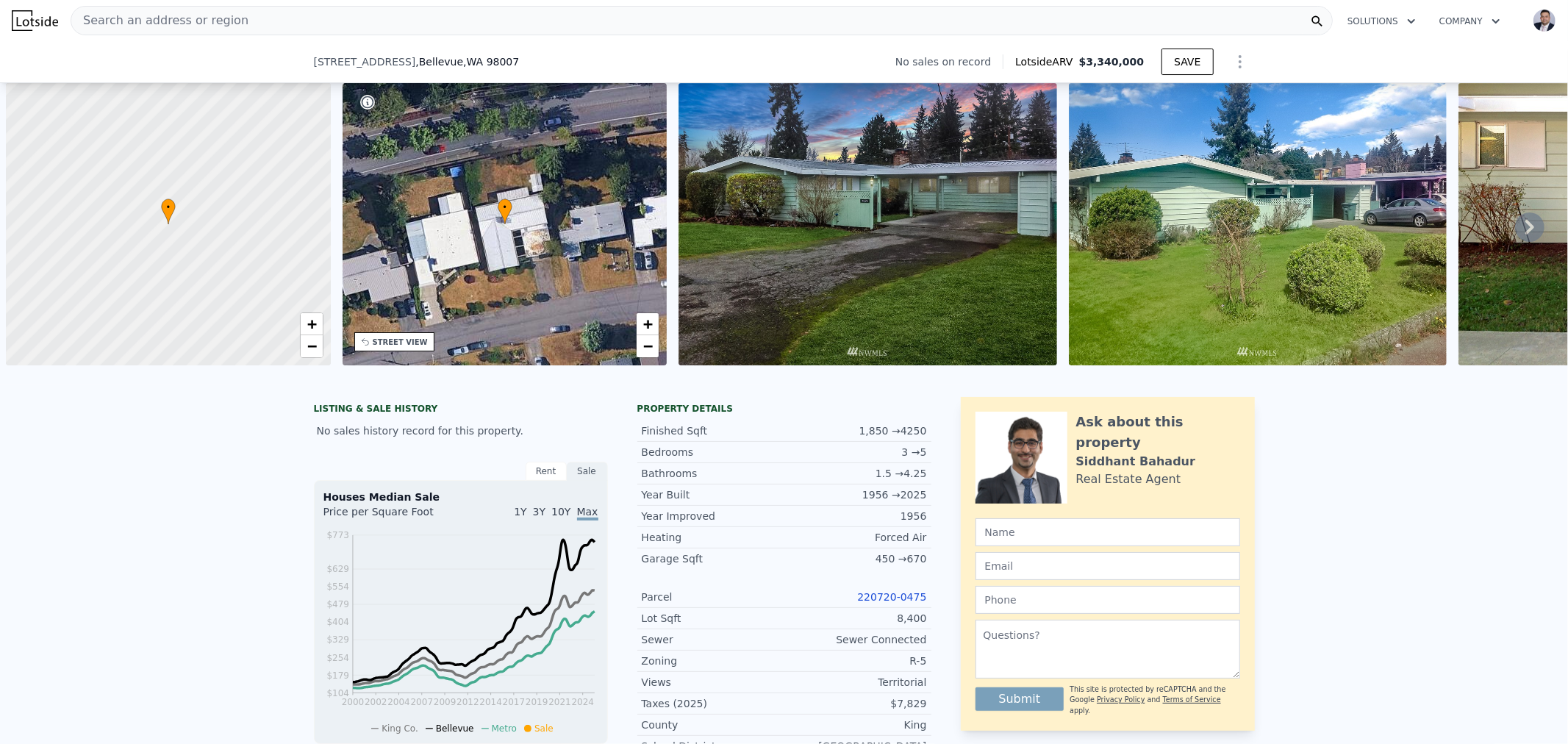
scroll to position [0, 5]
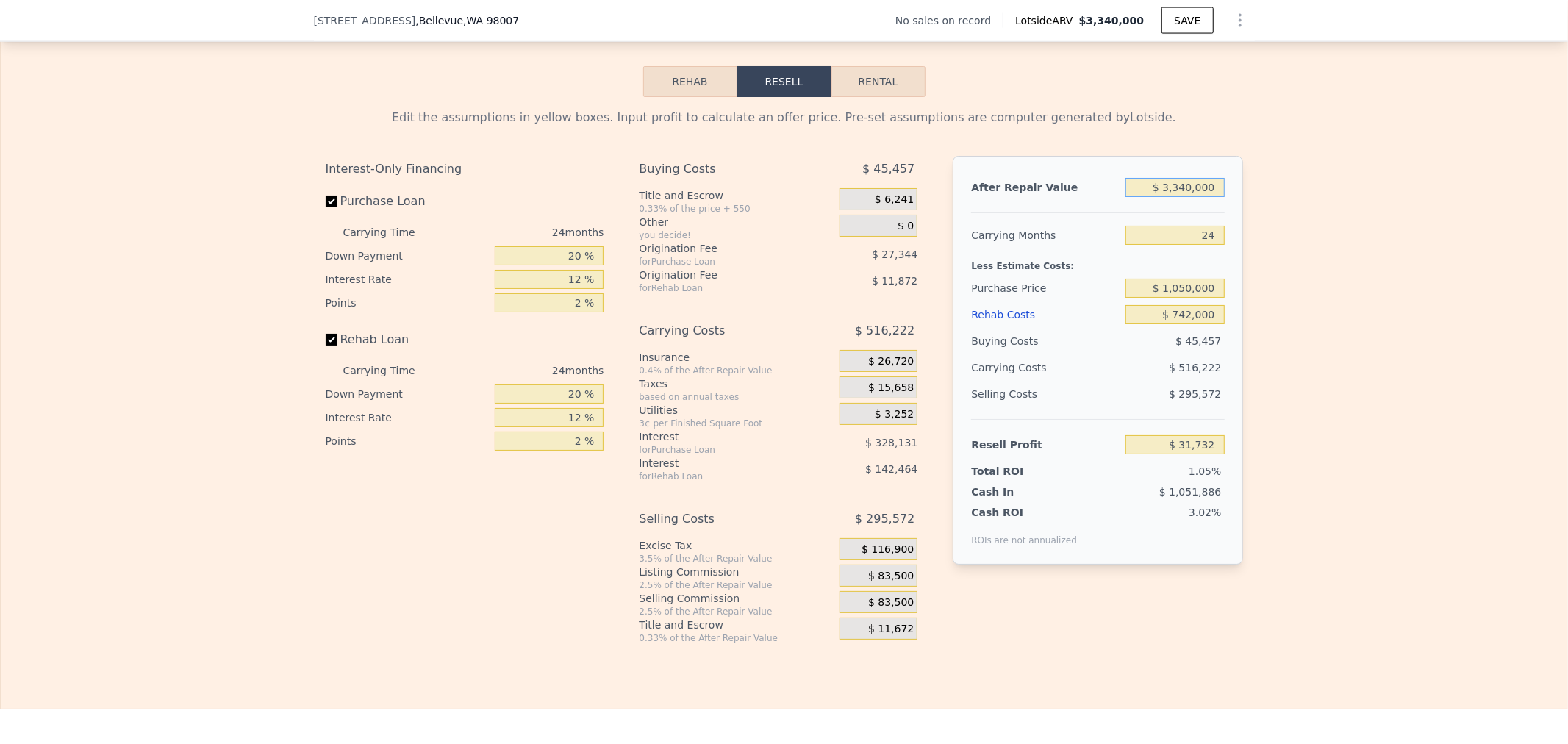
drag, startPoint x: 1130, startPoint y: 216, endPoint x: 1292, endPoint y: 206, distance: 162.3
click at [1292, 206] on div "Edit the assumptions in yellow boxes. Input profit to calculate an offer price.…" at bounding box center [784, 370] width 1566 height 547
